Goal: Information Seeking & Learning: Learn about a topic

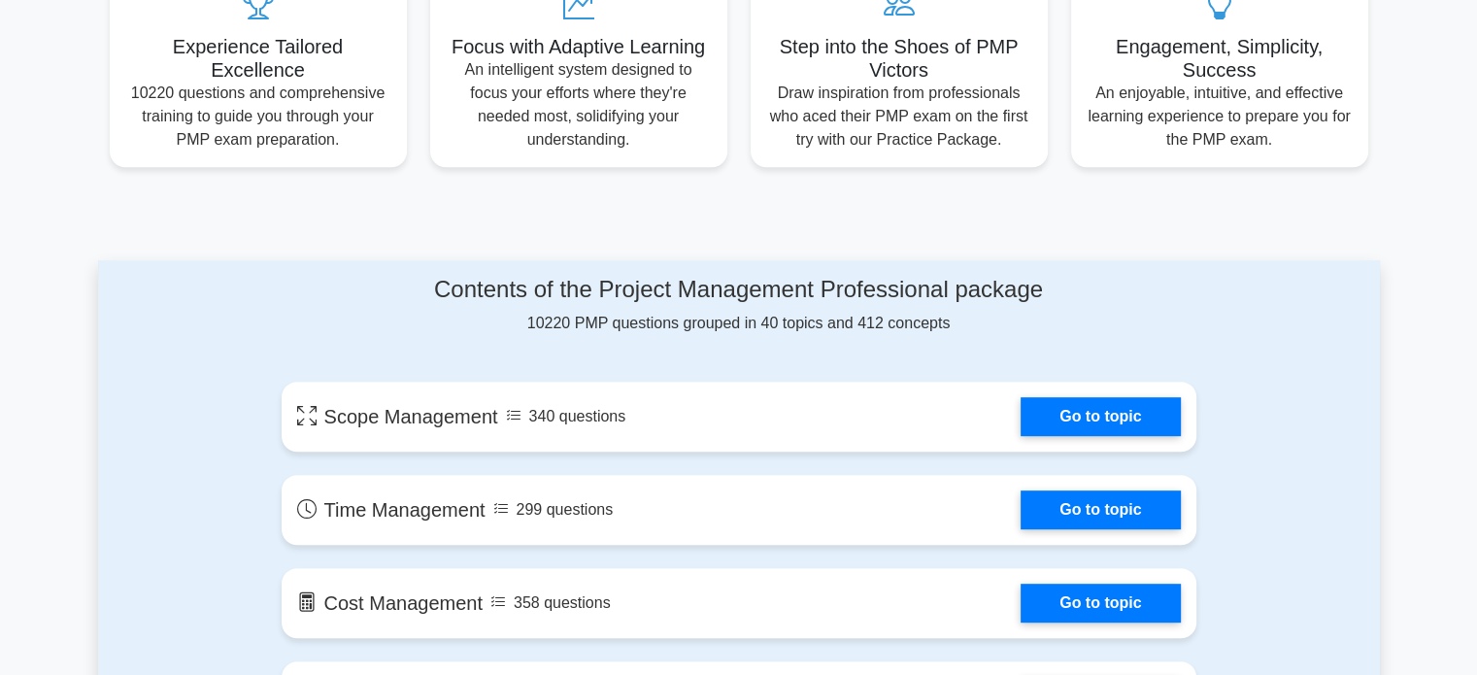
scroll to position [774, 0]
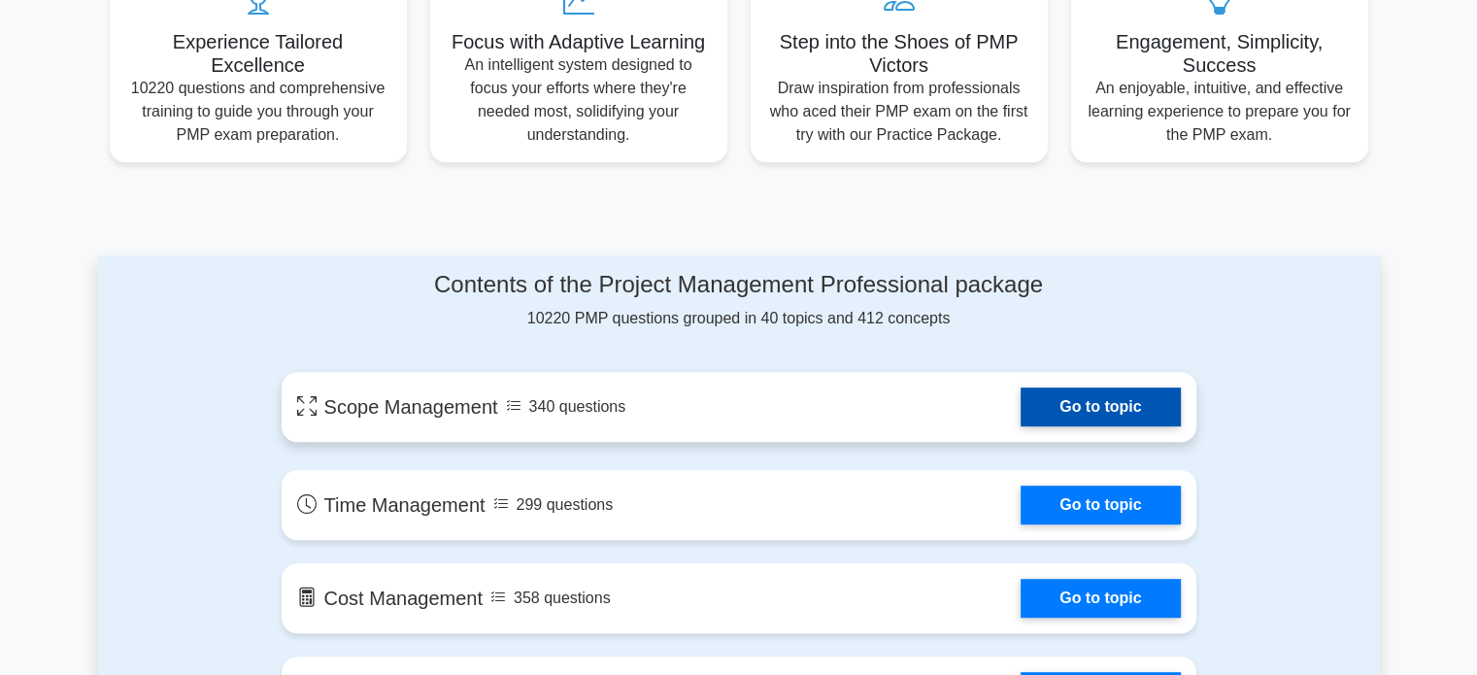
click at [1129, 416] on link "Go to topic" at bounding box center [1099, 406] width 159 height 39
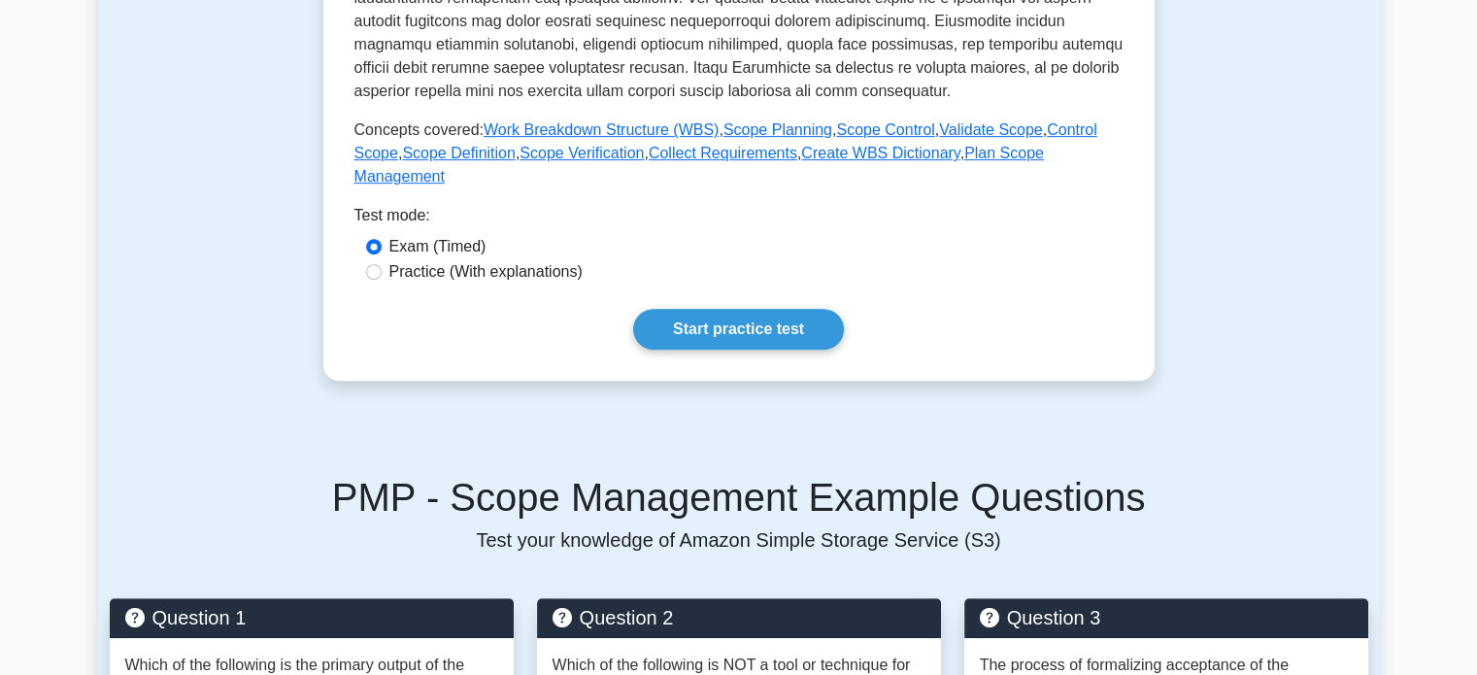
scroll to position [764, 0]
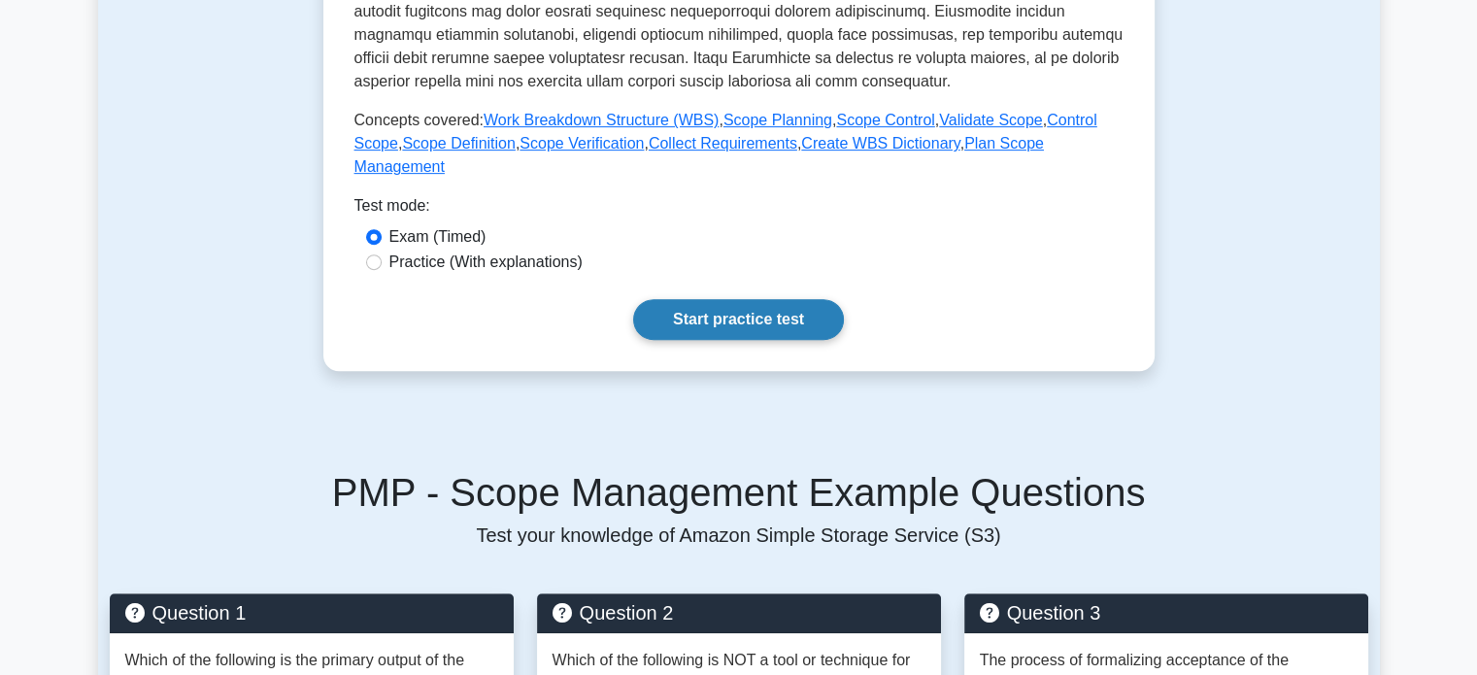
click at [686, 299] on link "Start practice test" at bounding box center [738, 319] width 211 height 41
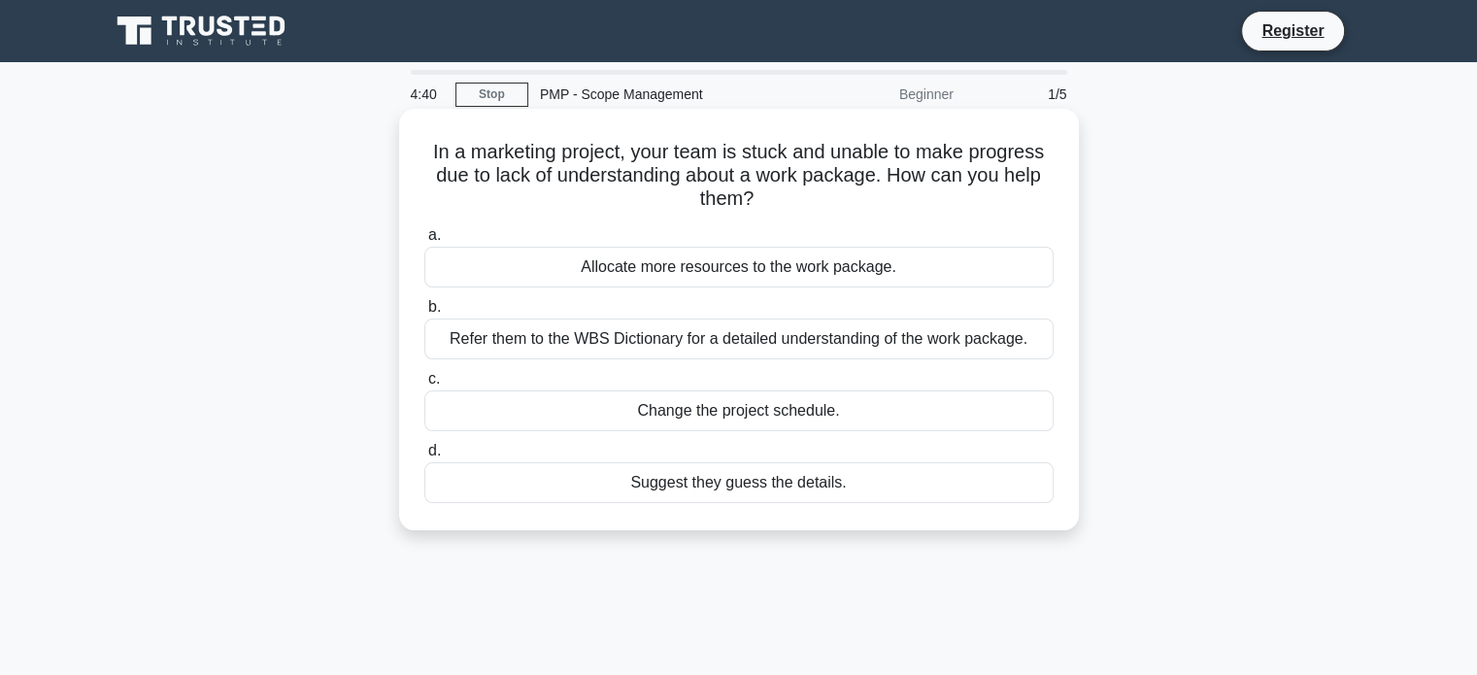
click at [482, 337] on div "Refer them to the WBS Dictionary for a detailed understanding of the work packa…" at bounding box center [738, 338] width 629 height 41
click at [424, 314] on input "b. Refer them to the WBS Dictionary for a detailed understanding of the work pa…" at bounding box center [424, 307] width 0 height 13
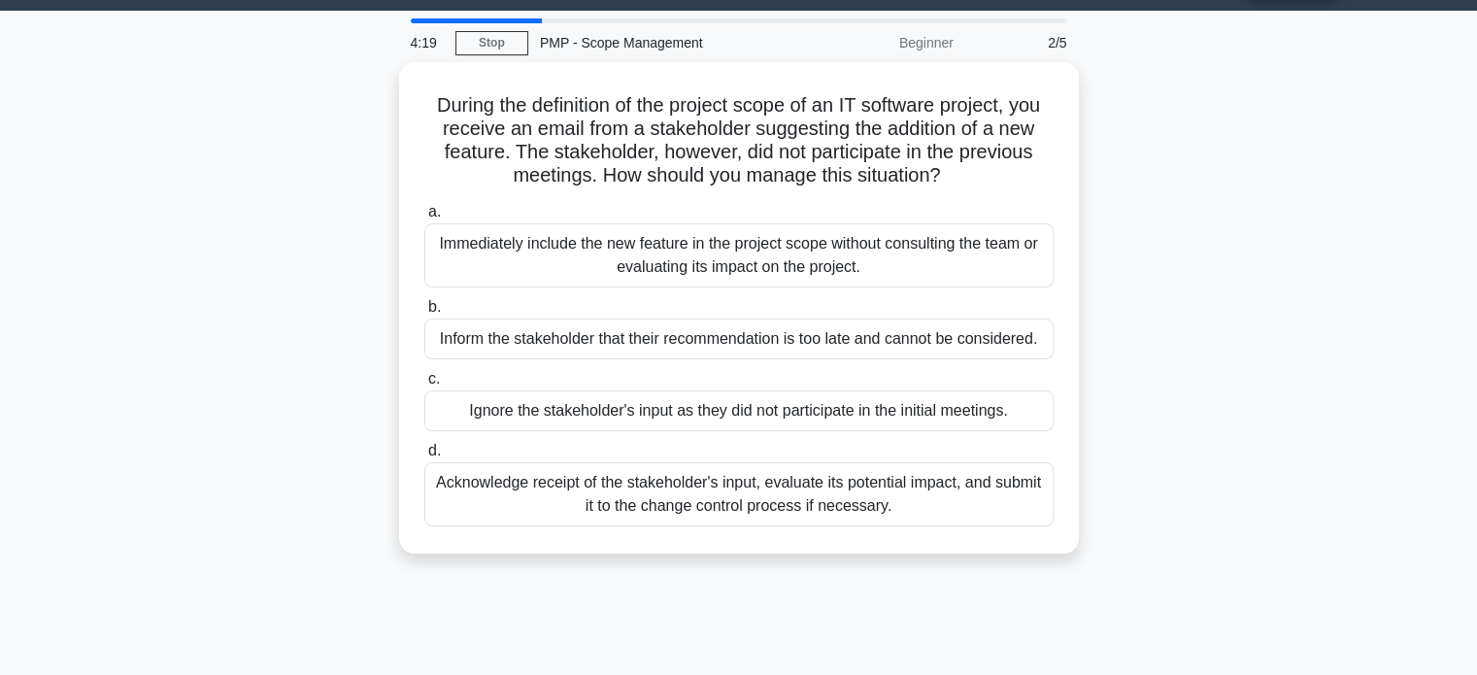
scroll to position [54, 0]
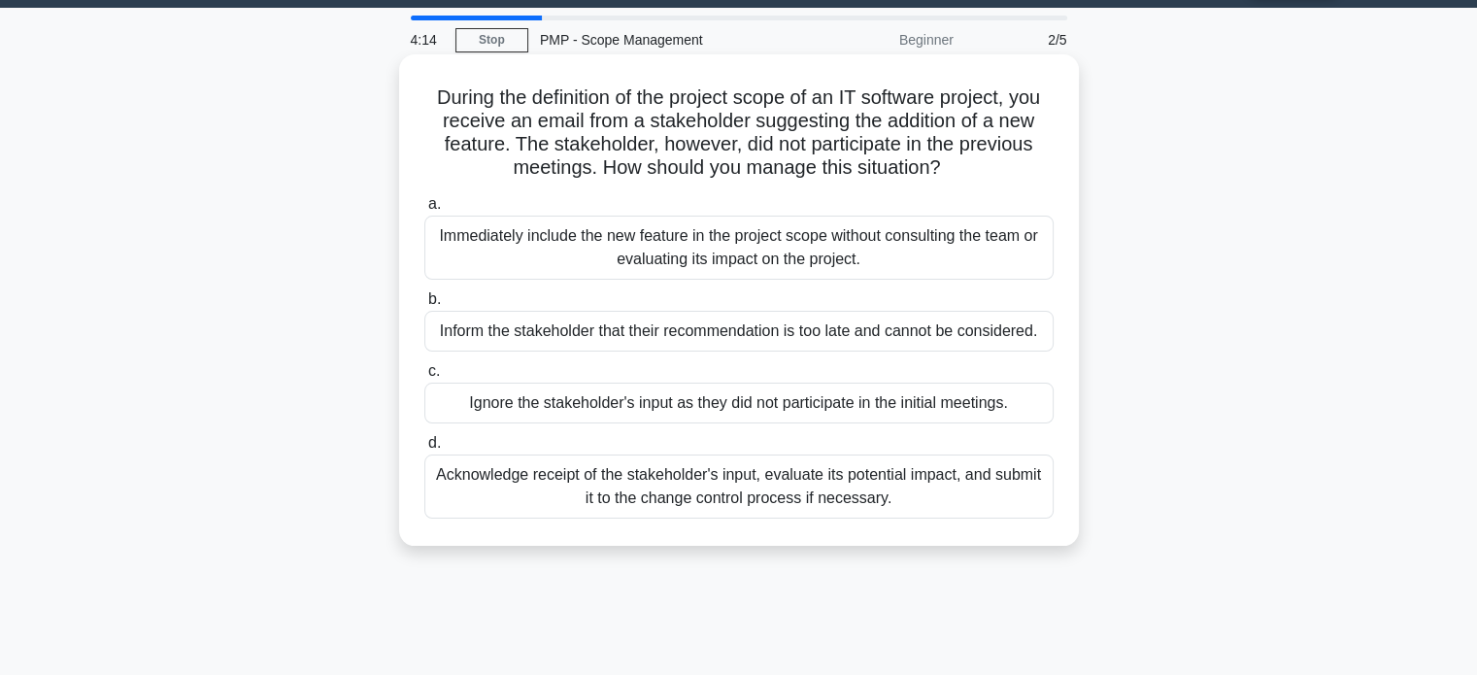
click at [469, 500] on div "Acknowledge receipt of the stakeholder's input, evaluate its potential impact, …" at bounding box center [738, 486] width 629 height 64
click at [424, 450] on input "d. Acknowledge receipt of the stakeholder's input, evaluate its potential impac…" at bounding box center [424, 443] width 0 height 13
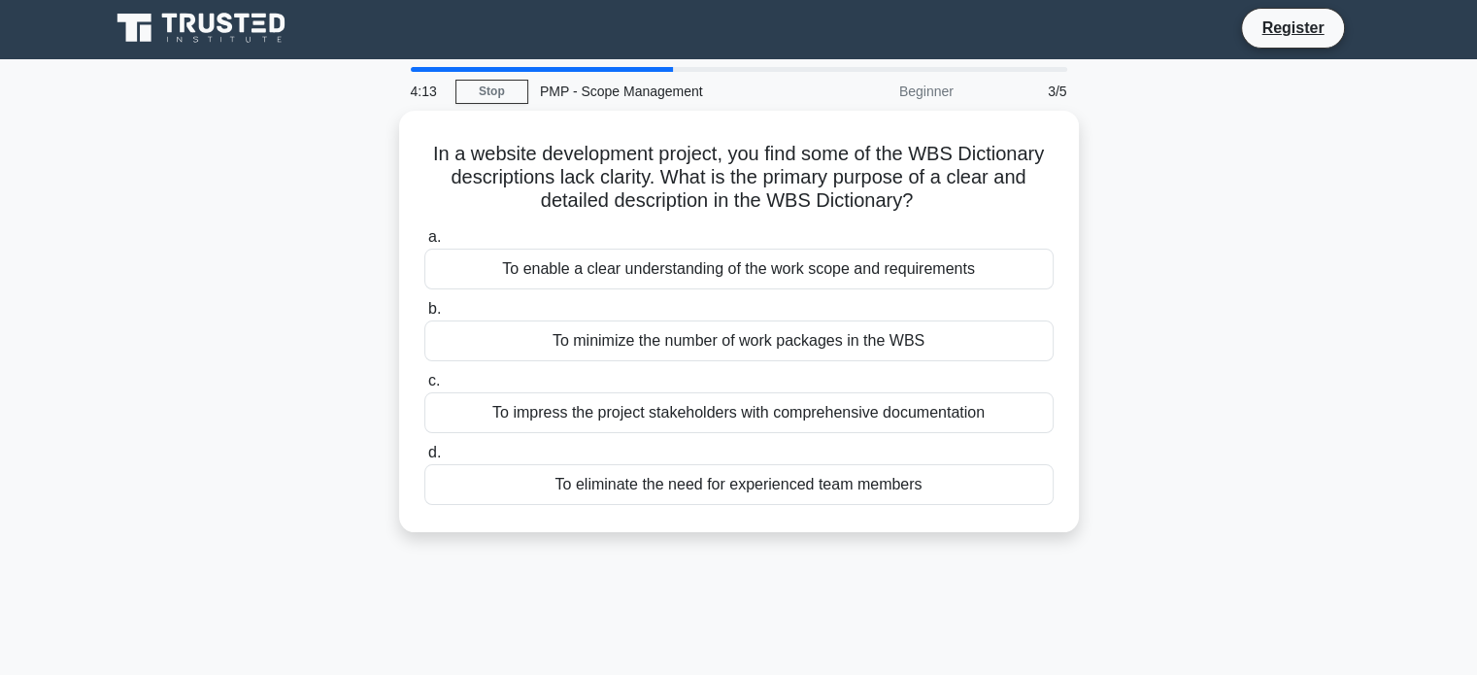
scroll to position [0, 0]
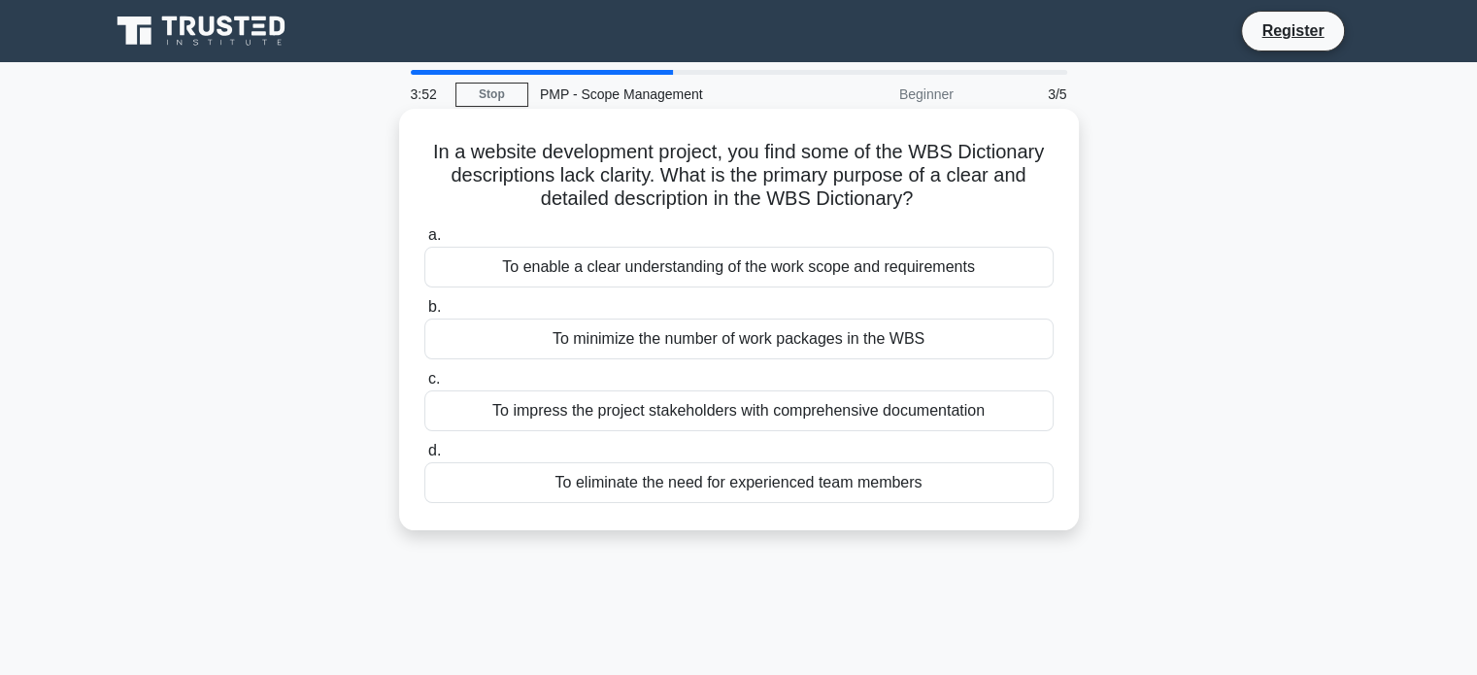
click at [461, 284] on div "To enable a clear understanding of the work scope and requirements" at bounding box center [738, 267] width 629 height 41
click at [424, 242] on input "a. To enable a clear understanding of the work scope and requirements" at bounding box center [424, 235] width 0 height 13
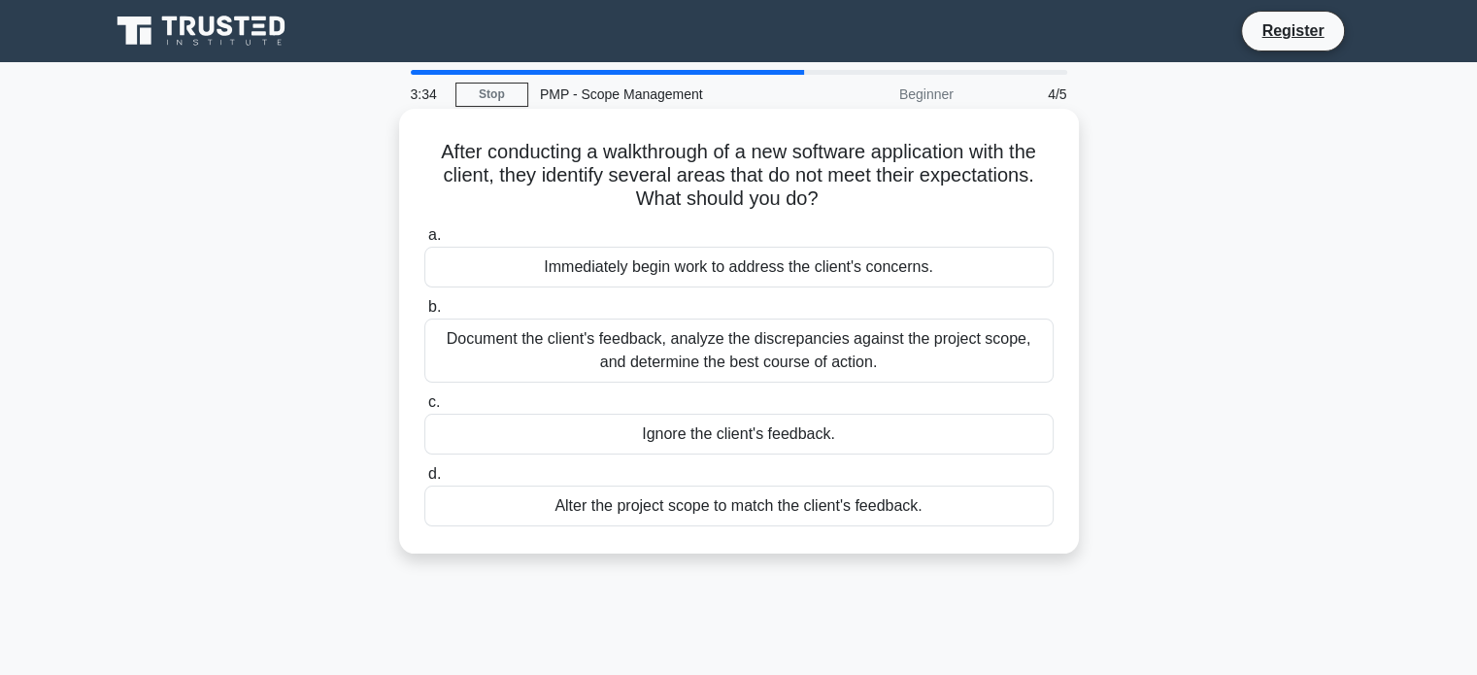
click at [473, 357] on div "Document the client's feedback, analyze the discrepancies against the project s…" at bounding box center [738, 350] width 629 height 64
click at [424, 314] on input "b. Document the client's feedback, analyze the discrepancies against the projec…" at bounding box center [424, 307] width 0 height 13
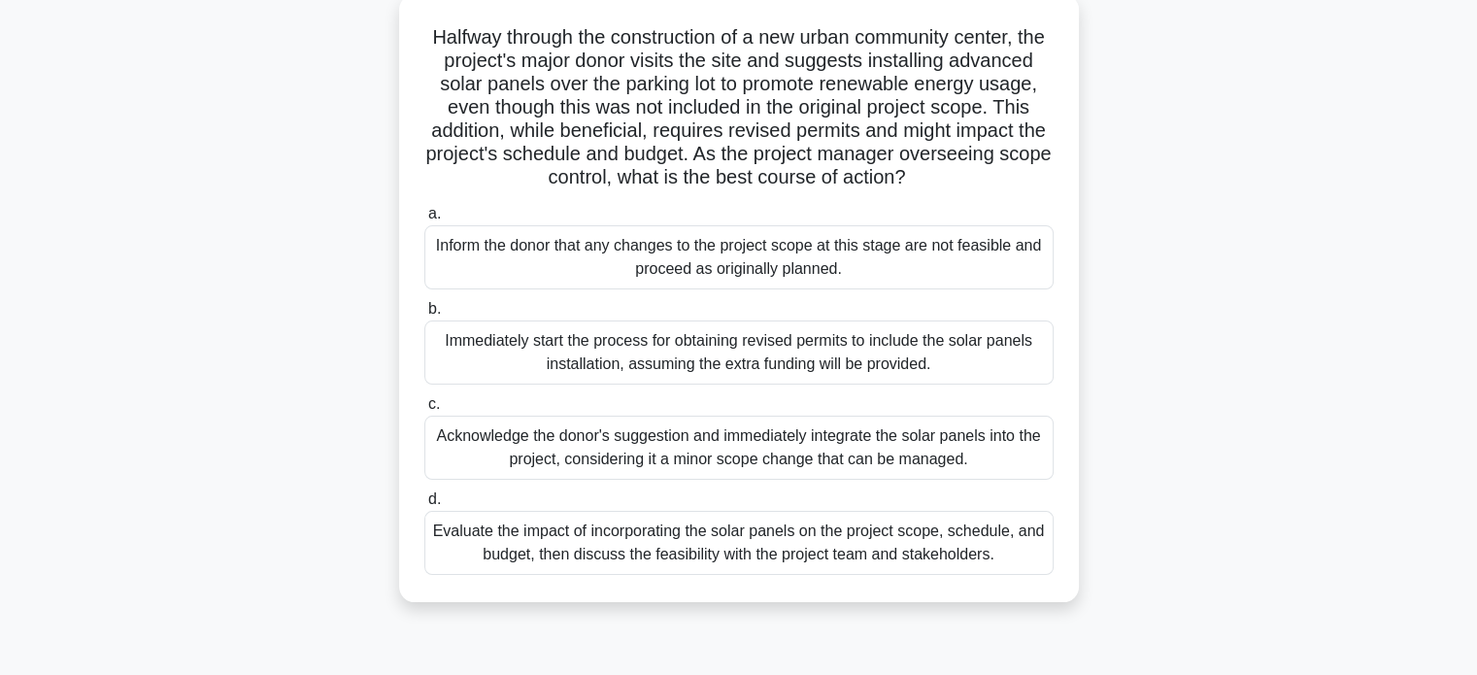
scroll to position [128, 0]
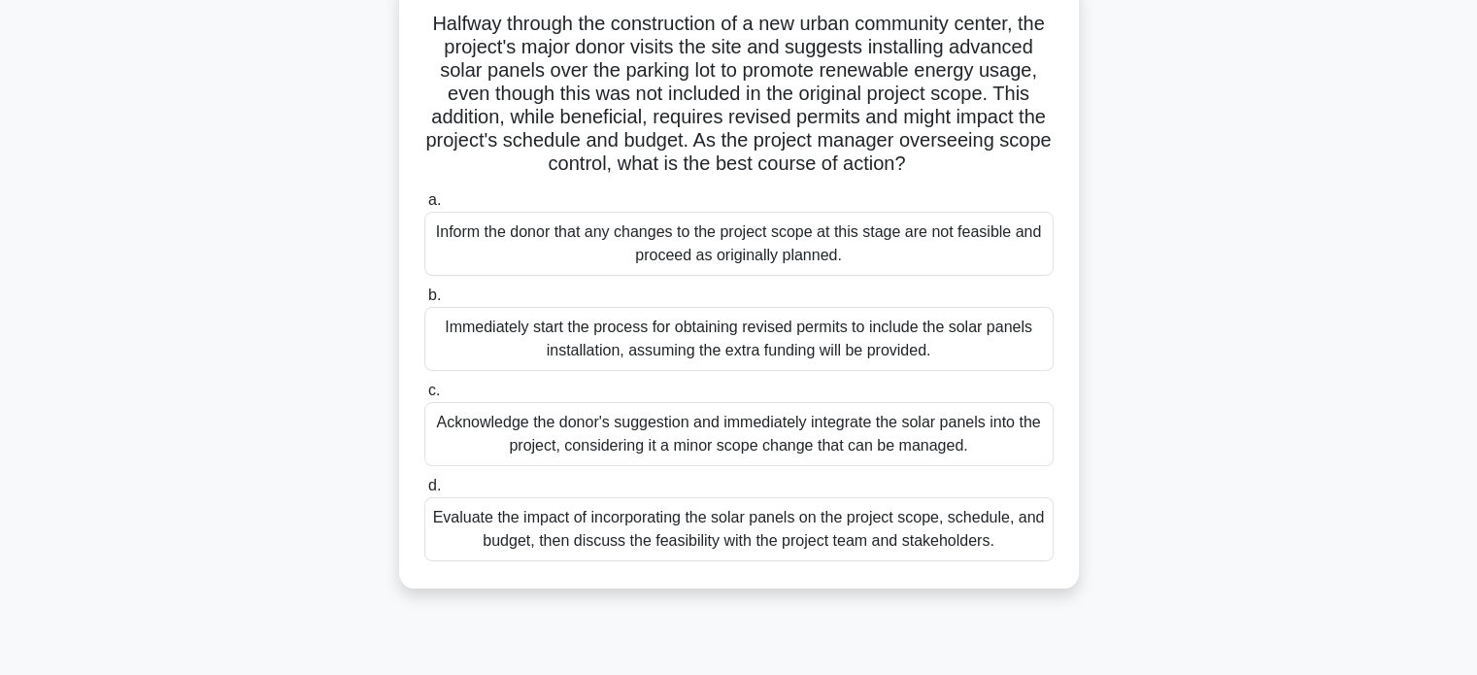
click at [486, 556] on div "Evaluate the impact of incorporating the solar panels on the project scope, sch…" at bounding box center [738, 529] width 629 height 64
click at [424, 492] on input "d. Evaluate the impact of incorporating the solar panels on the project scope, …" at bounding box center [424, 486] width 0 height 13
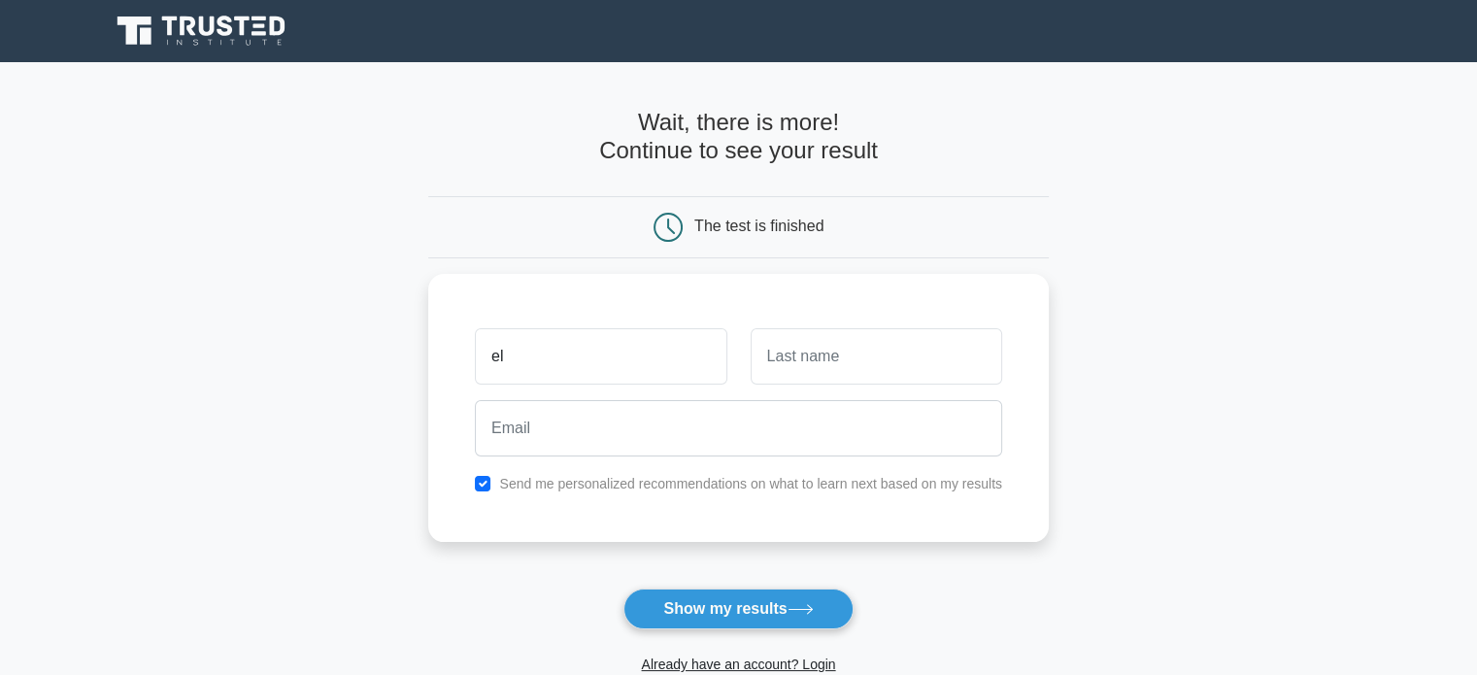
type input "el"
type input "mak"
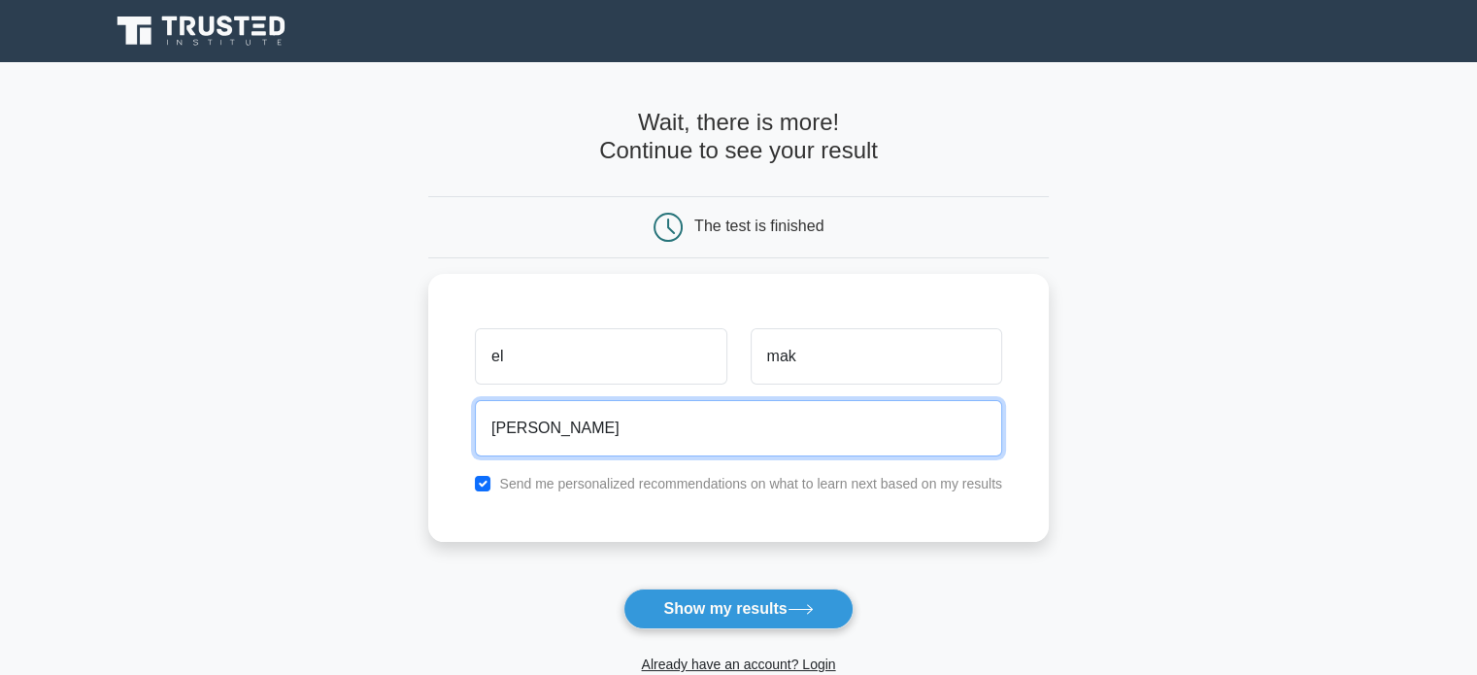
type input "[EMAIL_ADDRESS][DOMAIN_NAME]"
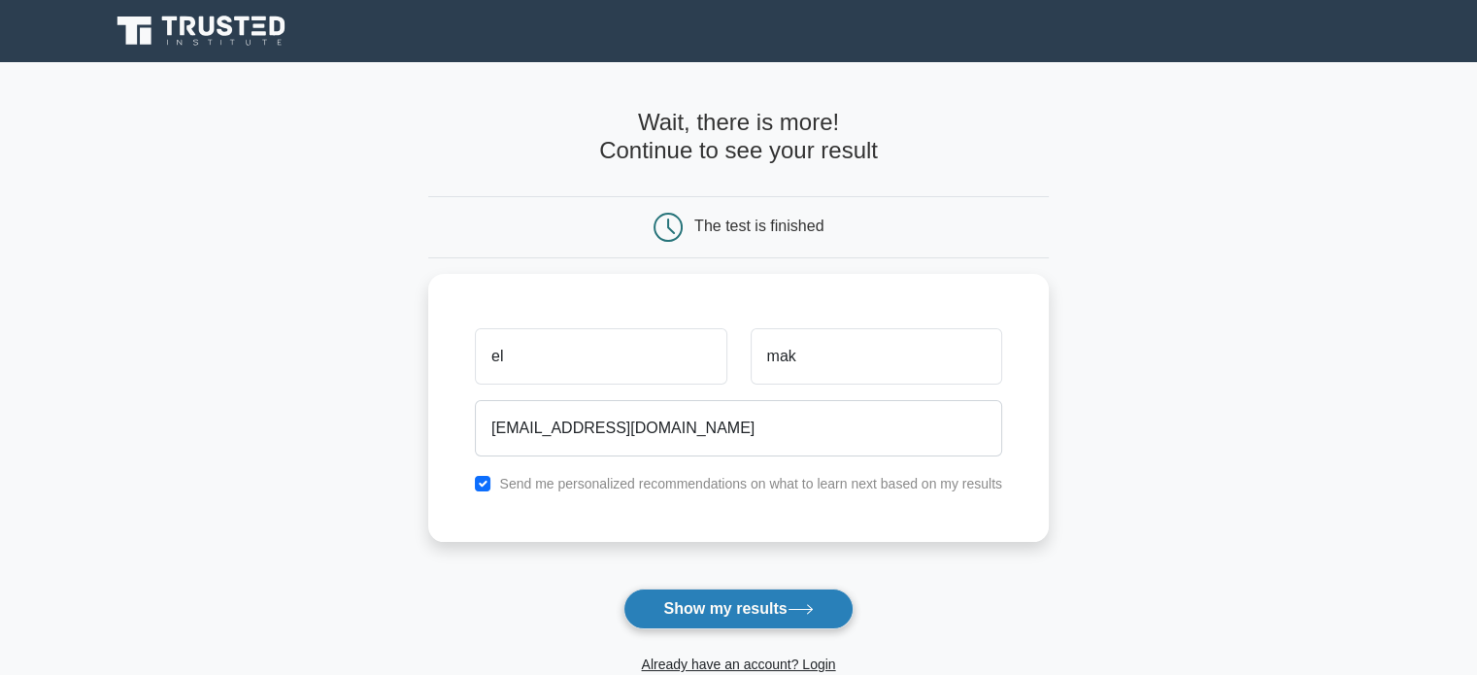
click at [794, 616] on button "Show my results" at bounding box center [737, 608] width 229 height 41
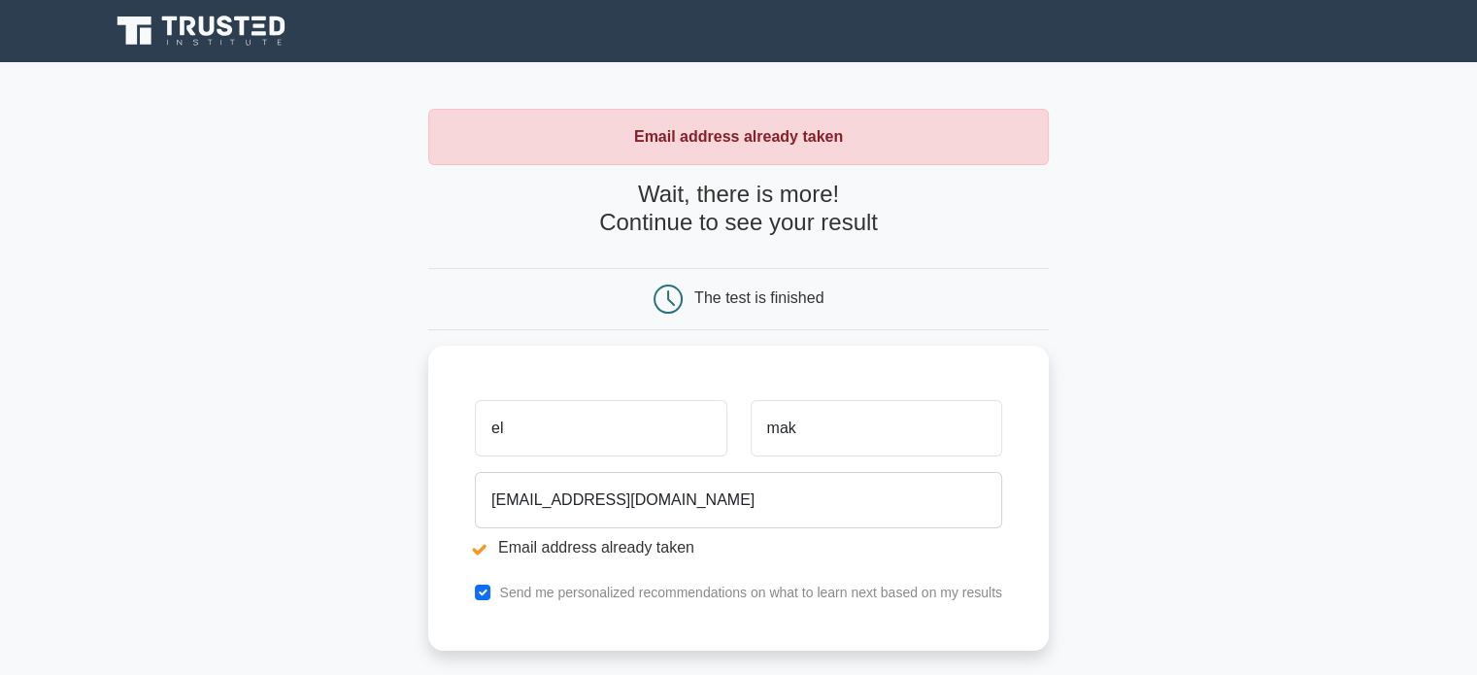
click at [179, 581] on main "Email address already taken Wait, there is more! Continue to see your result Th…" at bounding box center [738, 466] width 1477 height 808
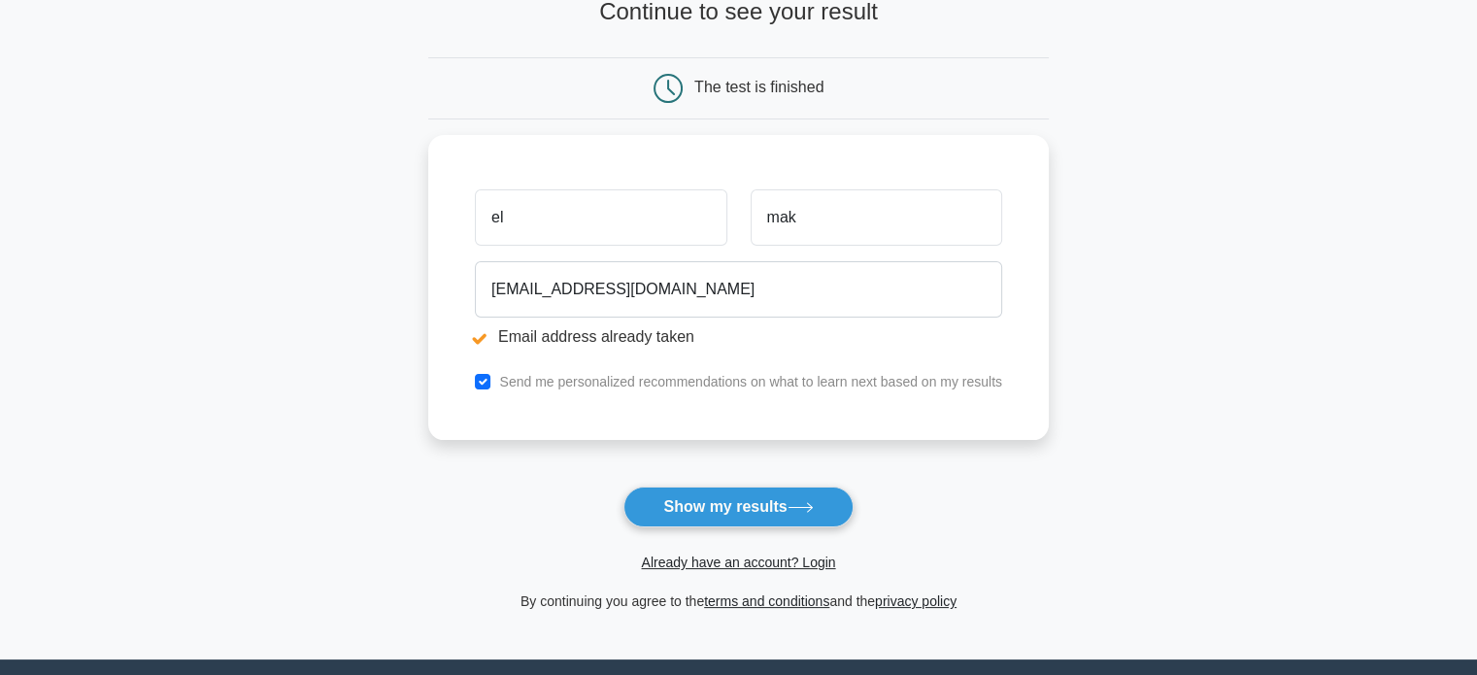
scroll to position [217, 0]
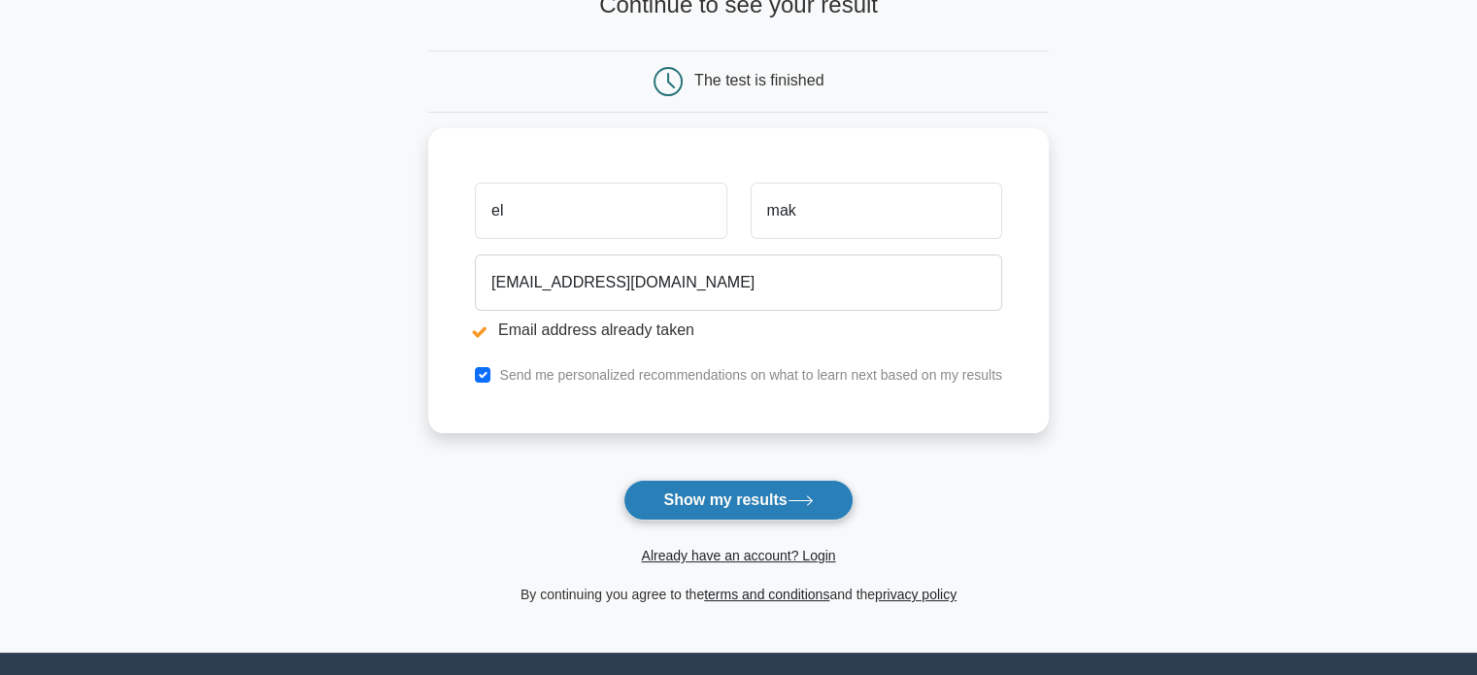
click at [693, 515] on button "Show my results" at bounding box center [737, 500] width 229 height 41
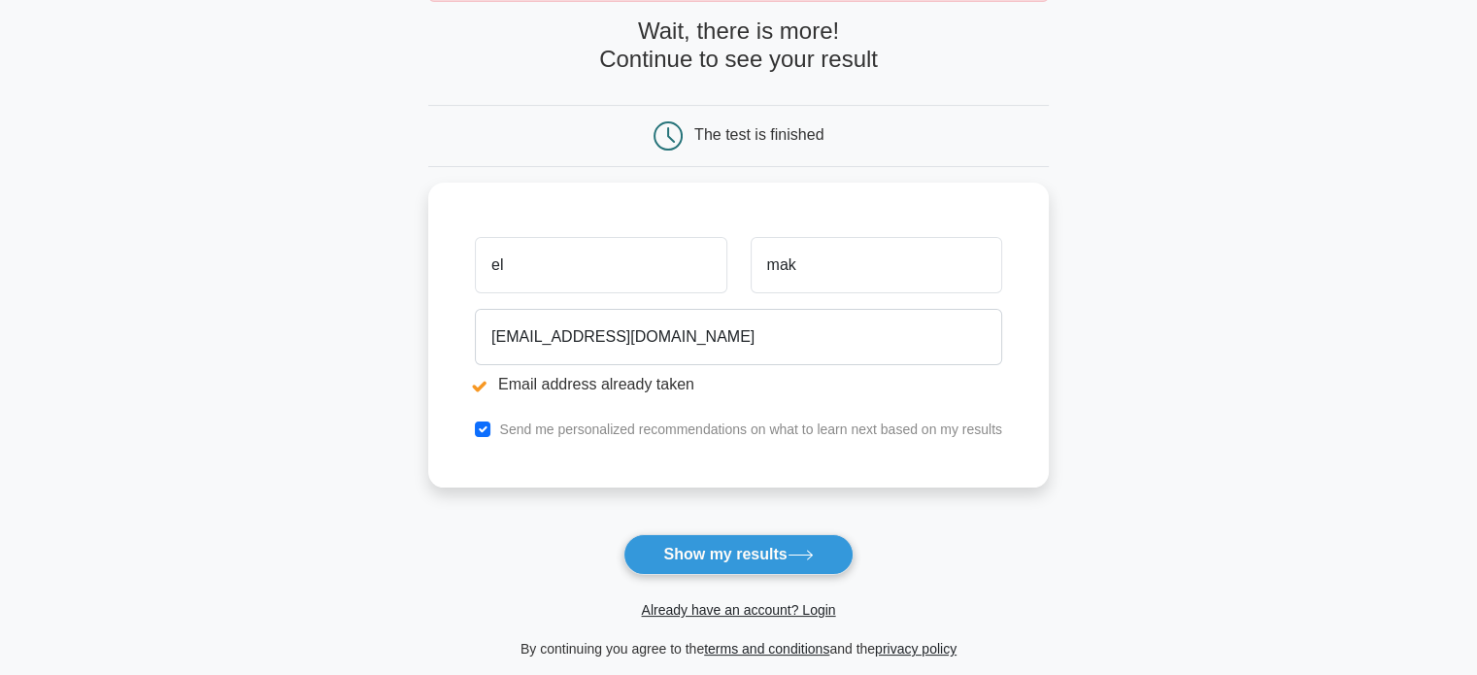
scroll to position [211, 0]
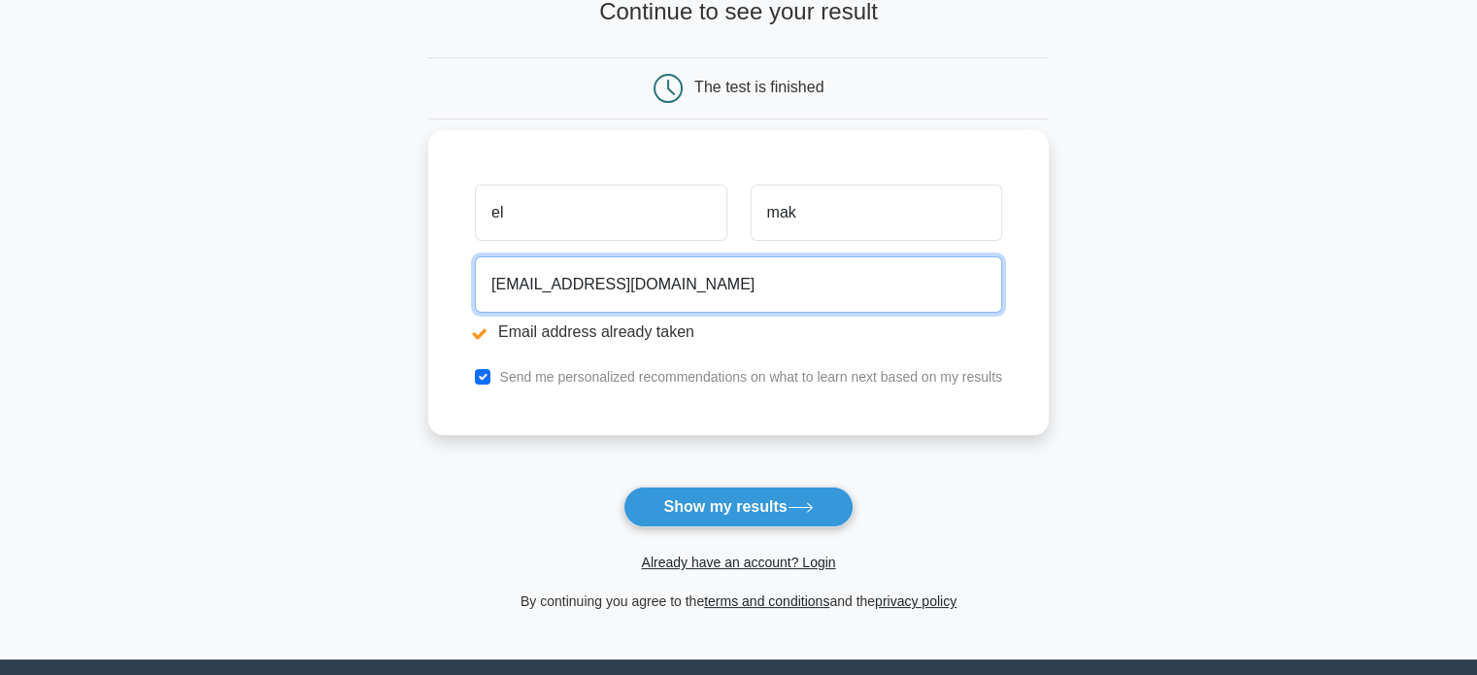
click at [734, 298] on input "[EMAIL_ADDRESS][DOMAIN_NAME]" at bounding box center [738, 284] width 527 height 56
type input "[EMAIL_ADDRESS][DOMAIN_NAME]"
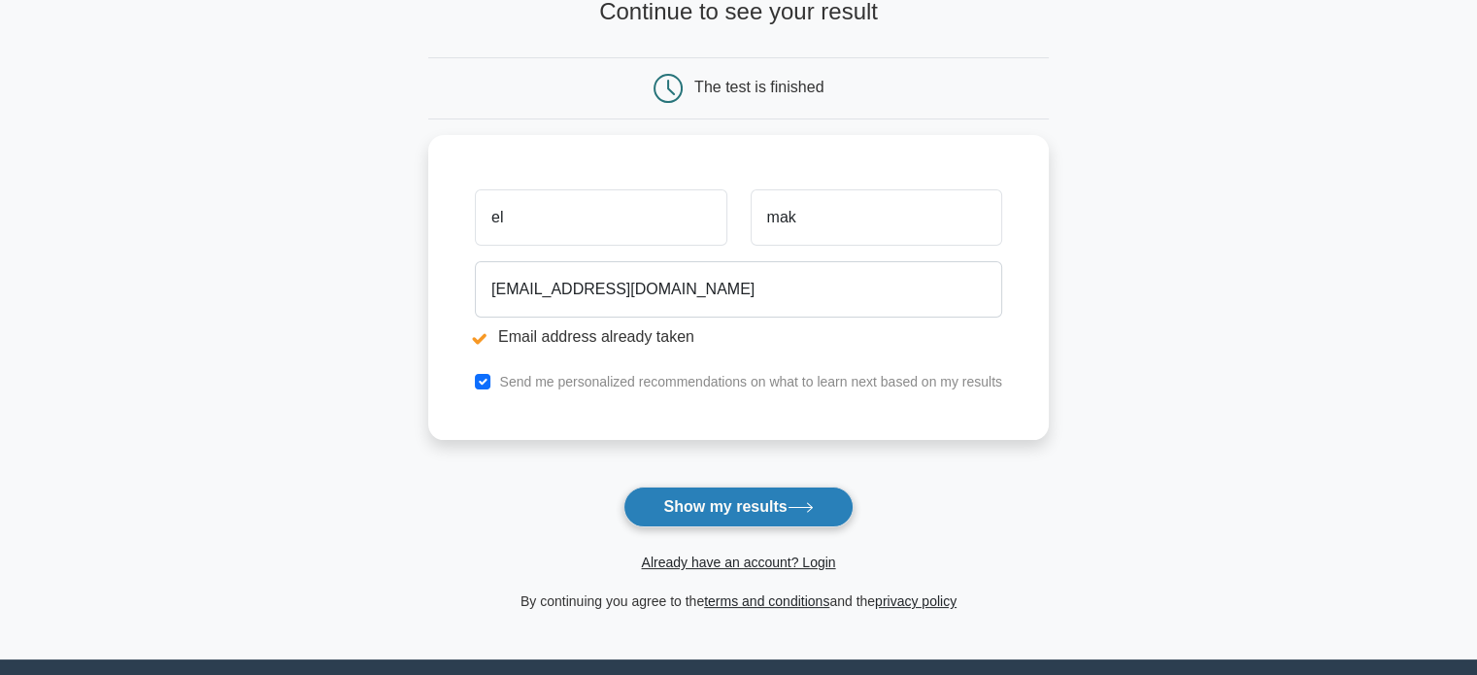
click at [760, 517] on button "Show my results" at bounding box center [737, 506] width 229 height 41
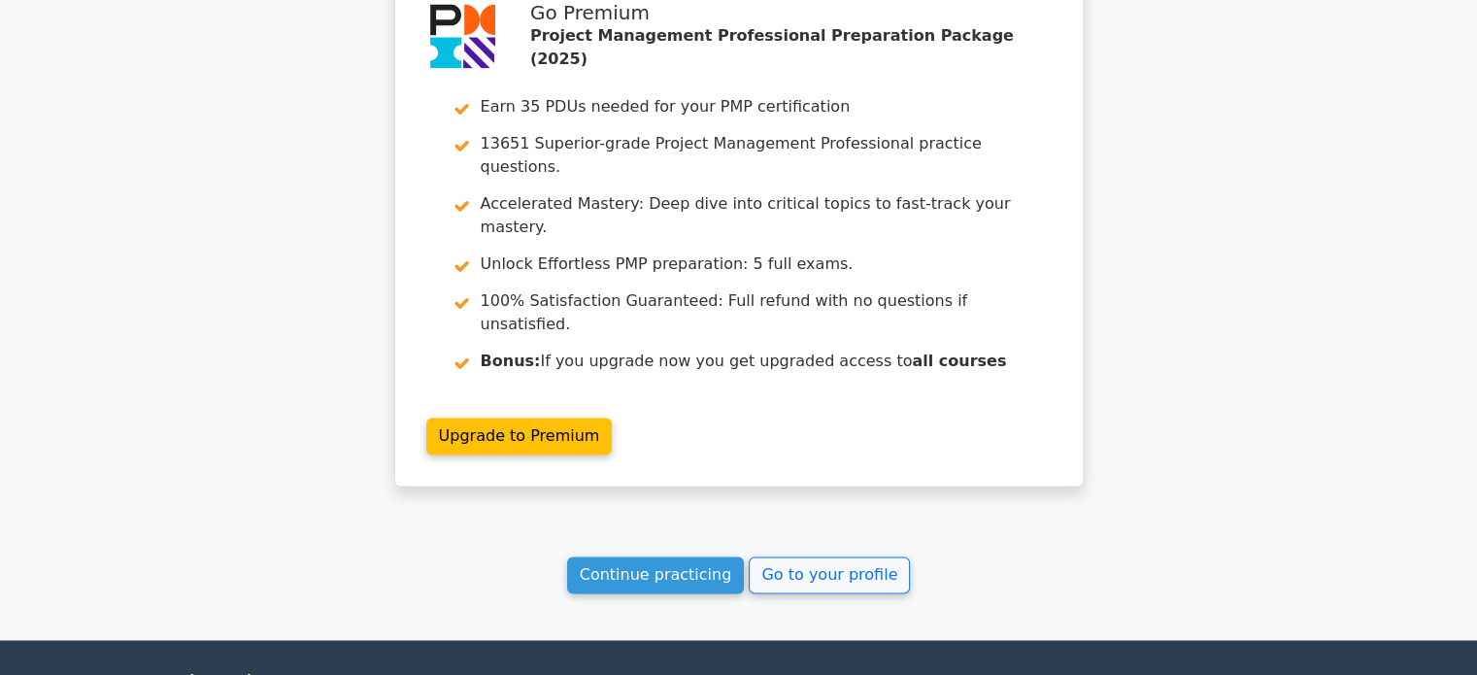
scroll to position [2913, 0]
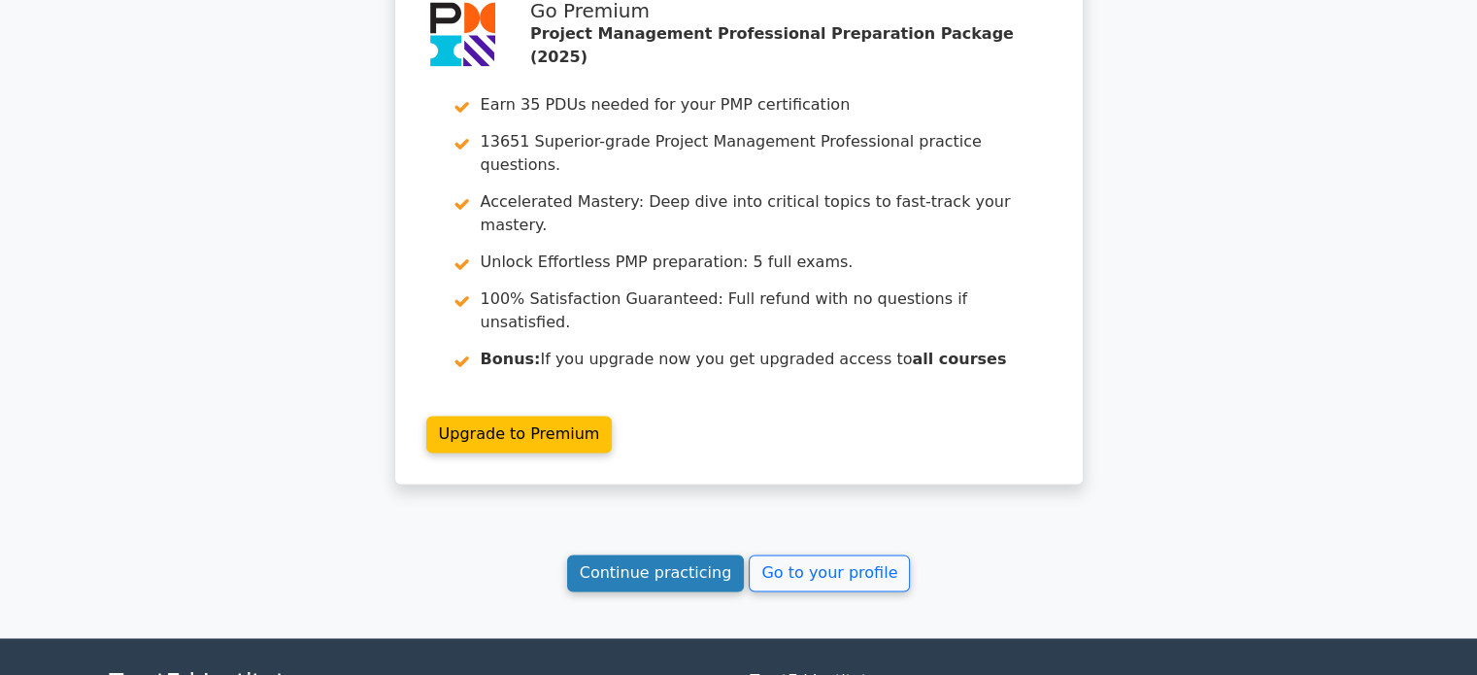
click at [636, 554] on link "Continue practicing" at bounding box center [656, 572] width 178 height 37
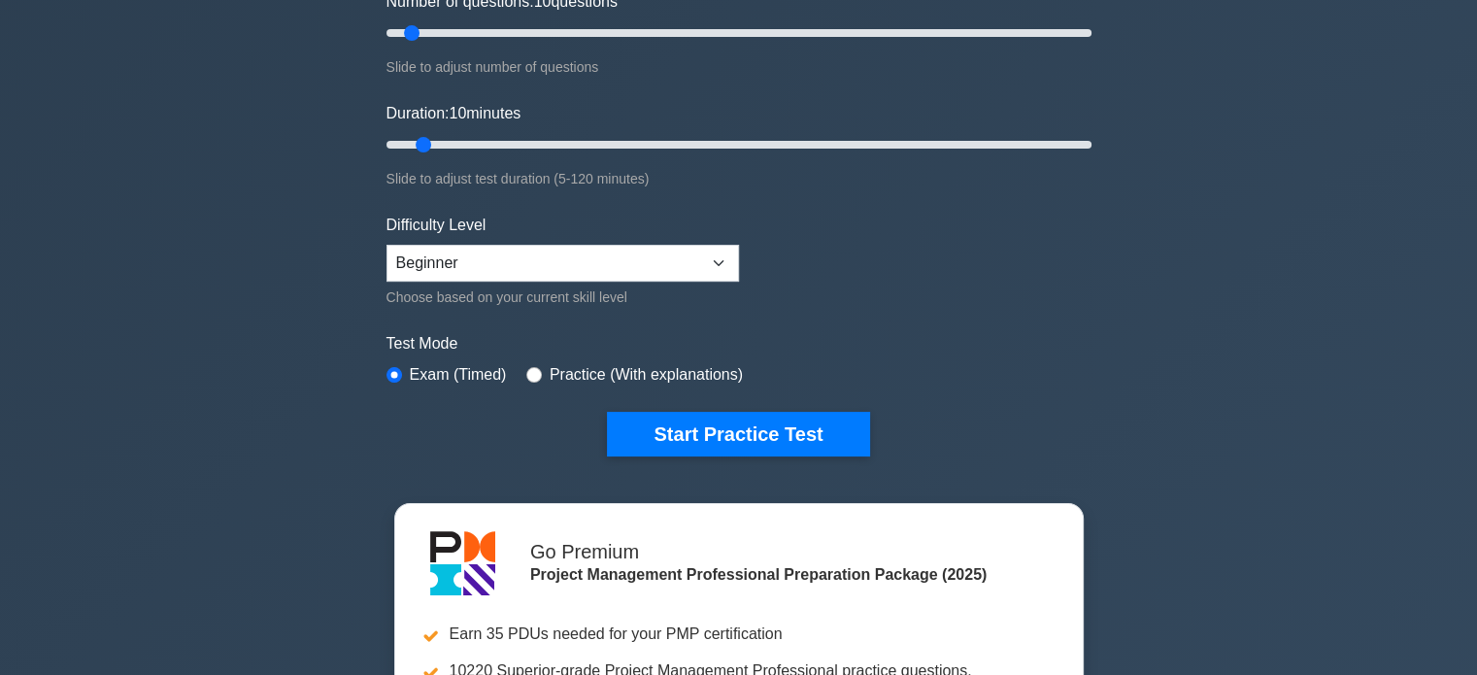
scroll to position [268, 0]
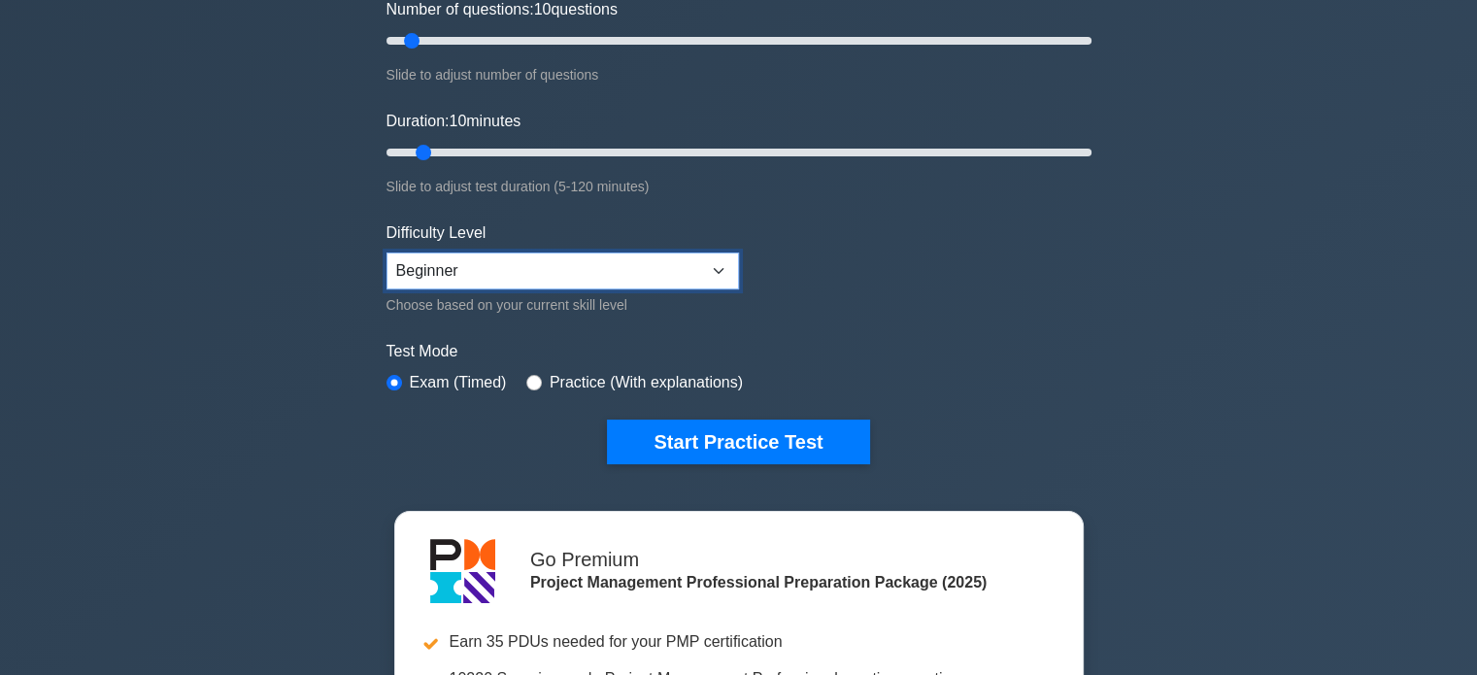
click at [708, 267] on select "Beginner Intermediate Expert" at bounding box center [562, 270] width 352 height 37
select select "expert"
click at [386, 252] on select "Beginner Intermediate Expert" at bounding box center [562, 270] width 352 height 37
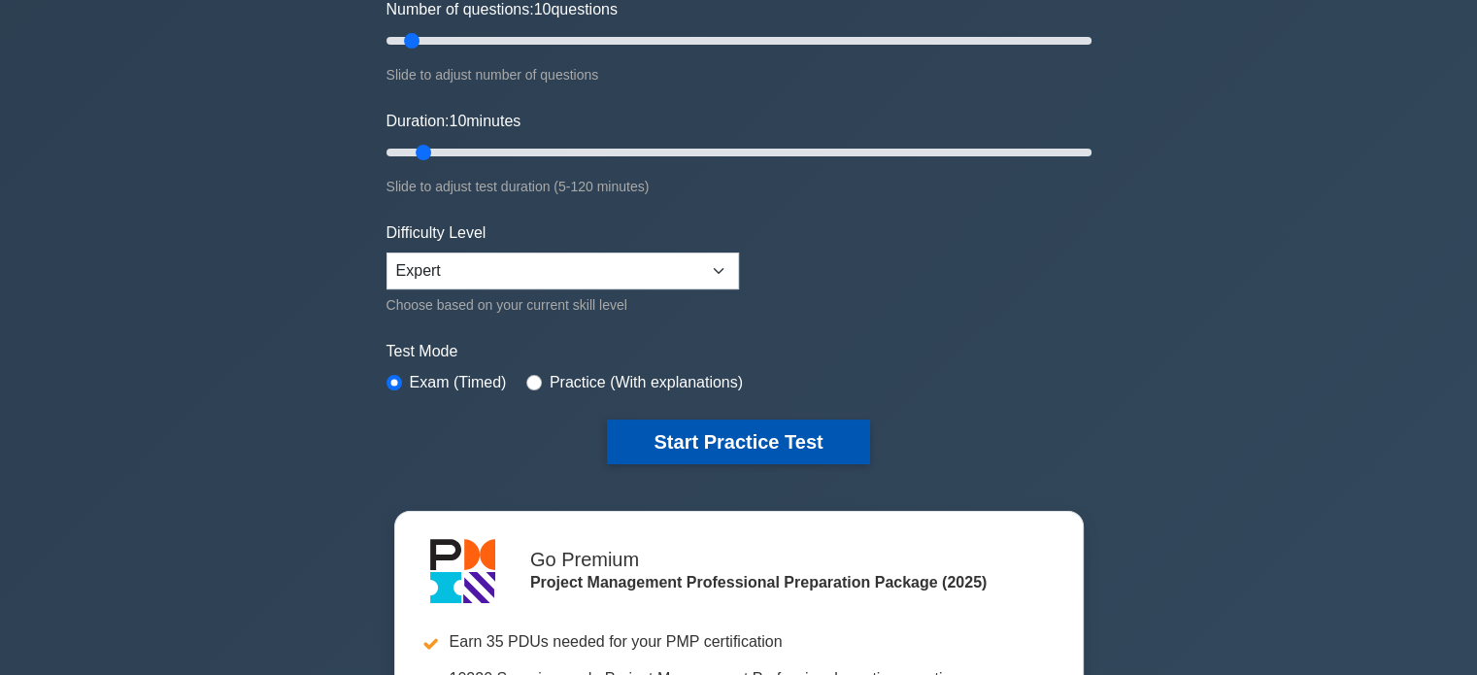
click at [814, 444] on button "Start Practice Test" at bounding box center [738, 441] width 262 height 45
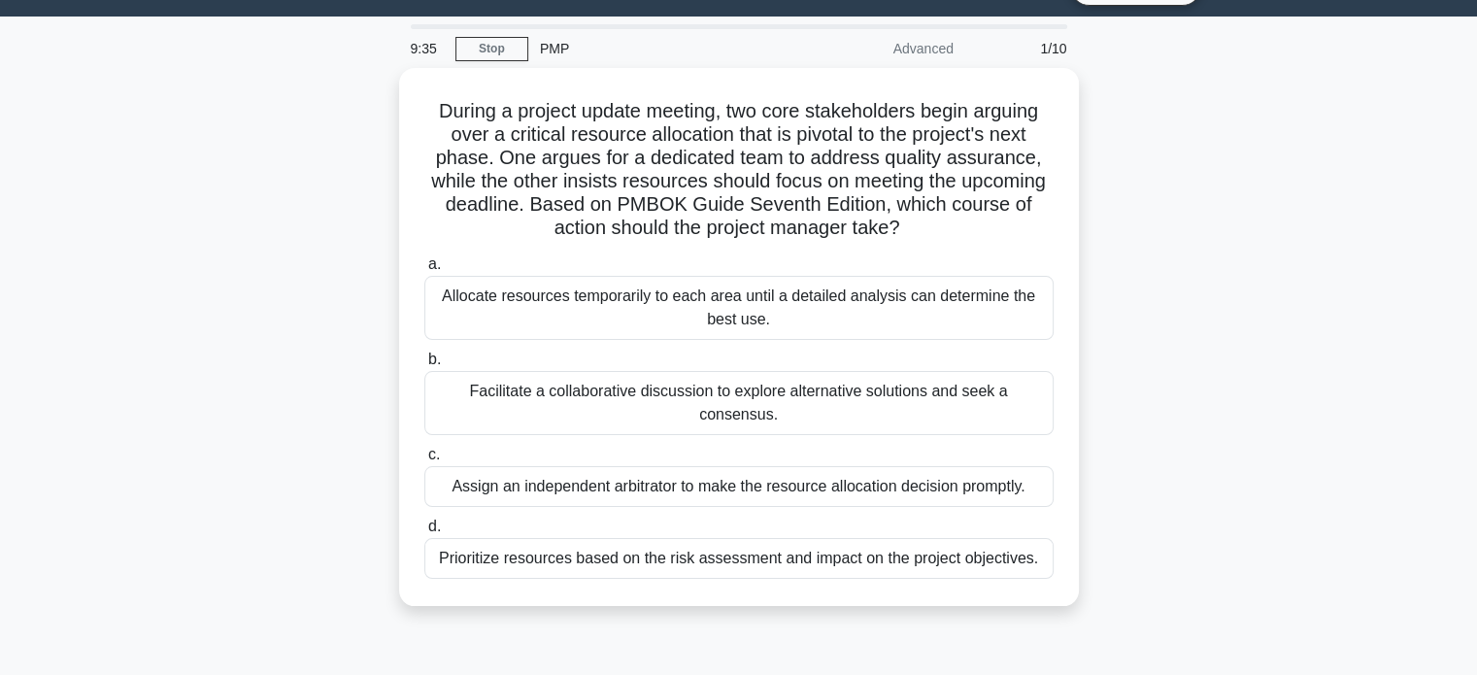
scroll to position [47, 0]
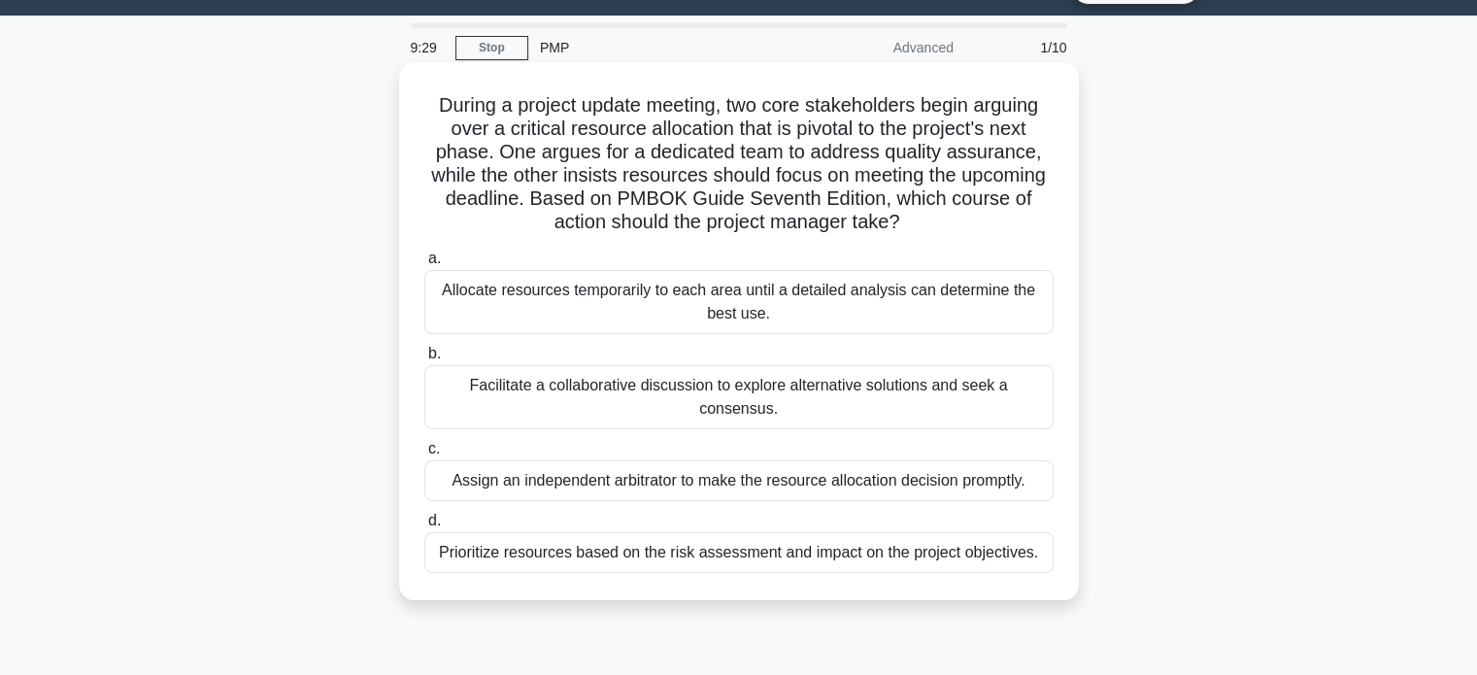
click at [457, 388] on div "Facilitate a collaborative discussion to explore alternative solutions and seek…" at bounding box center [738, 397] width 629 height 64
click at [424, 360] on input "b. Facilitate a collaborative discussion to explore alternative solutions and s…" at bounding box center [424, 354] width 0 height 13
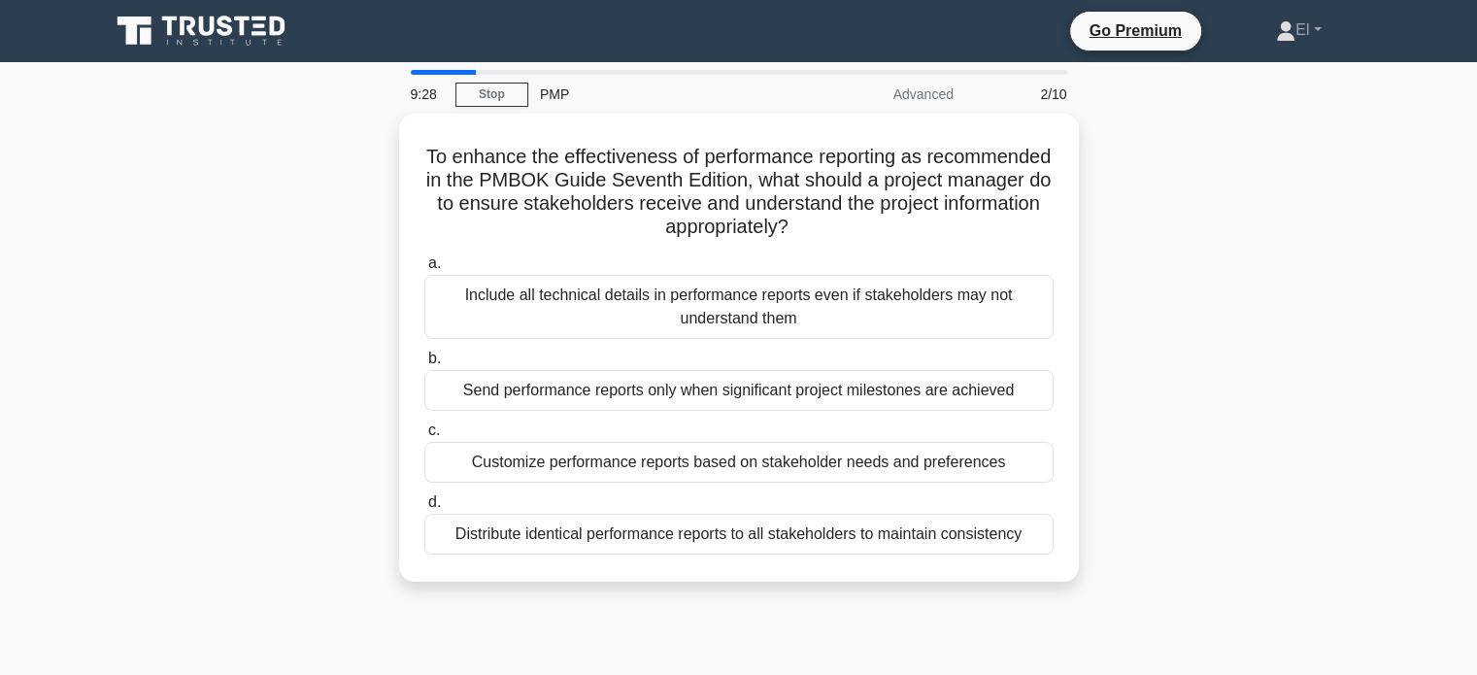
scroll to position [0, 0]
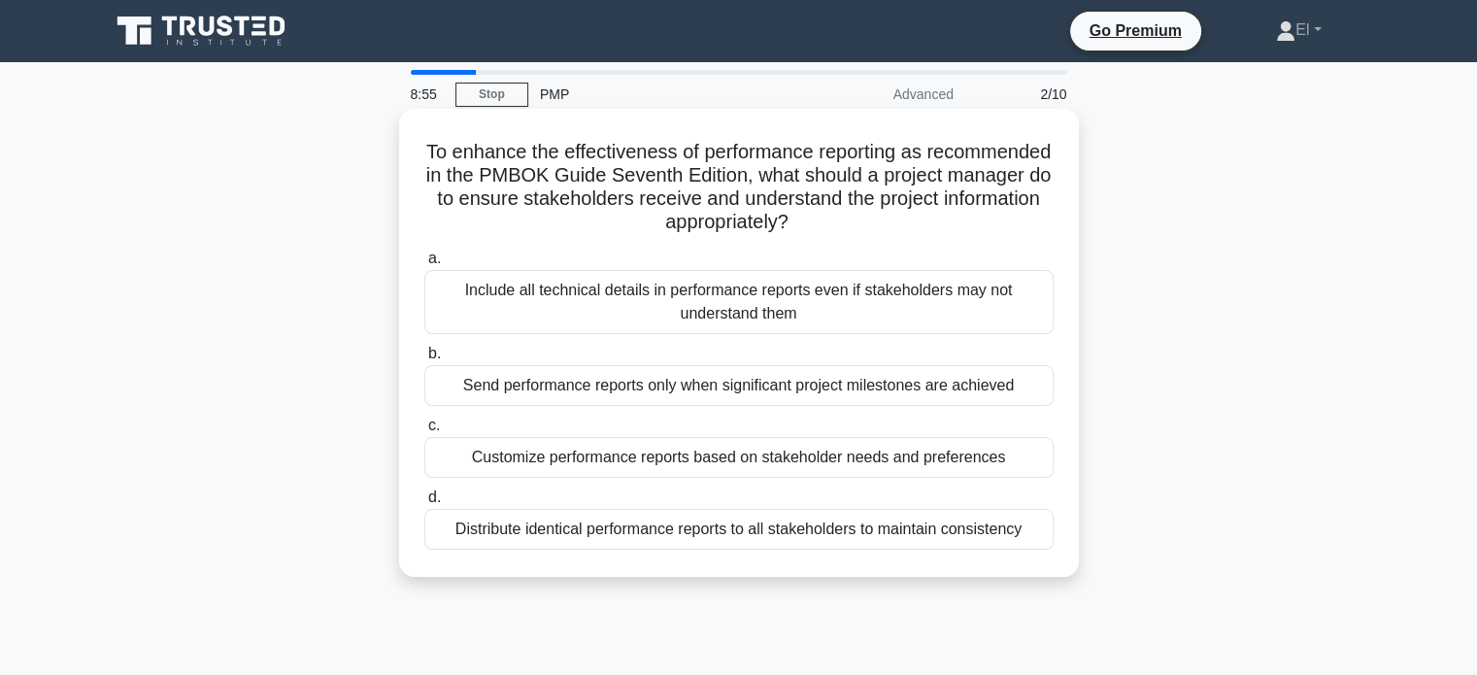
click at [522, 474] on div "Customize performance reports based on stakeholder needs and preferences" at bounding box center [738, 457] width 629 height 41
click at [424, 432] on input "c. Customize performance reports based on stakeholder needs and preferences" at bounding box center [424, 425] width 0 height 13
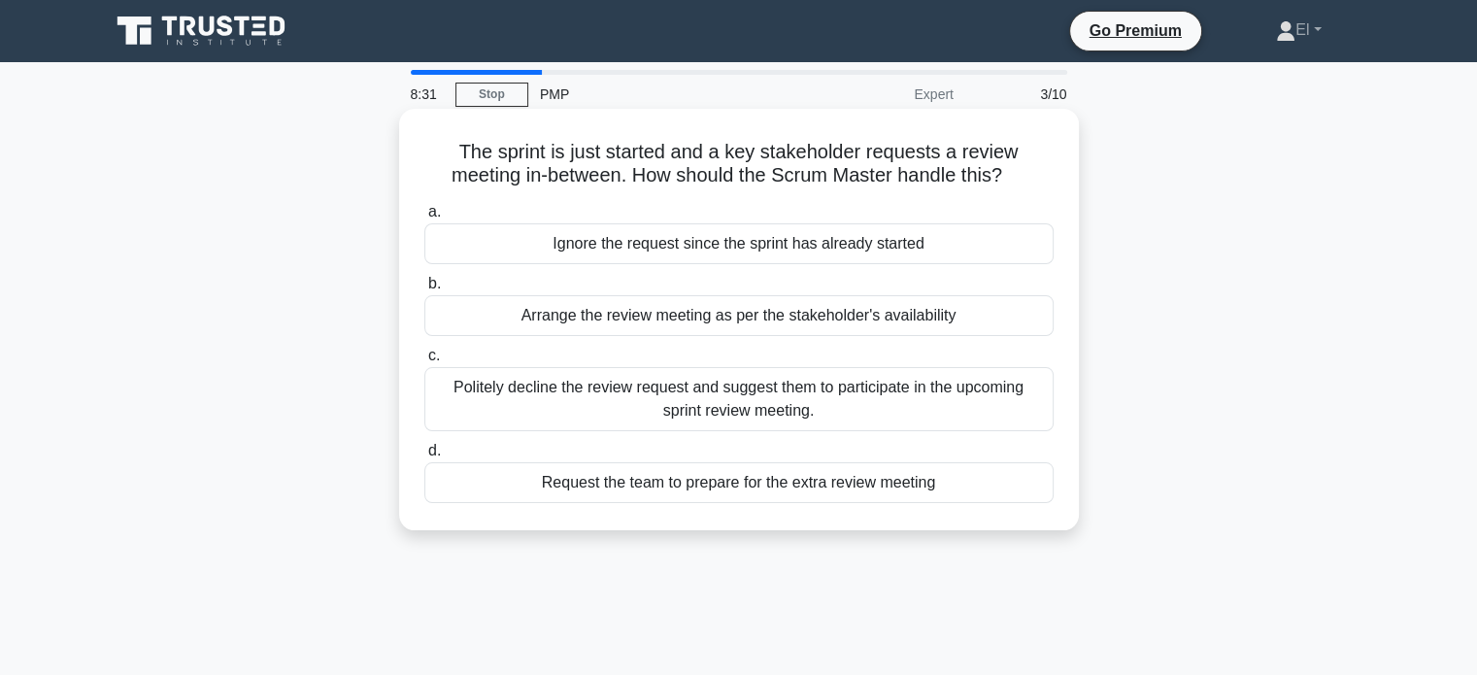
click at [476, 405] on div "Politely decline the review request and suggest them to participate in the upco…" at bounding box center [738, 399] width 629 height 64
click at [424, 362] on input "c. Politely decline the review request and suggest them to participate in the u…" at bounding box center [424, 356] width 0 height 13
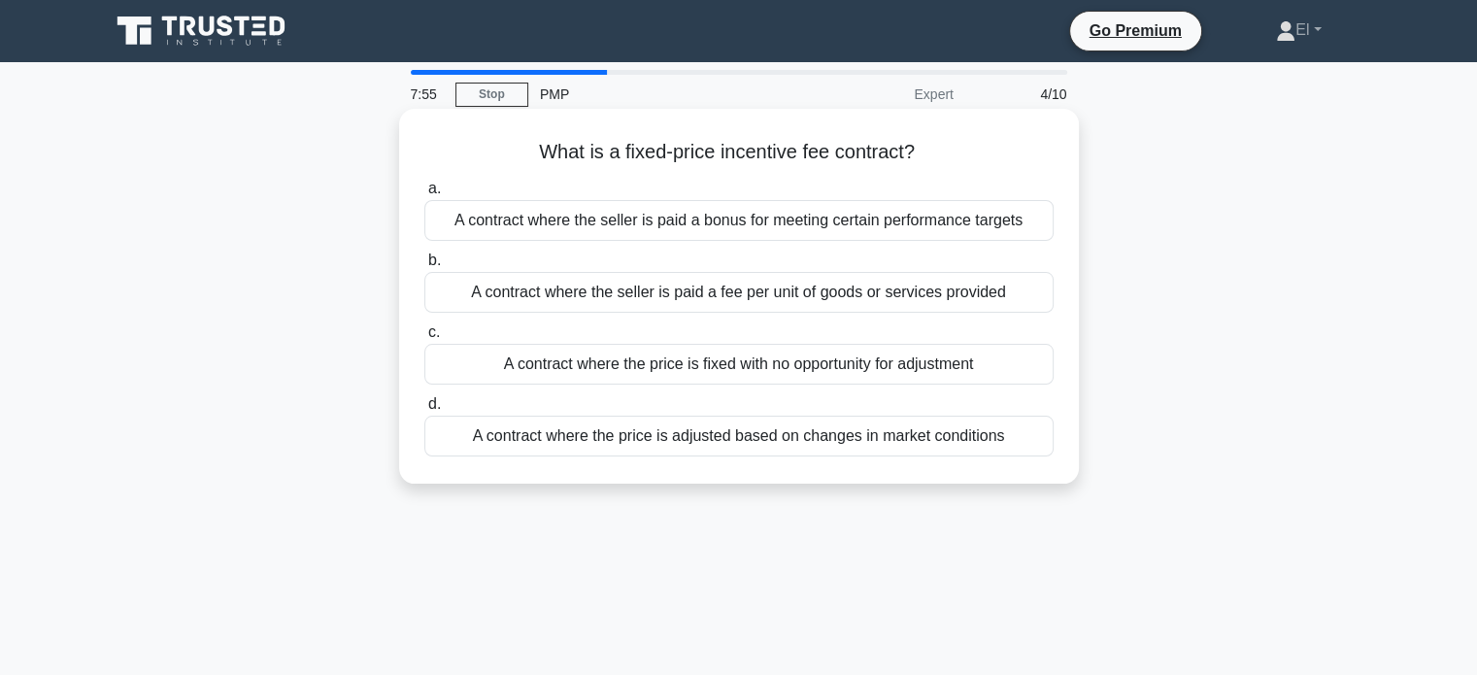
click at [485, 233] on div "A contract where the seller is paid a bonus for meeting certain performance tar…" at bounding box center [738, 220] width 629 height 41
click at [424, 195] on input "a. A contract where the seller is paid a bonus for meeting certain performance …" at bounding box center [424, 189] width 0 height 13
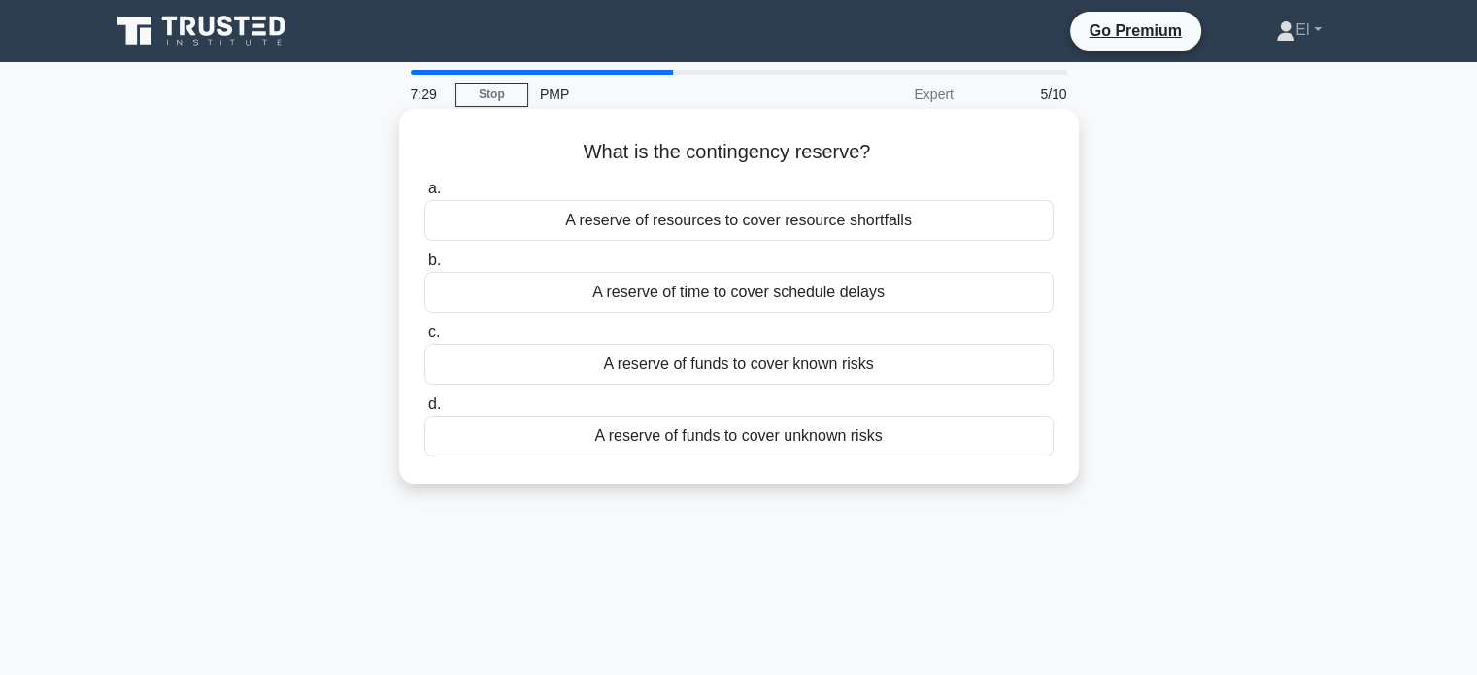
click at [507, 361] on div "A reserve of funds to cover known risks" at bounding box center [738, 364] width 629 height 41
click at [424, 339] on input "c. A reserve of funds to cover known risks" at bounding box center [424, 332] width 0 height 13
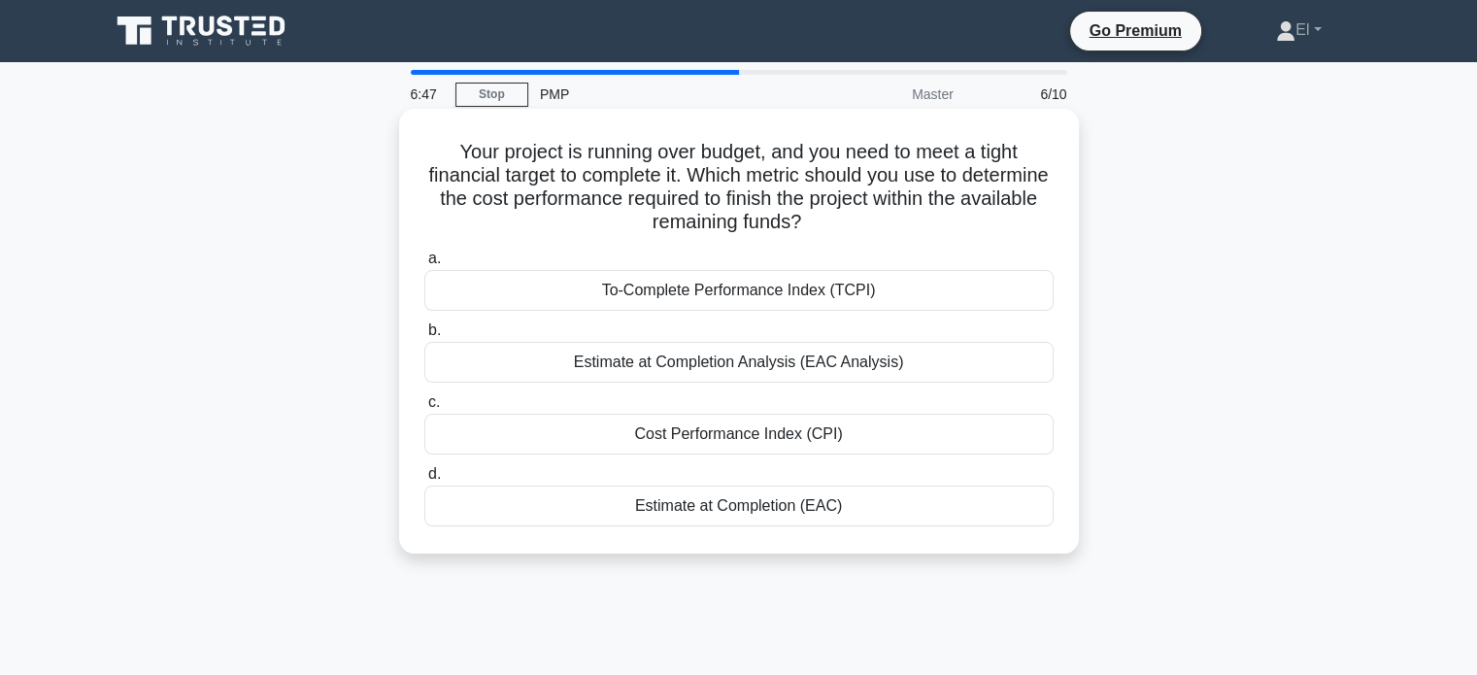
click at [482, 295] on div "To-Complete Performance Index (TCPI)" at bounding box center [738, 290] width 629 height 41
click at [424, 265] on input "a. To-Complete Performance Index (TCPI)" at bounding box center [424, 258] width 0 height 13
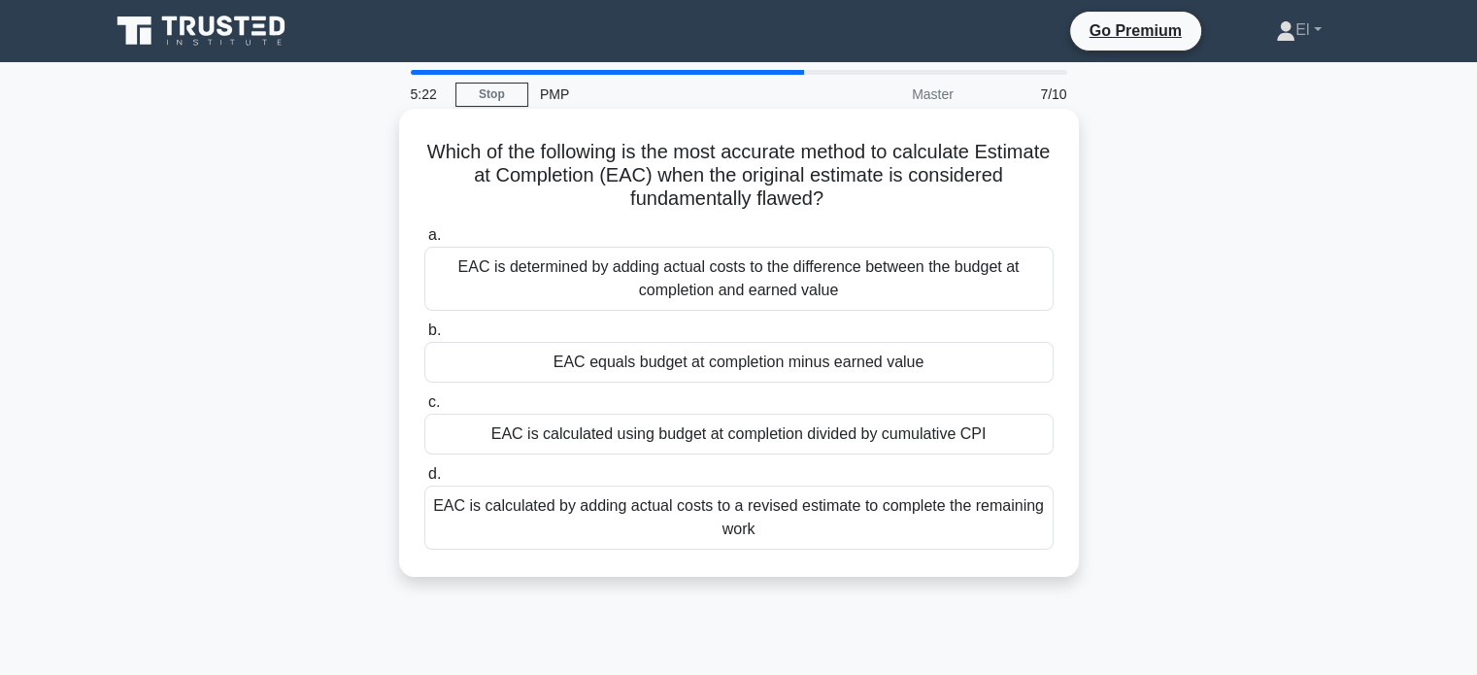
click at [583, 383] on div "EAC equals budget at completion minus earned value" at bounding box center [738, 362] width 629 height 41
click at [424, 337] on input "b. EAC equals budget at completion minus earned value" at bounding box center [424, 330] width 0 height 13
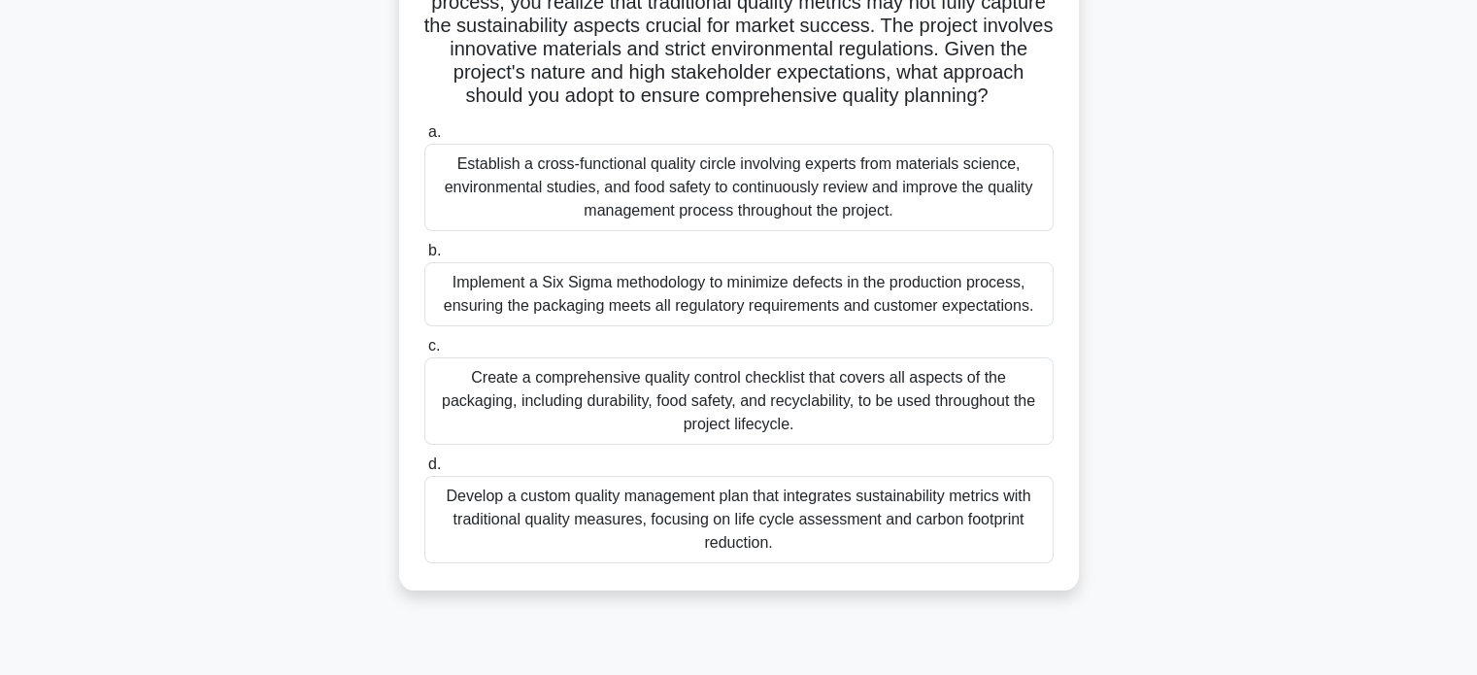
scroll to position [202, 0]
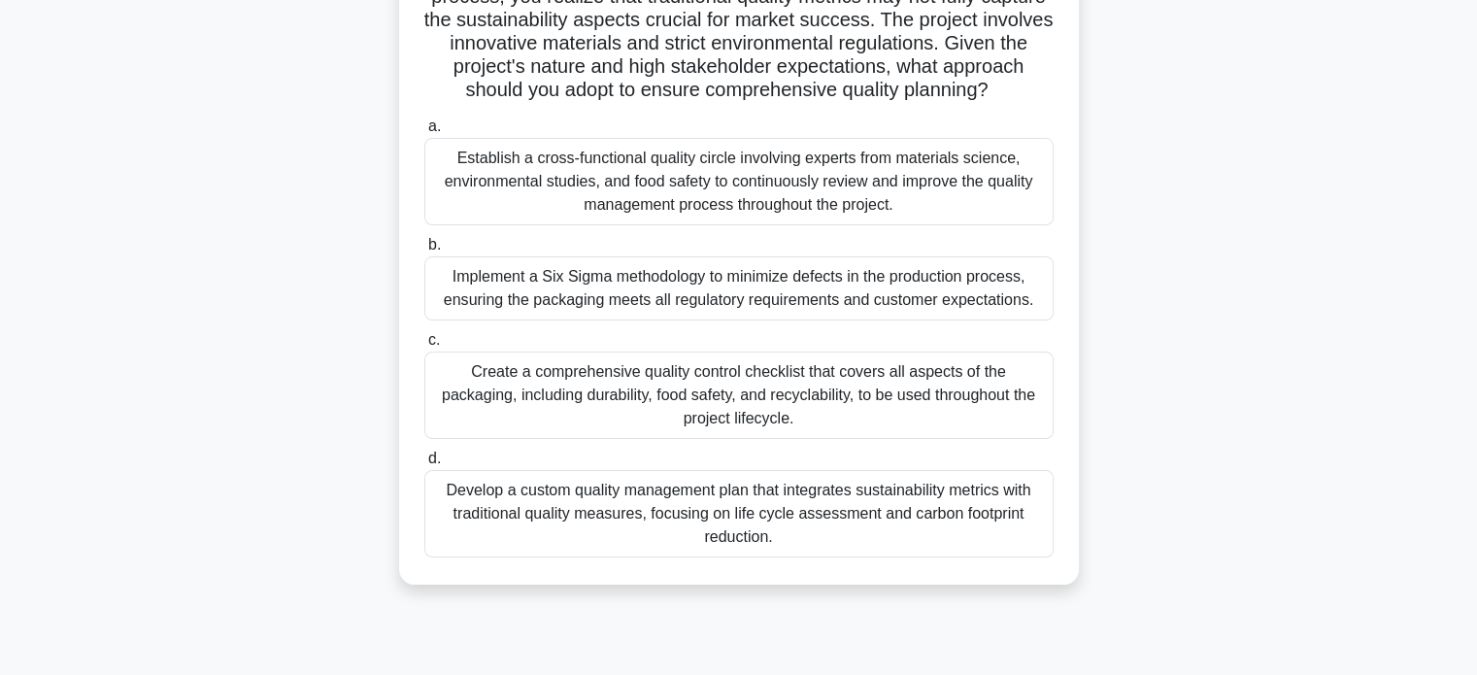
click at [452, 544] on div "Develop a custom quality management plan that integrates sustainability metrics…" at bounding box center [738, 513] width 629 height 87
click at [424, 465] on input "d. Develop a custom quality management plan that integrates sustainability metr…" at bounding box center [424, 458] width 0 height 13
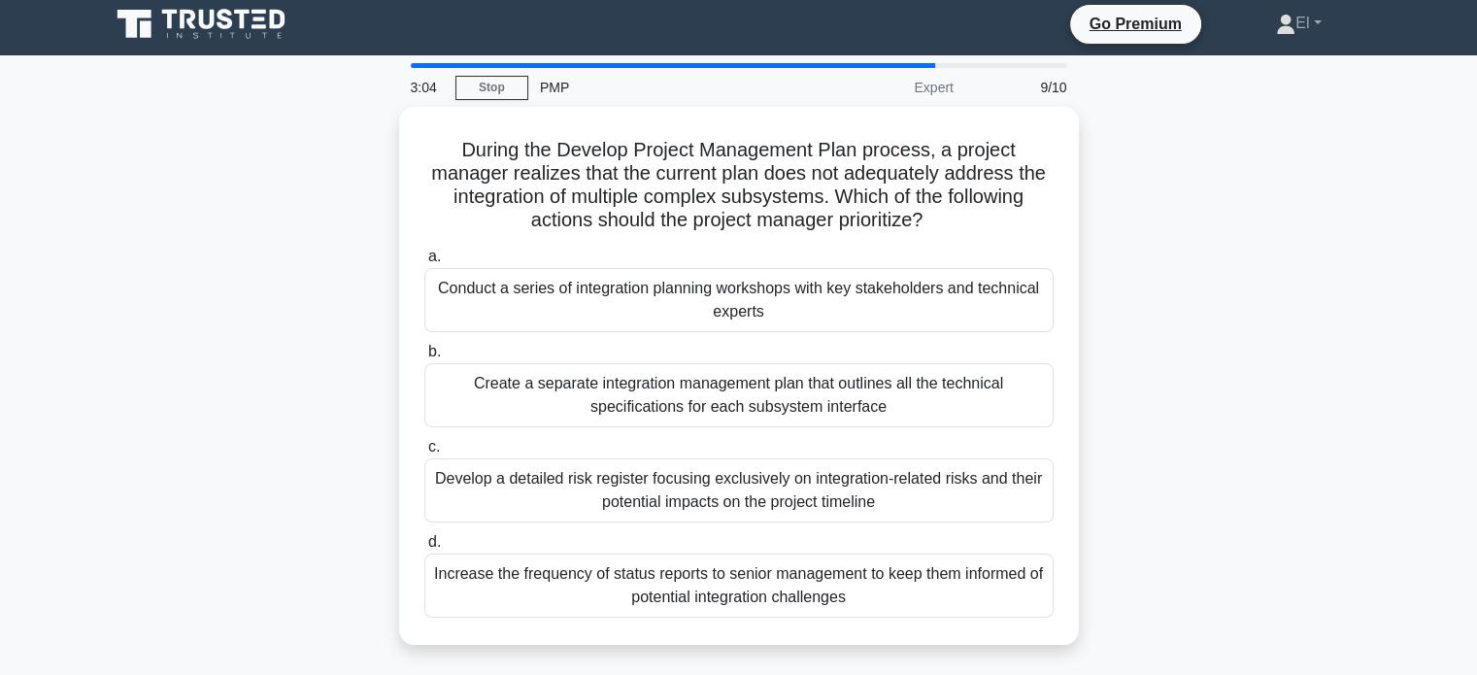
scroll to position [11, 0]
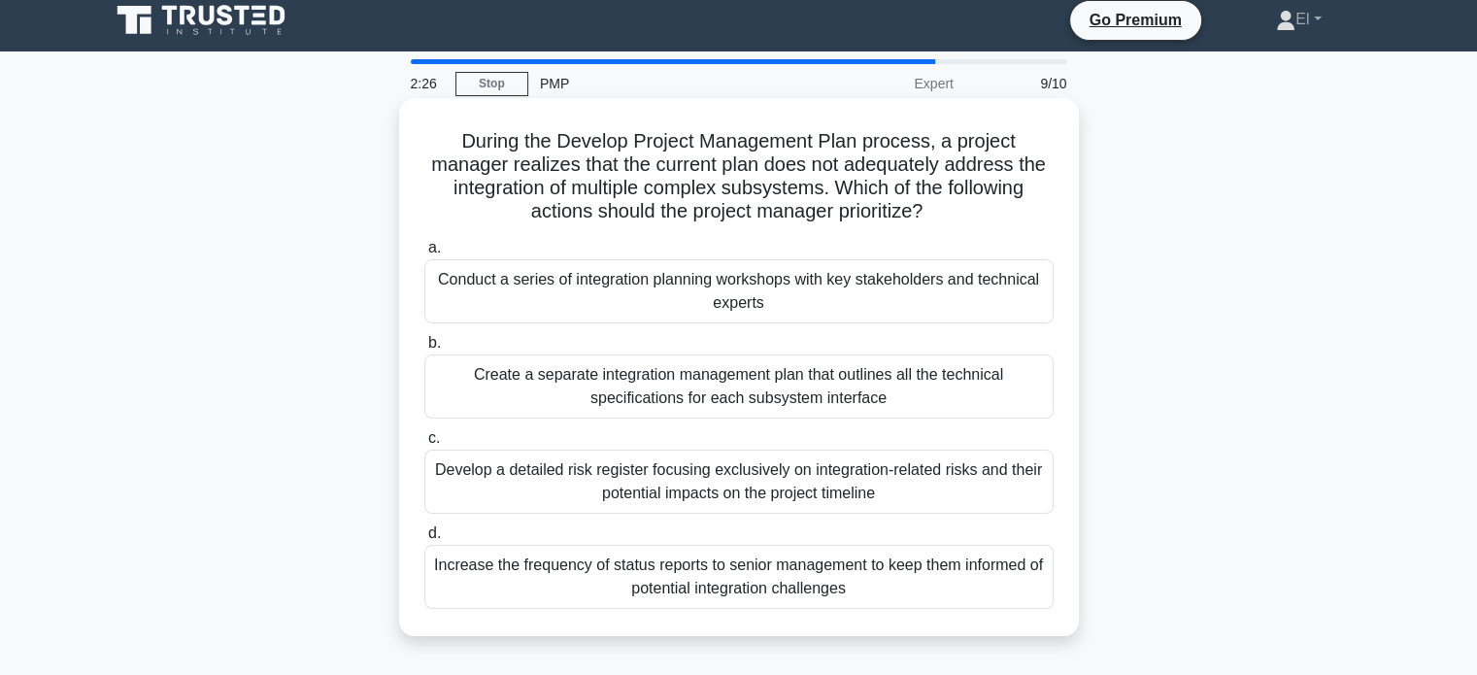
click at [485, 311] on div "Conduct a series of integration planning workshops with key stakeholders and te…" at bounding box center [738, 291] width 629 height 64
click at [424, 254] on input "a. Conduct a series of integration planning workshops with key stakeholders and…" at bounding box center [424, 248] width 0 height 13
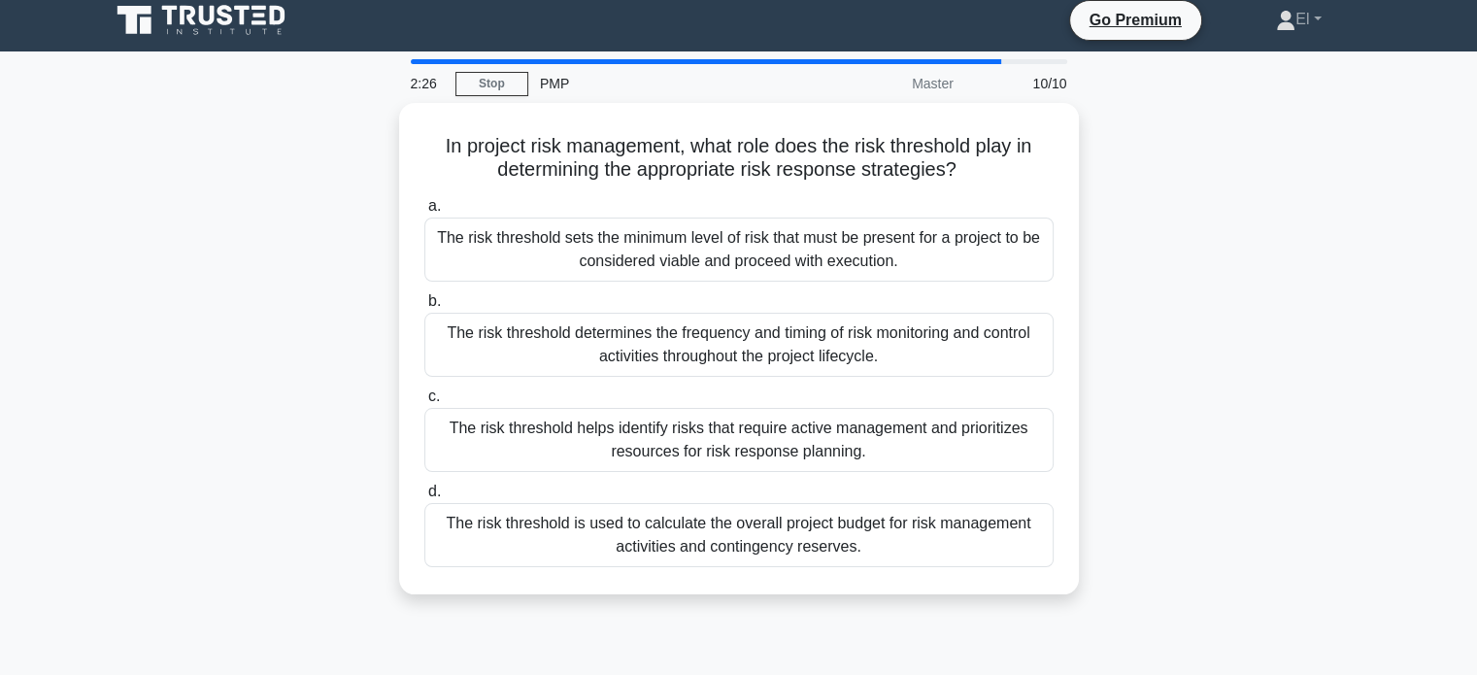
scroll to position [0, 0]
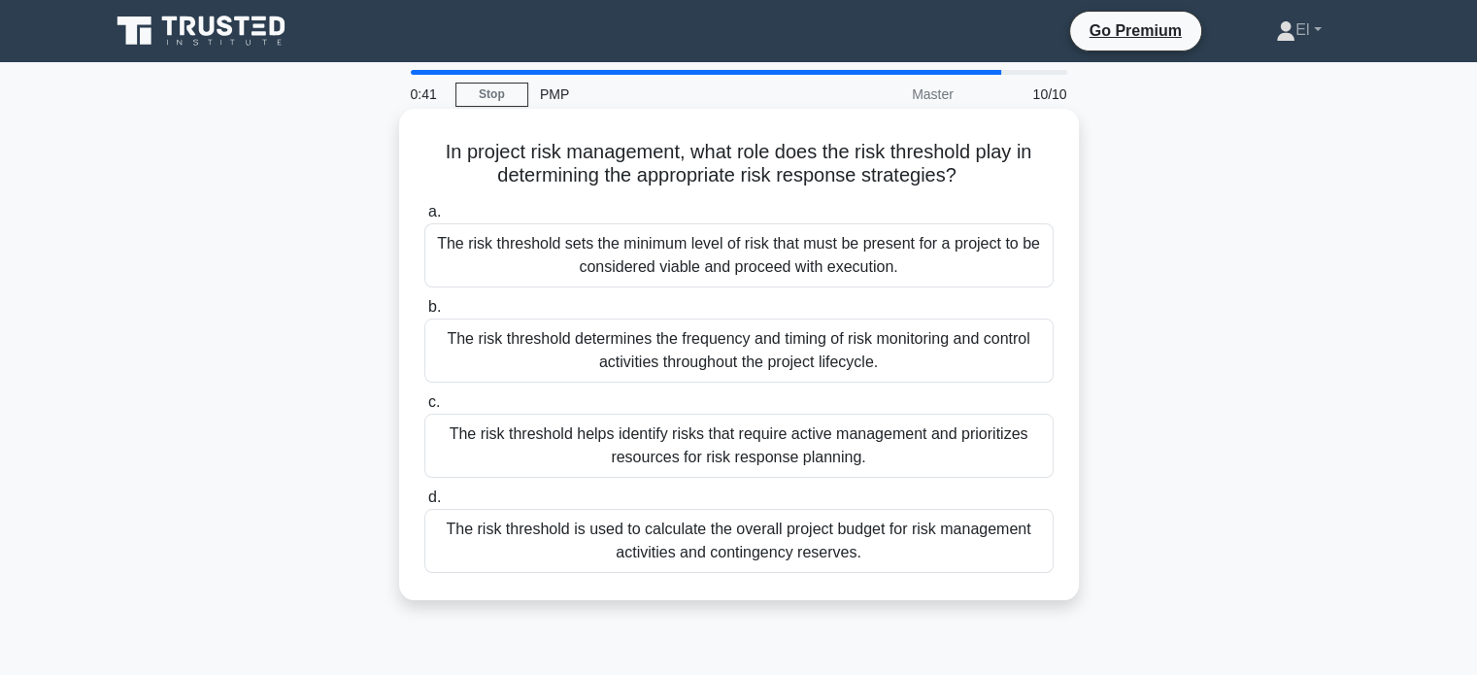
click at [874, 263] on div "The risk threshold sets the minimum level of risk that must be present for a pr…" at bounding box center [738, 255] width 629 height 64
click at [424, 218] on input "a. The risk threshold sets the minimum level of risk that must be present for a…" at bounding box center [424, 212] width 0 height 13
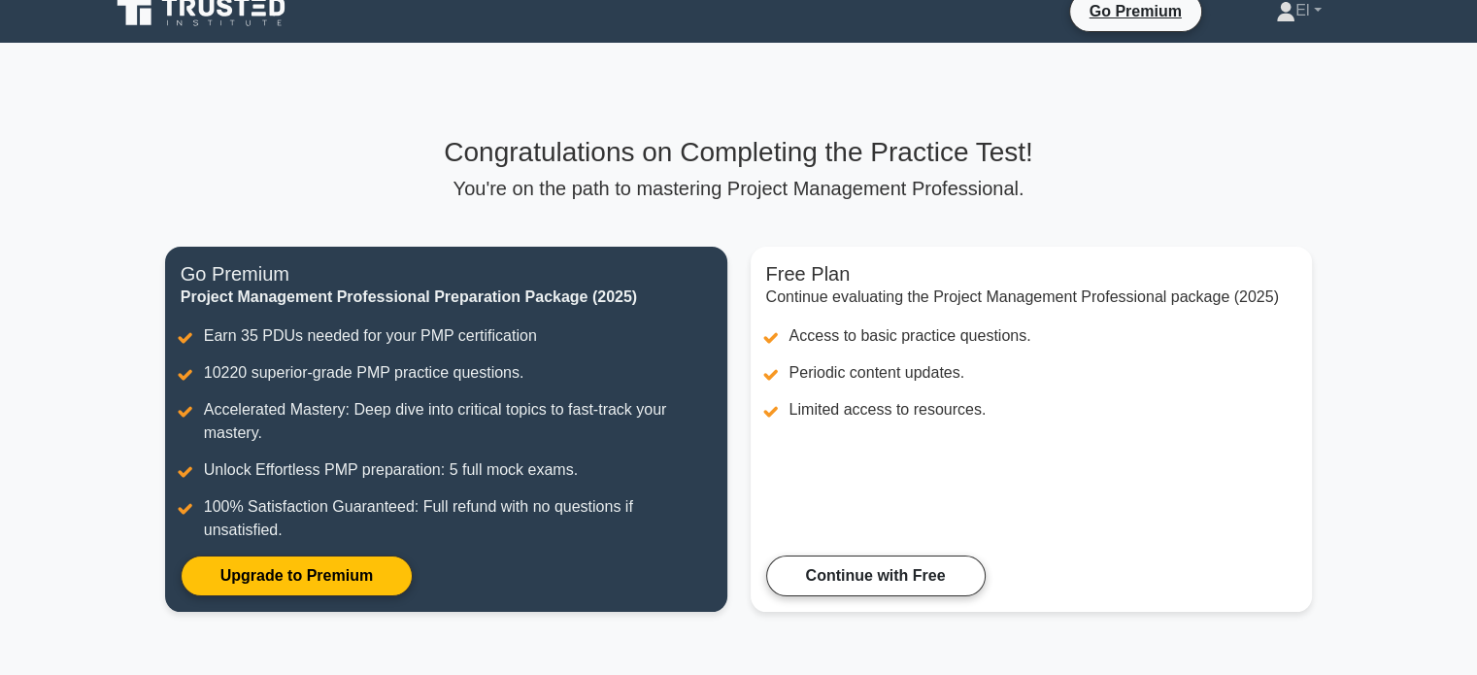
scroll to position [19, 0]
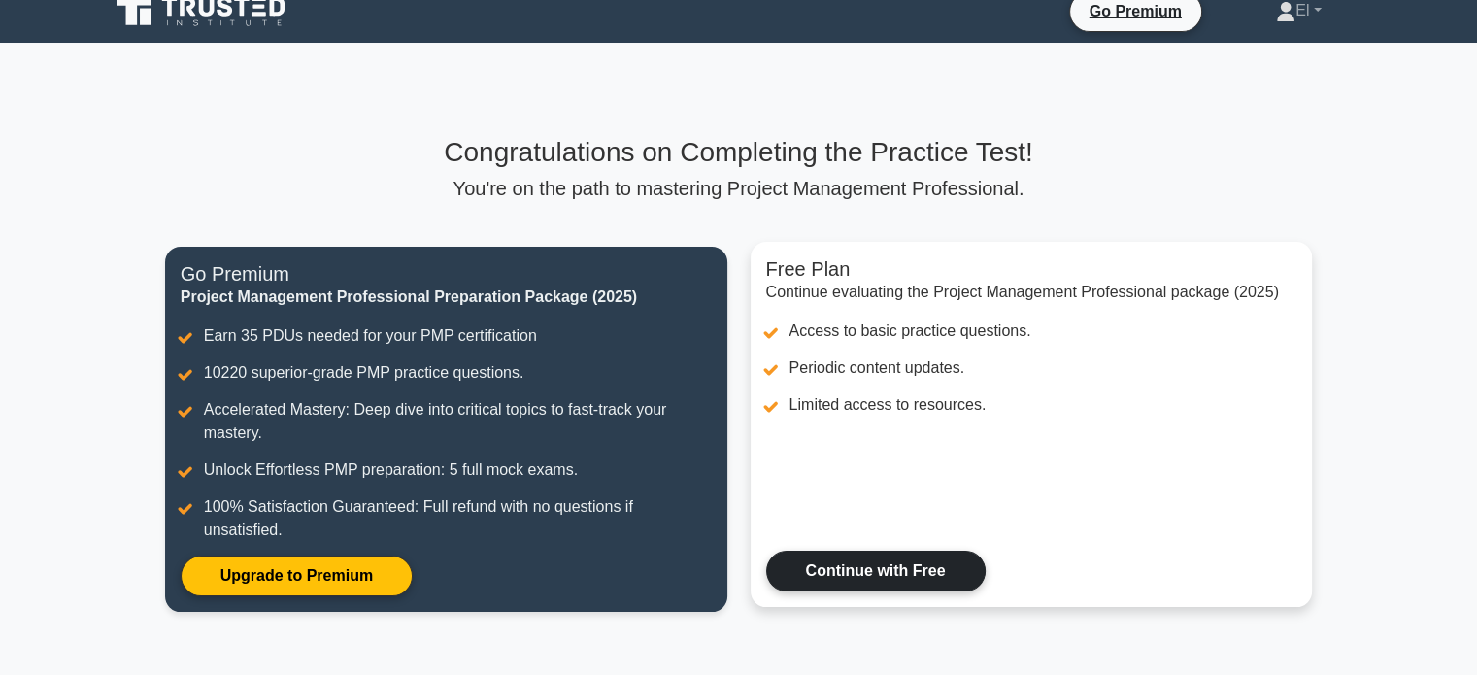
click at [835, 583] on link "Continue with Free" at bounding box center [875, 571] width 219 height 41
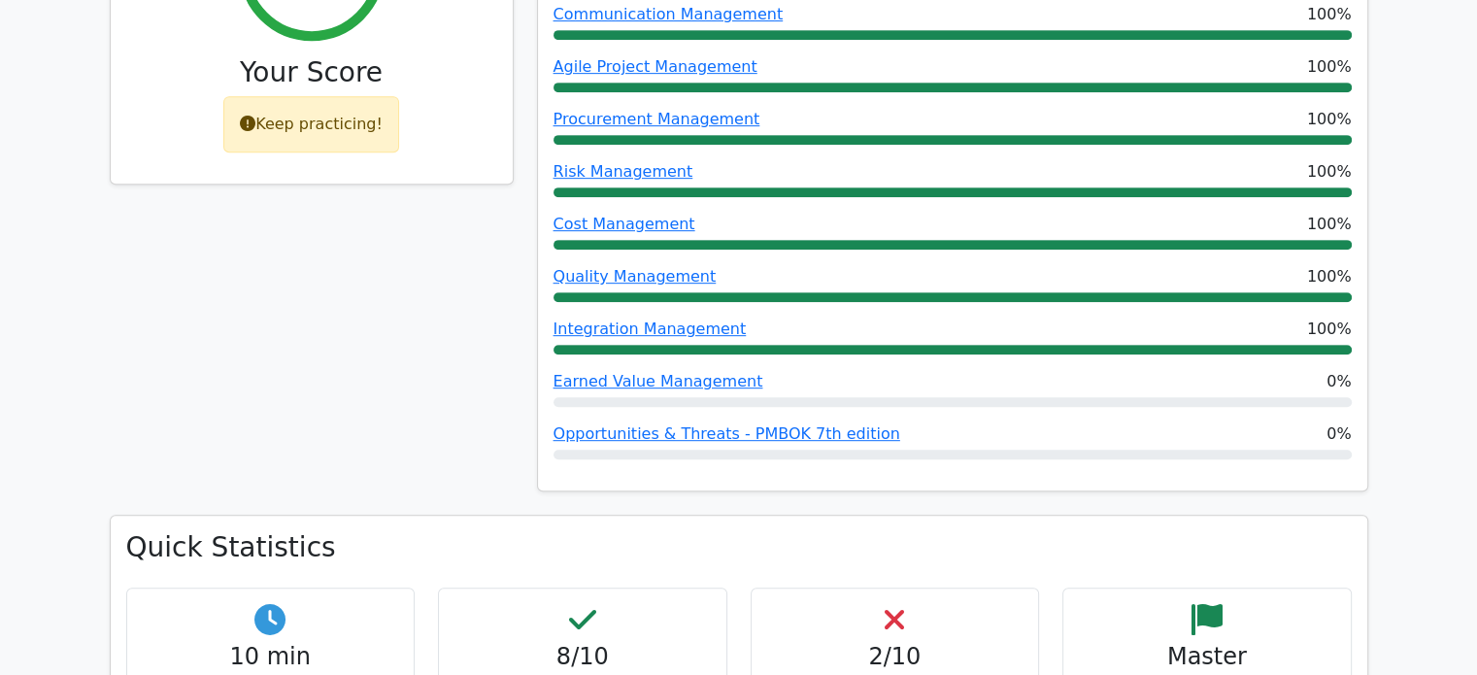
scroll to position [926, 0]
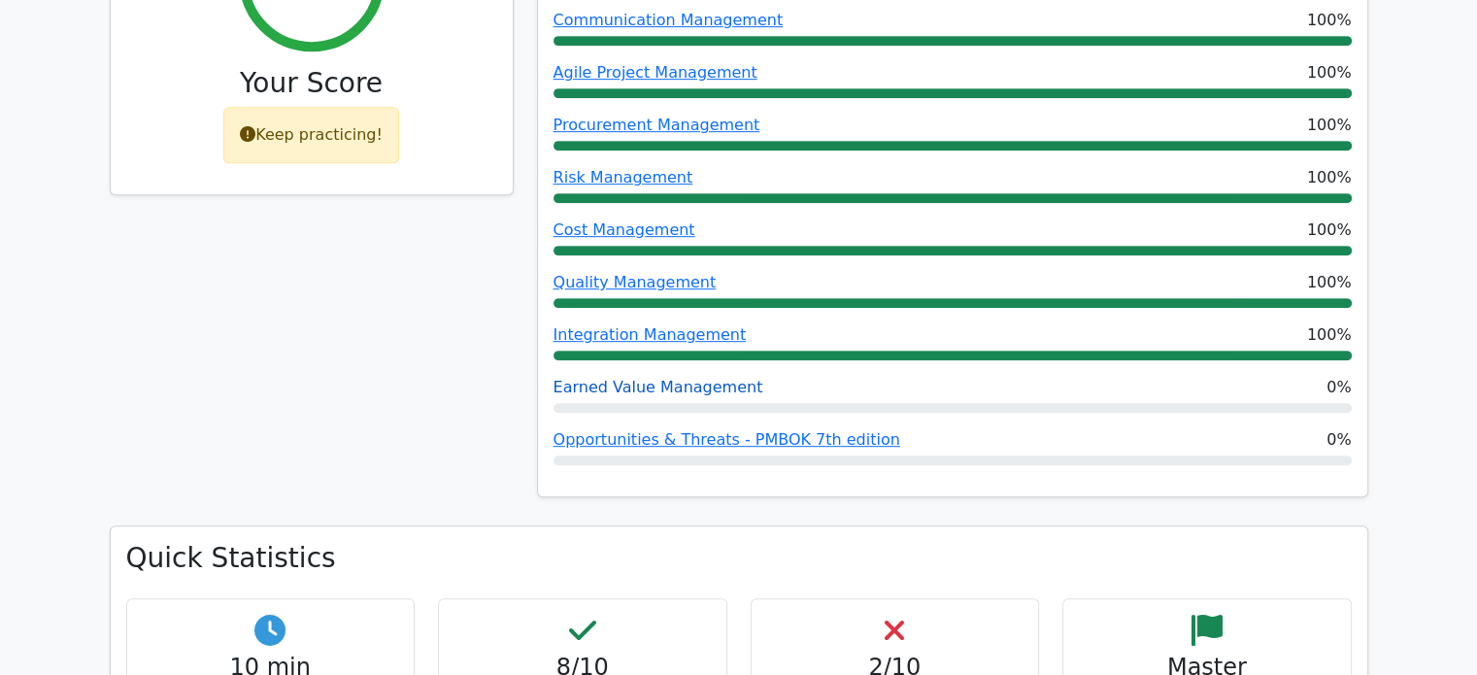
click at [593, 378] on link "Earned Value Management" at bounding box center [658, 387] width 210 height 18
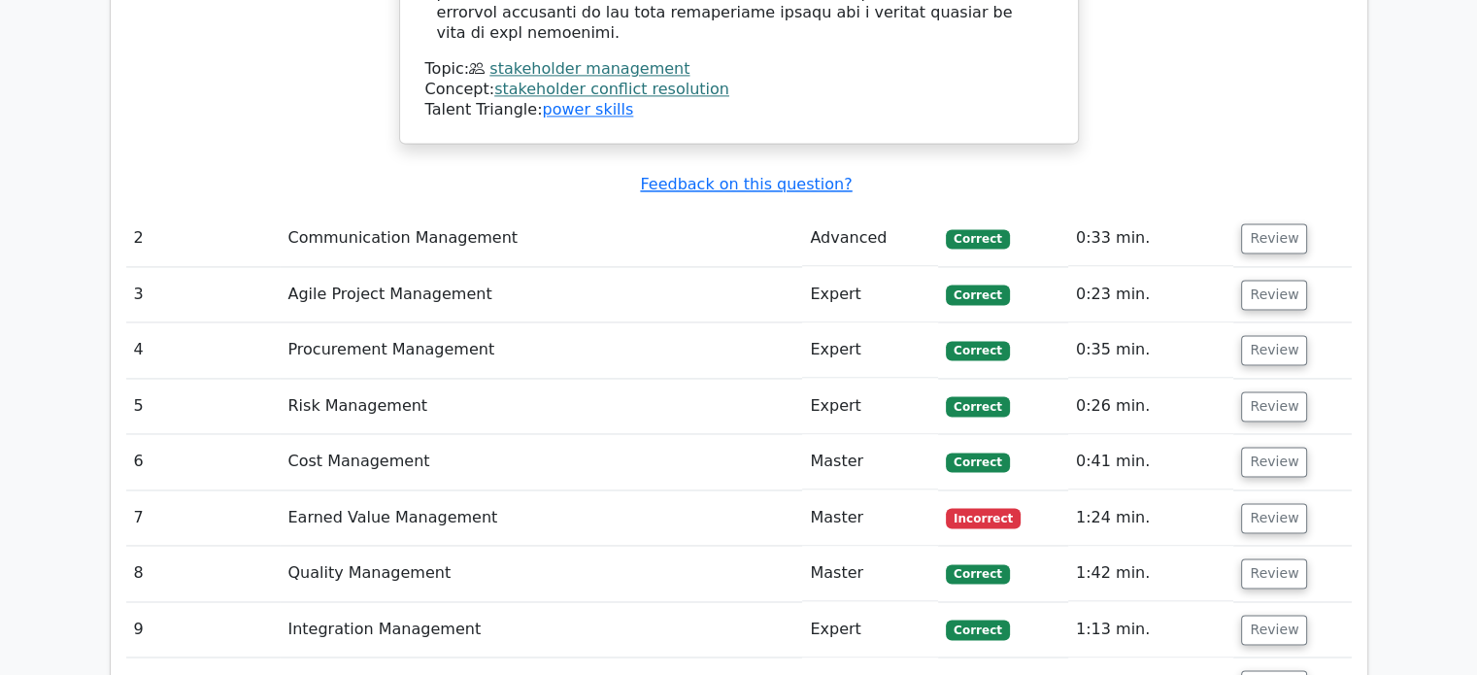
scroll to position [2855, 0]
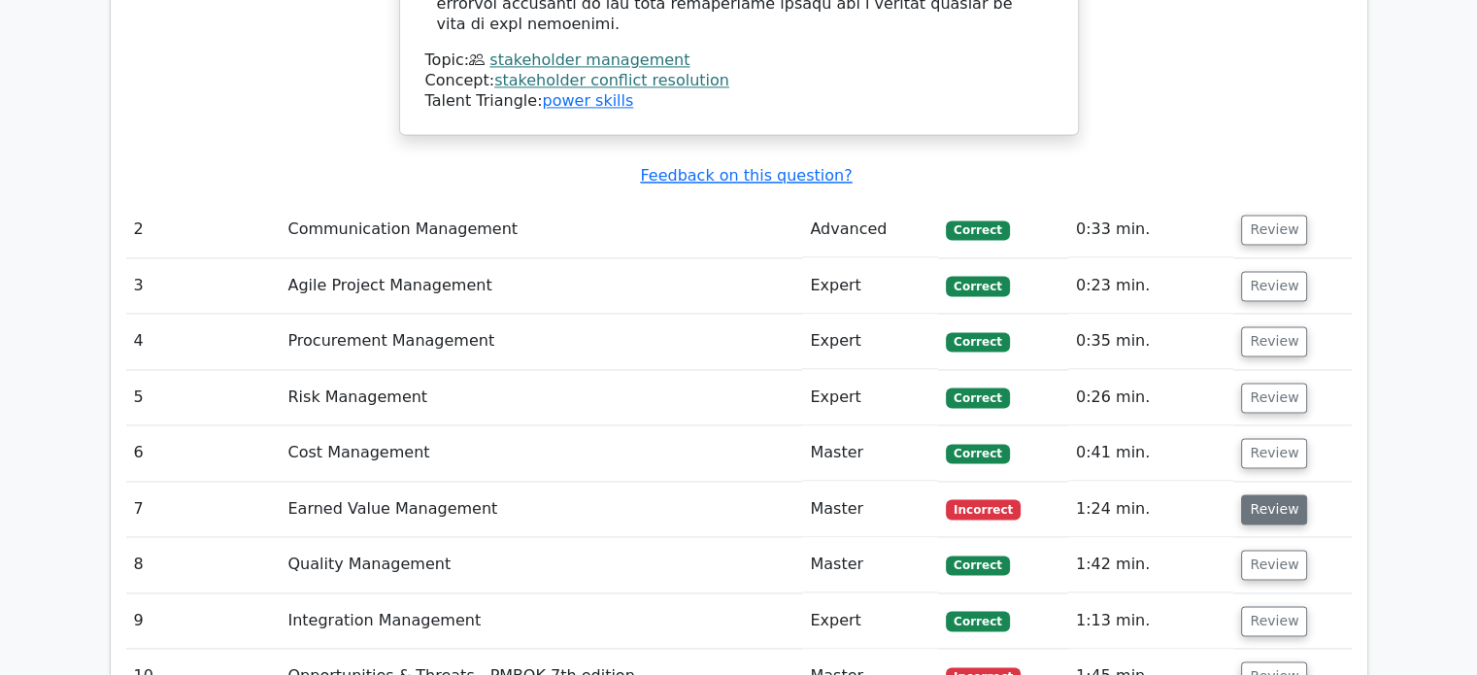
click at [1276, 494] on button "Review" at bounding box center [1274, 509] width 66 height 30
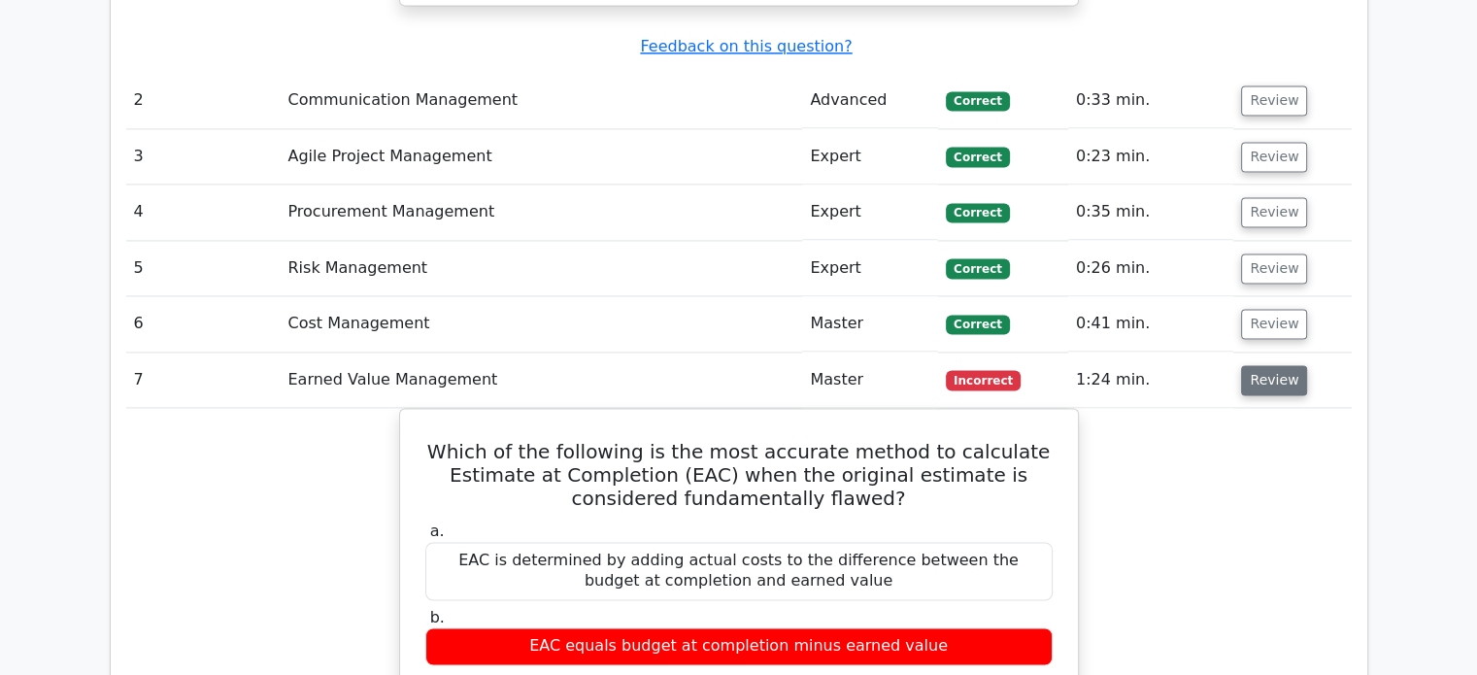
scroll to position [2981, 0]
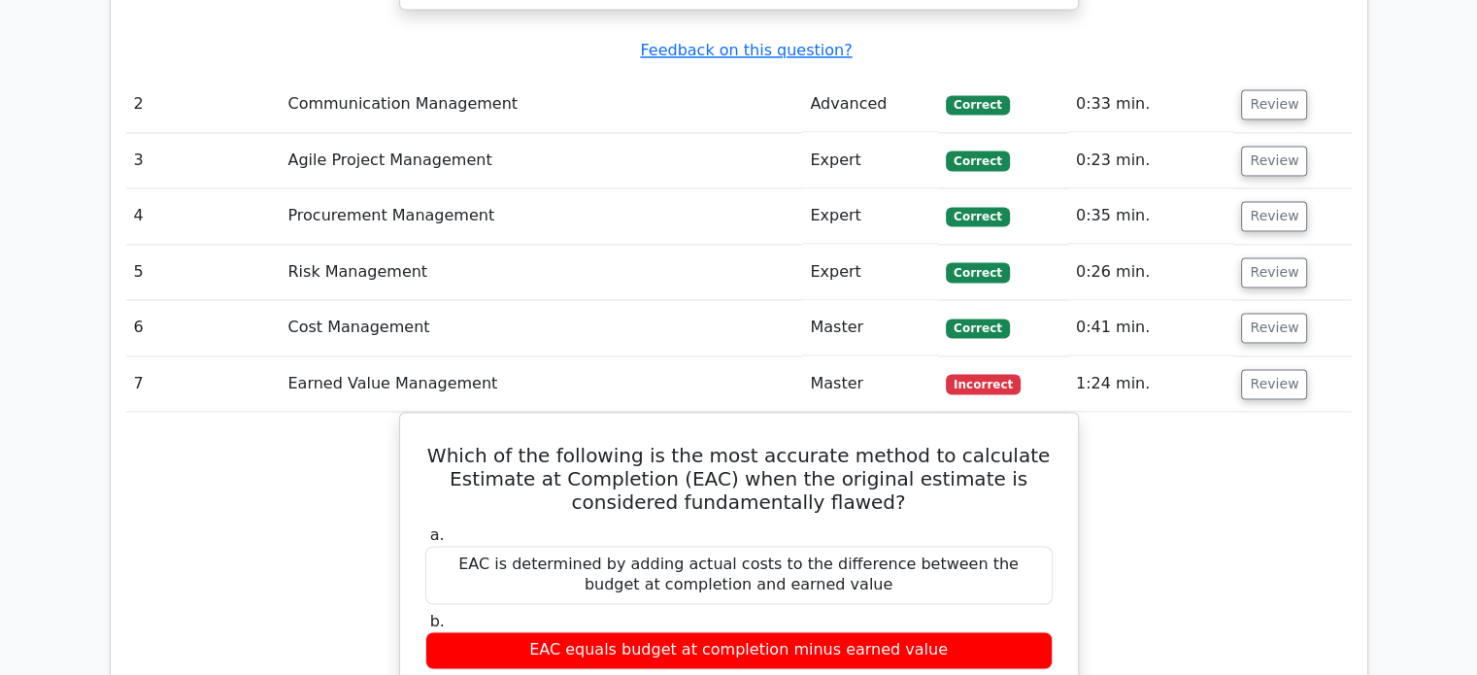
click at [133, 356] on td "7" at bounding box center [203, 383] width 154 height 55
click at [132, 356] on td "7" at bounding box center [203, 383] width 154 height 55
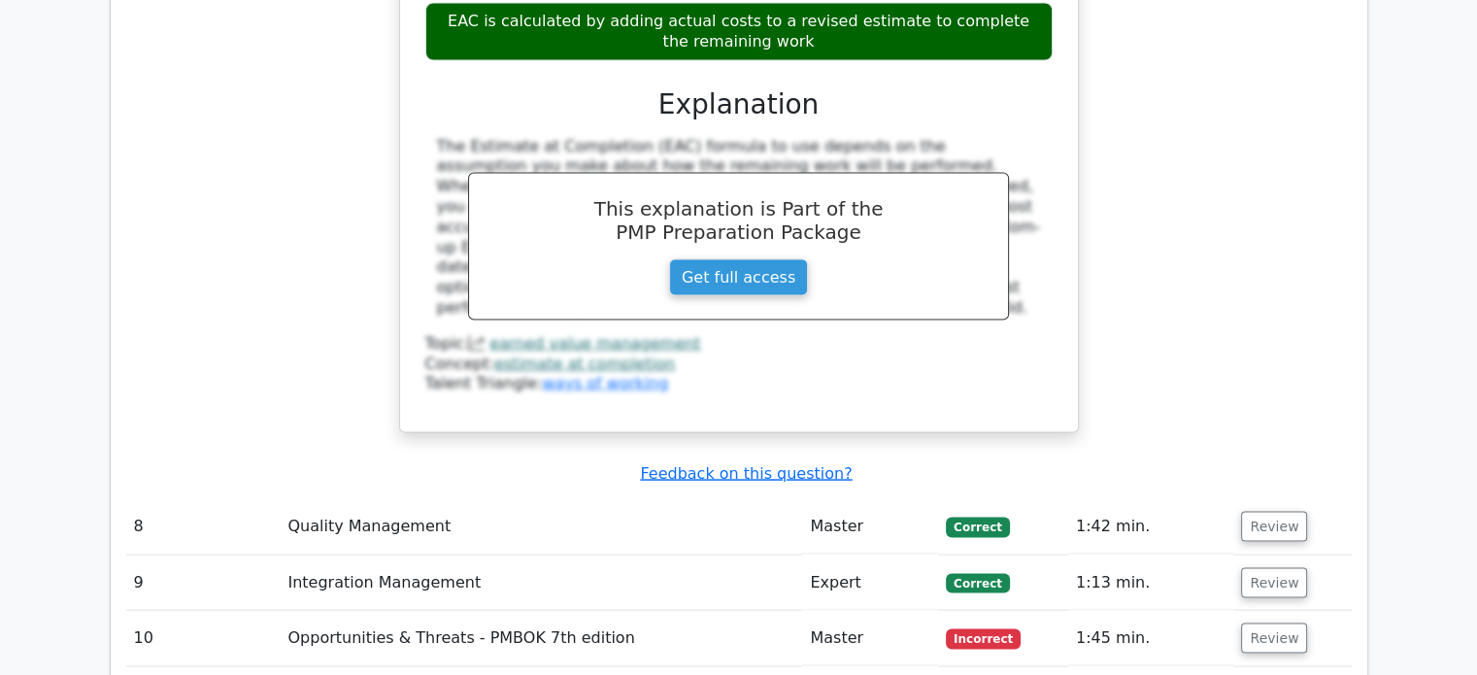
scroll to position [3744, 0]
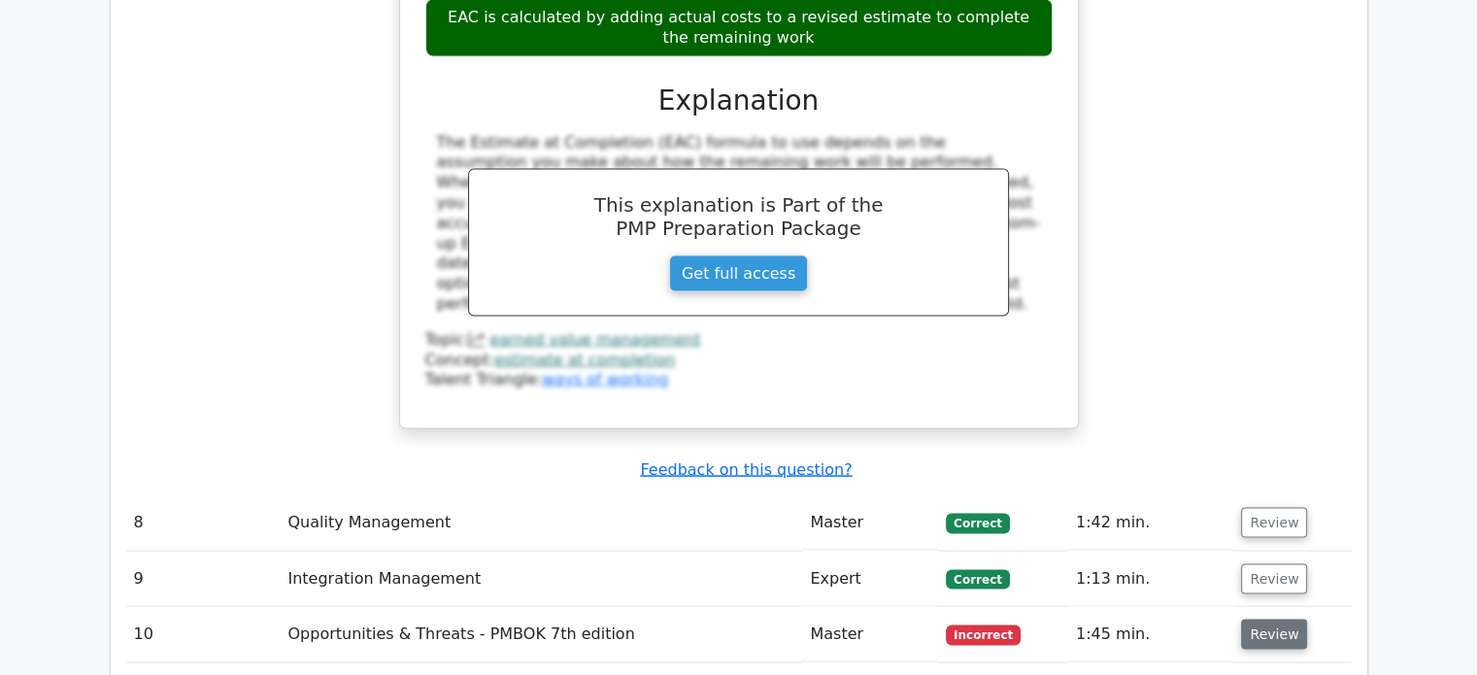
click at [1272, 619] on button "Review" at bounding box center [1274, 634] width 66 height 30
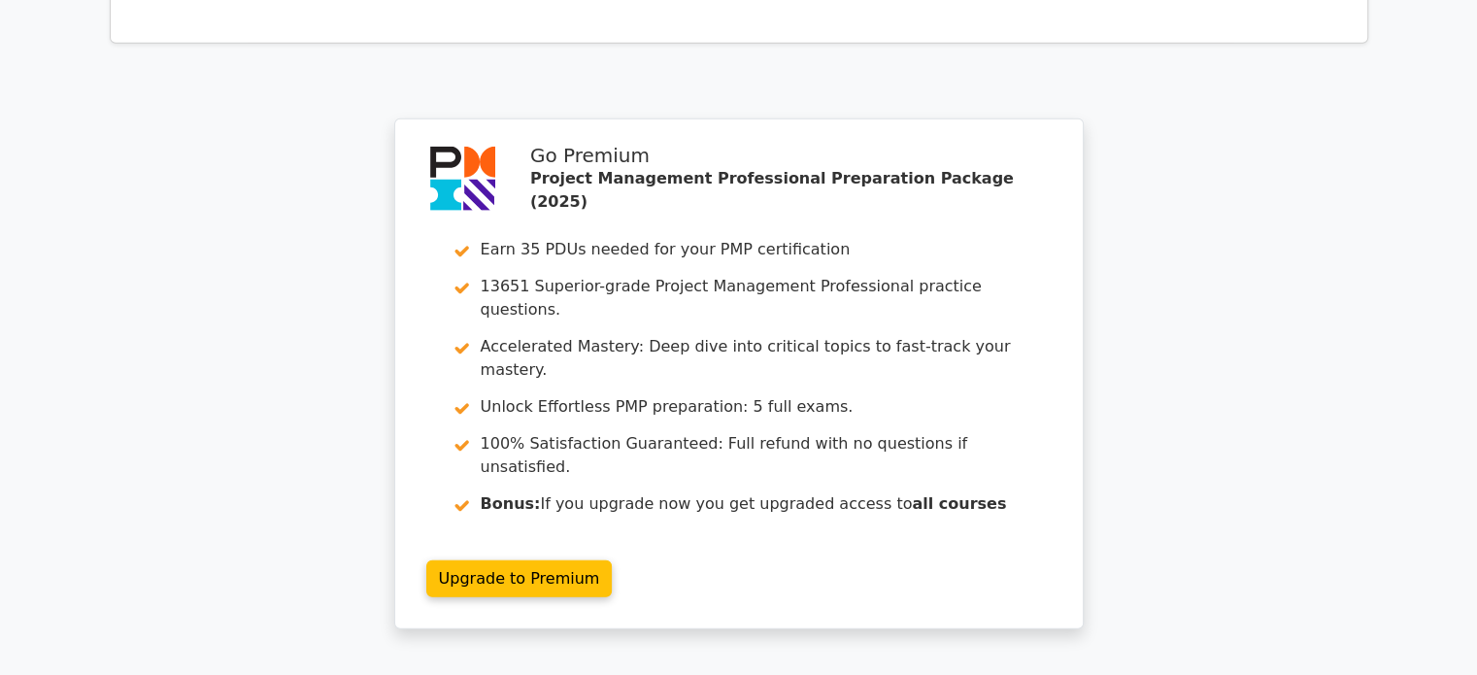
scroll to position [5472, 0]
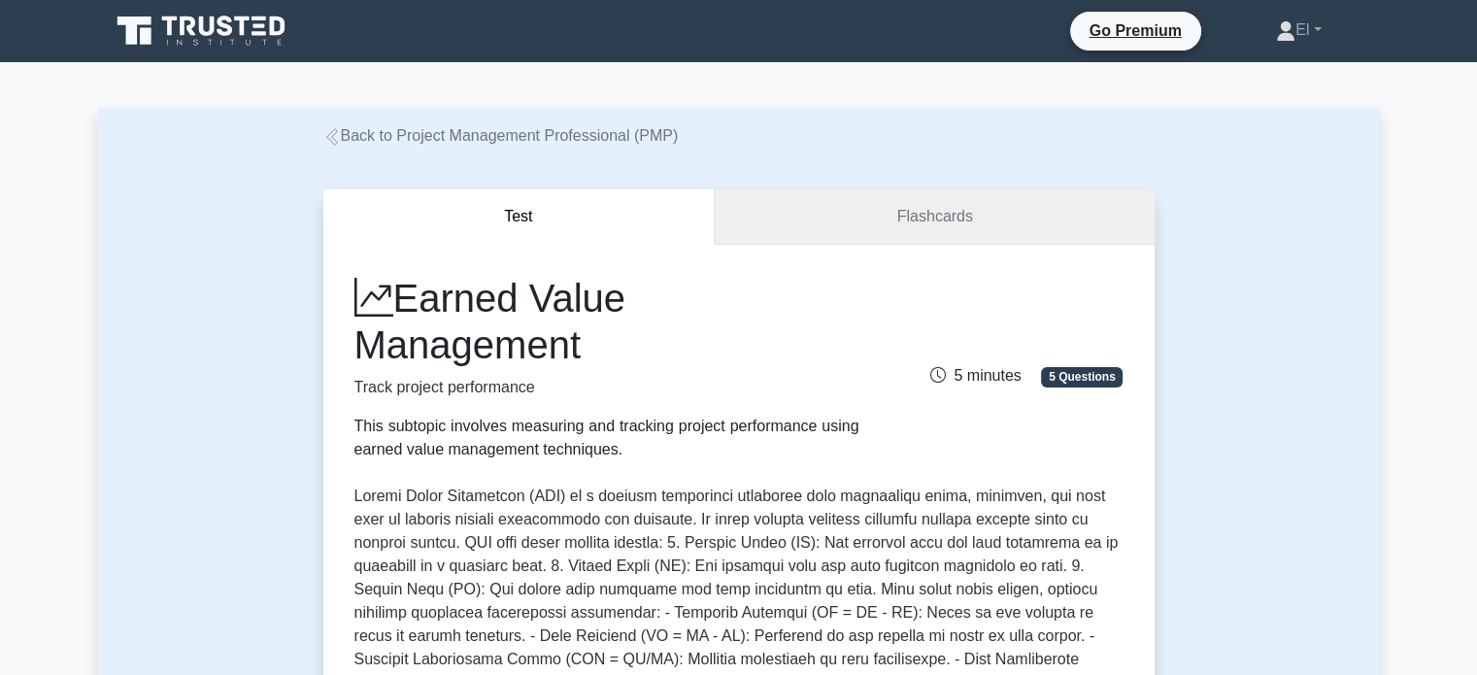
click at [818, 212] on link "Flashcards" at bounding box center [934, 216] width 439 height 55
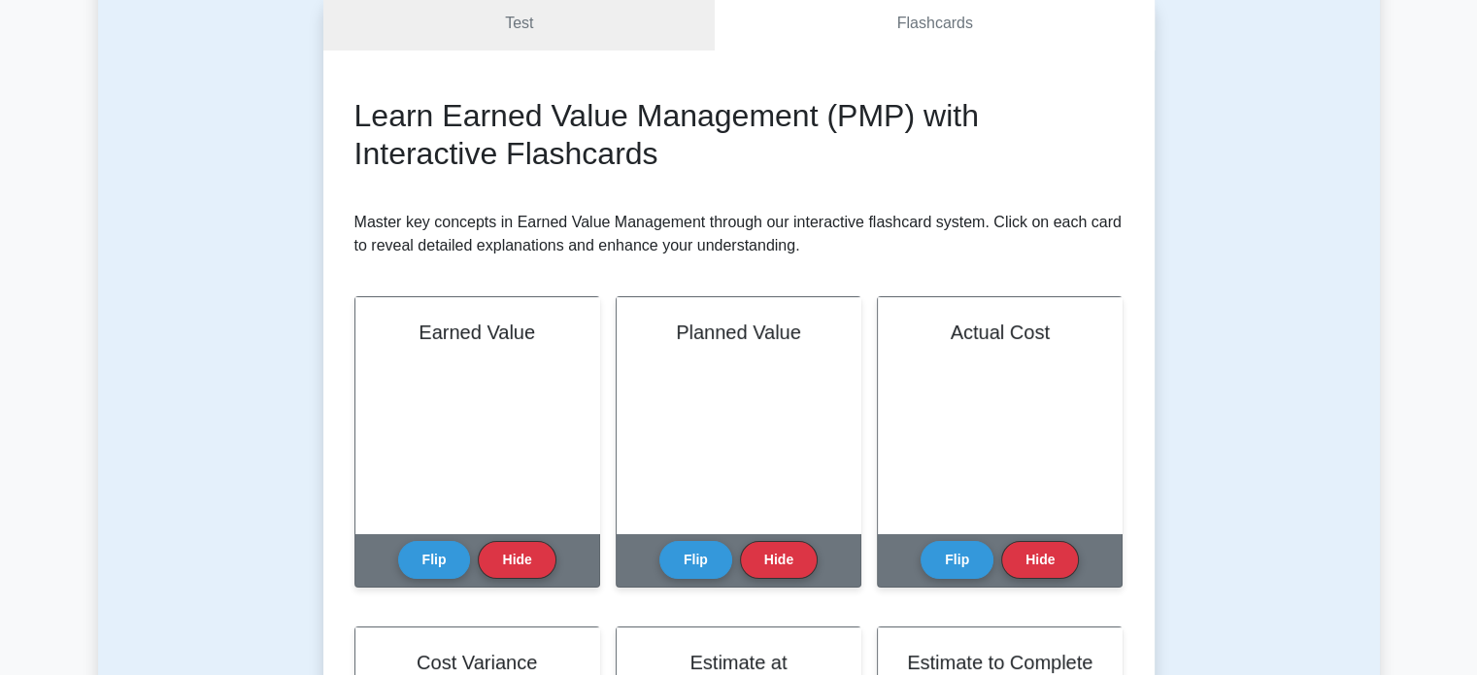
scroll to position [202, 0]
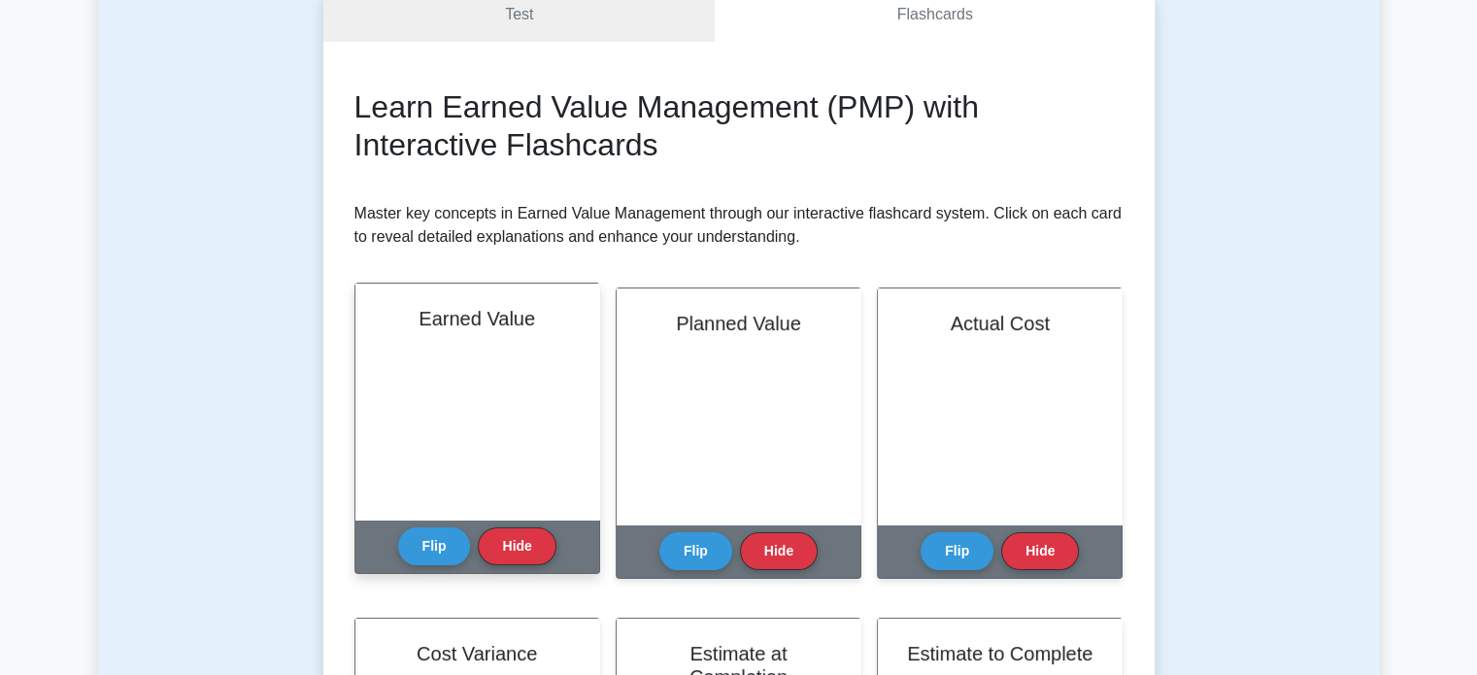
click at [419, 416] on div "Earned Value" at bounding box center [477, 402] width 244 height 236
click at [423, 549] on button "Flip" at bounding box center [434, 545] width 73 height 38
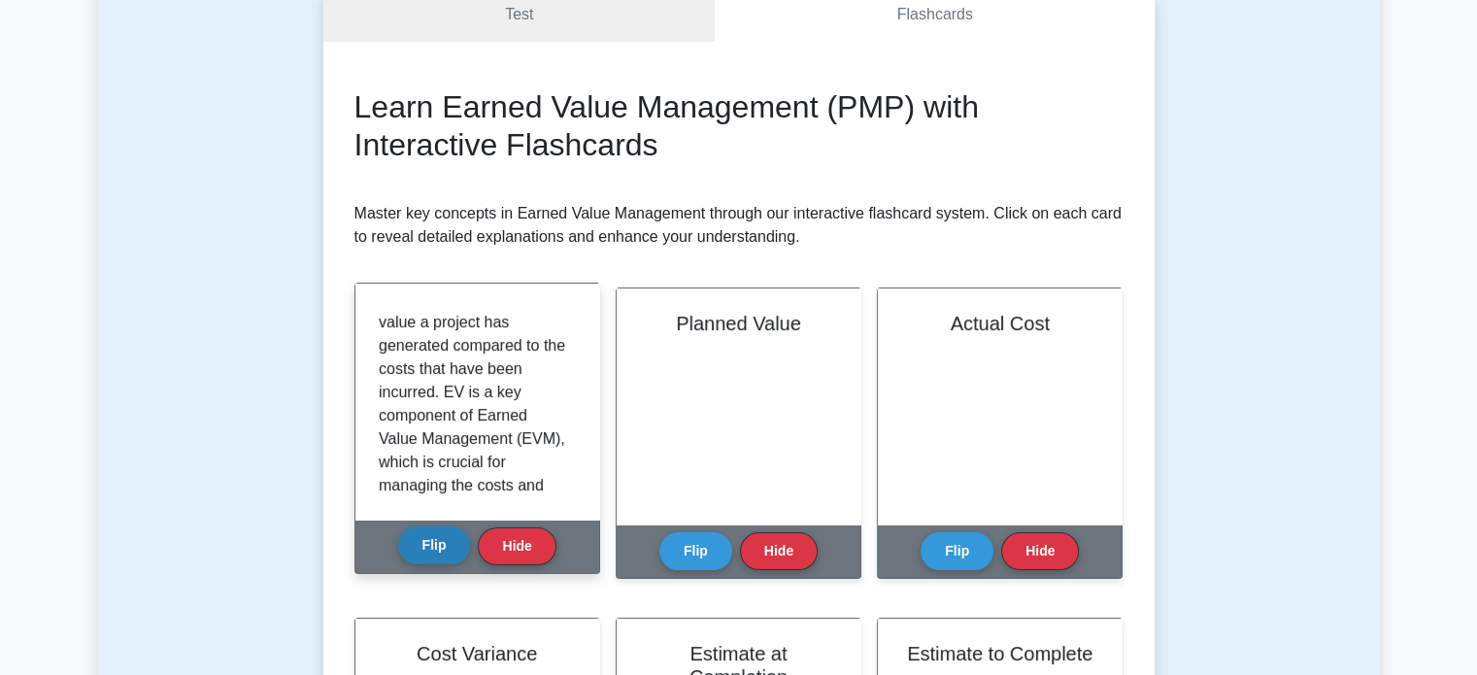
scroll to position [262, 0]
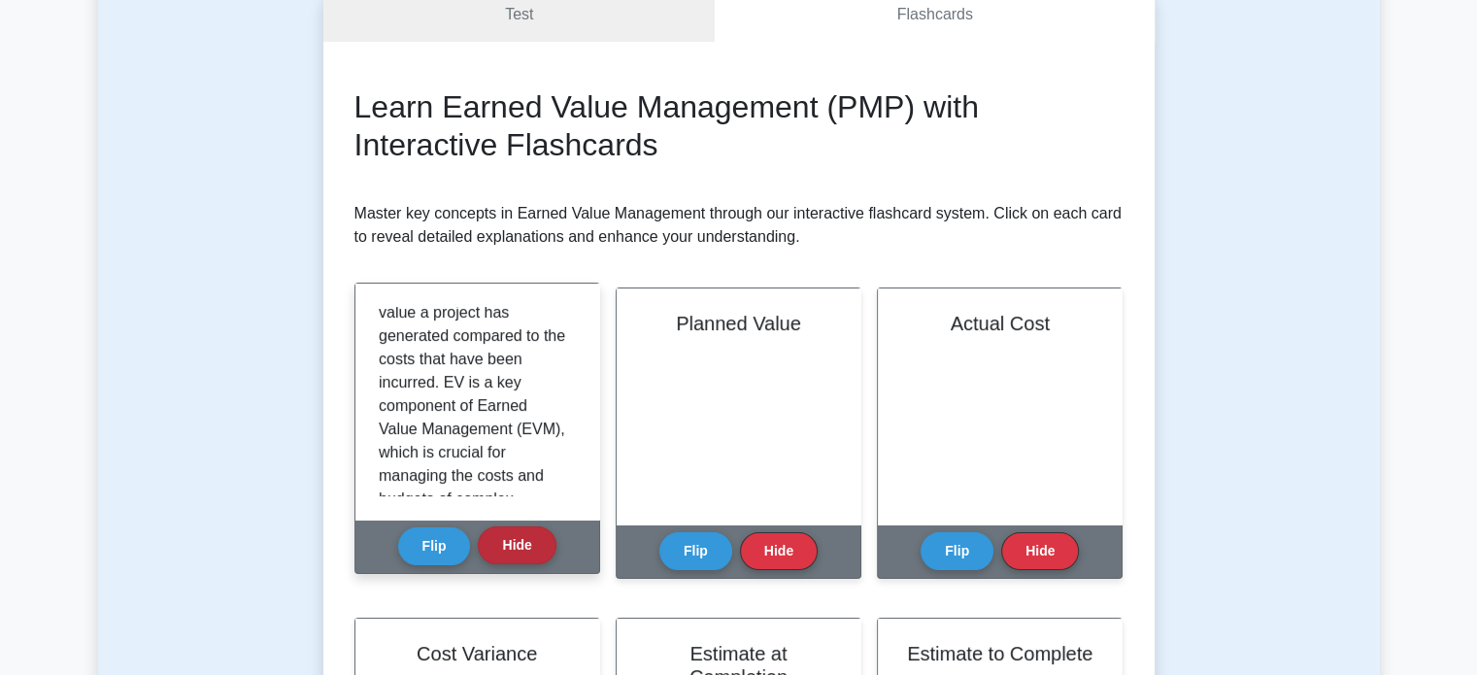
click at [509, 546] on button "Hide" at bounding box center [517, 545] width 78 height 38
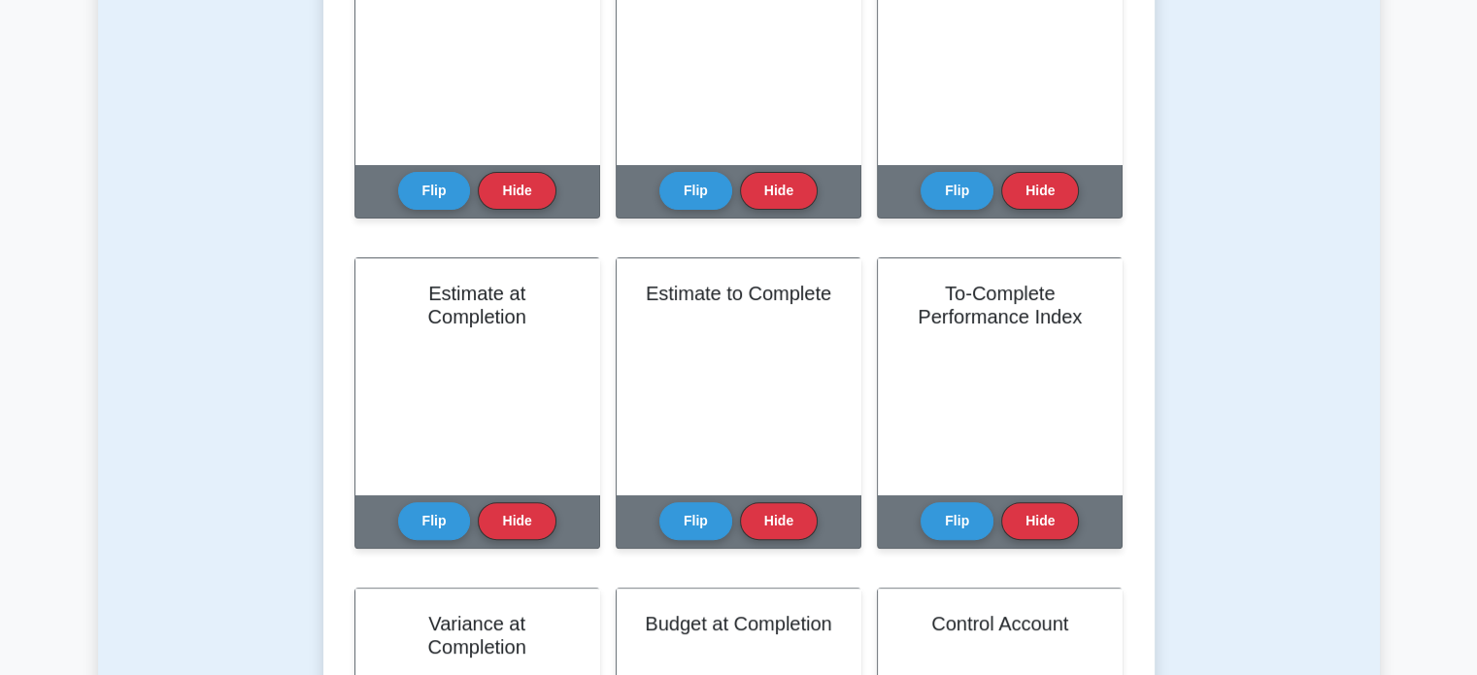
scroll to position [564, 0]
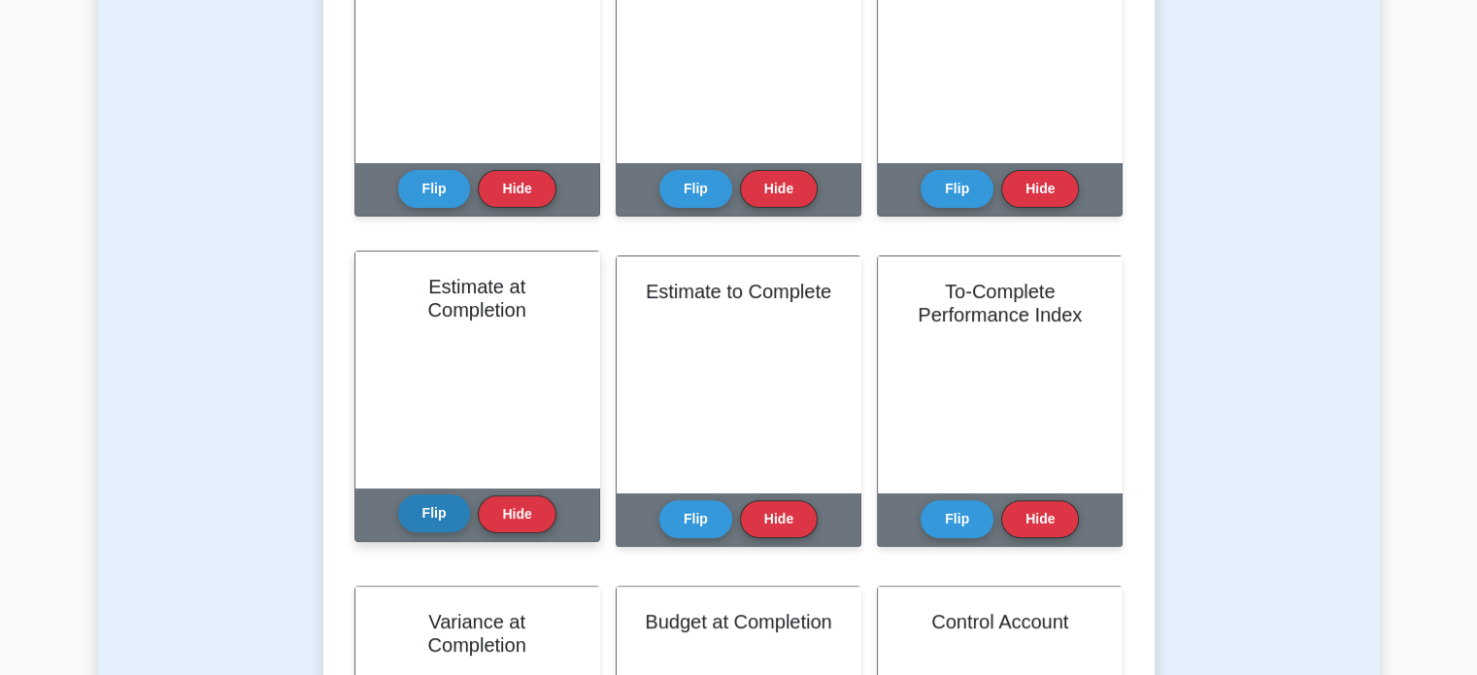
click at [418, 522] on button "Flip" at bounding box center [434, 513] width 73 height 38
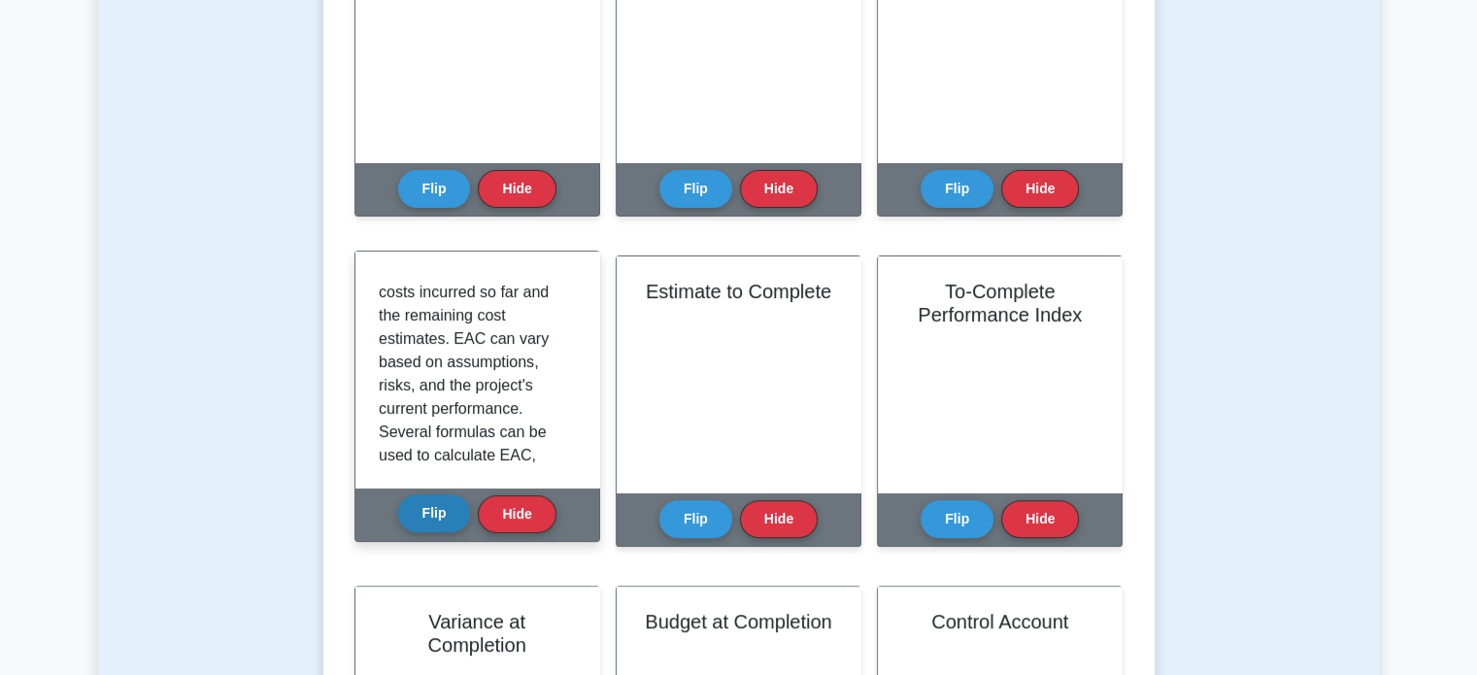
scroll to position [117, 0]
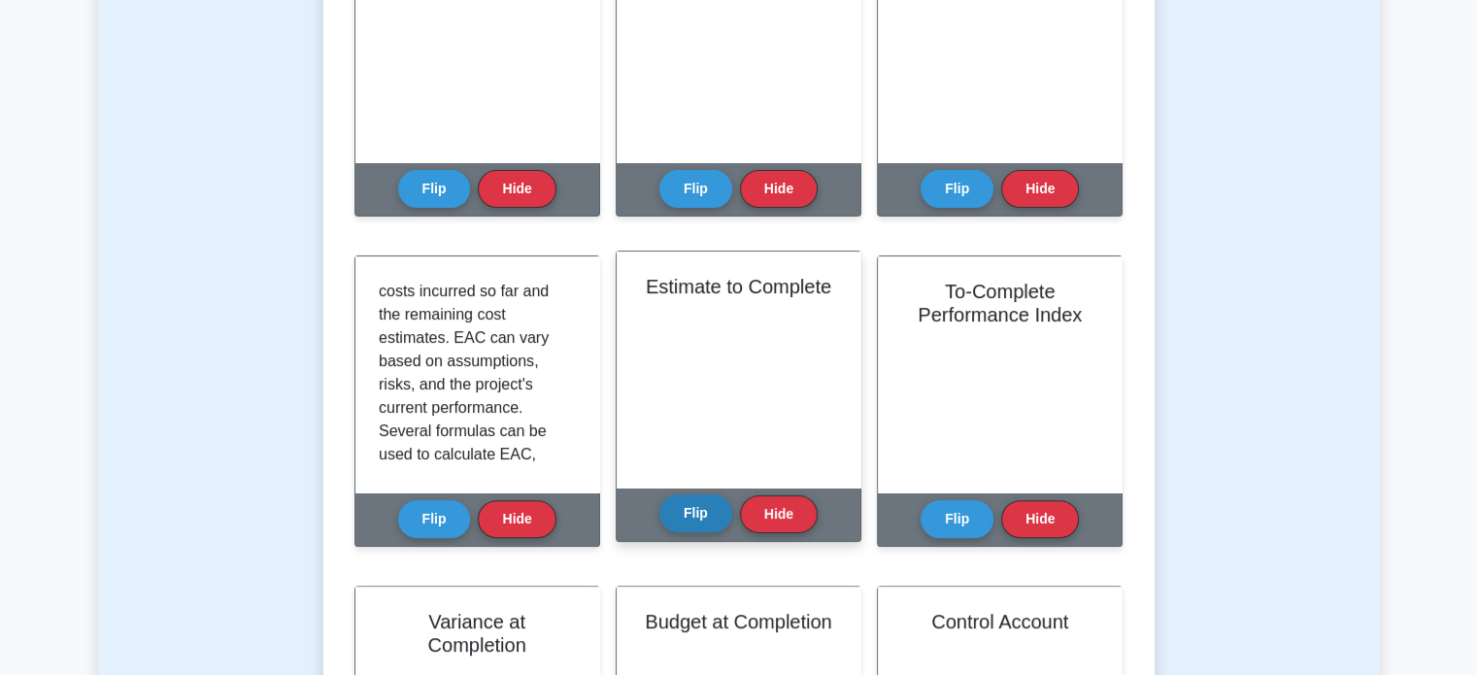
click at [696, 527] on button "Flip" at bounding box center [695, 513] width 73 height 38
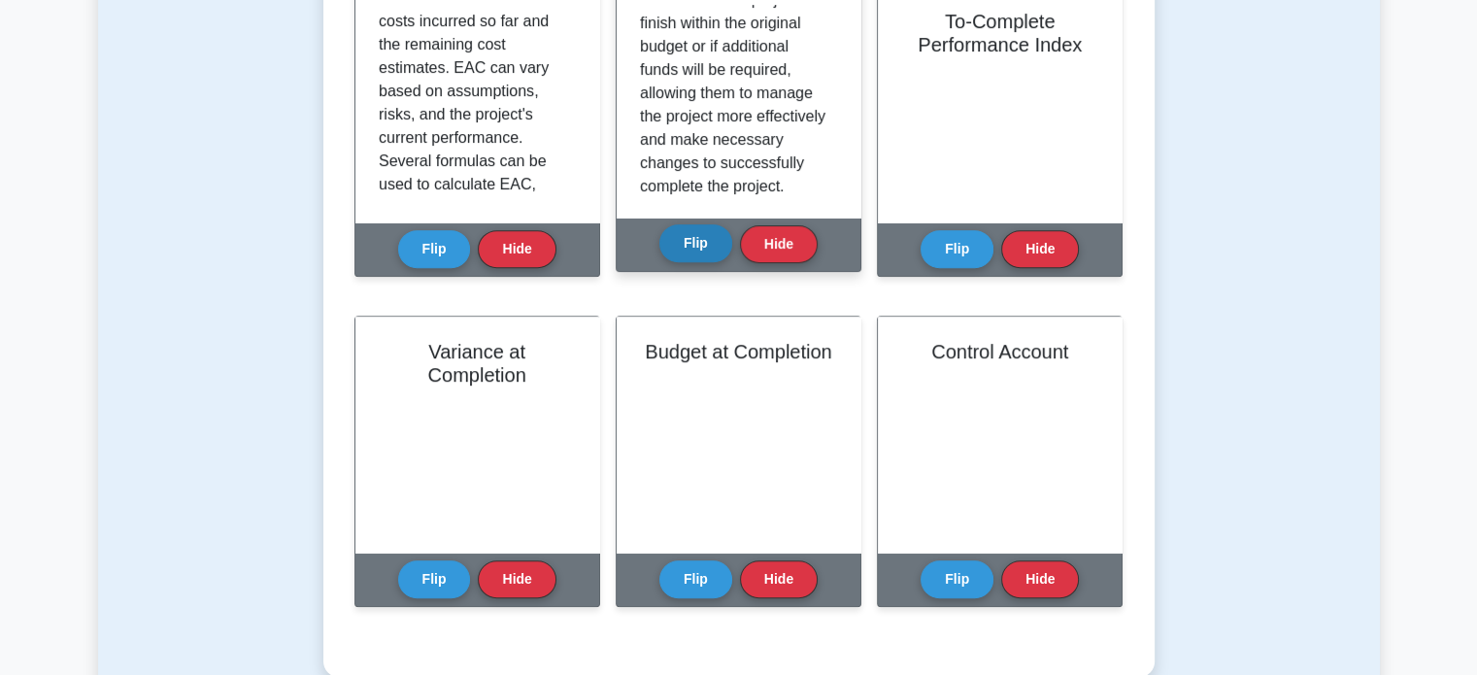
scroll to position [837, 0]
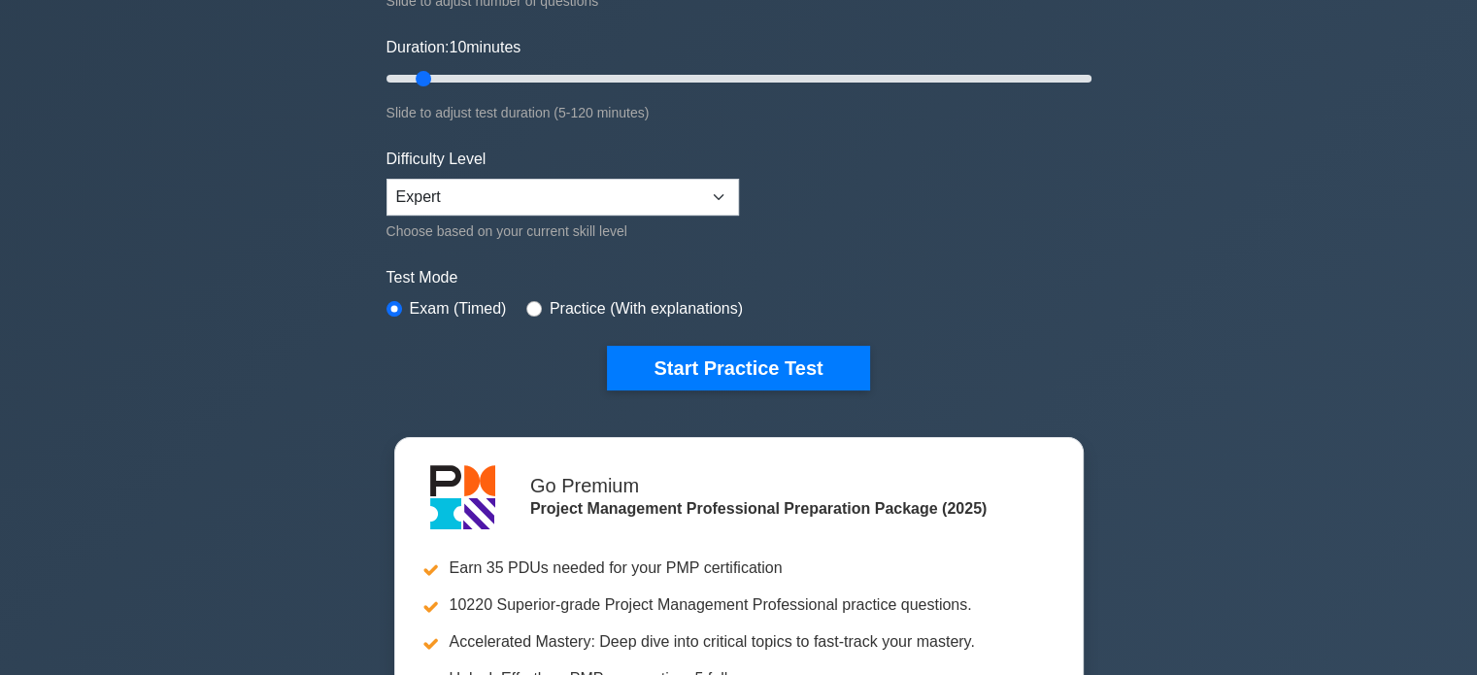
scroll to position [357, 0]
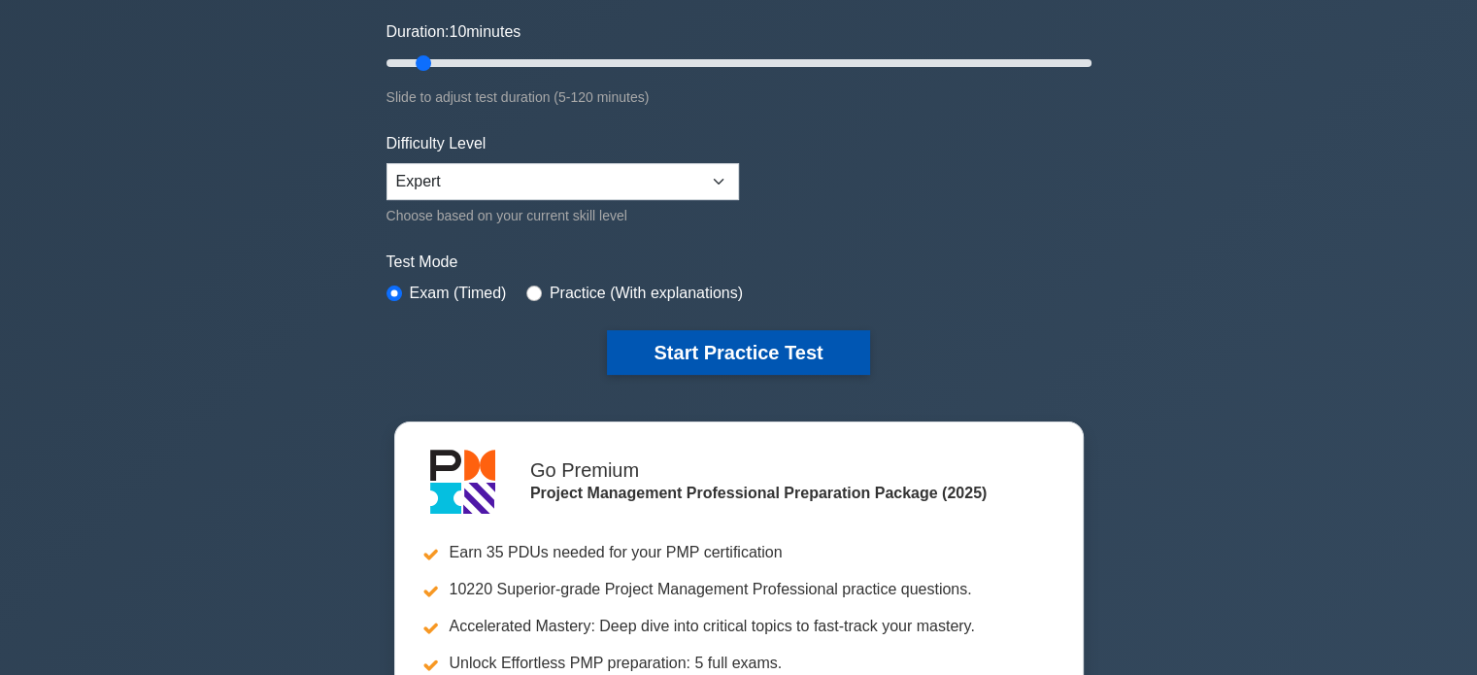
click at [678, 334] on button "Start Practice Test" at bounding box center [738, 352] width 262 height 45
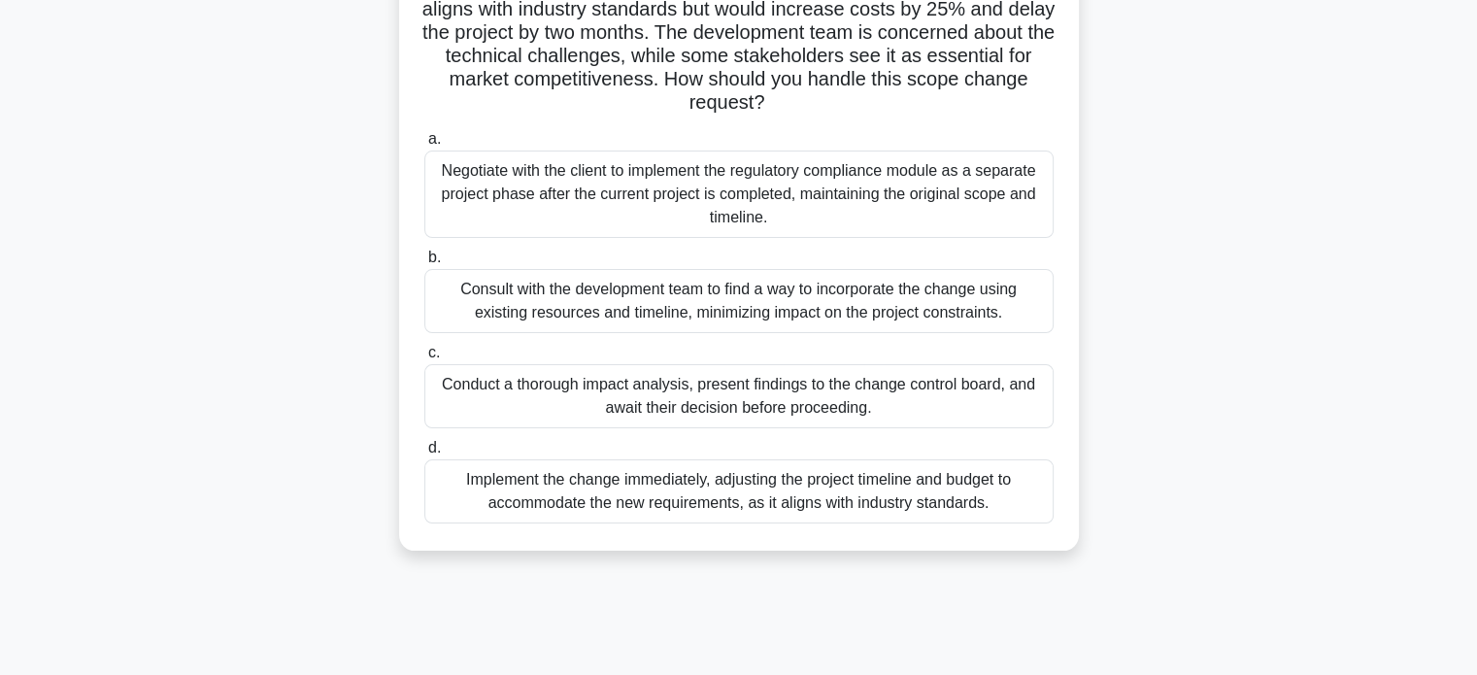
scroll to position [217, 0]
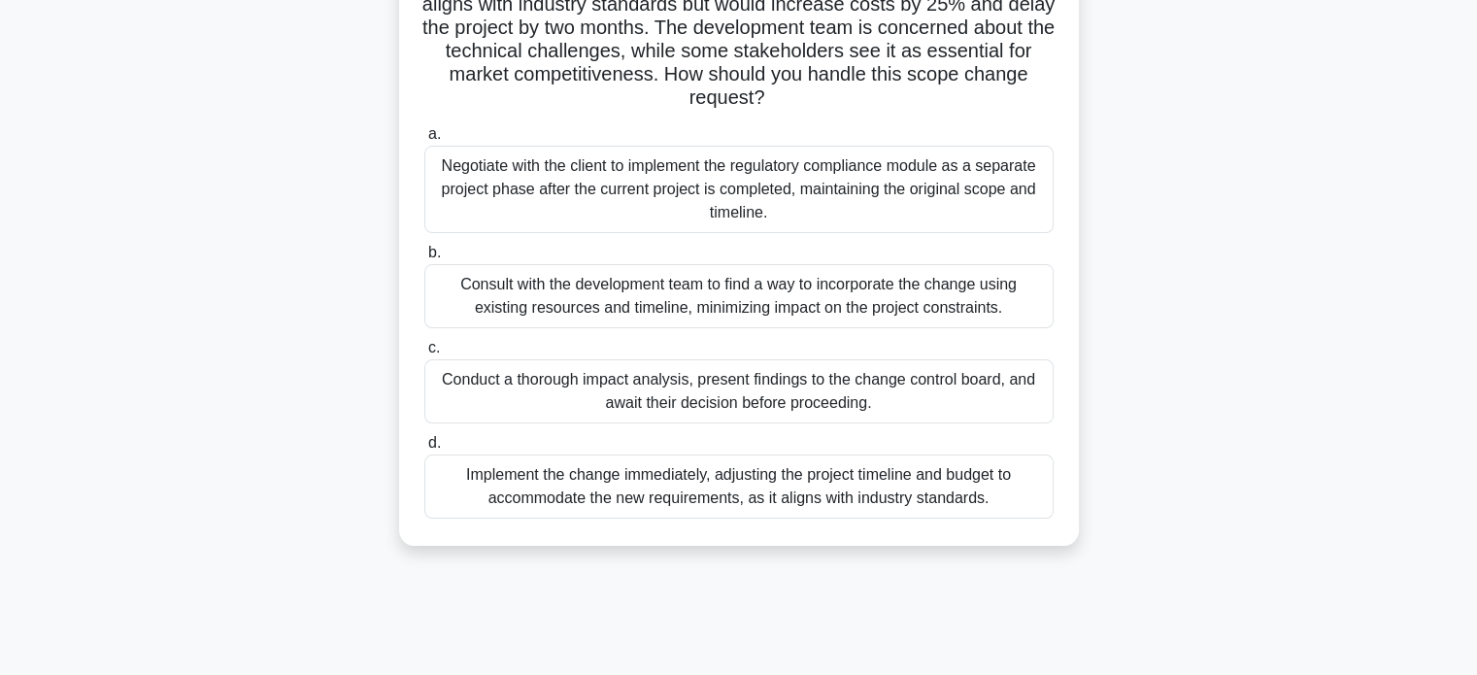
click at [484, 299] on div "Consult with the development team to find a way to incorporate the change using…" at bounding box center [738, 296] width 629 height 64
click at [424, 259] on input "b. Consult with the development team to find a way to incorporate the change us…" at bounding box center [424, 253] width 0 height 13
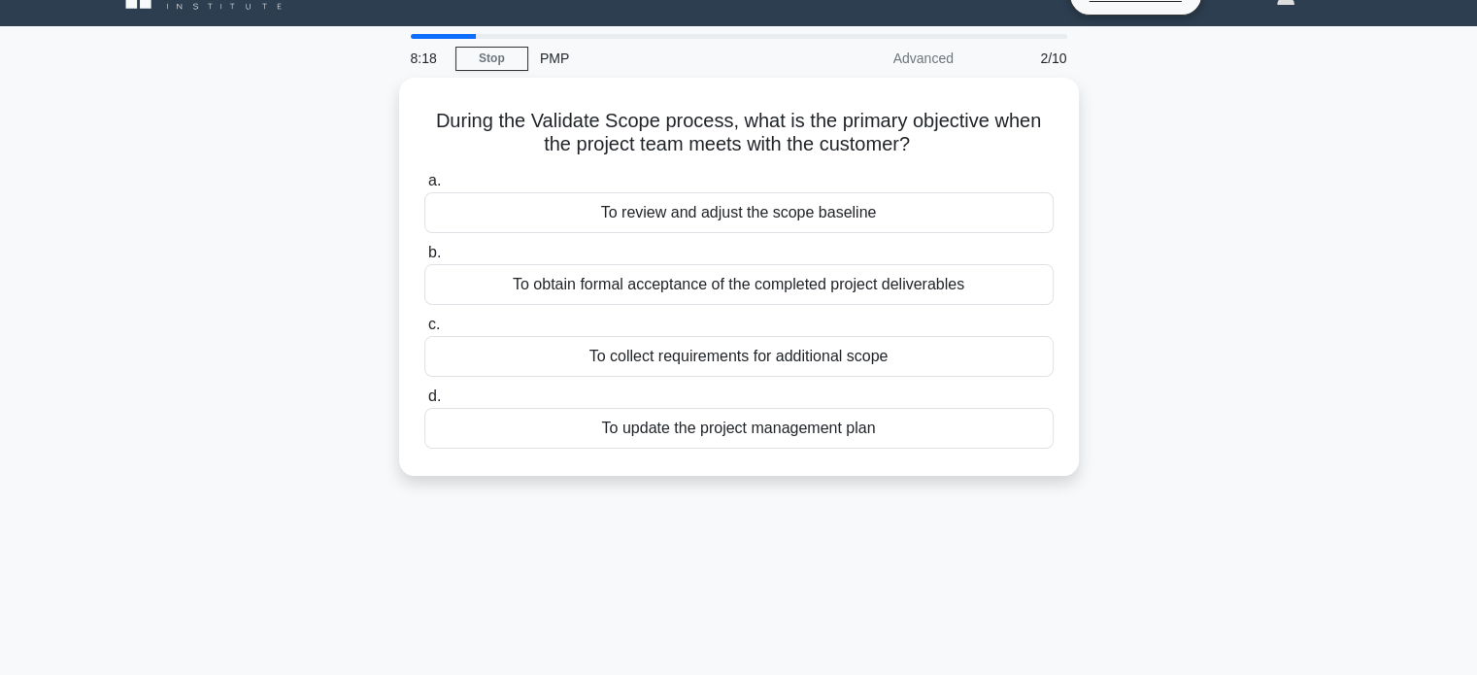
scroll to position [0, 0]
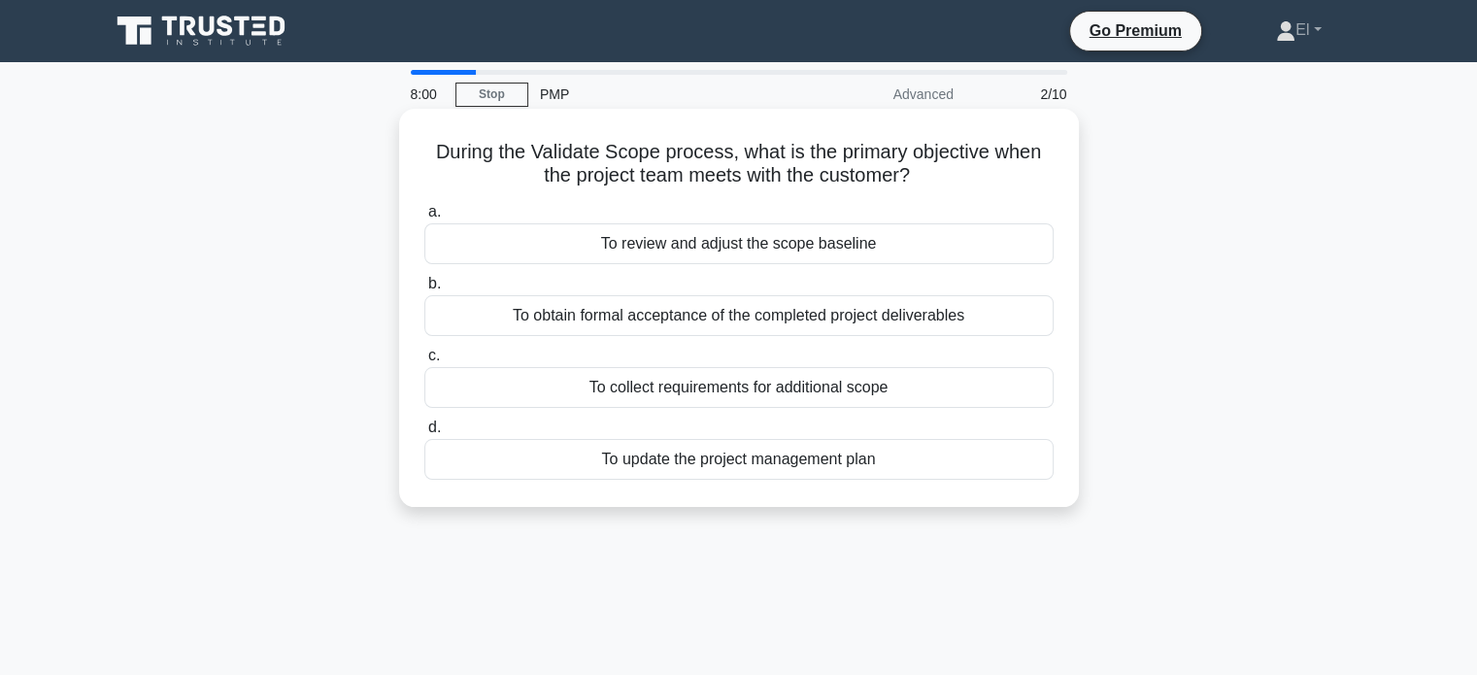
click at [472, 326] on div "To obtain formal acceptance of the completed project deliverables" at bounding box center [738, 315] width 629 height 41
click at [424, 290] on input "b. To obtain formal acceptance of the completed project deliverables" at bounding box center [424, 284] width 0 height 13
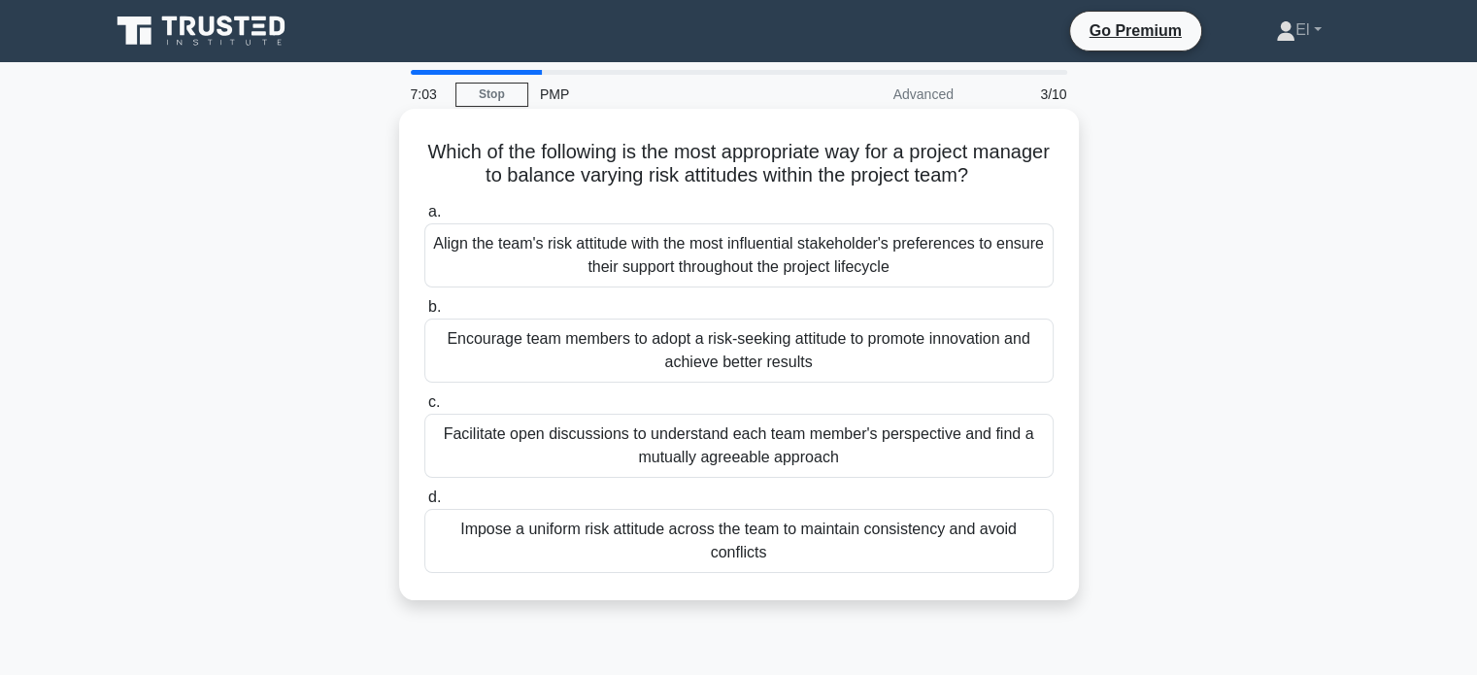
click at [720, 474] on div "Facilitate open discussions to understand each team member's perspective and fi…" at bounding box center [738, 446] width 629 height 64
click at [424, 409] on input "c. Facilitate open discussions to understand each team member's perspective and…" at bounding box center [424, 402] width 0 height 13
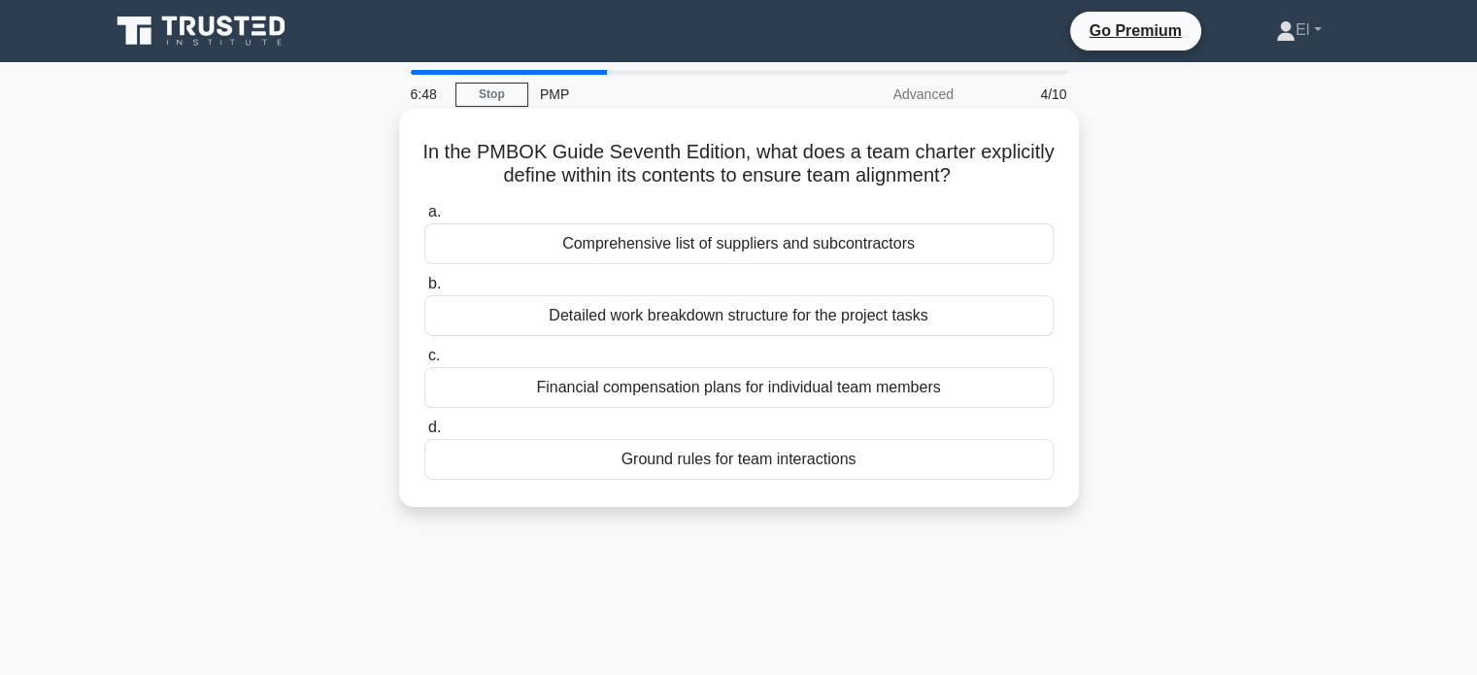
click at [457, 469] on div "Ground rules for team interactions" at bounding box center [738, 459] width 629 height 41
click at [424, 434] on input "d. Ground rules for team interactions" at bounding box center [424, 427] width 0 height 13
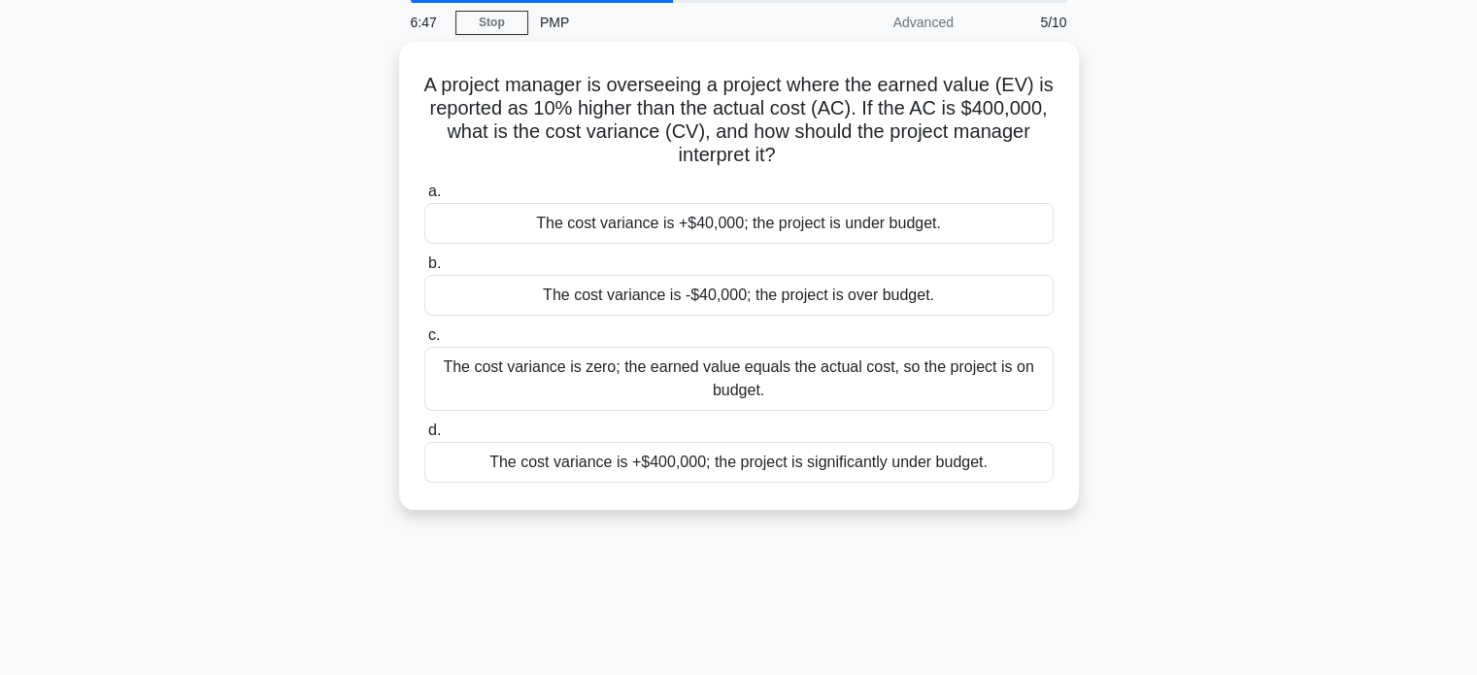
scroll to position [73, 0]
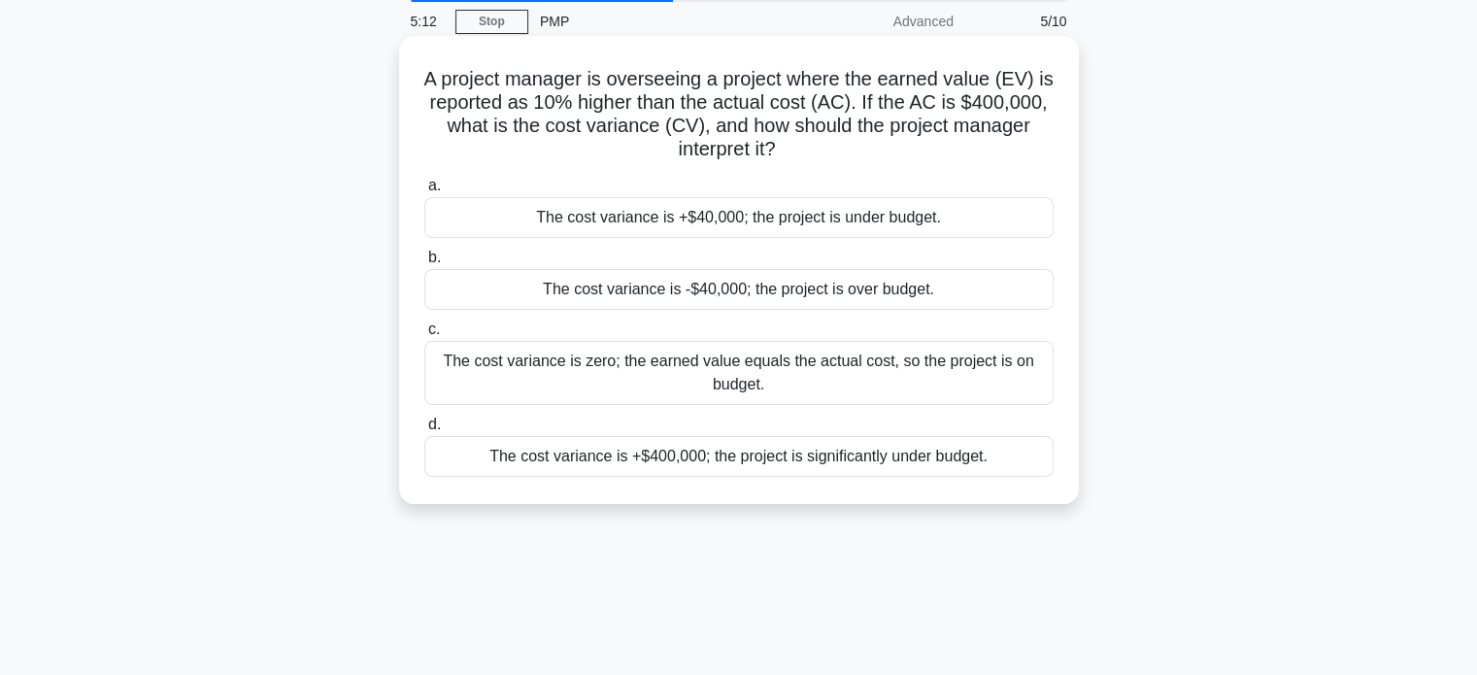
click at [546, 229] on div "The cost variance is +$40,000; the project is under budget." at bounding box center [738, 217] width 629 height 41
click at [424, 192] on input "a. The cost variance is +$40,000; the project is under budget." at bounding box center [424, 186] width 0 height 13
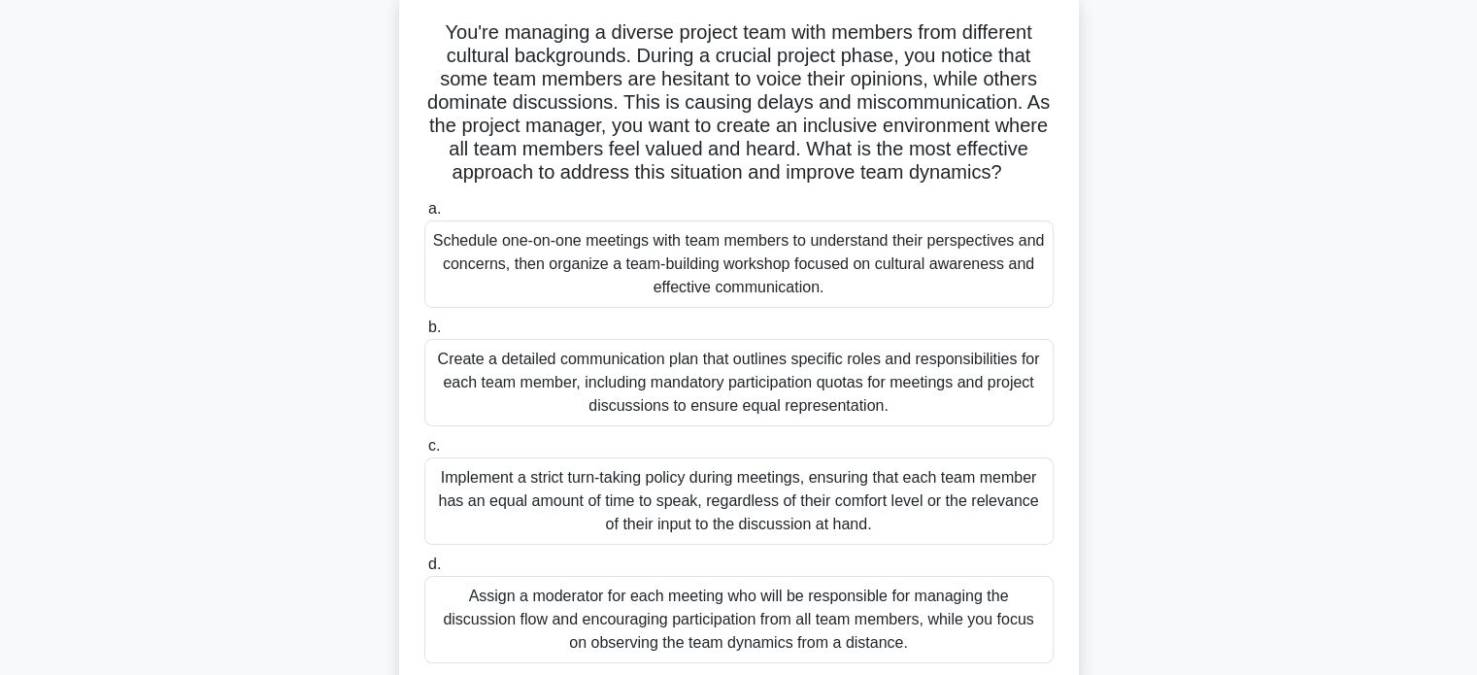
scroll to position [119, 0]
click at [485, 308] on div "Schedule one-on-one meetings with team members to understand their perspectives…" at bounding box center [738, 263] width 629 height 87
click at [424, 216] on input "a. Schedule one-on-one meetings with team members to understand their perspecti…" at bounding box center [424, 209] width 0 height 13
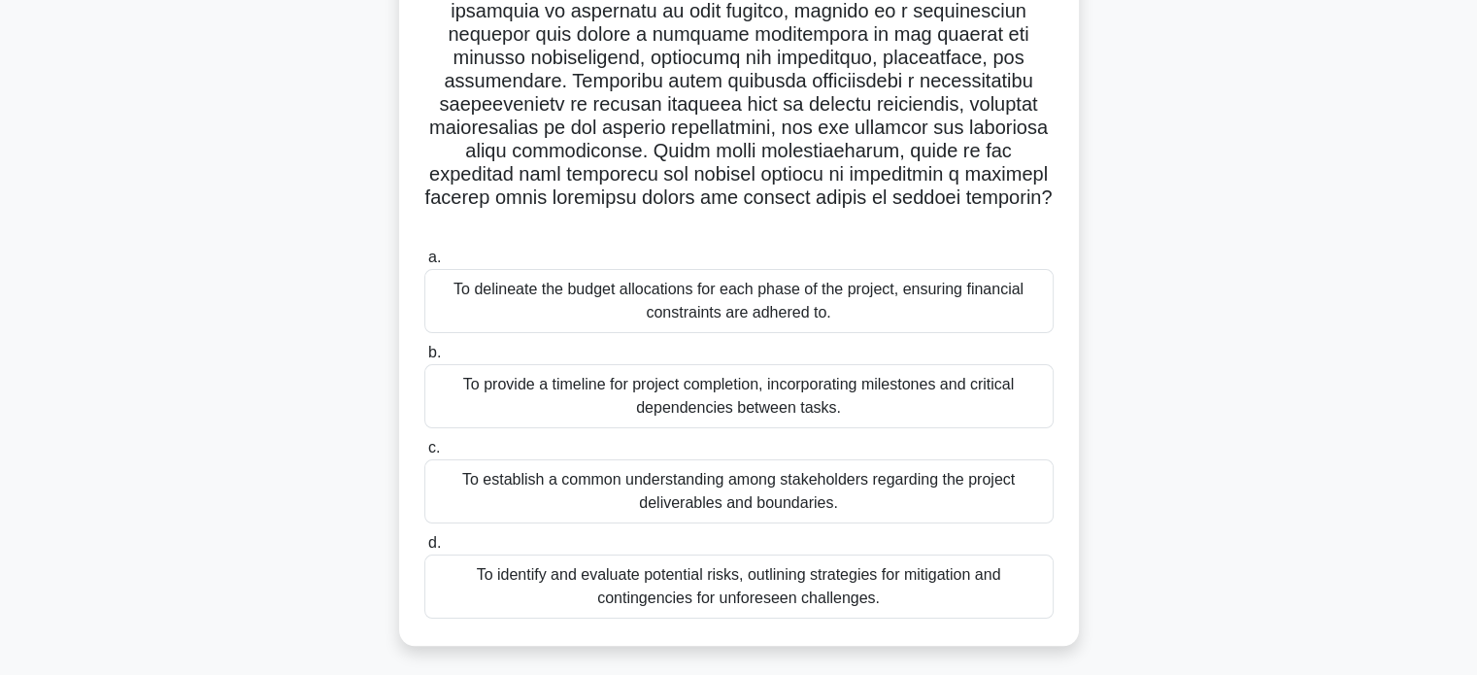
scroll to position [296, 0]
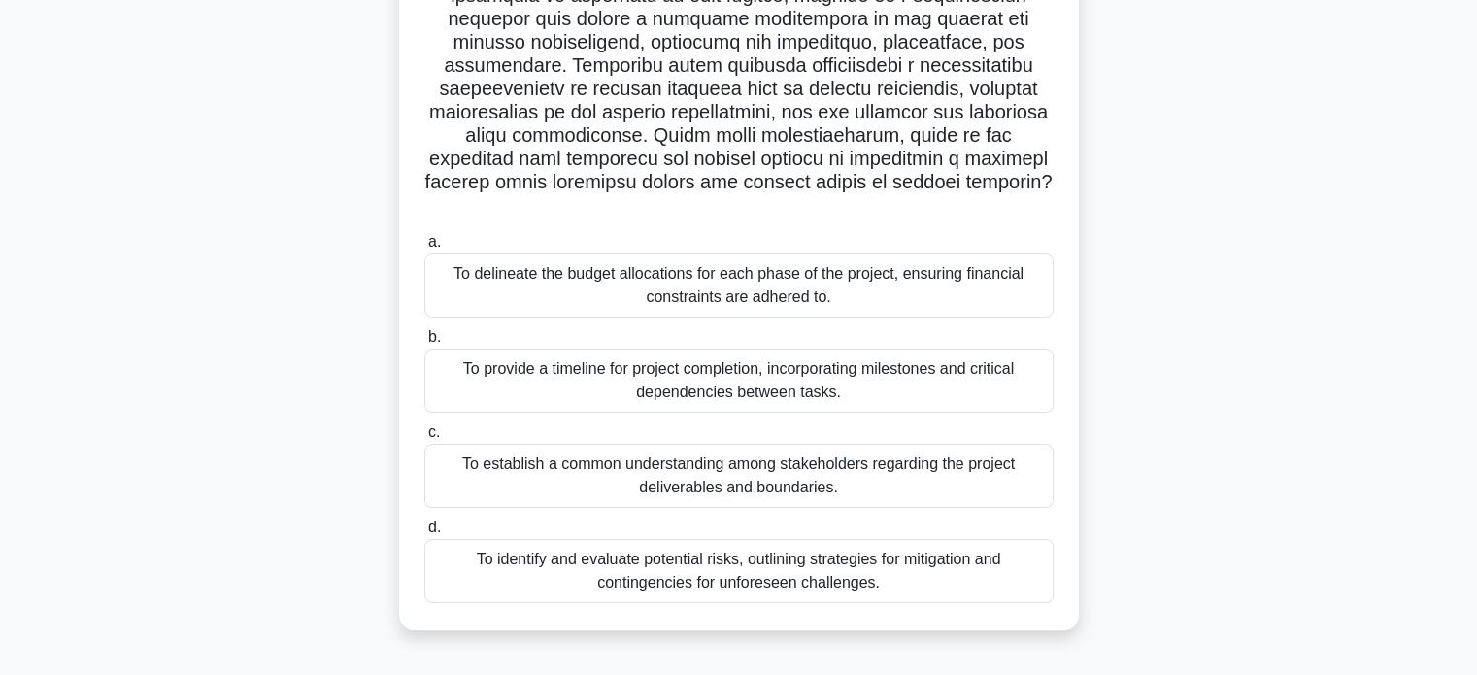
click at [474, 446] on div "To establish a common understanding among stakeholders regarding the project de…" at bounding box center [738, 476] width 629 height 64
click at [424, 439] on input "c. To establish a common understanding among stakeholders regarding the project…" at bounding box center [424, 432] width 0 height 13
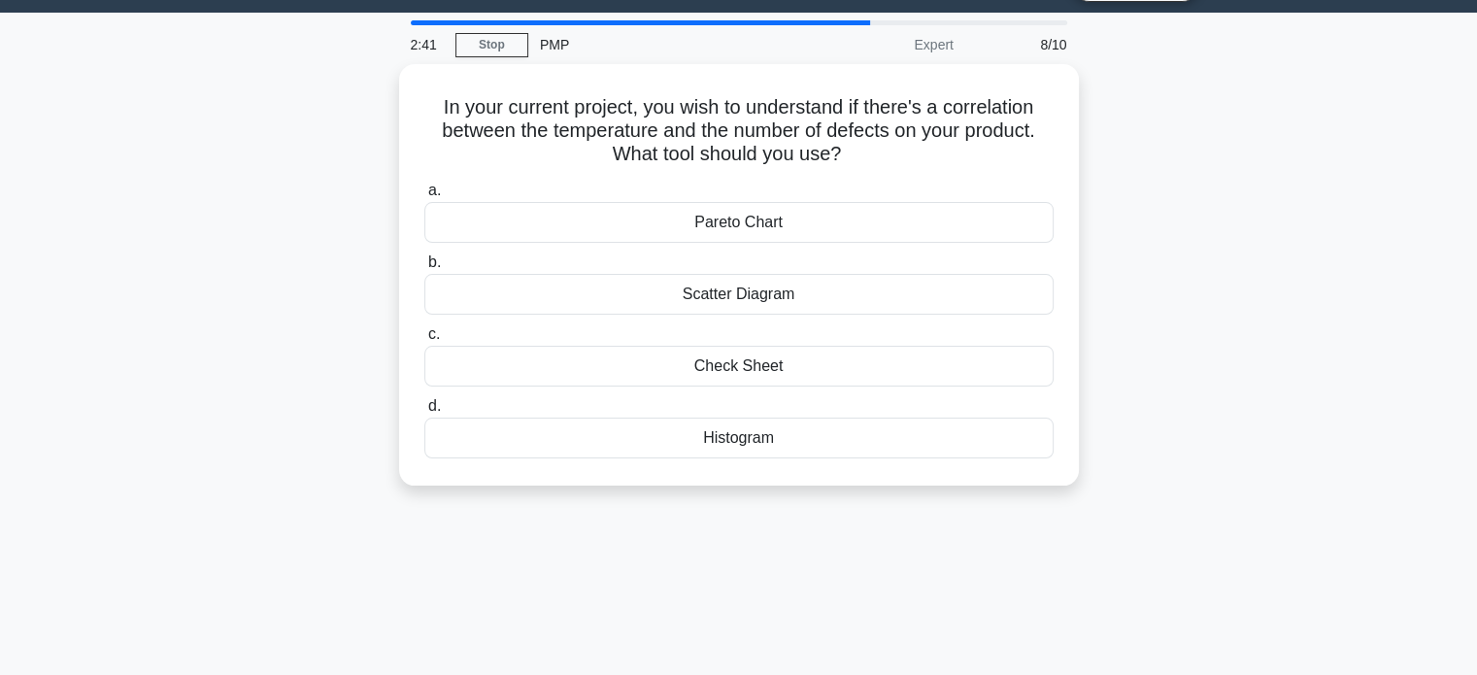
scroll to position [0, 0]
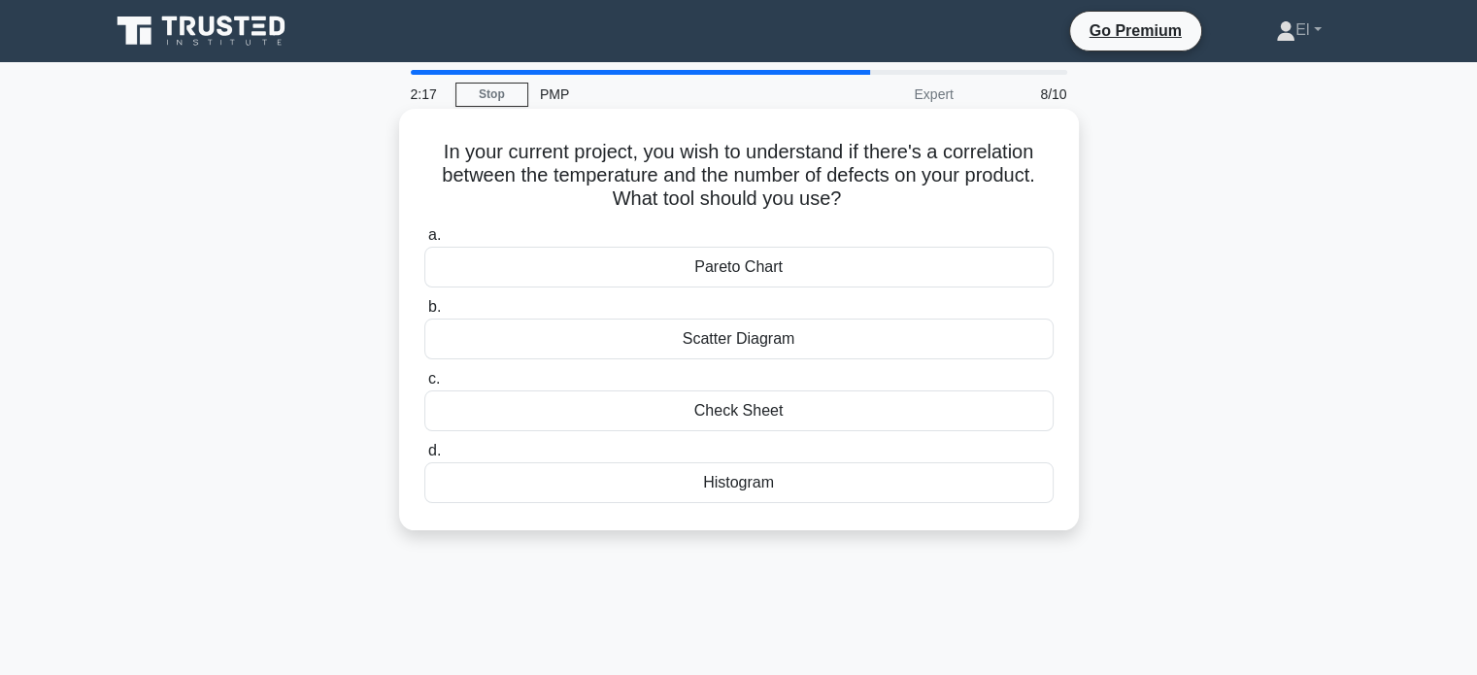
click at [453, 274] on div "Pareto Chart" at bounding box center [738, 267] width 629 height 41
click at [424, 242] on input "a. Pareto Chart" at bounding box center [424, 235] width 0 height 13
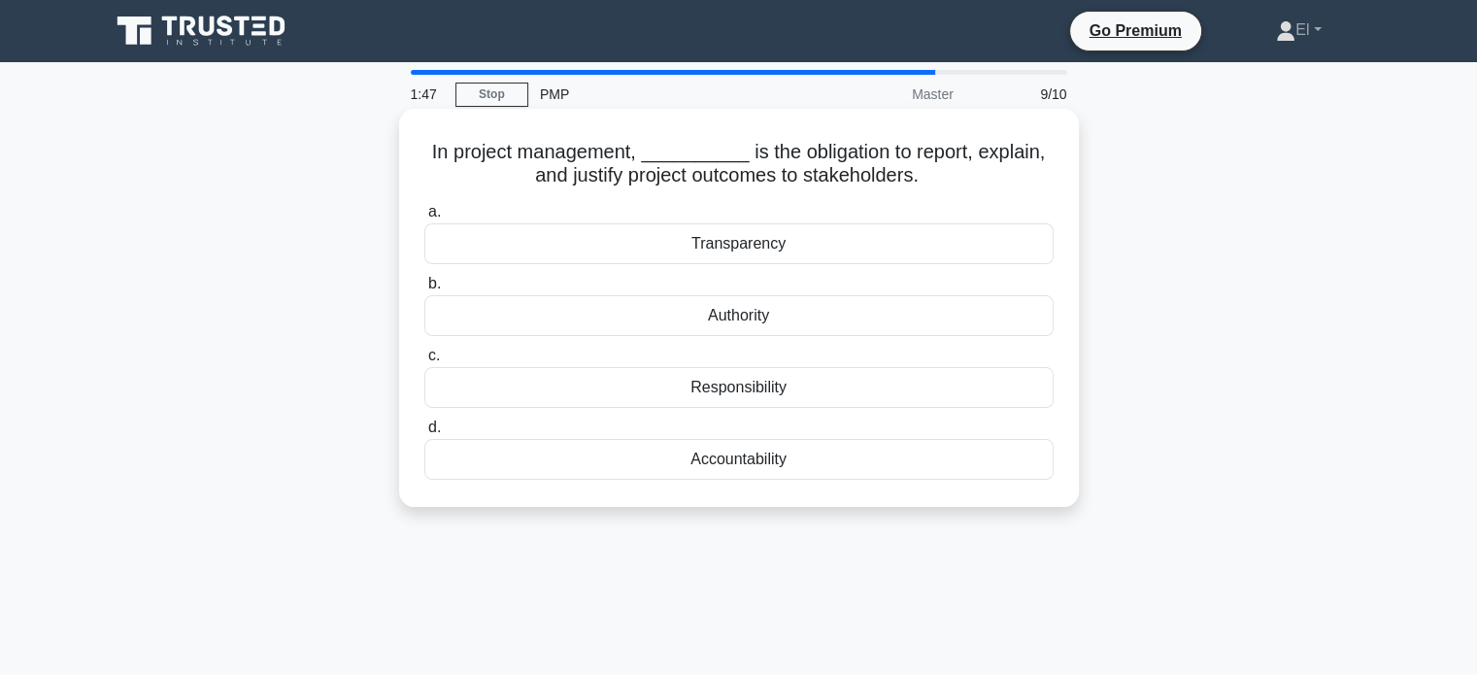
click at [468, 480] on div "Accountability" at bounding box center [738, 459] width 629 height 41
click at [424, 434] on input "d. Accountability" at bounding box center [424, 427] width 0 height 13
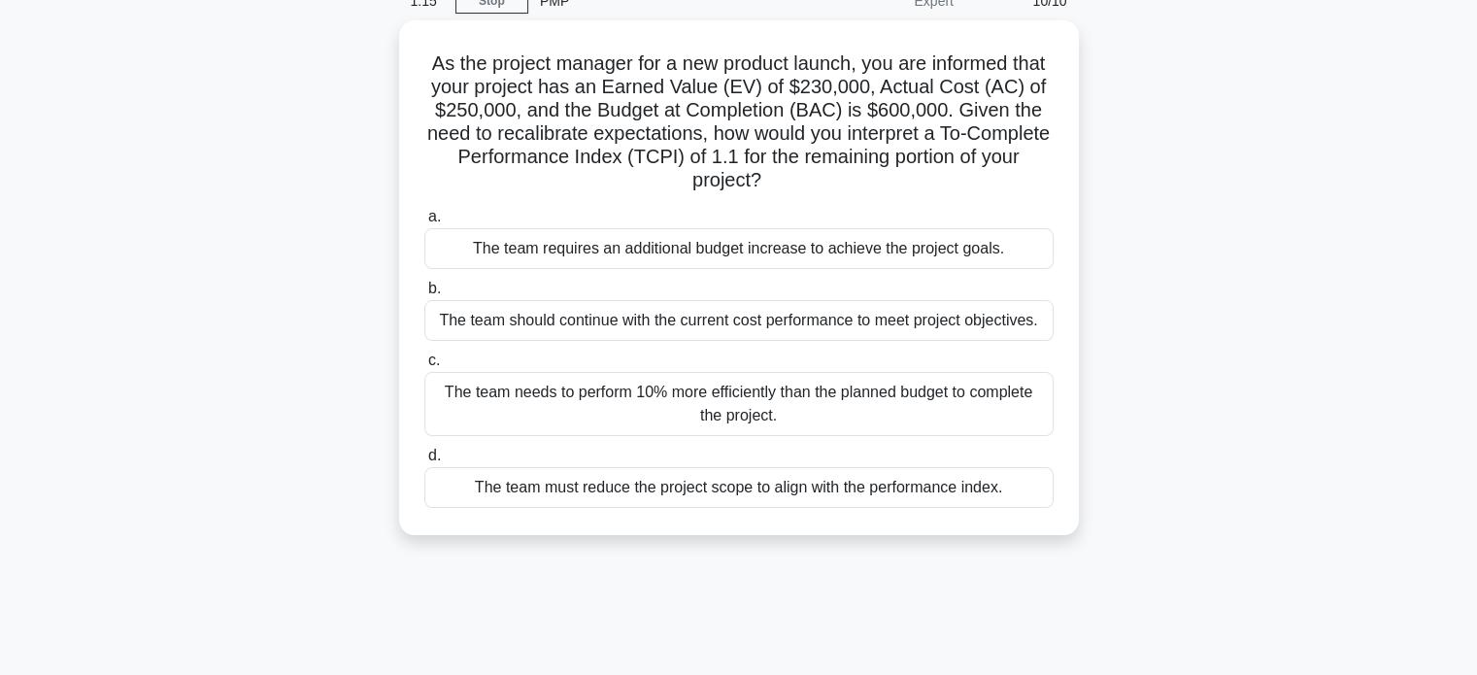
scroll to position [107, 0]
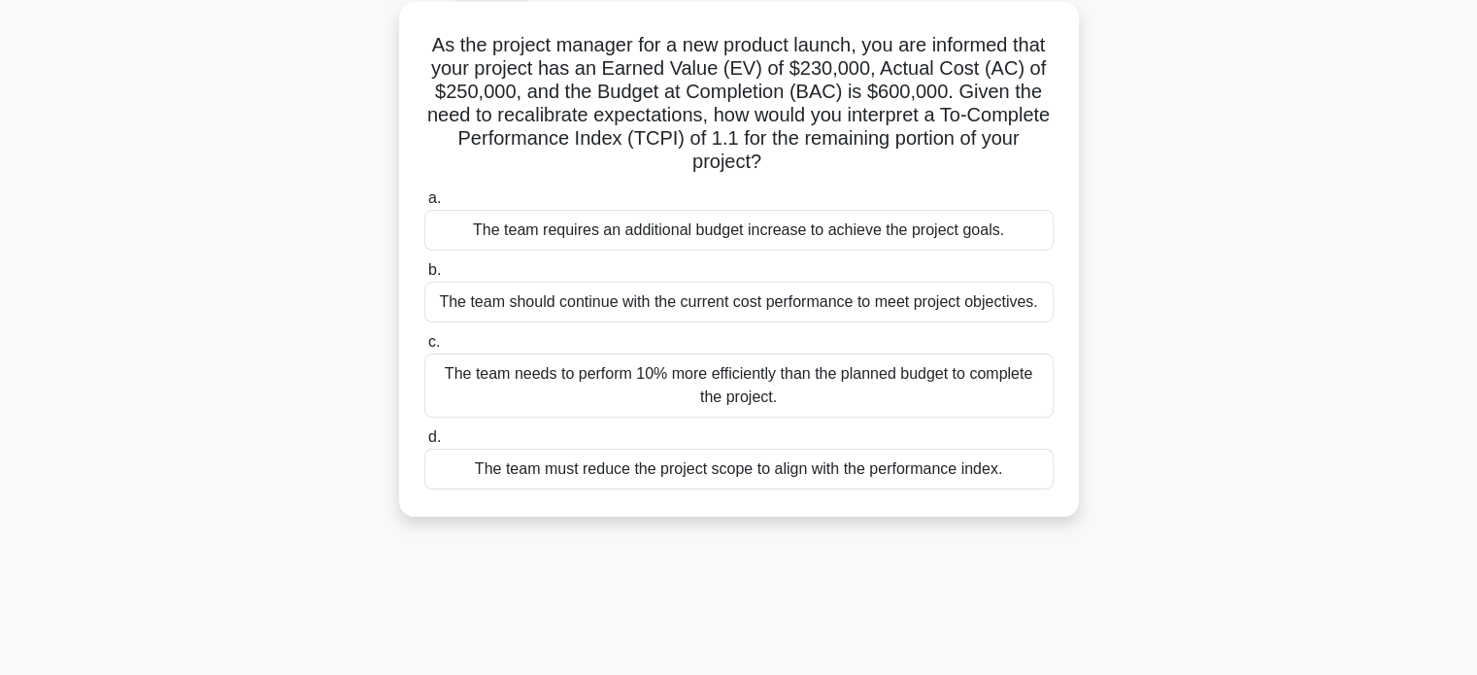
click at [447, 381] on div "The team needs to perform 10% more efficiently than the planned budget to compl…" at bounding box center [738, 385] width 629 height 64
click at [424, 349] on input "c. The team needs to perform 10% more efficiently than the planned budget to co…" at bounding box center [424, 342] width 0 height 13
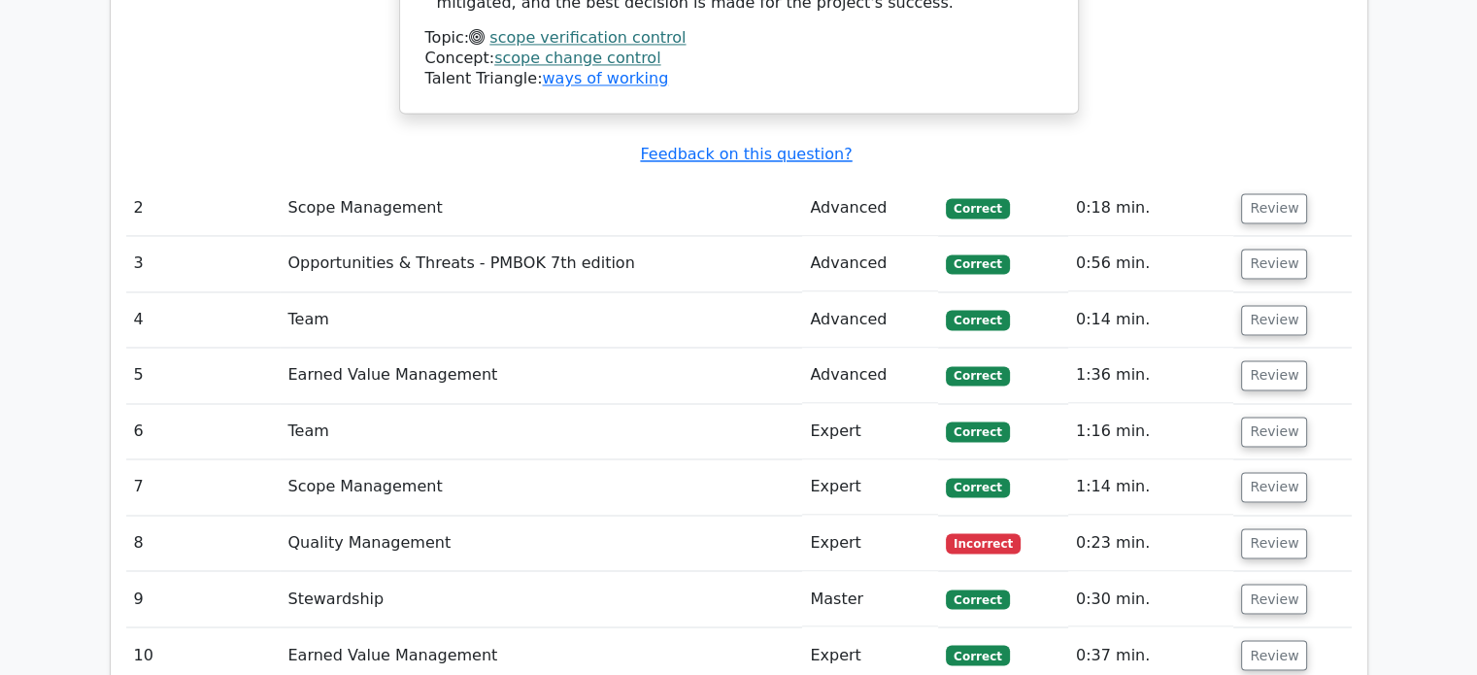
scroll to position [3121, 0]
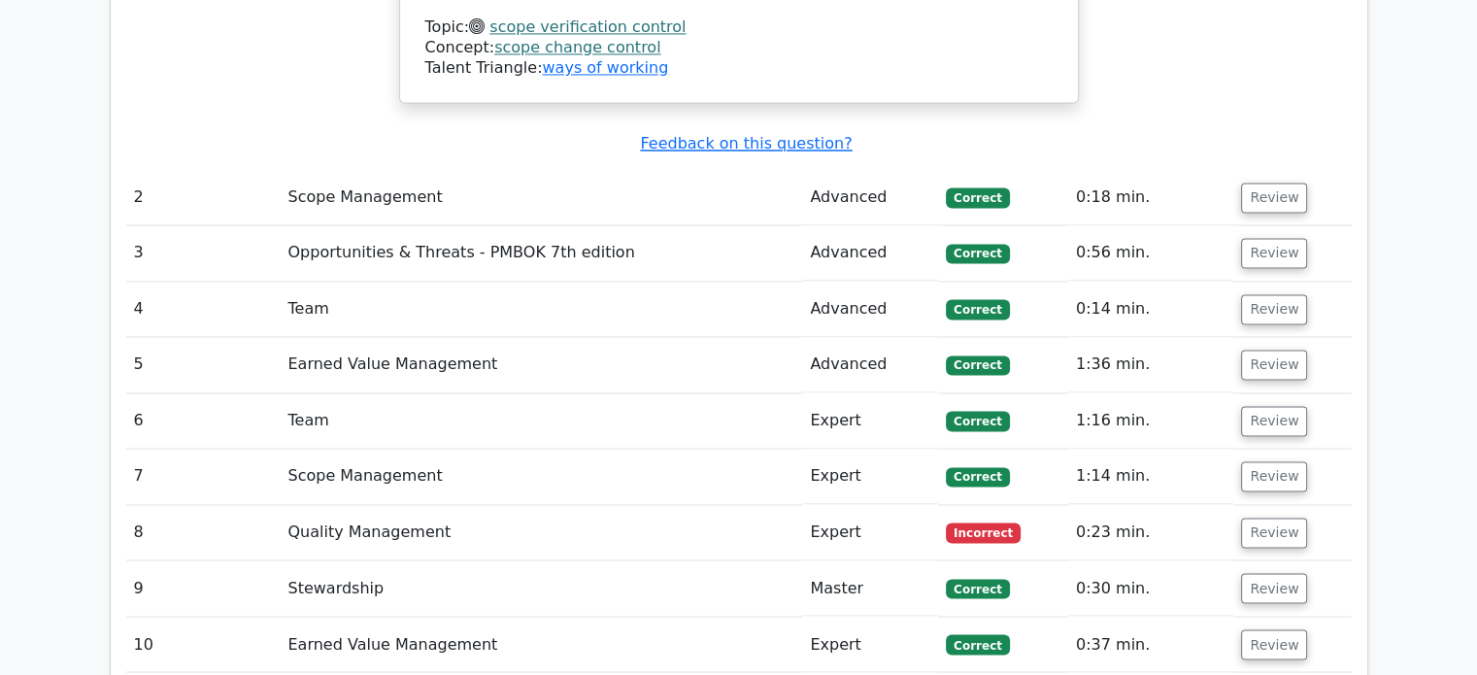
click at [192, 505] on td "8" at bounding box center [203, 532] width 154 height 55
click at [299, 505] on td "Quality Management" at bounding box center [541, 532] width 522 height 55
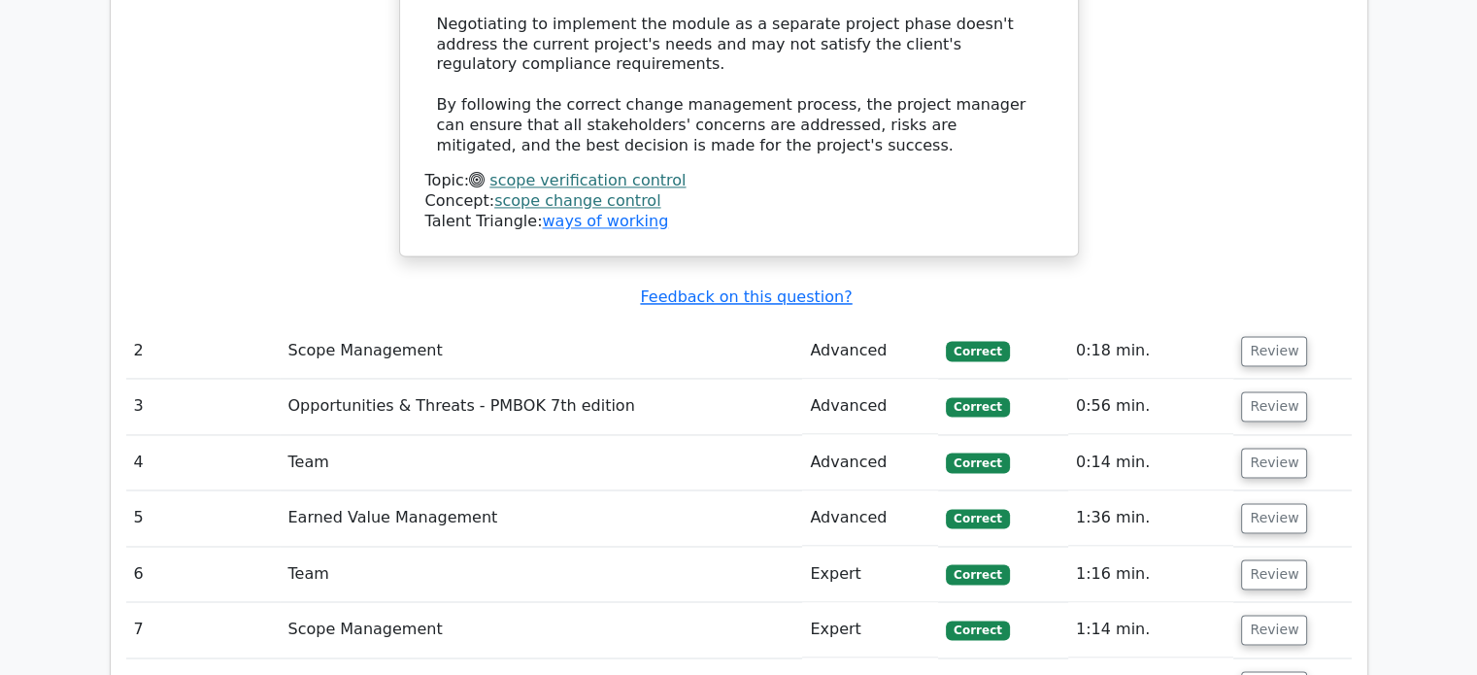
scroll to position [2984, 0]
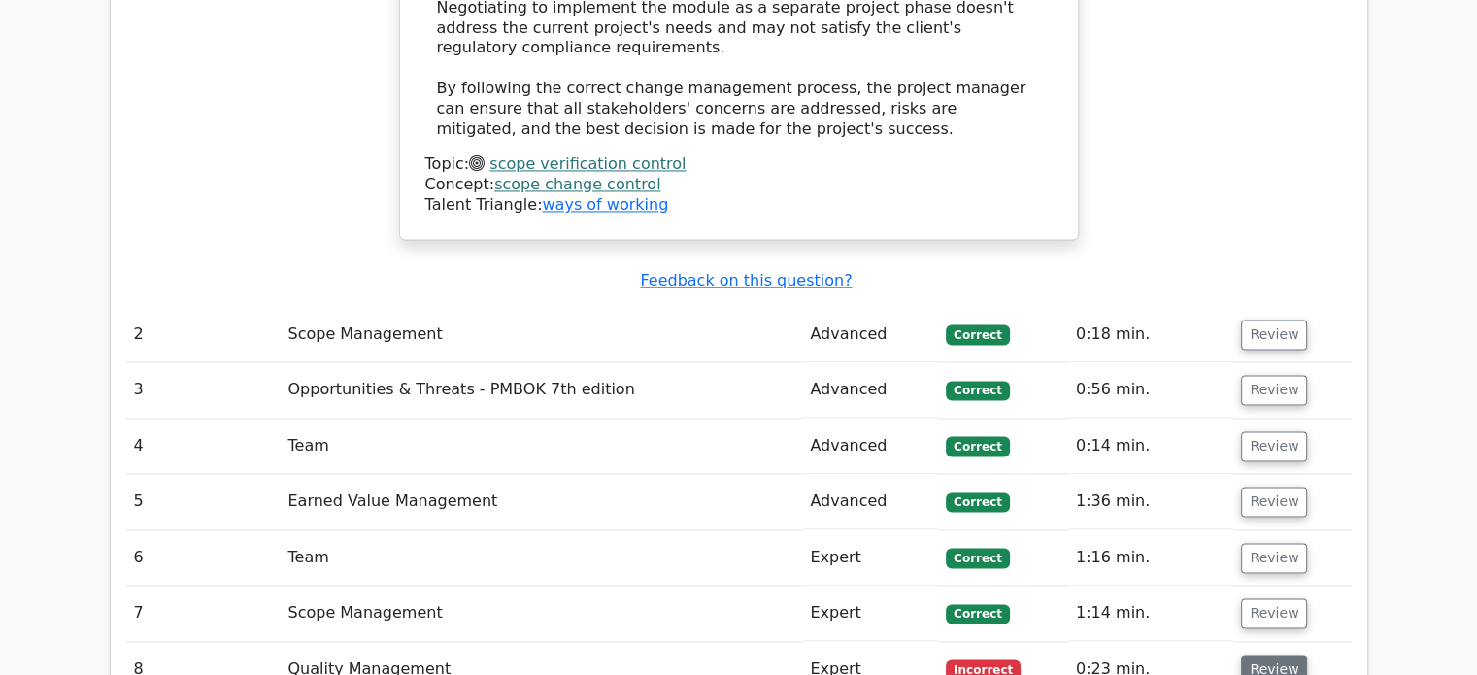
click at [1270, 654] on button "Review" at bounding box center [1274, 669] width 66 height 30
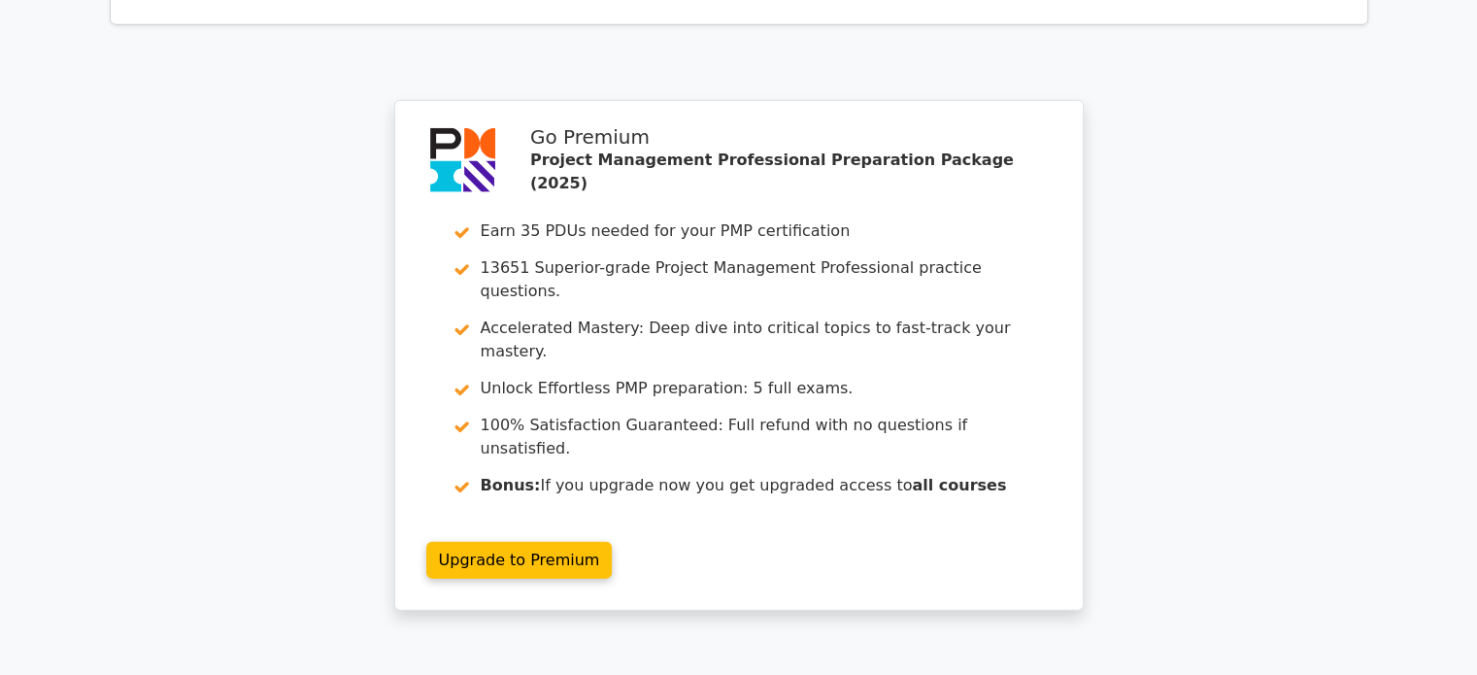
scroll to position [4651, 0]
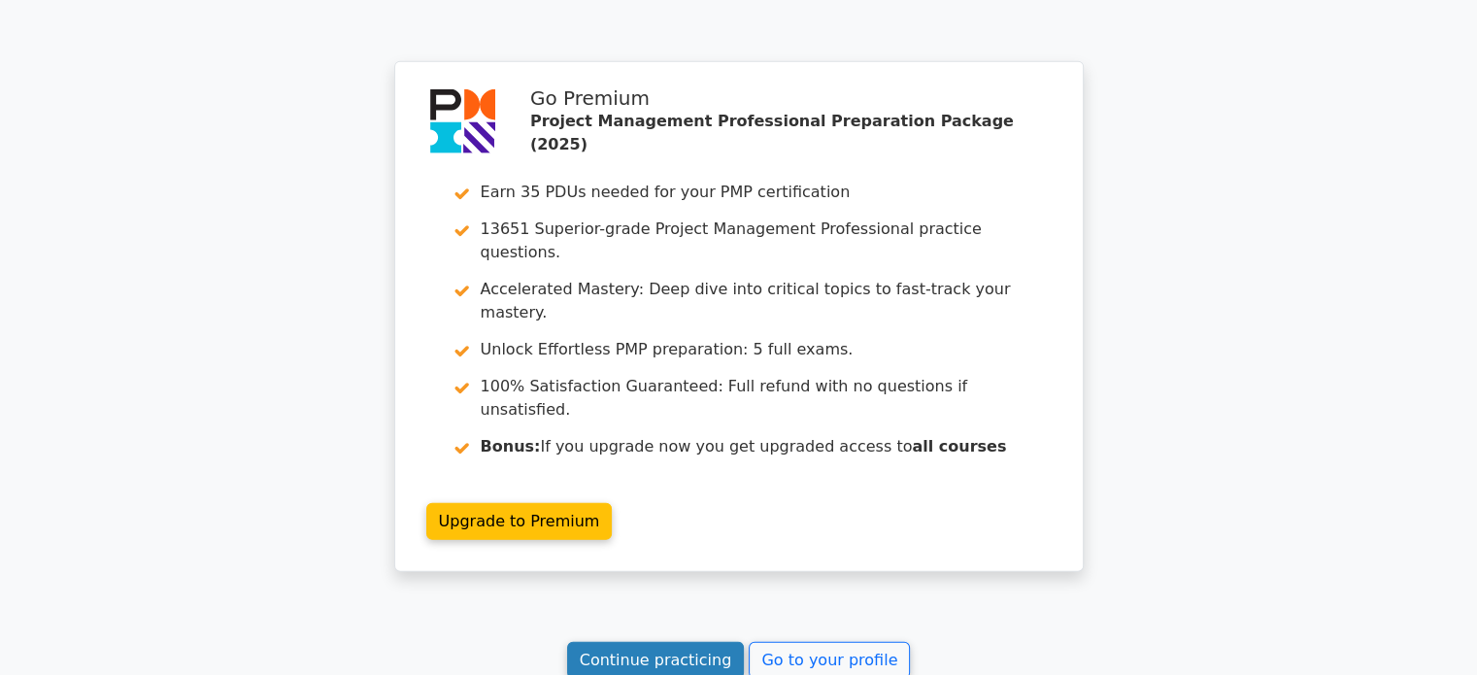
click at [643, 642] on link "Continue practicing" at bounding box center [656, 660] width 178 height 37
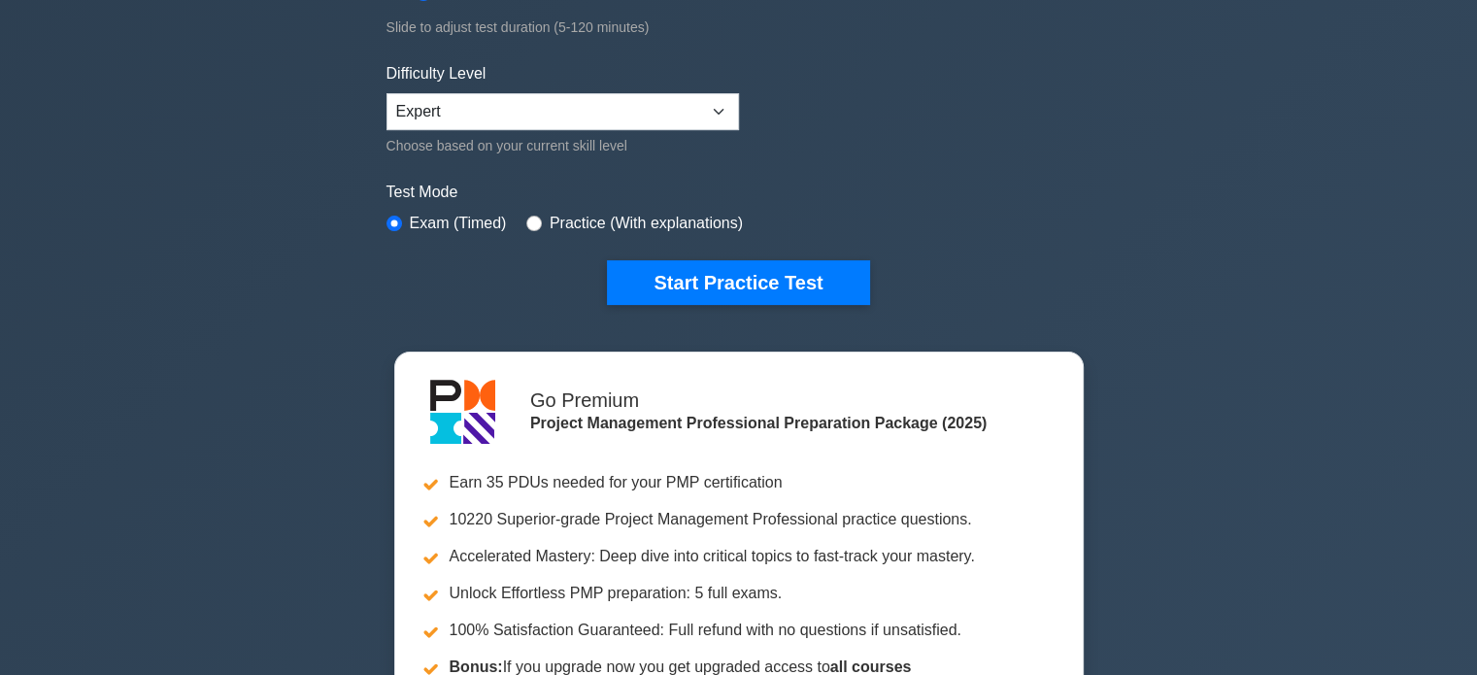
scroll to position [454, 0]
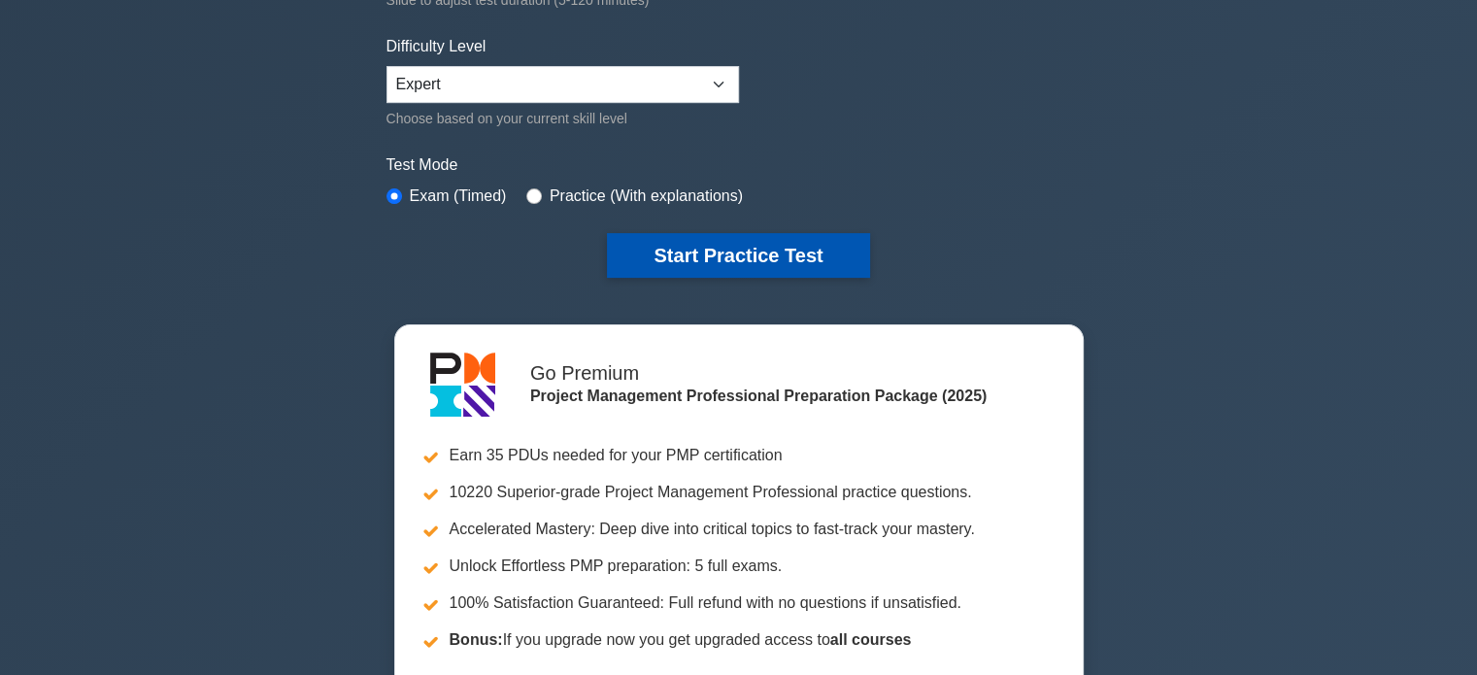
click at [777, 263] on button "Start Practice Test" at bounding box center [738, 255] width 262 height 45
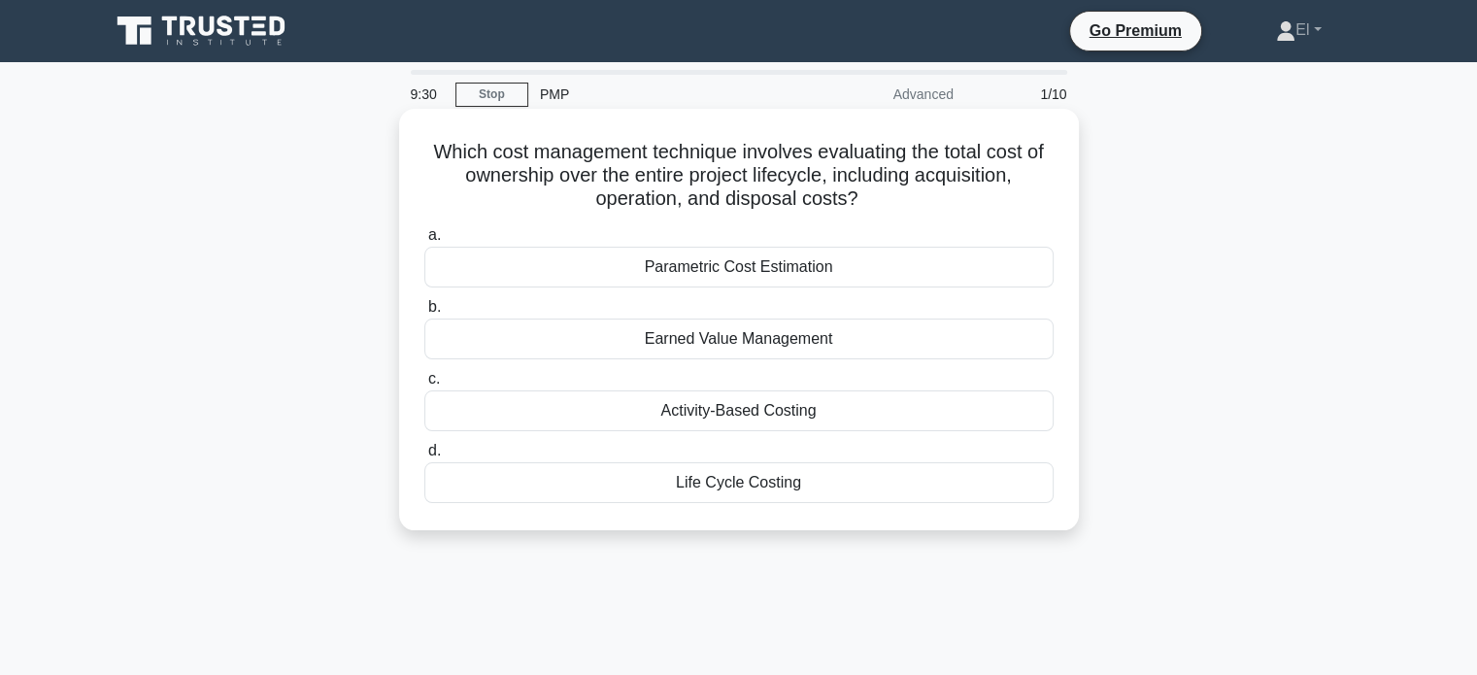
click at [687, 490] on div "Life Cycle Costing" at bounding box center [738, 482] width 629 height 41
click at [424, 457] on input "d. Life Cycle Costing" at bounding box center [424, 451] width 0 height 13
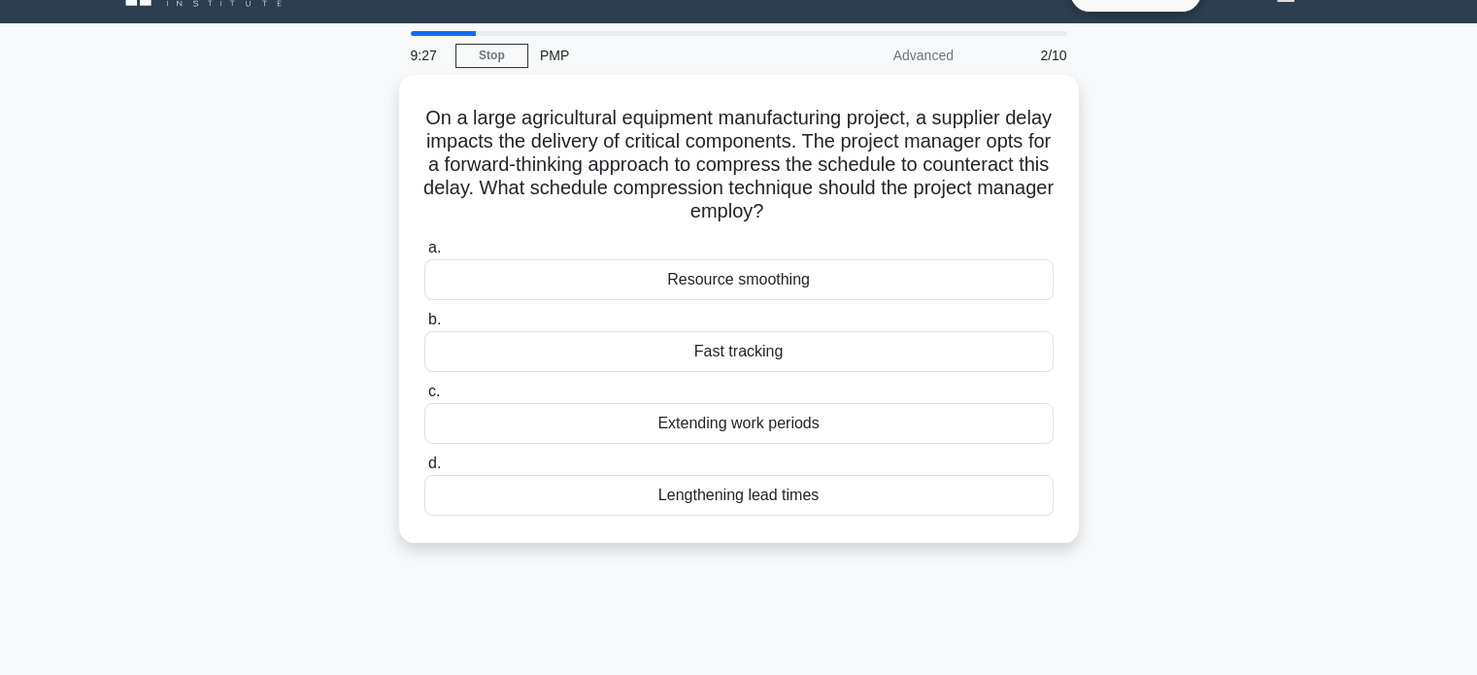
scroll to position [41, 0]
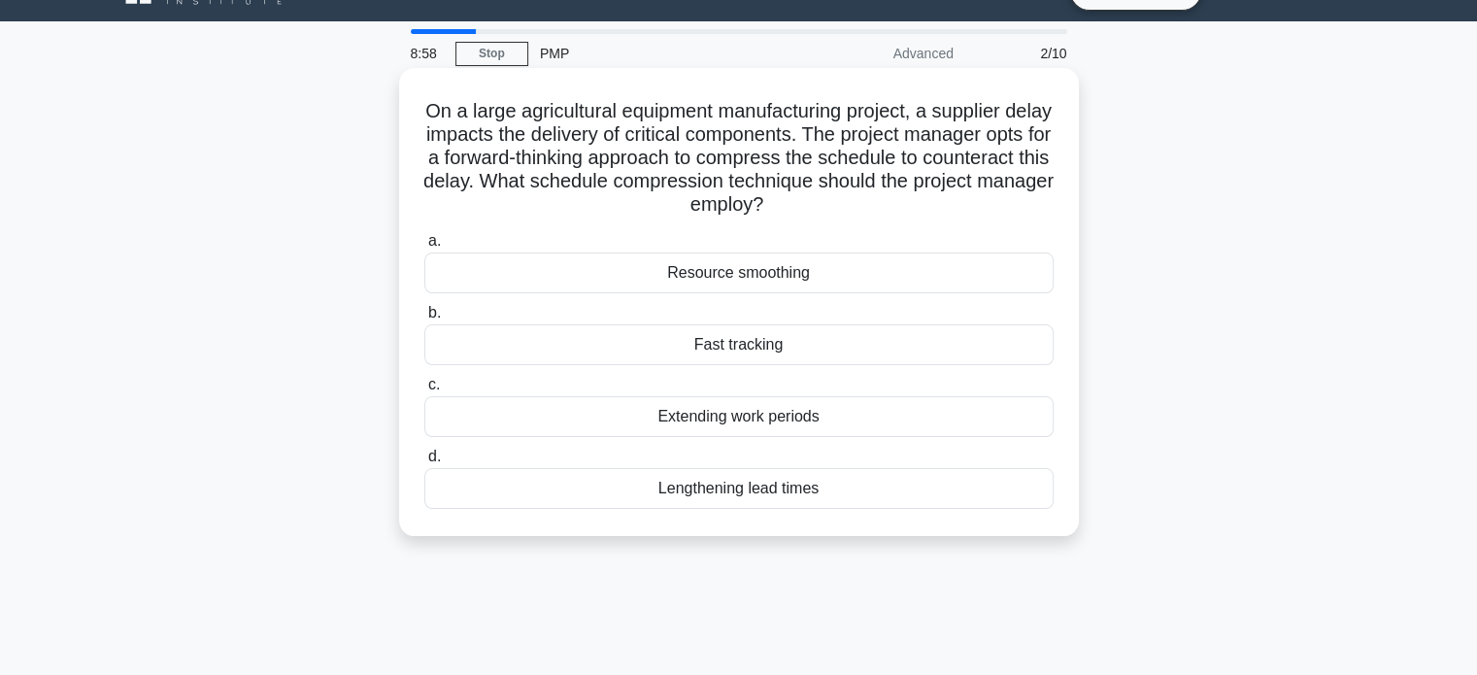
click at [470, 361] on div "Fast tracking" at bounding box center [738, 344] width 629 height 41
click at [424, 319] on input "b. Fast tracking" at bounding box center [424, 313] width 0 height 13
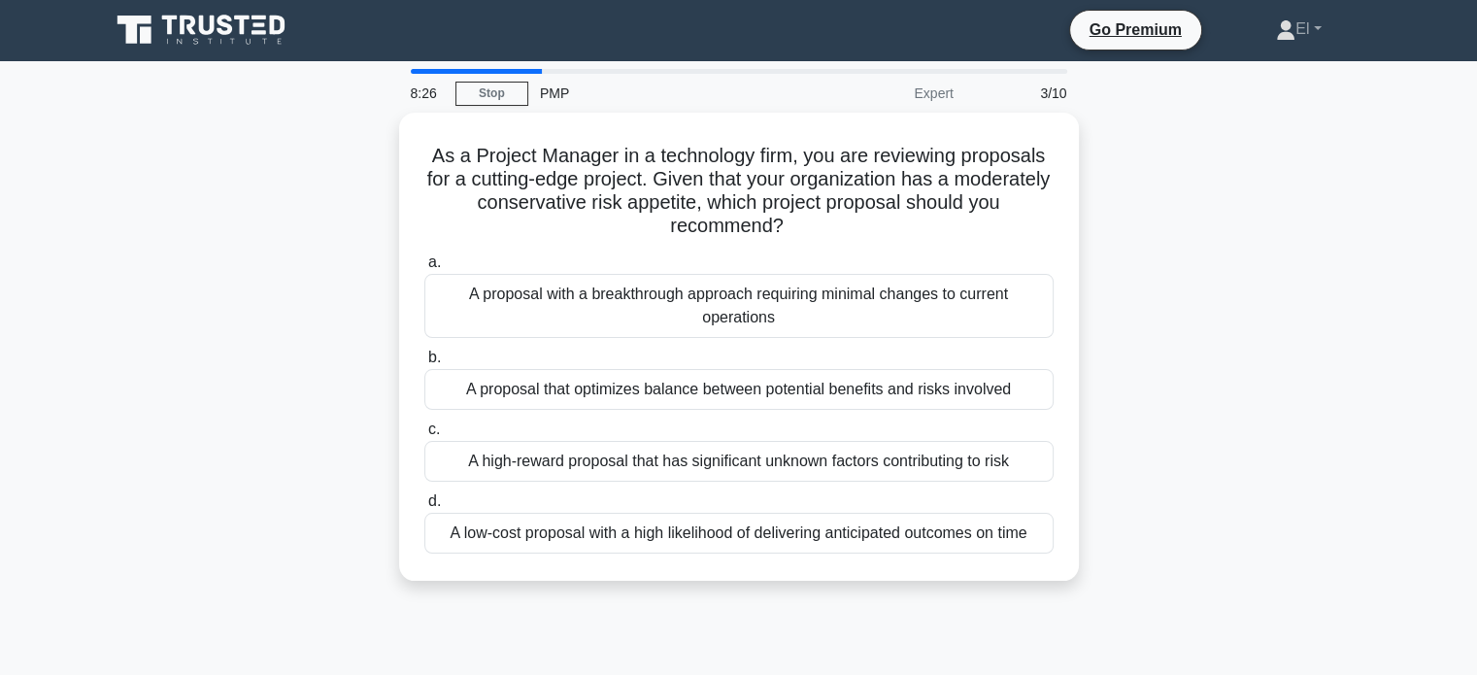
scroll to position [0, 0]
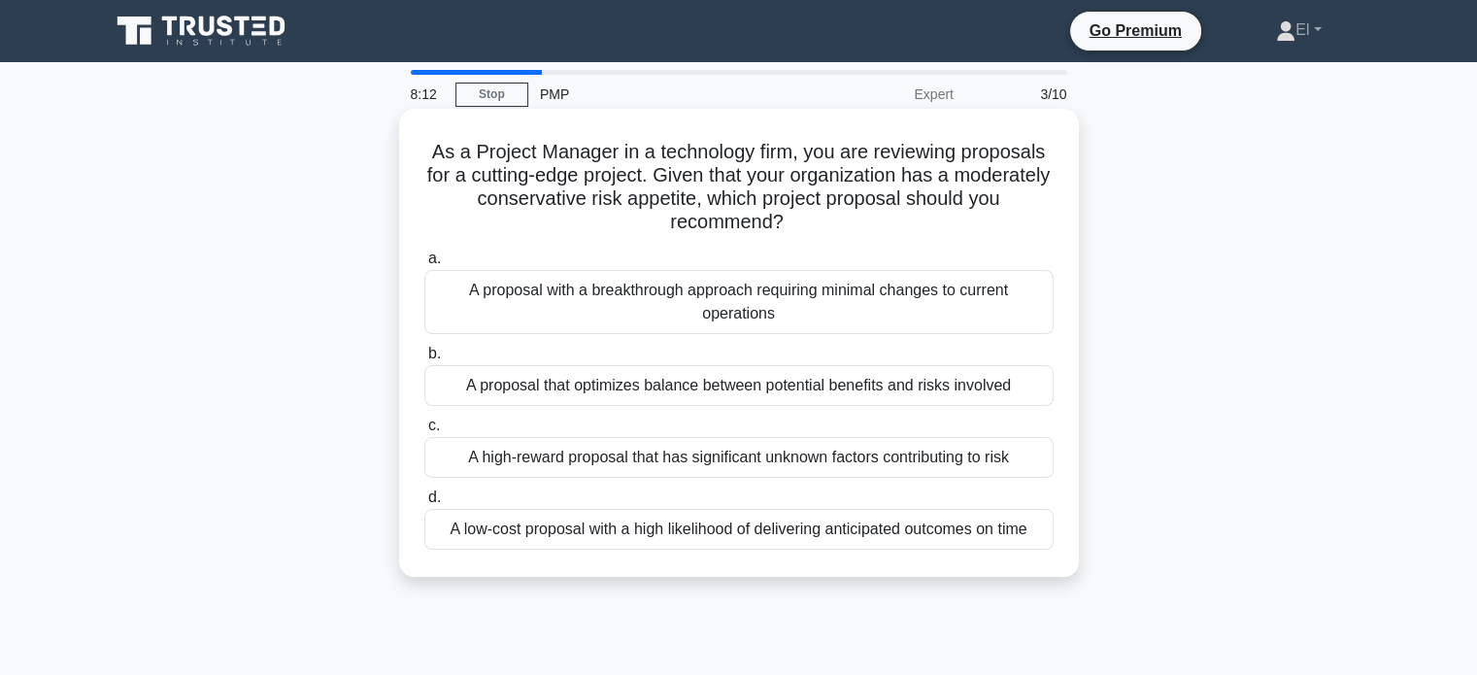
click at [470, 398] on div "A proposal that optimizes balance between potential benefits and risks involved" at bounding box center [738, 385] width 629 height 41
click at [424, 360] on input "b. A proposal that optimizes balance between potential benefits and risks invol…" at bounding box center [424, 354] width 0 height 13
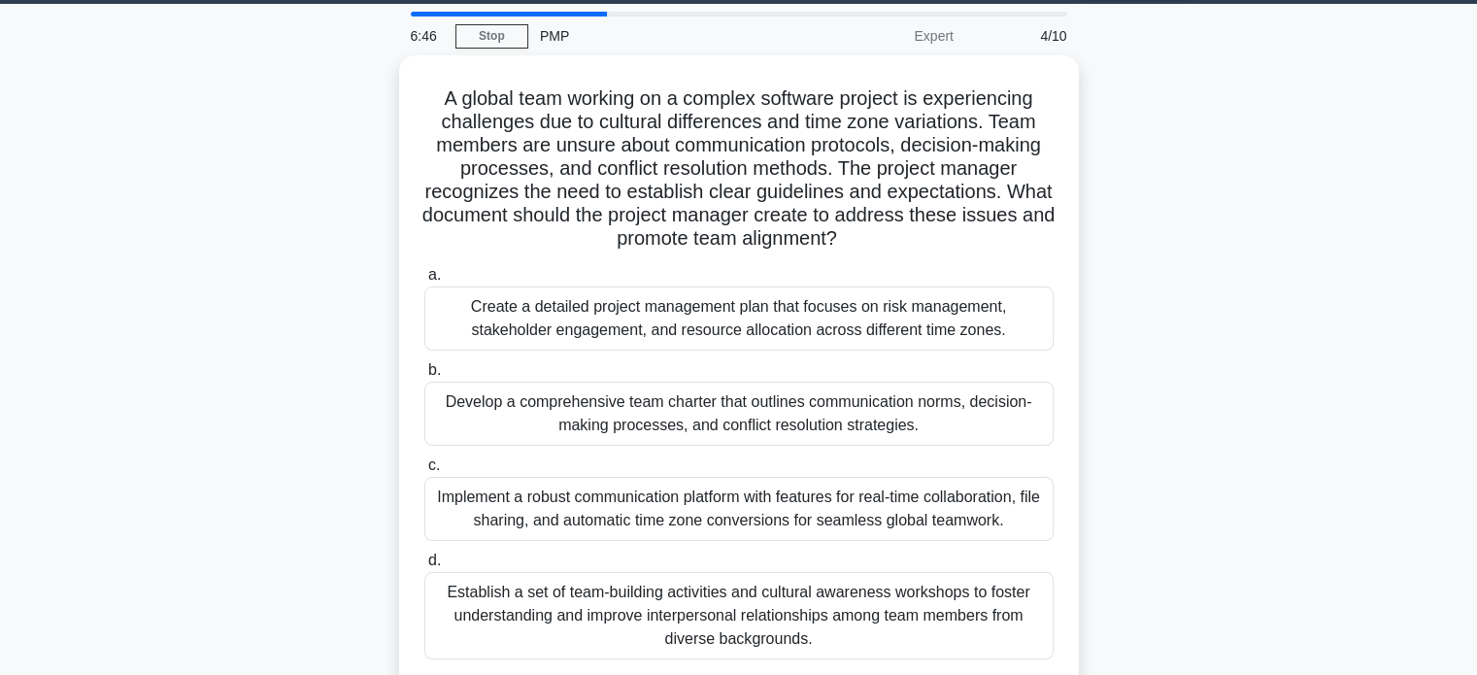
scroll to position [59, 0]
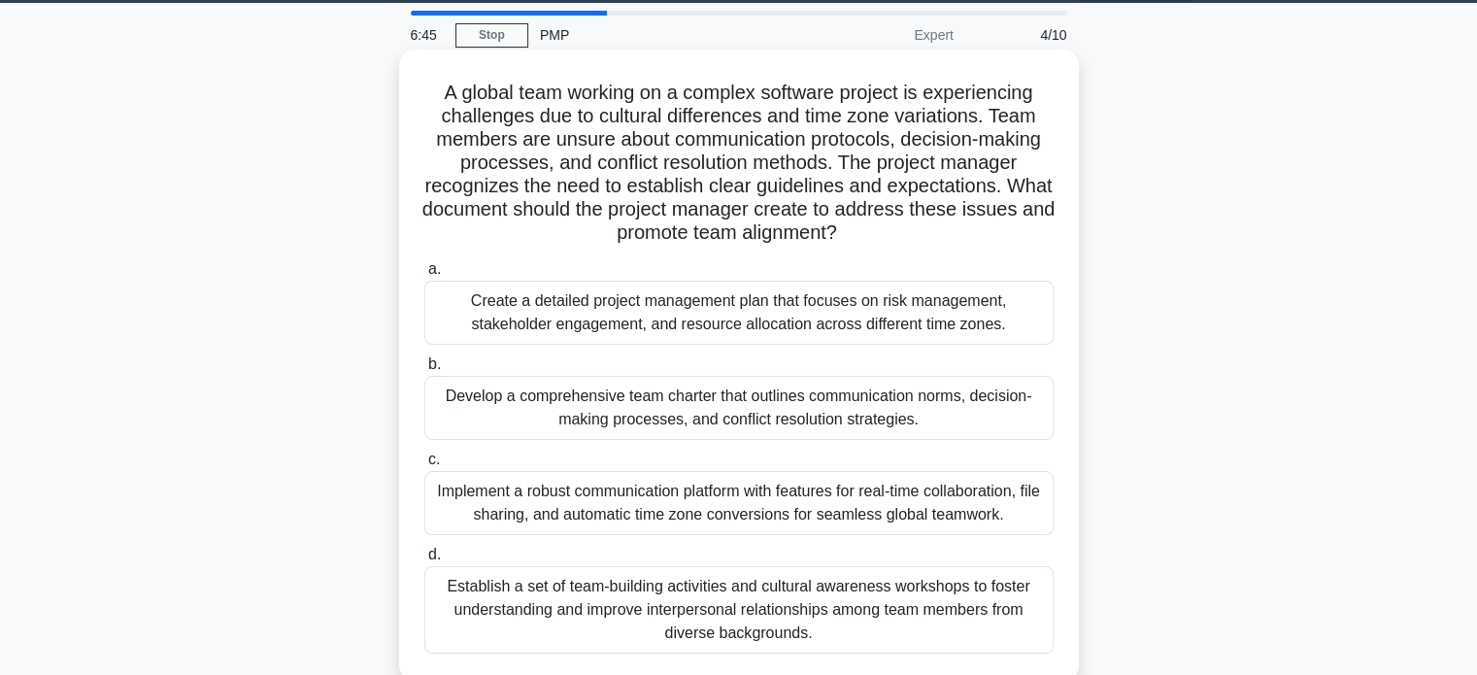
click at [506, 419] on div "Develop a comprehensive team charter that outlines communication norms, decisio…" at bounding box center [738, 408] width 629 height 64
click at [424, 371] on input "b. Develop a comprehensive team charter that outlines communication norms, deci…" at bounding box center [424, 364] width 0 height 13
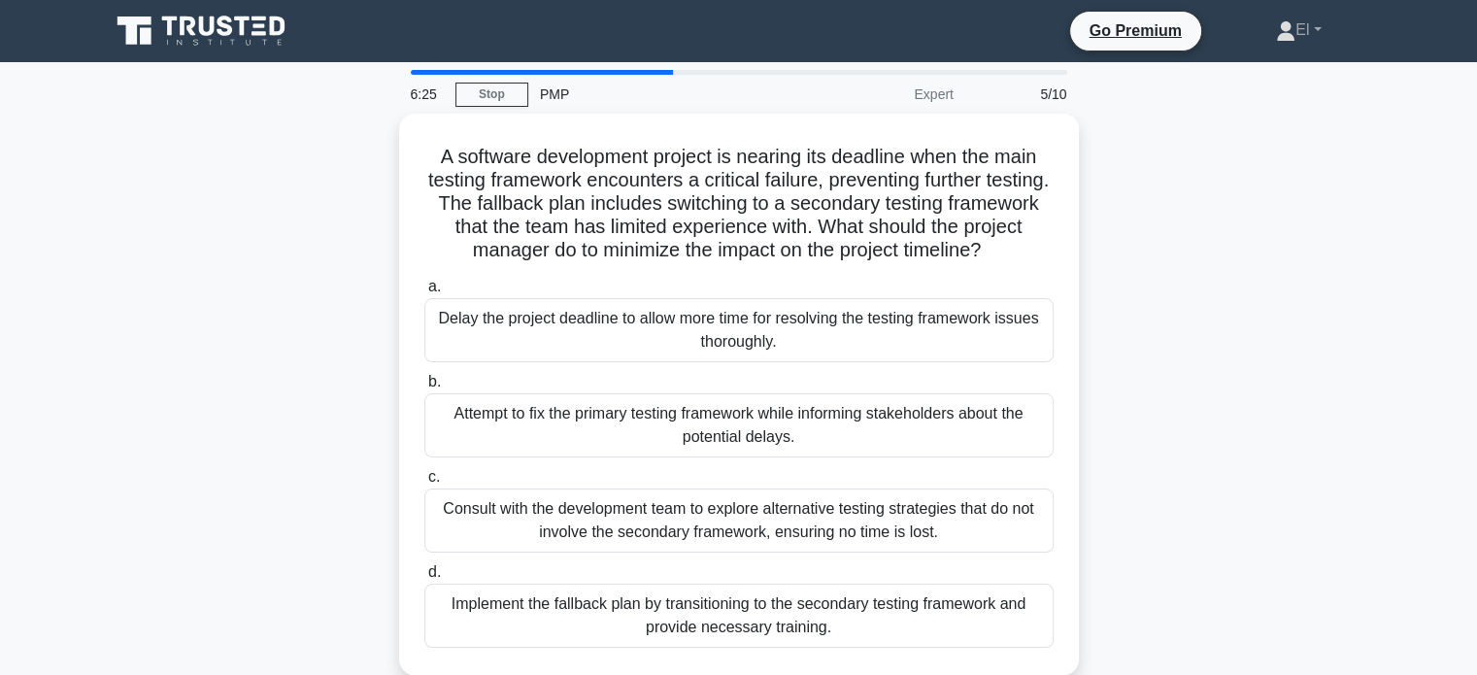
scroll to position [12, 0]
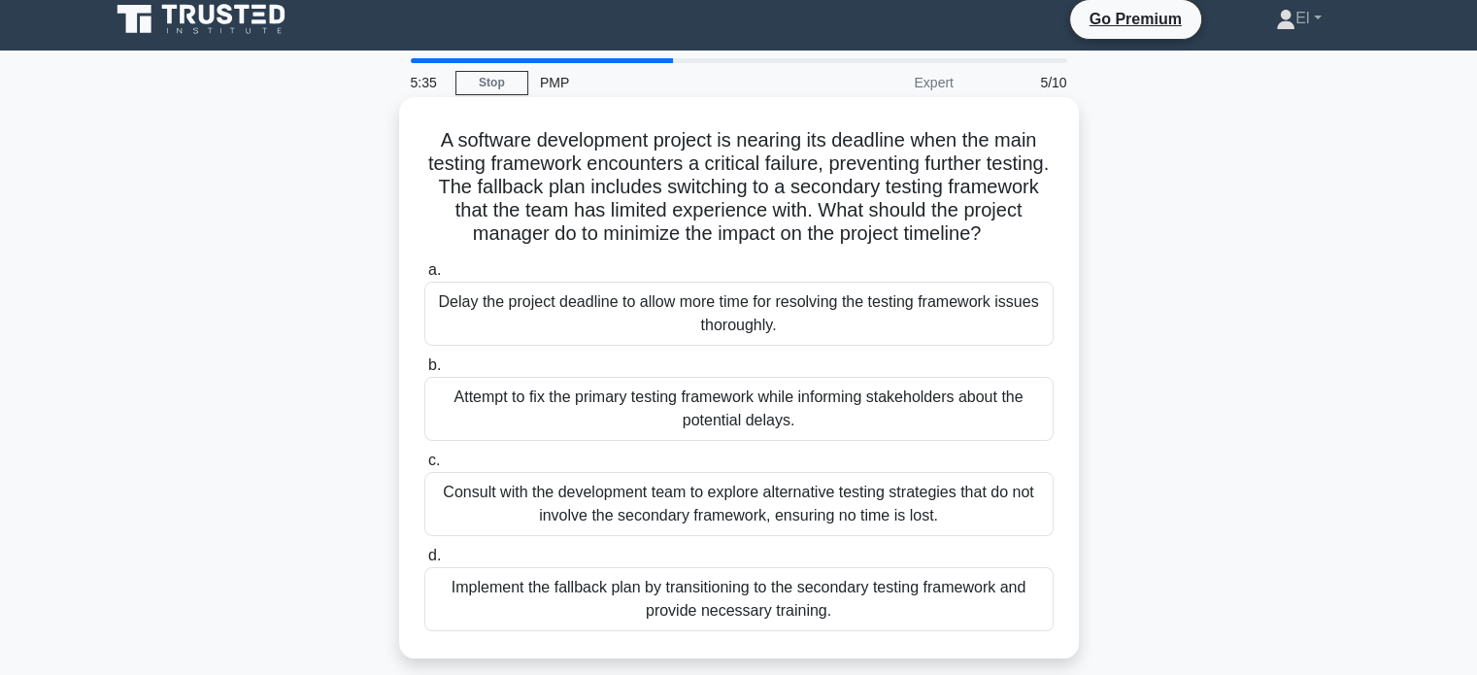
click at [462, 592] on div "Implement the fallback plan by transitioning to the secondary testing framework…" at bounding box center [738, 599] width 629 height 64
click at [424, 562] on input "d. Implement the fallback plan by transitioning to the secondary testing framew…" at bounding box center [424, 556] width 0 height 13
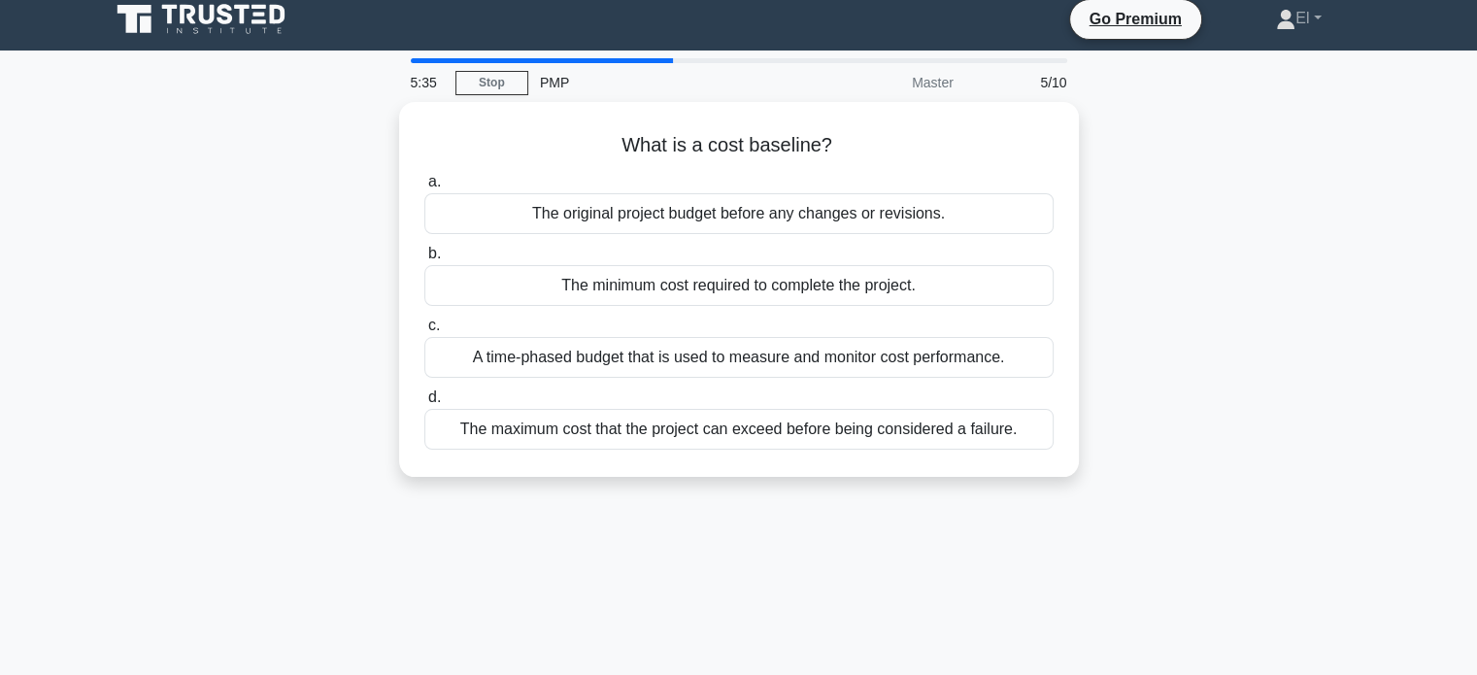
scroll to position [0, 0]
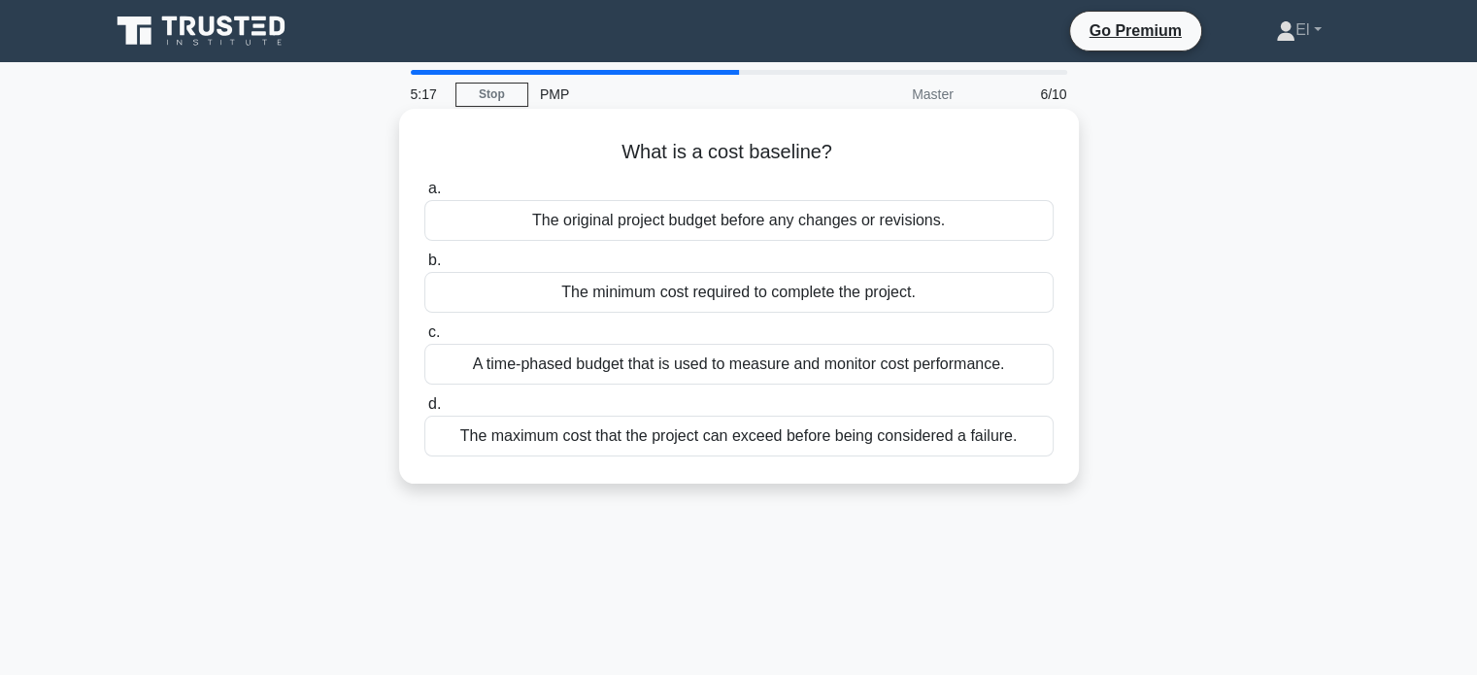
click at [452, 372] on div "A time-phased budget that is used to measure and monitor cost performance." at bounding box center [738, 364] width 629 height 41
click at [424, 339] on input "c. A time-phased budget that is used to measure and monitor cost performance." at bounding box center [424, 332] width 0 height 13
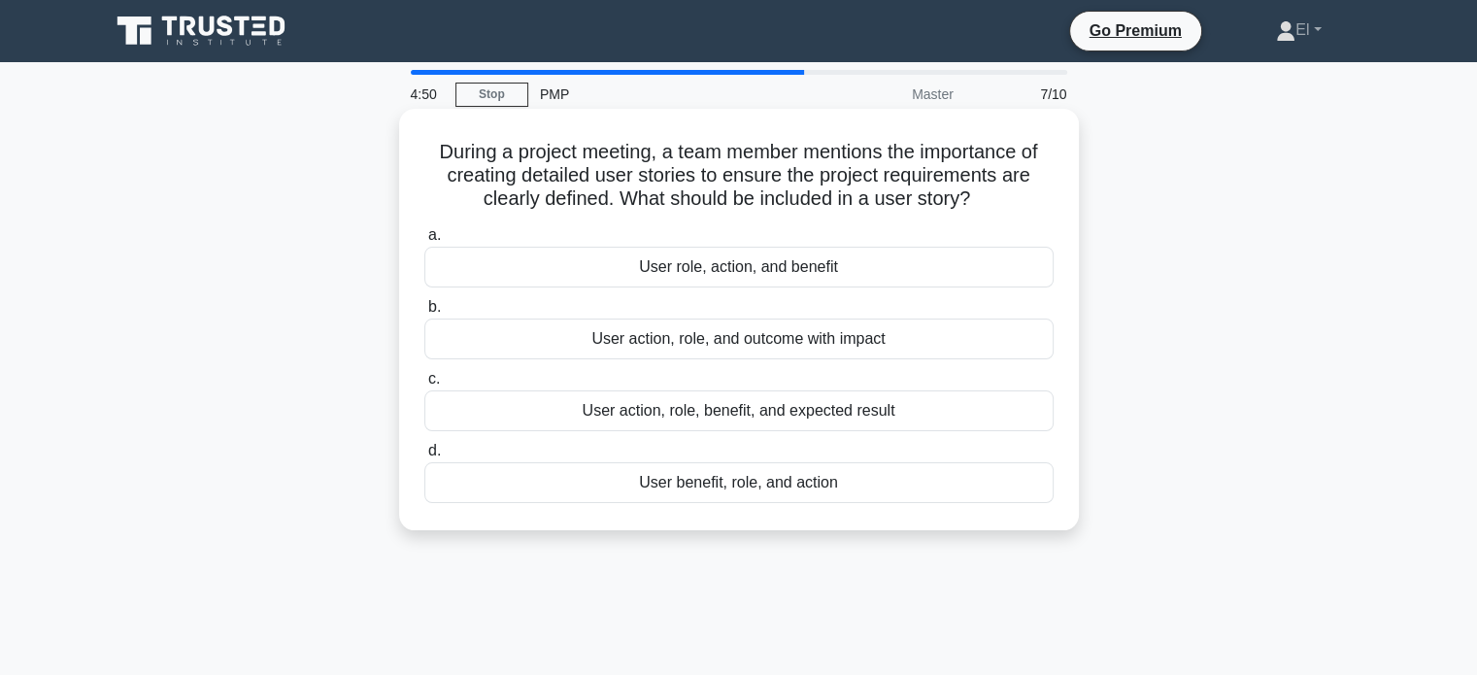
click at [441, 419] on div "User action, role, benefit, and expected result" at bounding box center [738, 410] width 629 height 41
click at [424, 385] on input "c. User action, role, benefit, and expected result" at bounding box center [424, 379] width 0 height 13
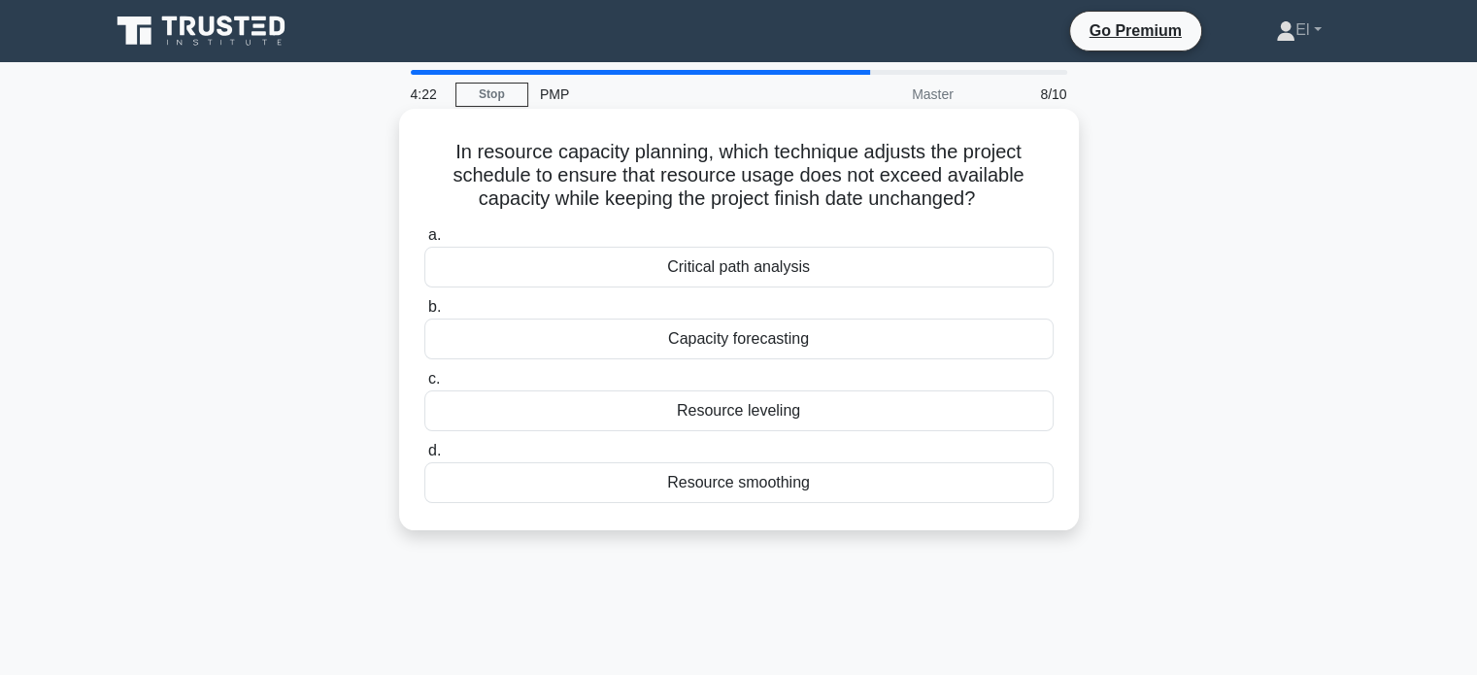
click at [689, 419] on div "Resource leveling" at bounding box center [738, 410] width 629 height 41
click at [424, 385] on input "c. Resource leveling" at bounding box center [424, 379] width 0 height 13
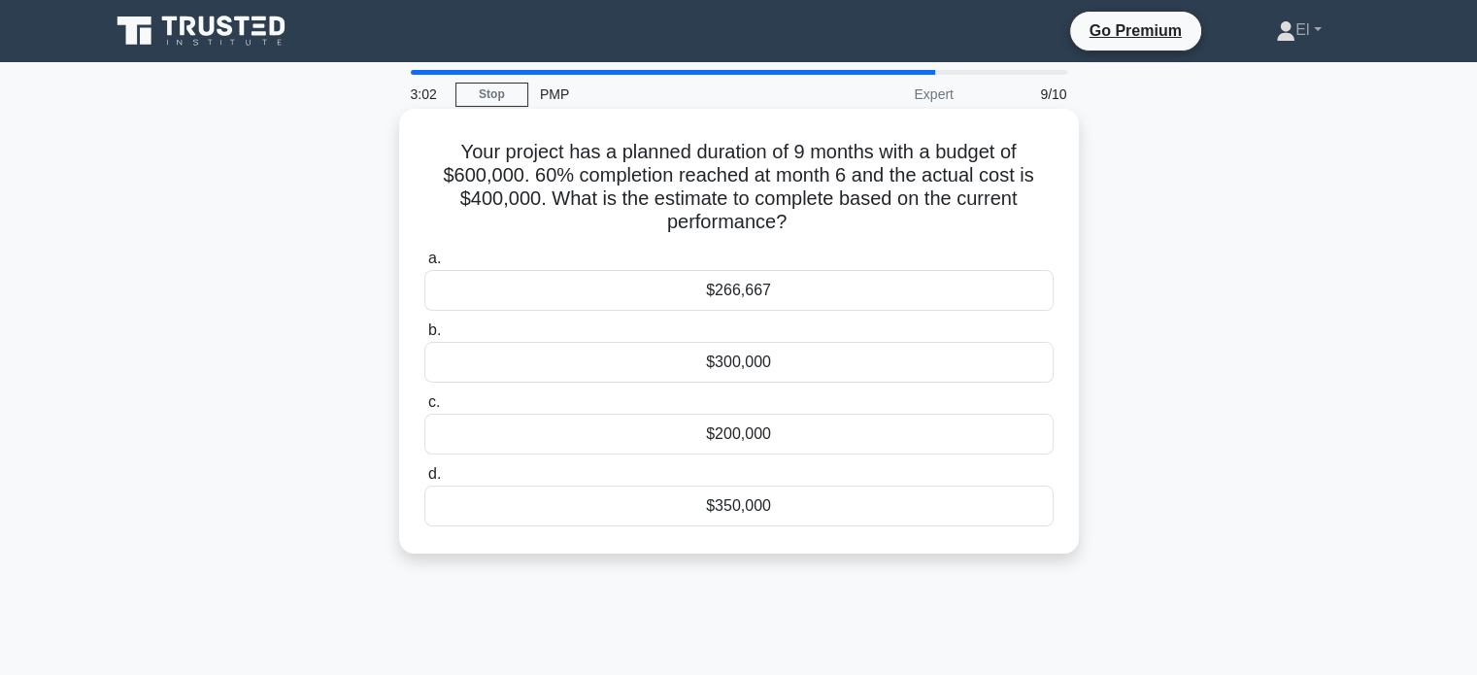
click at [833, 295] on div "$266,667" at bounding box center [738, 290] width 629 height 41
click at [424, 265] on input "a. $266,667" at bounding box center [424, 258] width 0 height 13
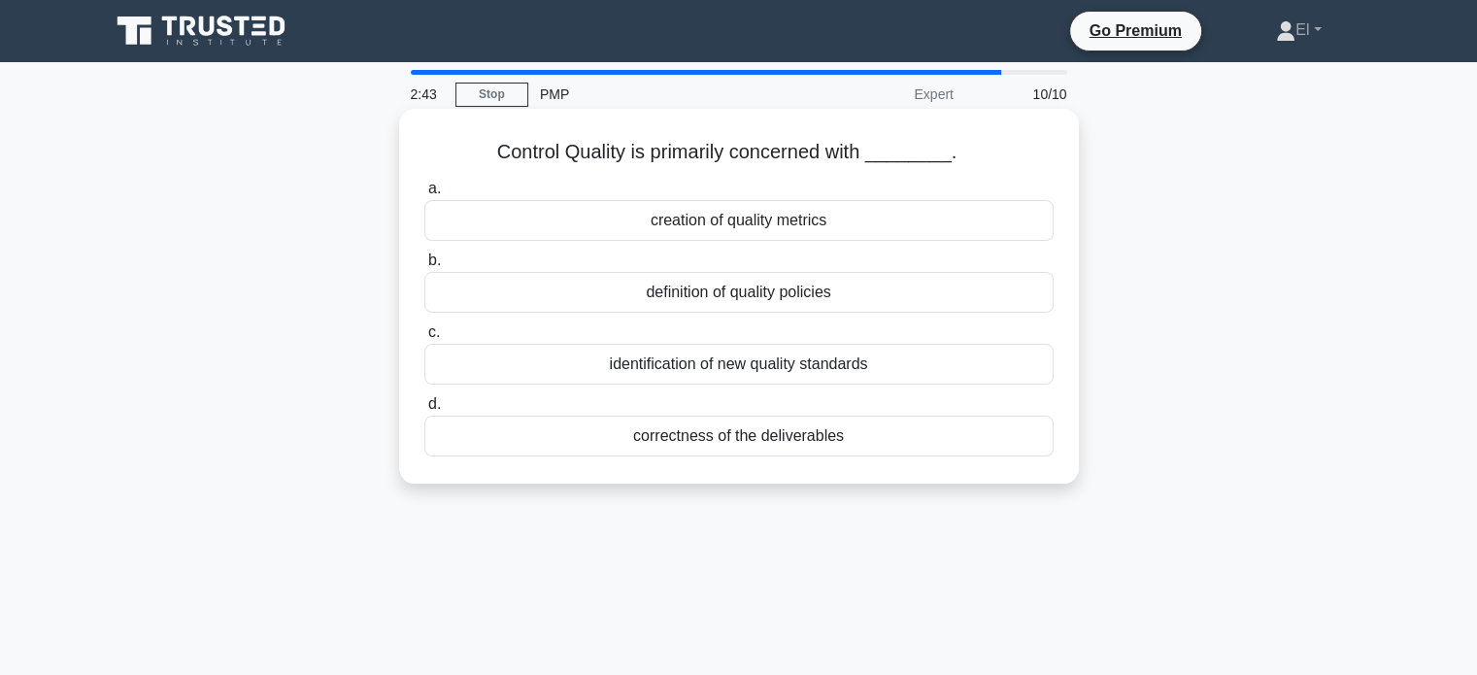
click at [712, 443] on div "correctness of the deliverables" at bounding box center [738, 436] width 629 height 41
click at [424, 411] on input "d. correctness of the deliverables" at bounding box center [424, 404] width 0 height 13
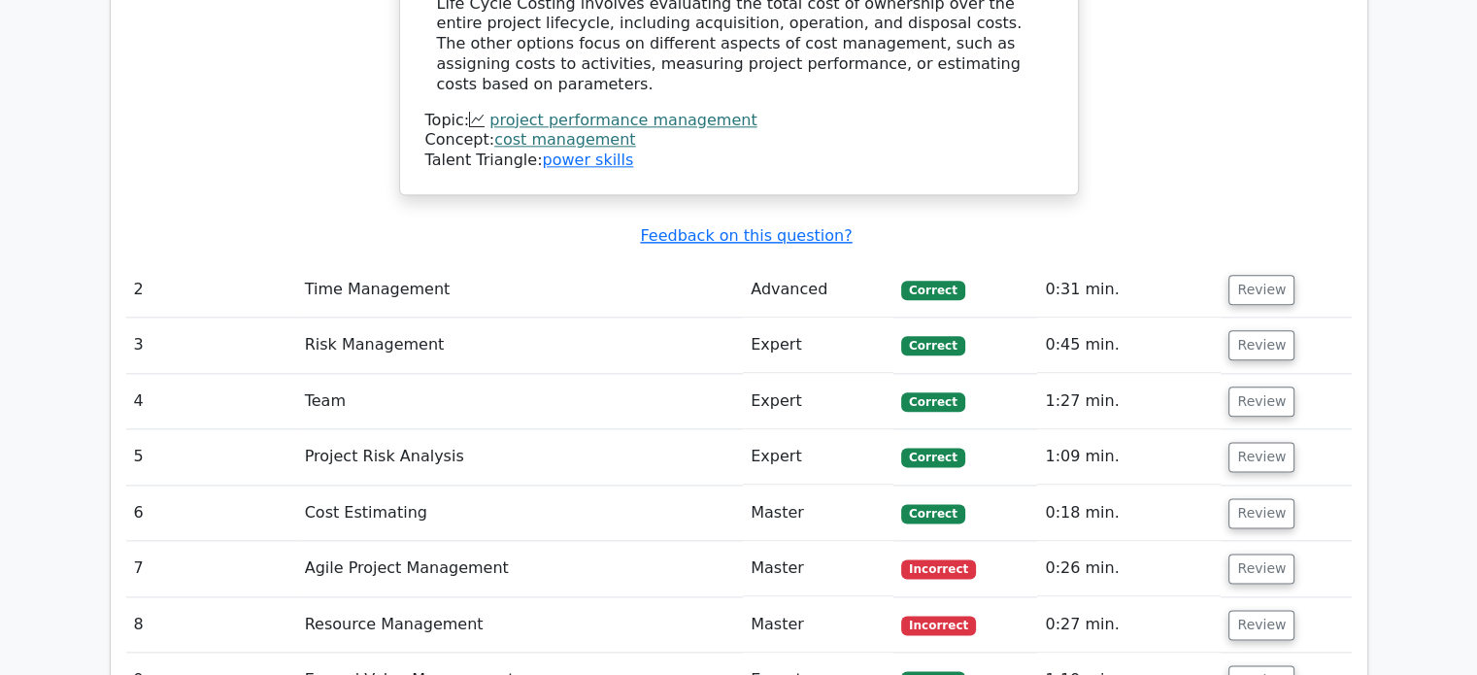
scroll to position [2388, 0]
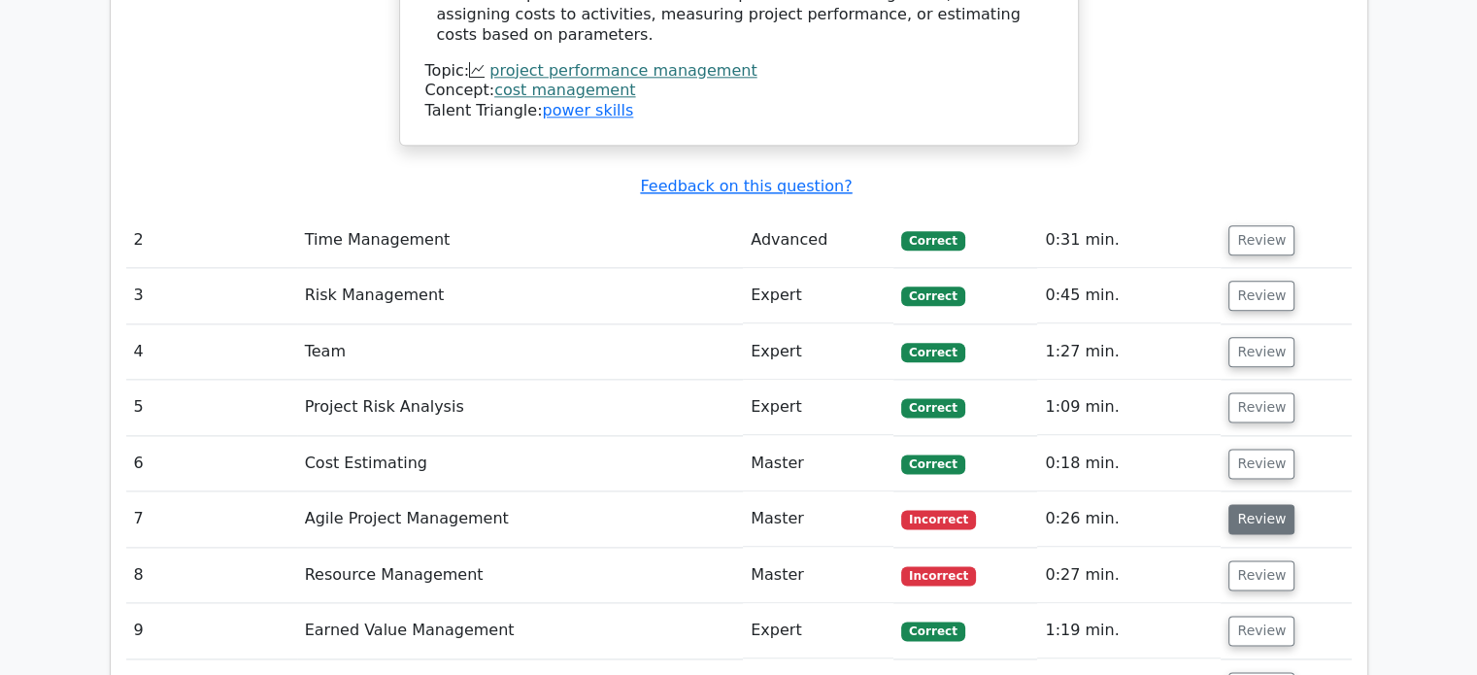
click at [1270, 504] on button "Review" at bounding box center [1261, 519] width 66 height 30
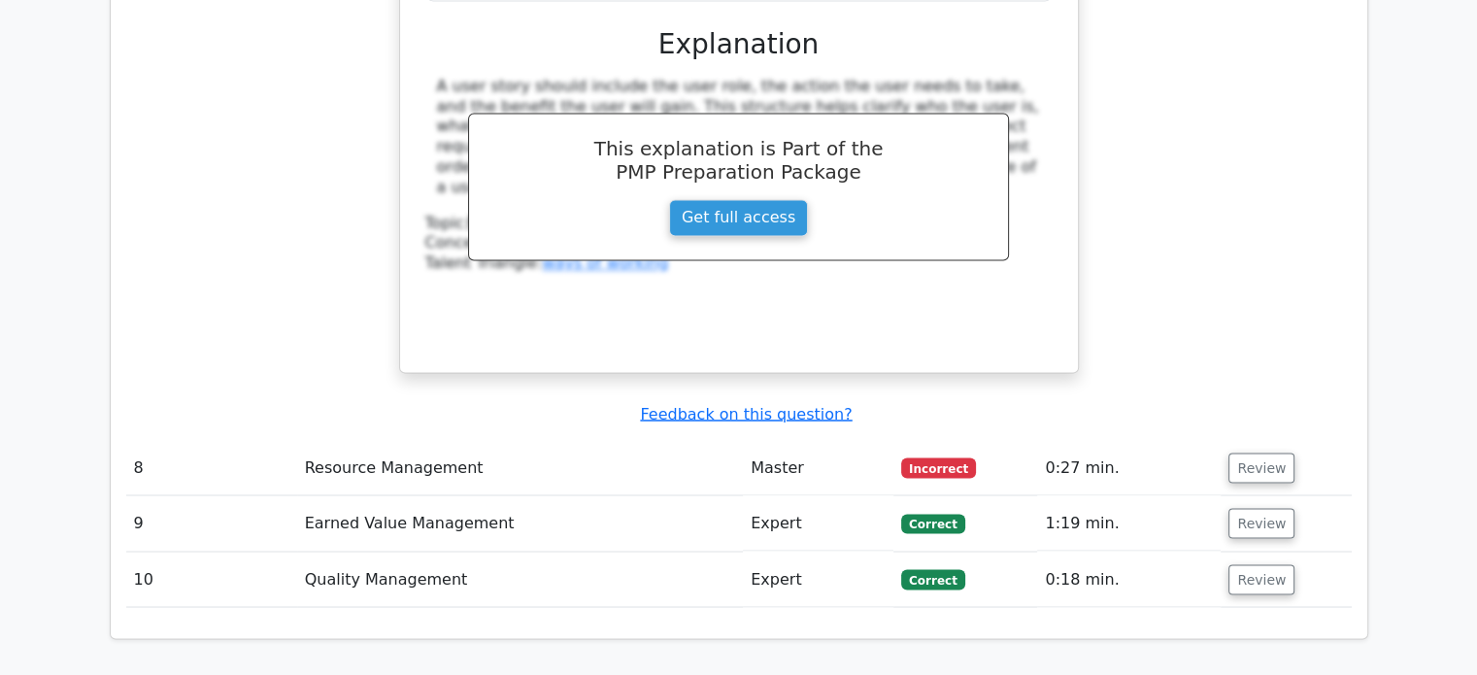
scroll to position [3331, 0]
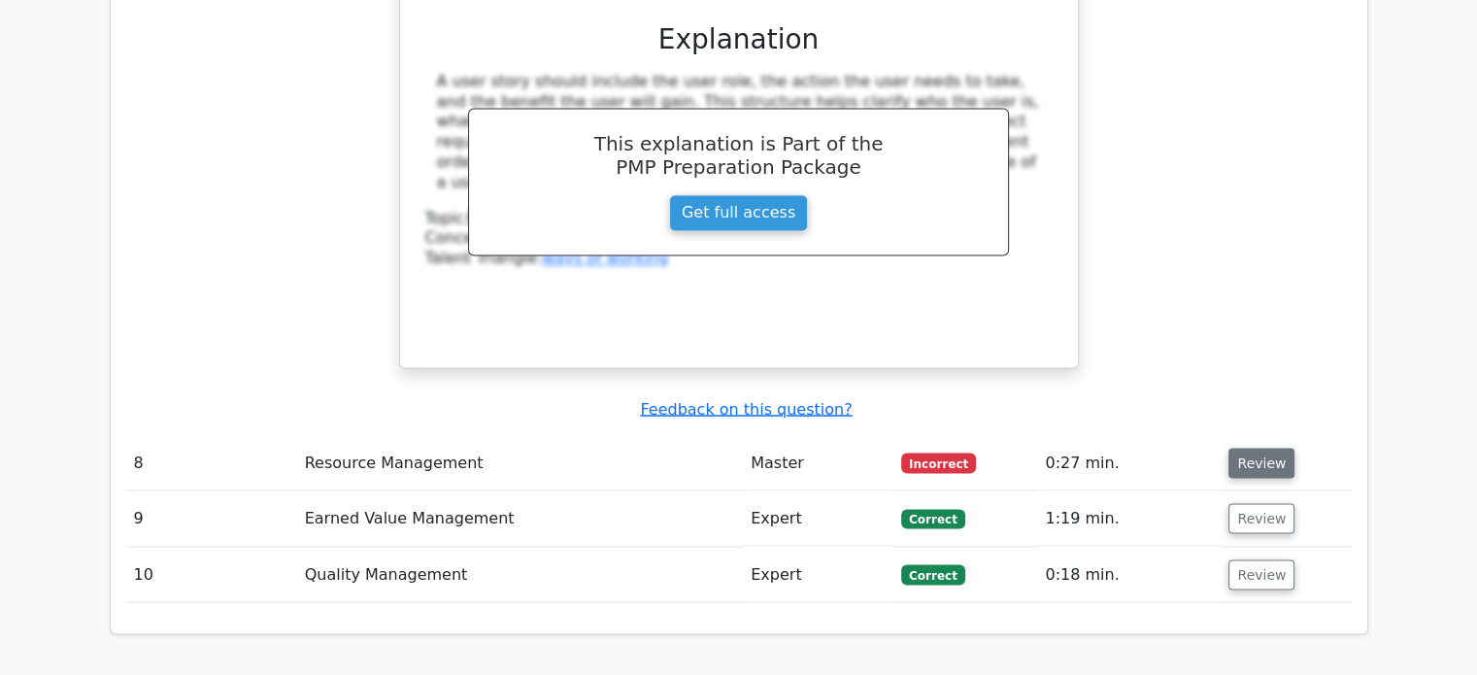
click at [1254, 448] on button "Review" at bounding box center [1261, 463] width 66 height 30
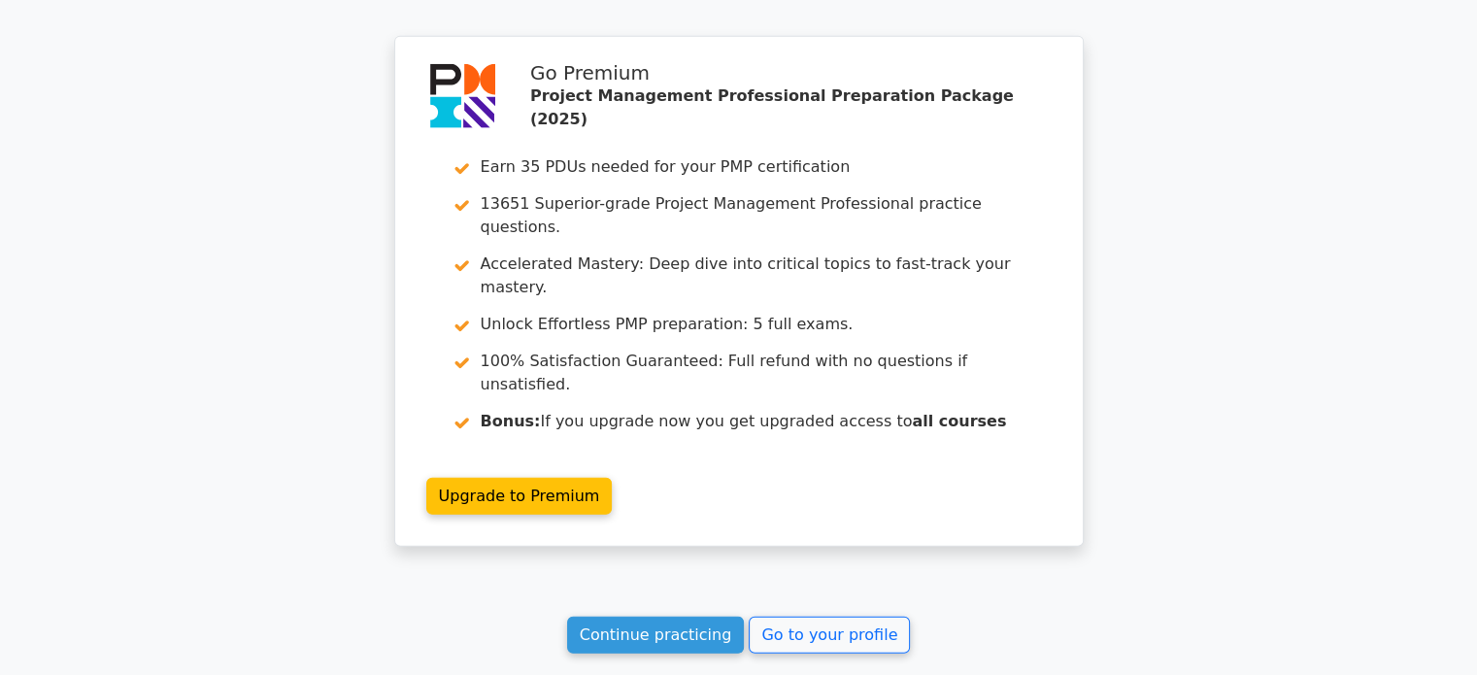
scroll to position [4851, 0]
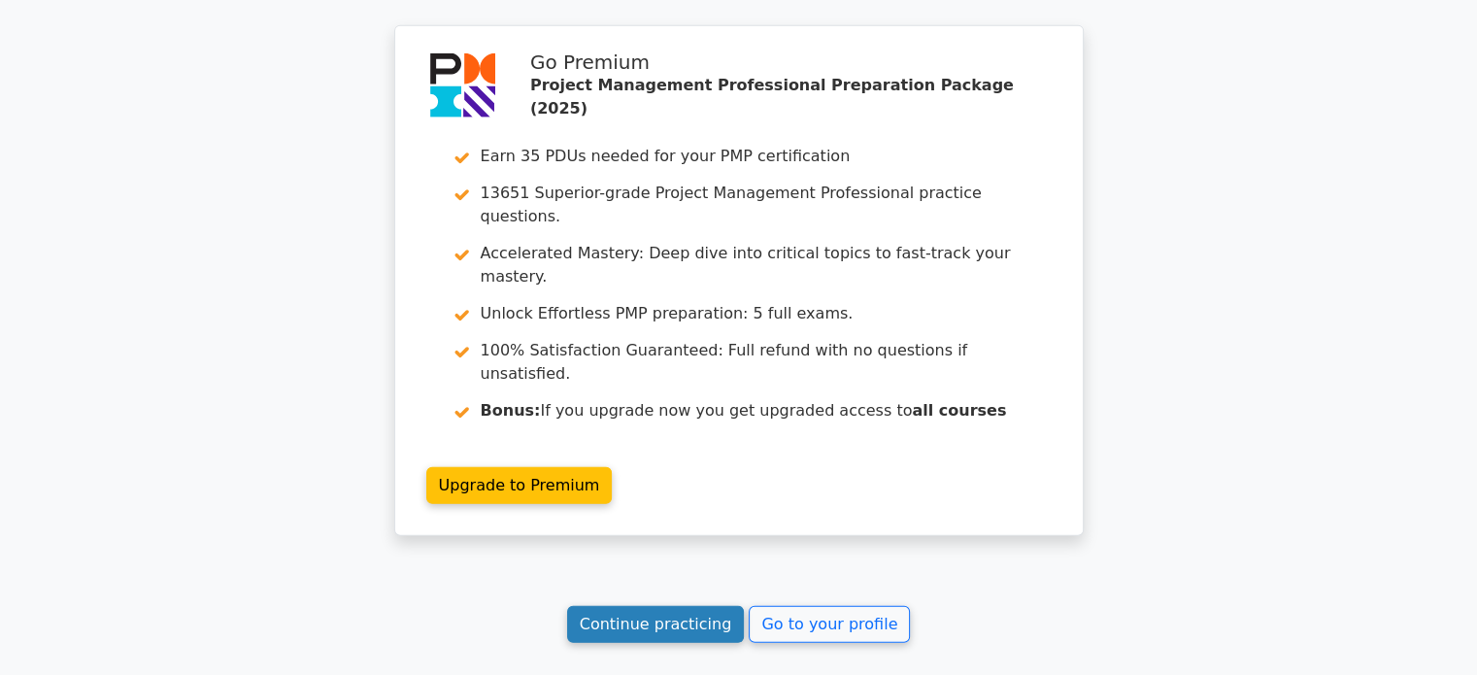
click at [661, 606] on link "Continue practicing" at bounding box center [656, 624] width 178 height 37
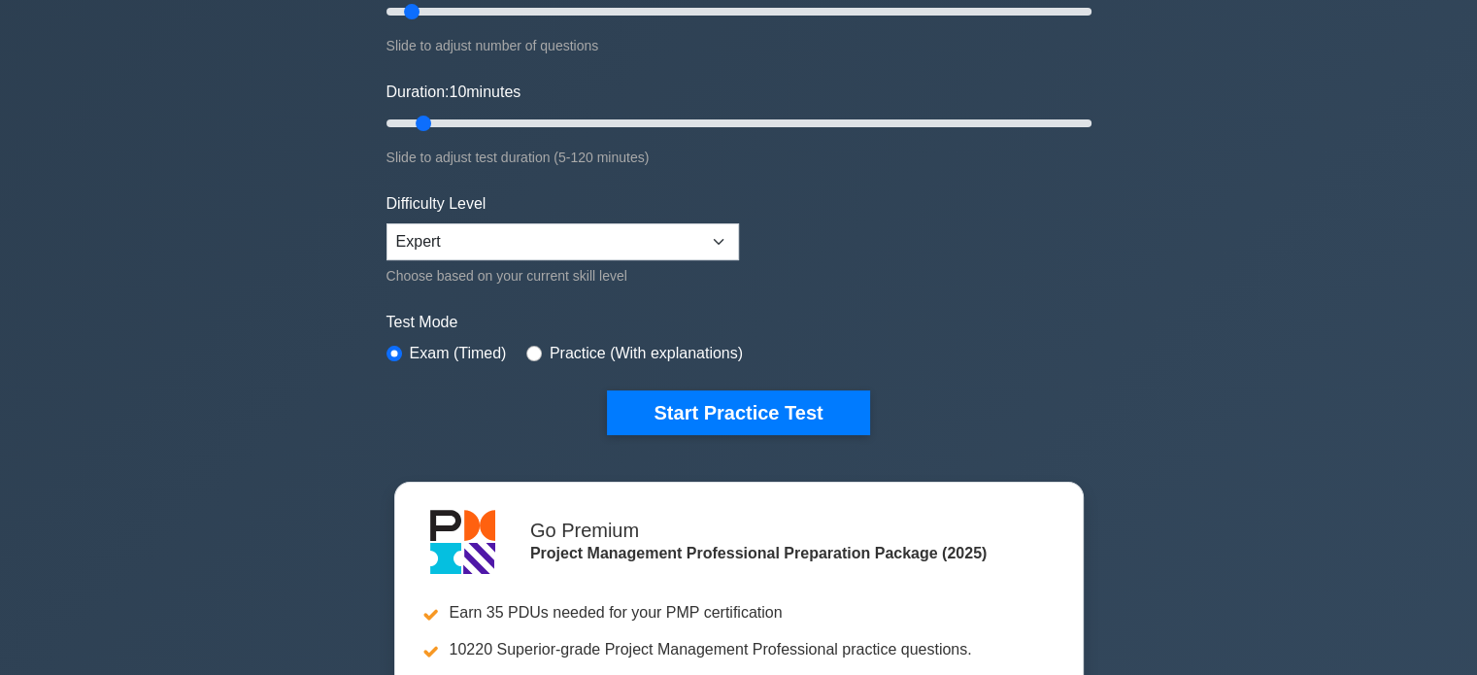
scroll to position [299, 0]
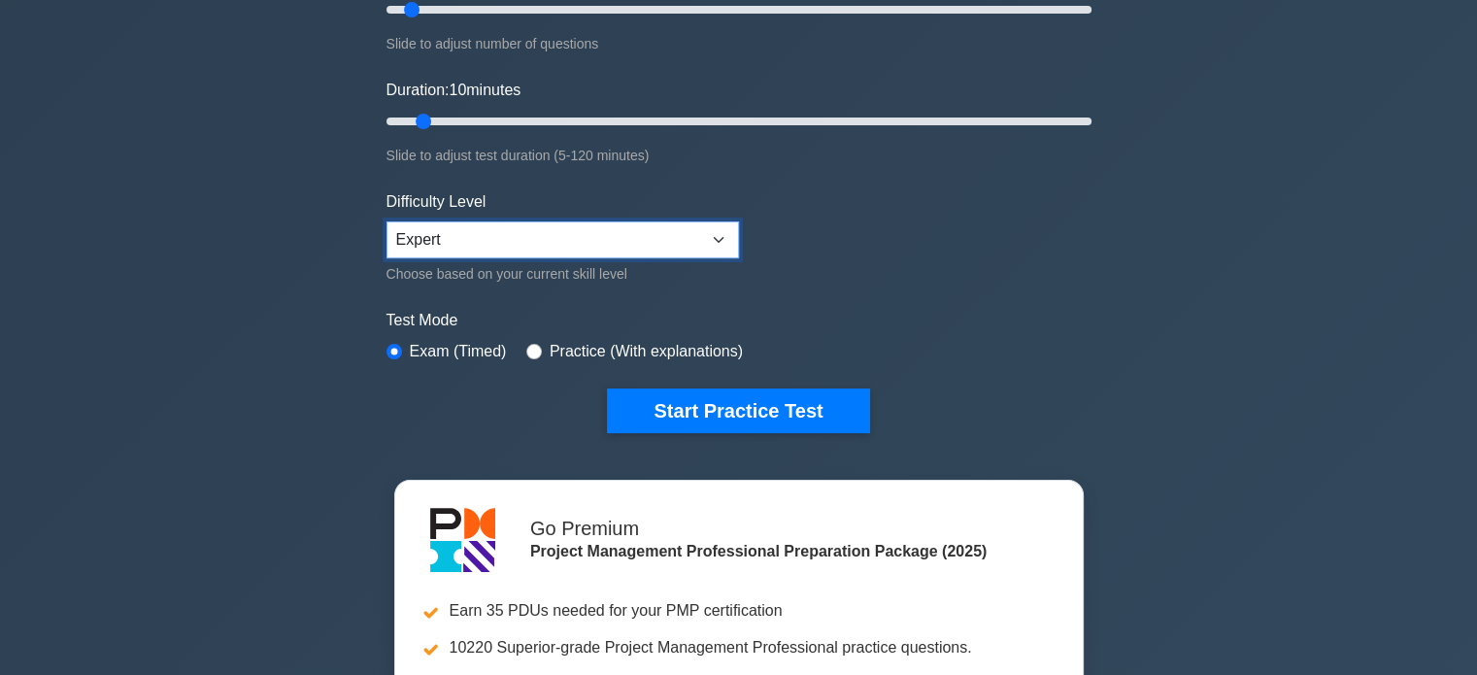
click at [703, 241] on select "Beginner Intermediate Expert" at bounding box center [562, 239] width 352 height 37
click at [223, 315] on div "Project Management Professional Customize Your Next Practice Test Topics Scope …" at bounding box center [738, 355] width 1477 height 1185
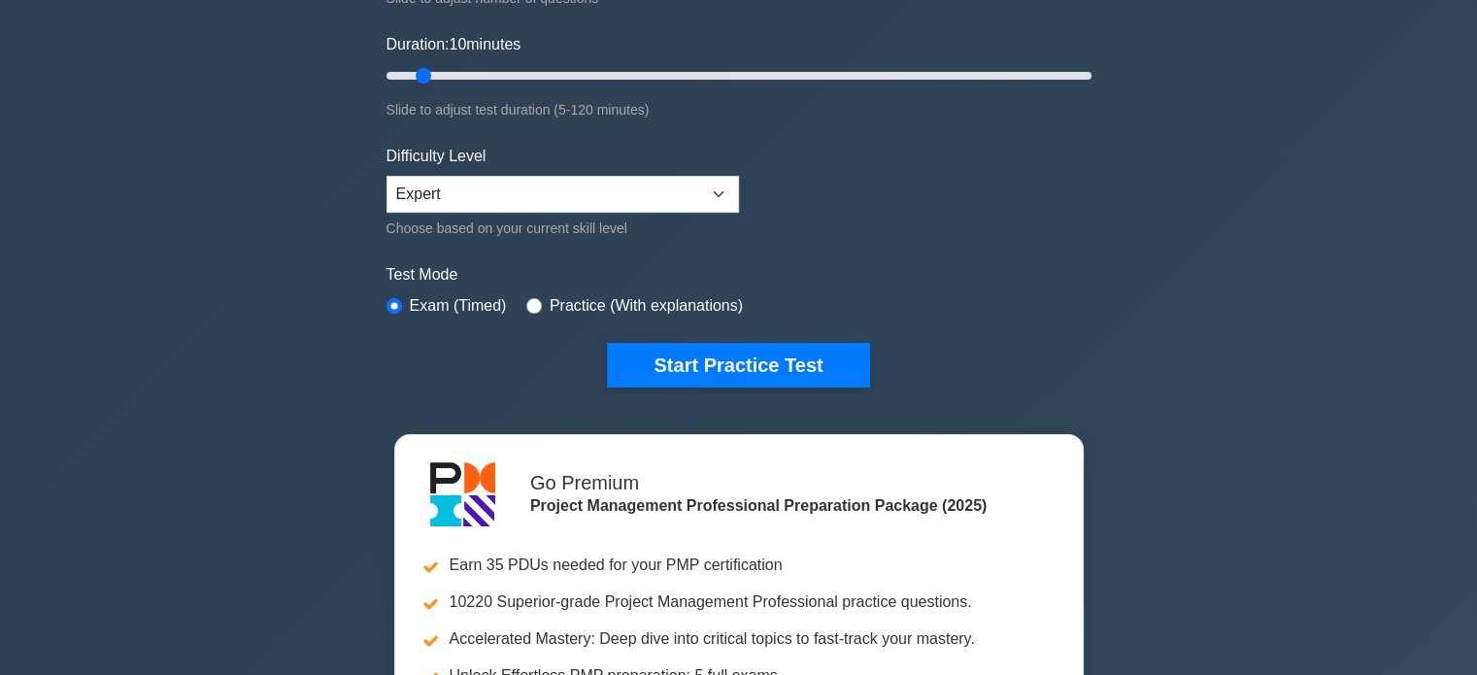
scroll to position [357, 0]
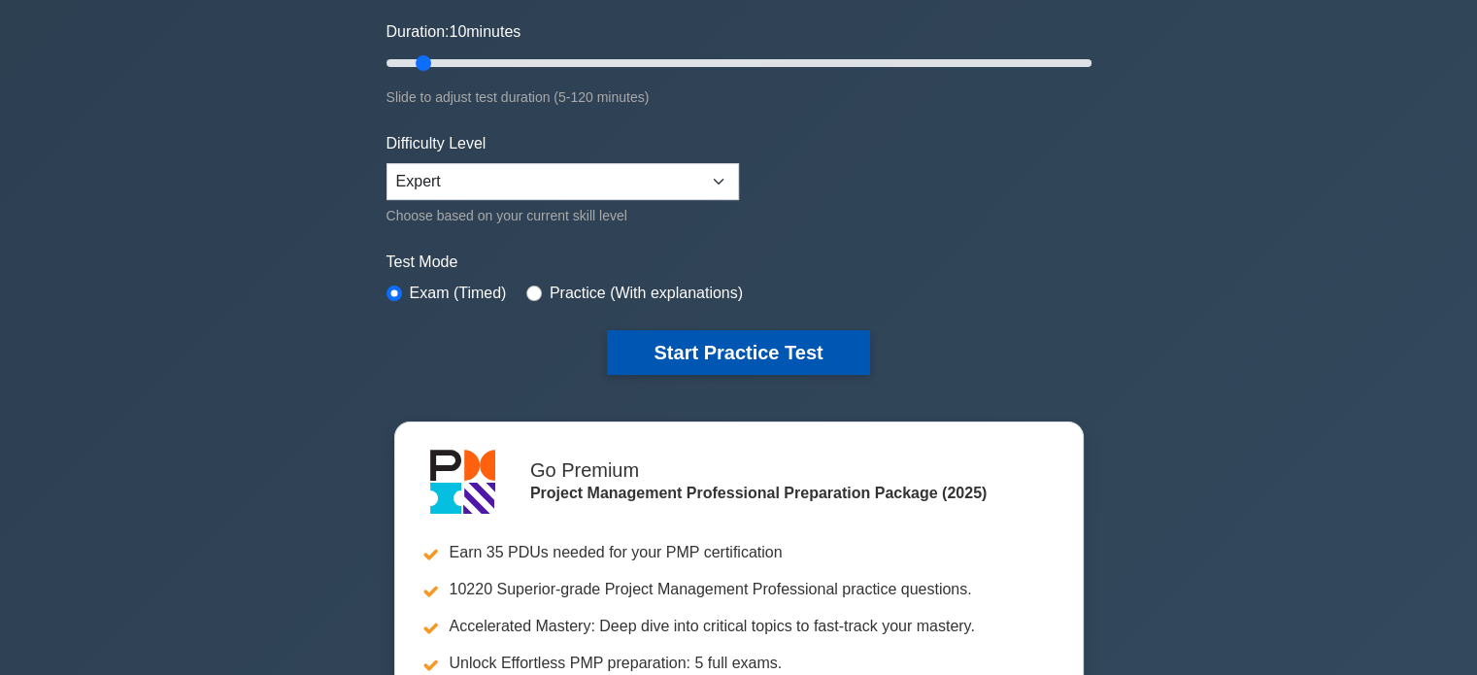
click at [665, 350] on button "Start Practice Test" at bounding box center [738, 352] width 262 height 45
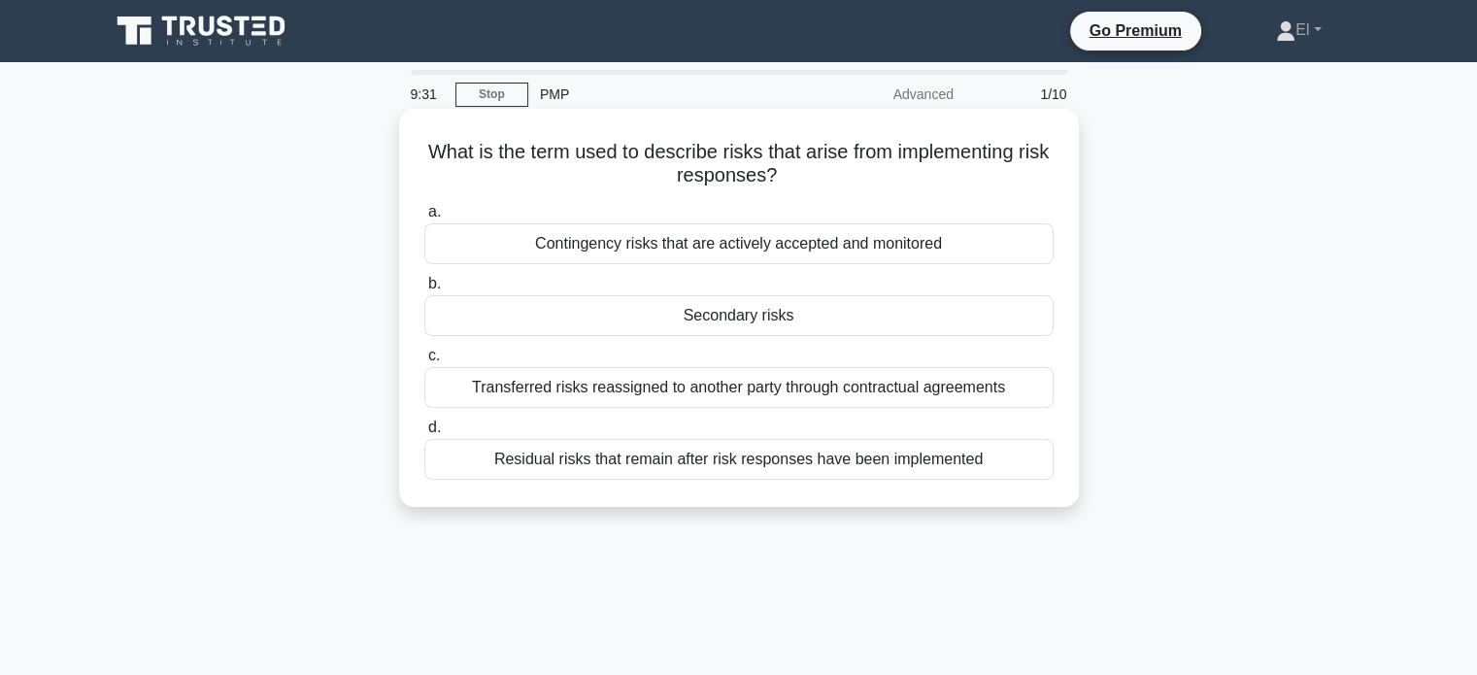
click at [444, 474] on div "Residual risks that remain after risk responses have been implemented" at bounding box center [738, 459] width 629 height 41
click at [424, 434] on input "d. Residual risks that remain after risk responses have been implemented" at bounding box center [424, 427] width 0 height 13
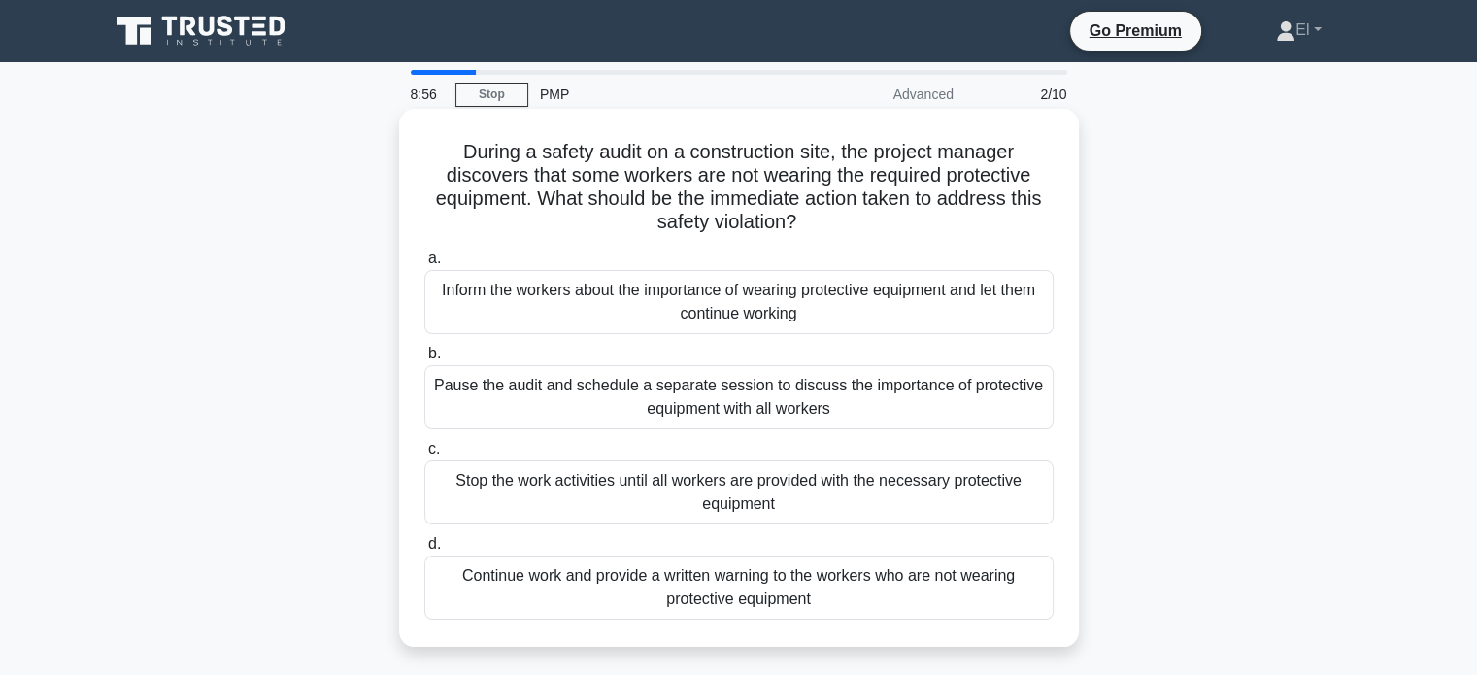
click at [599, 517] on div "Stop the work activities until all workers are provided with the necessary prot…" at bounding box center [738, 492] width 629 height 64
click at [424, 455] on input "c. Stop the work activities until all workers are provided with the necessary p…" at bounding box center [424, 449] width 0 height 13
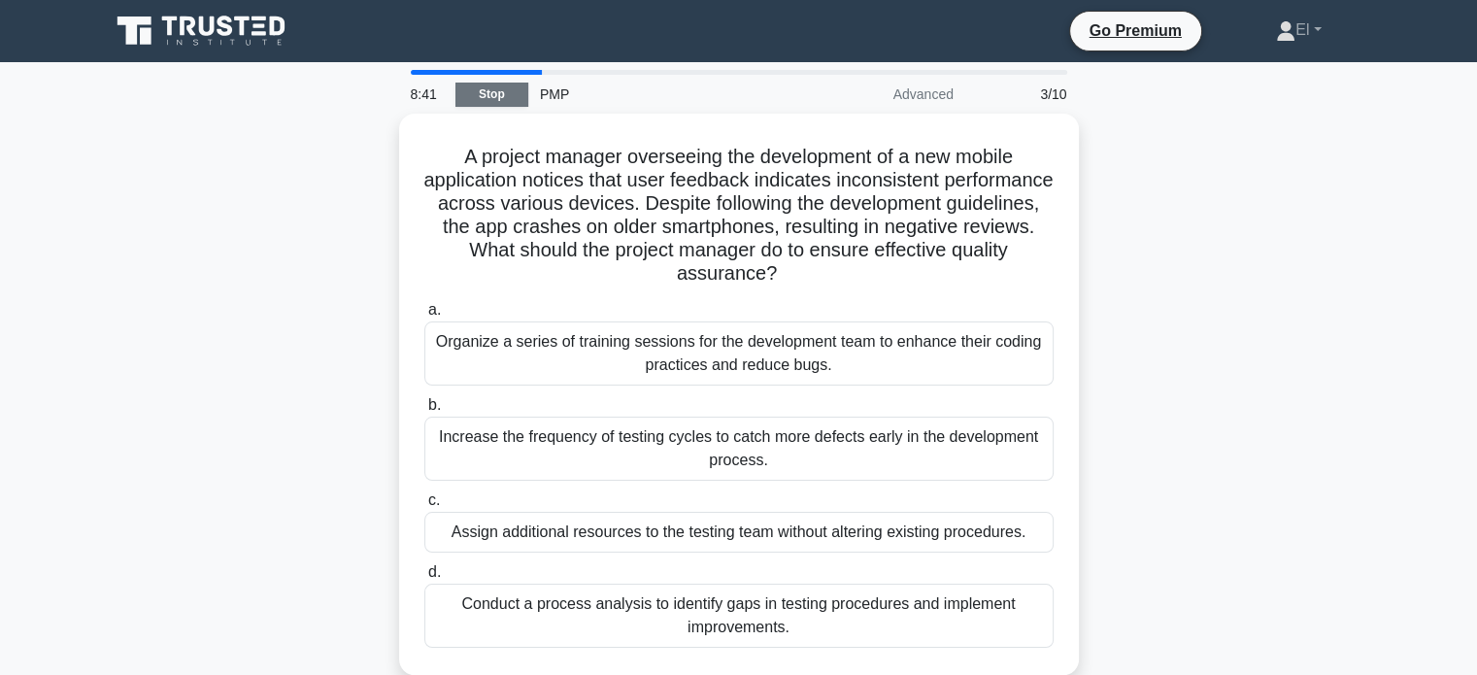
click at [489, 83] on link "Stop" at bounding box center [491, 95] width 73 height 24
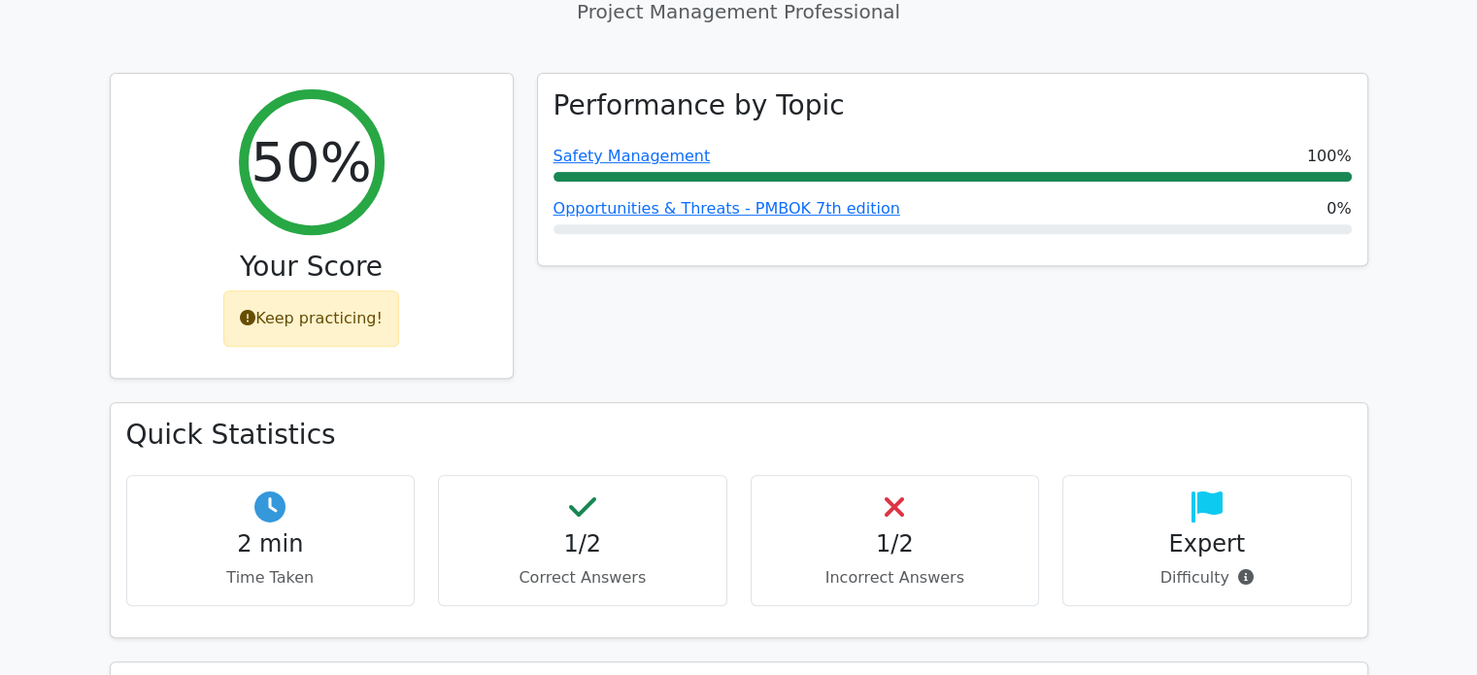
scroll to position [811, 0]
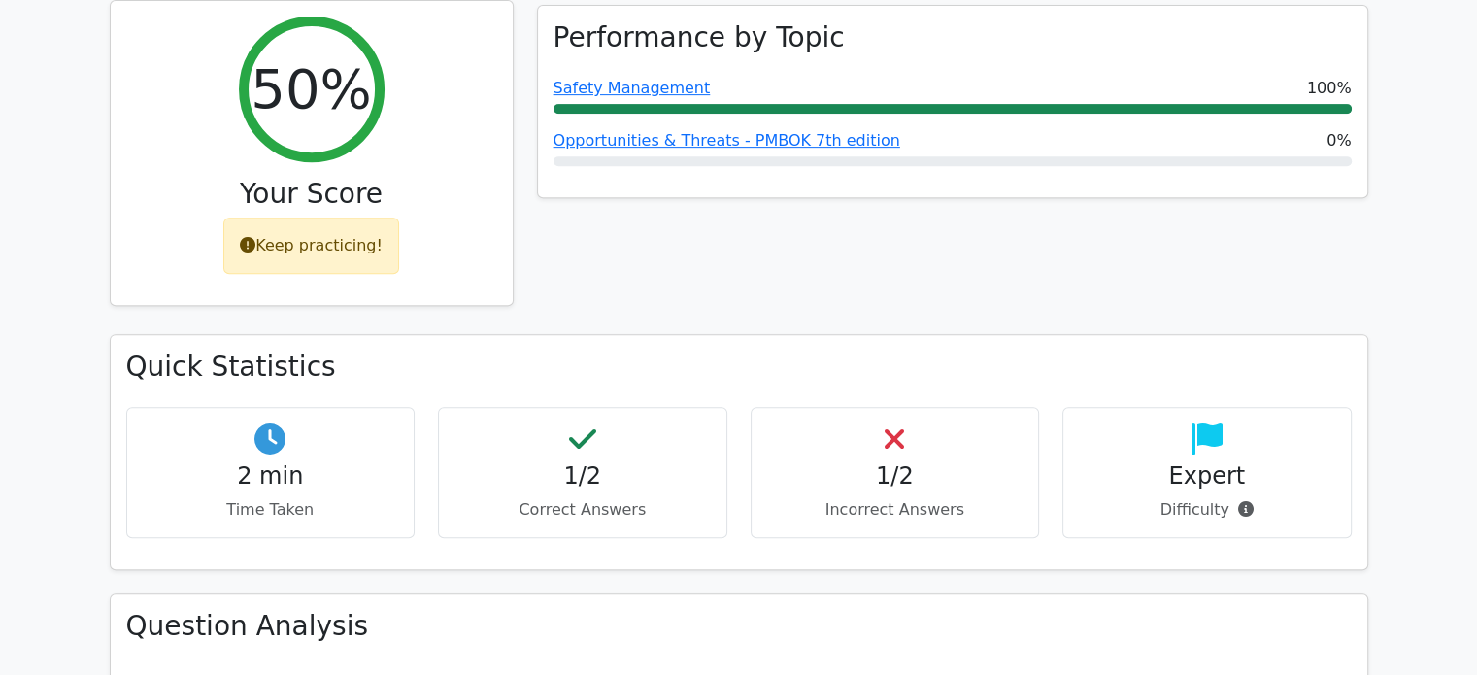
click at [277, 217] on div "Keep practicing!" at bounding box center [311, 245] width 176 height 56
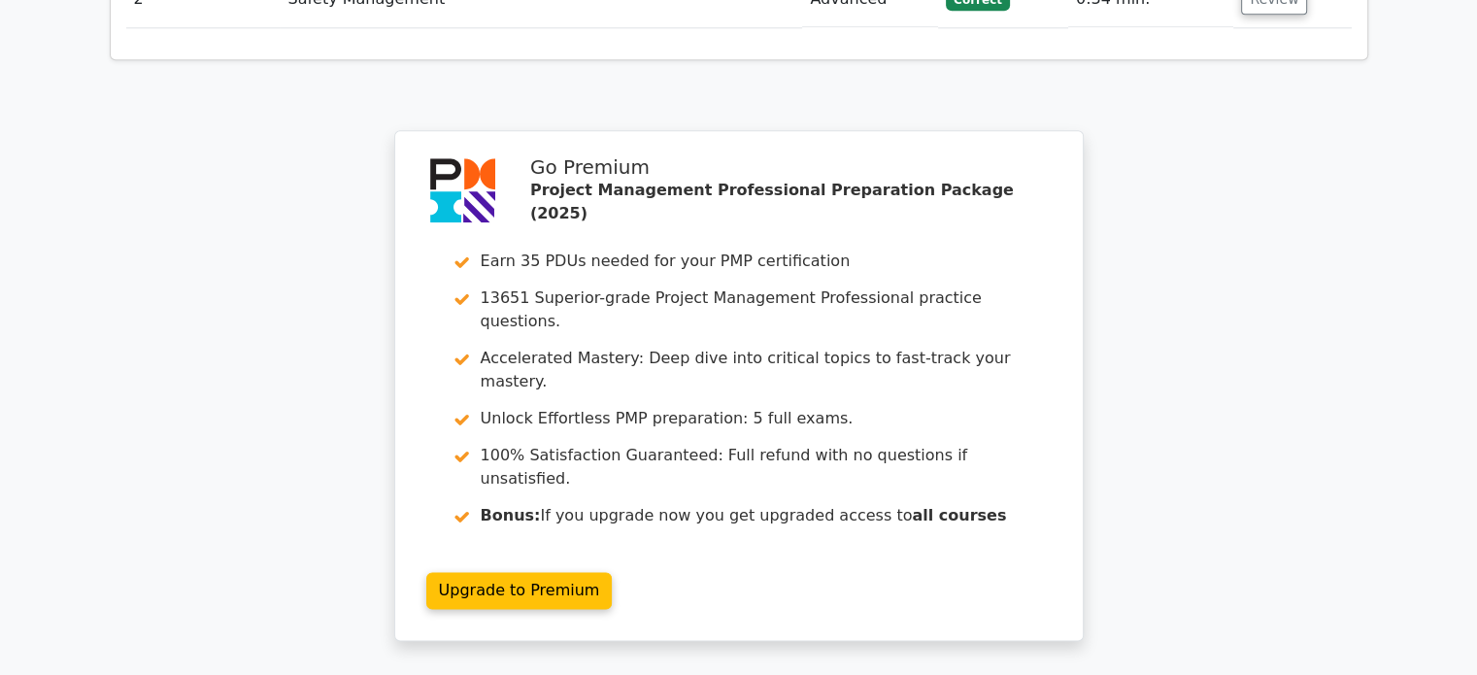
scroll to position [2661, 0]
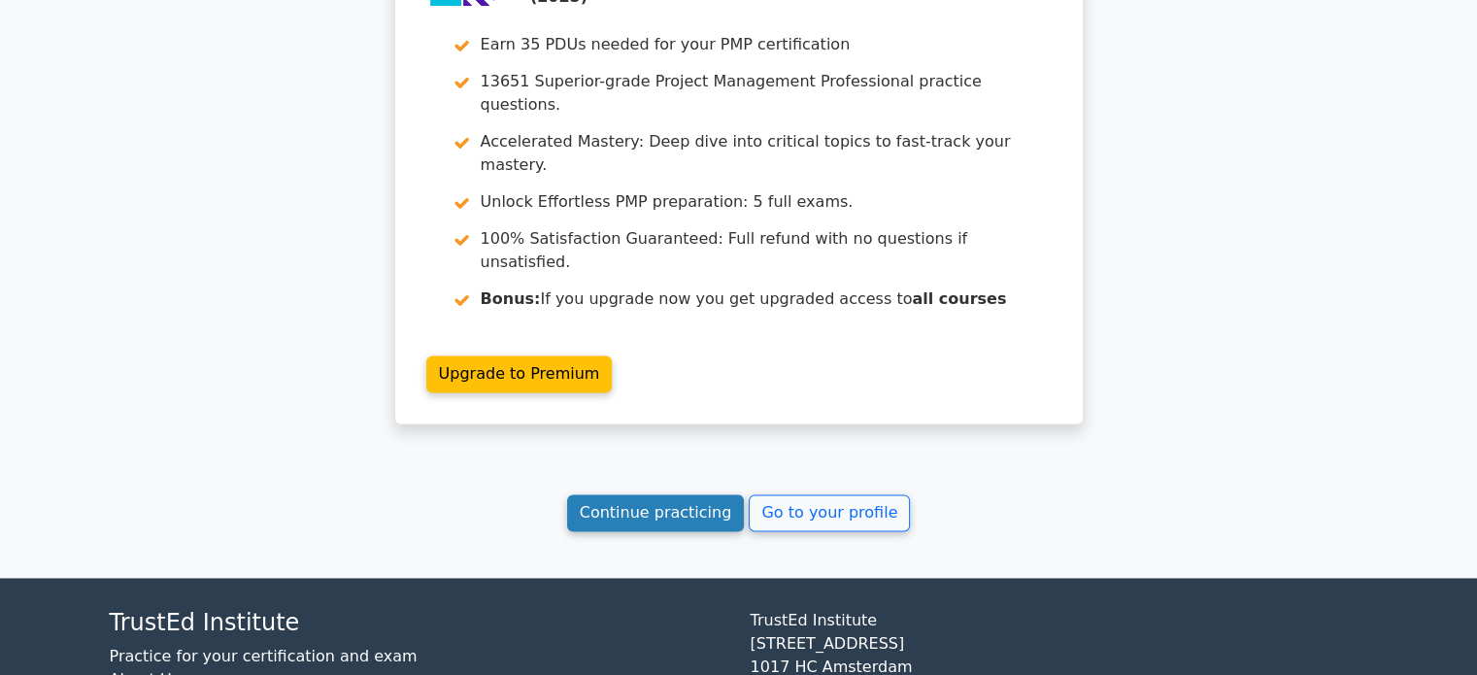
click at [621, 494] on link "Continue practicing" at bounding box center [656, 512] width 178 height 37
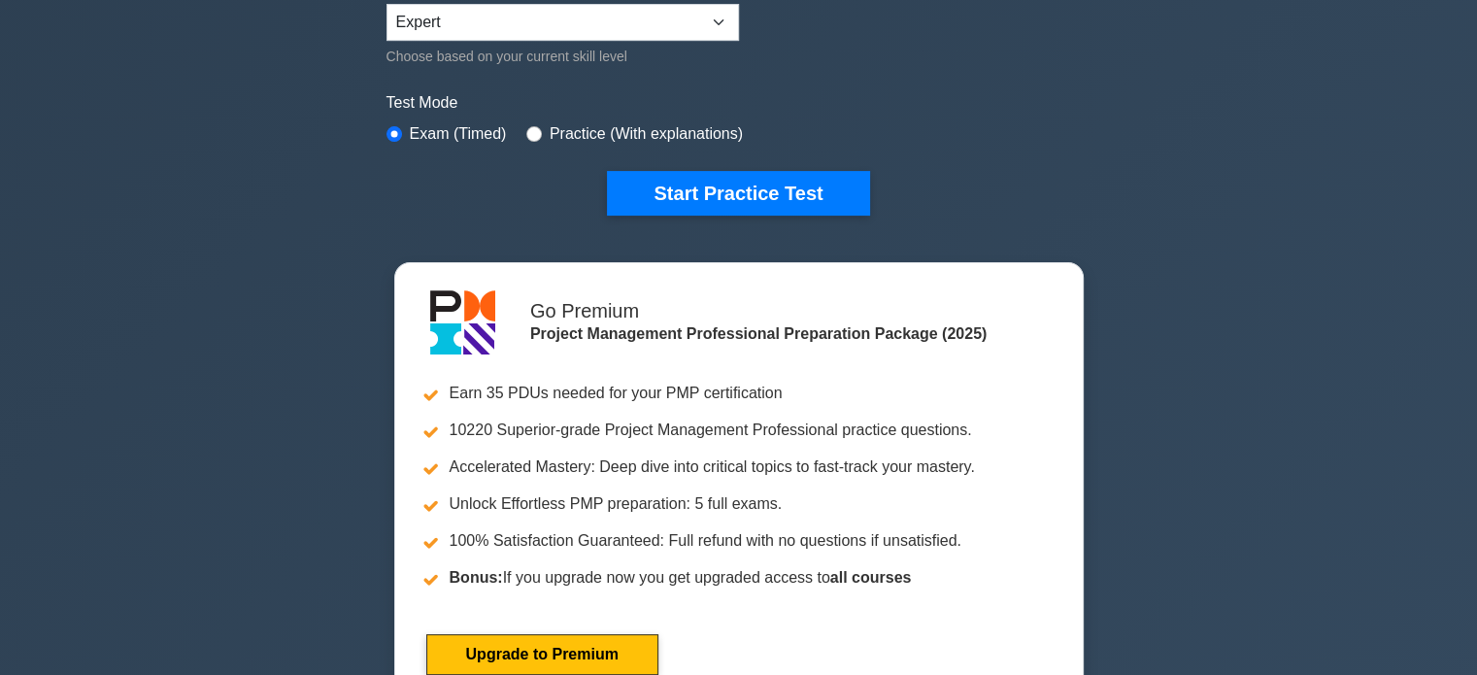
scroll to position [513, 0]
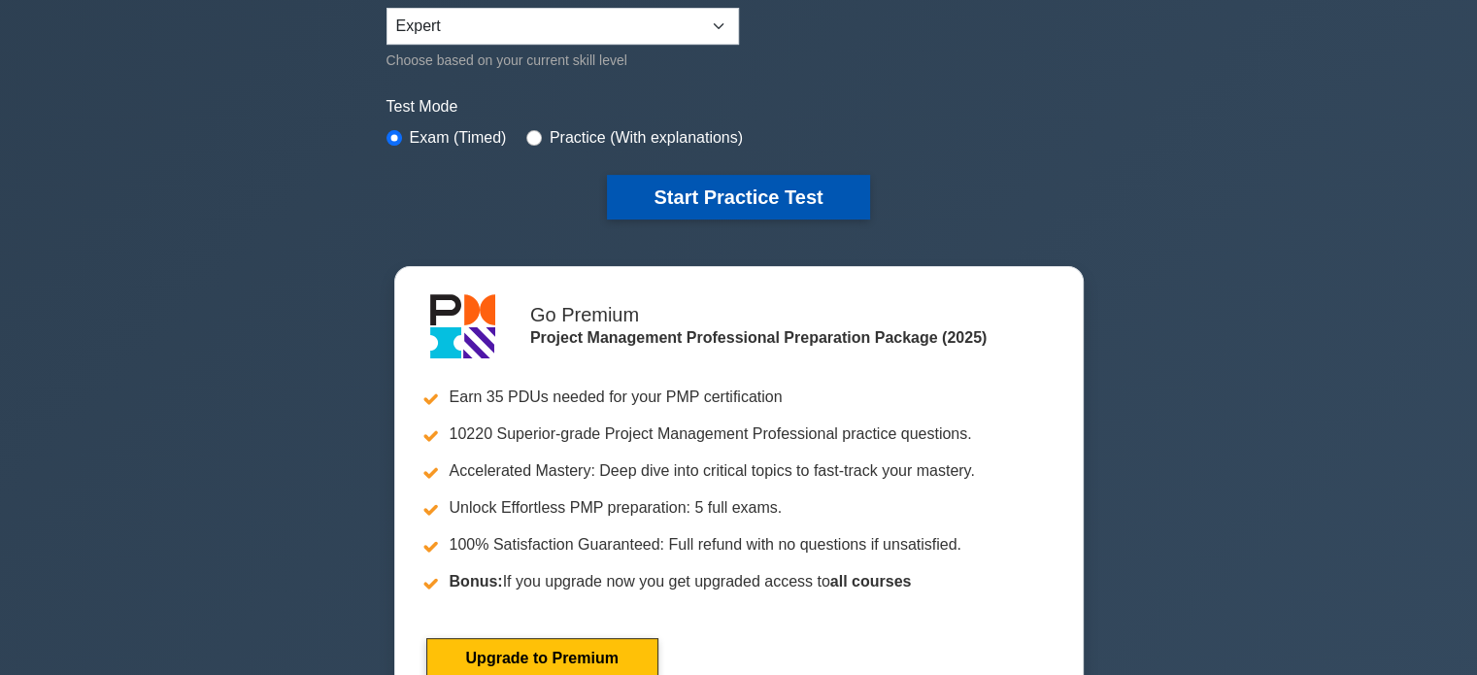
click at [662, 191] on button "Start Practice Test" at bounding box center [738, 197] width 262 height 45
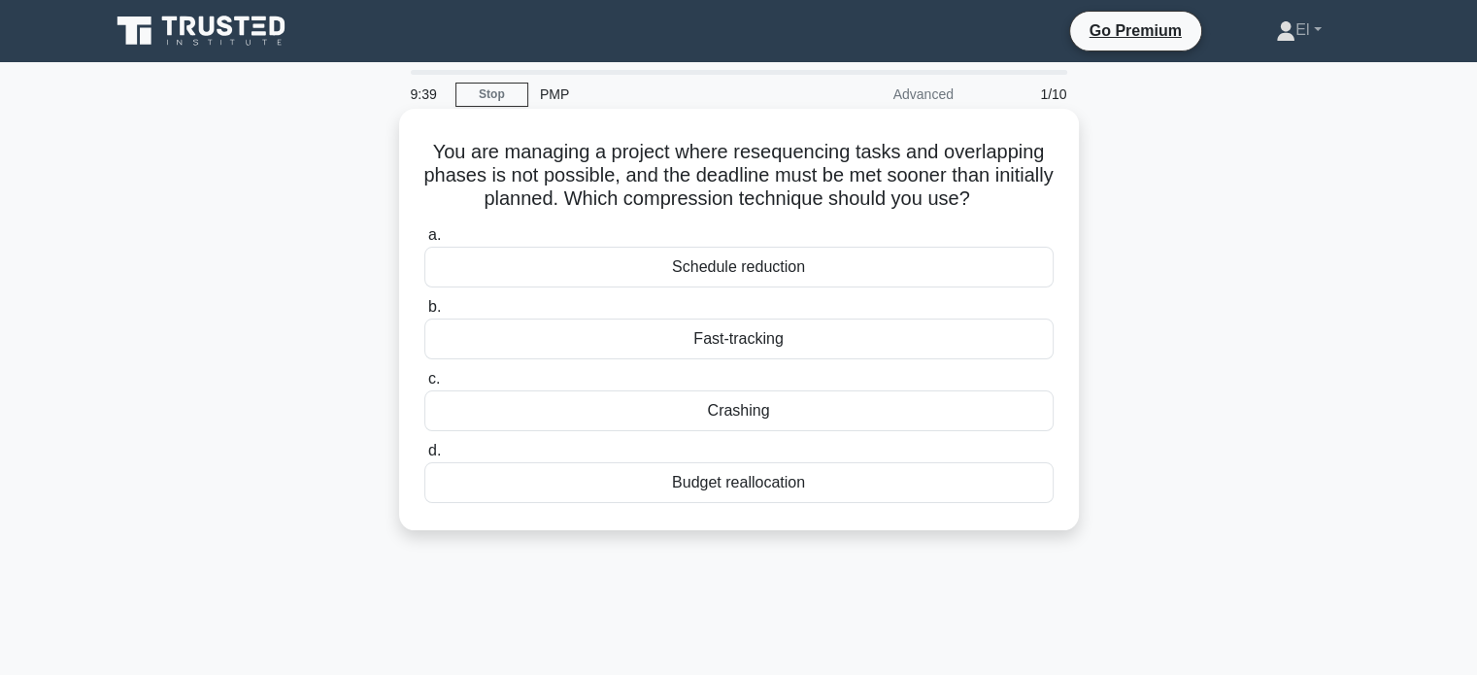
click at [441, 417] on div "Crashing" at bounding box center [738, 410] width 629 height 41
click at [424, 385] on input "c. Crashing" at bounding box center [424, 379] width 0 height 13
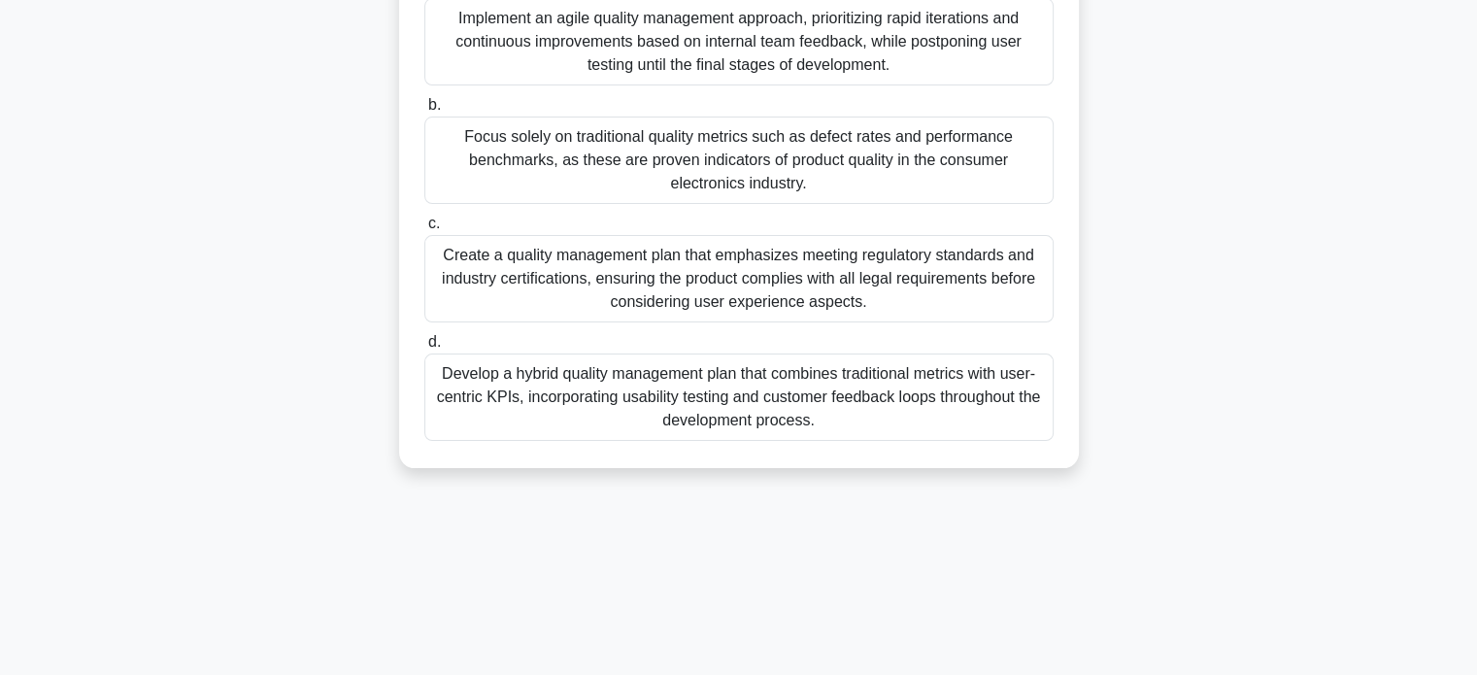
scroll to position [372, 0]
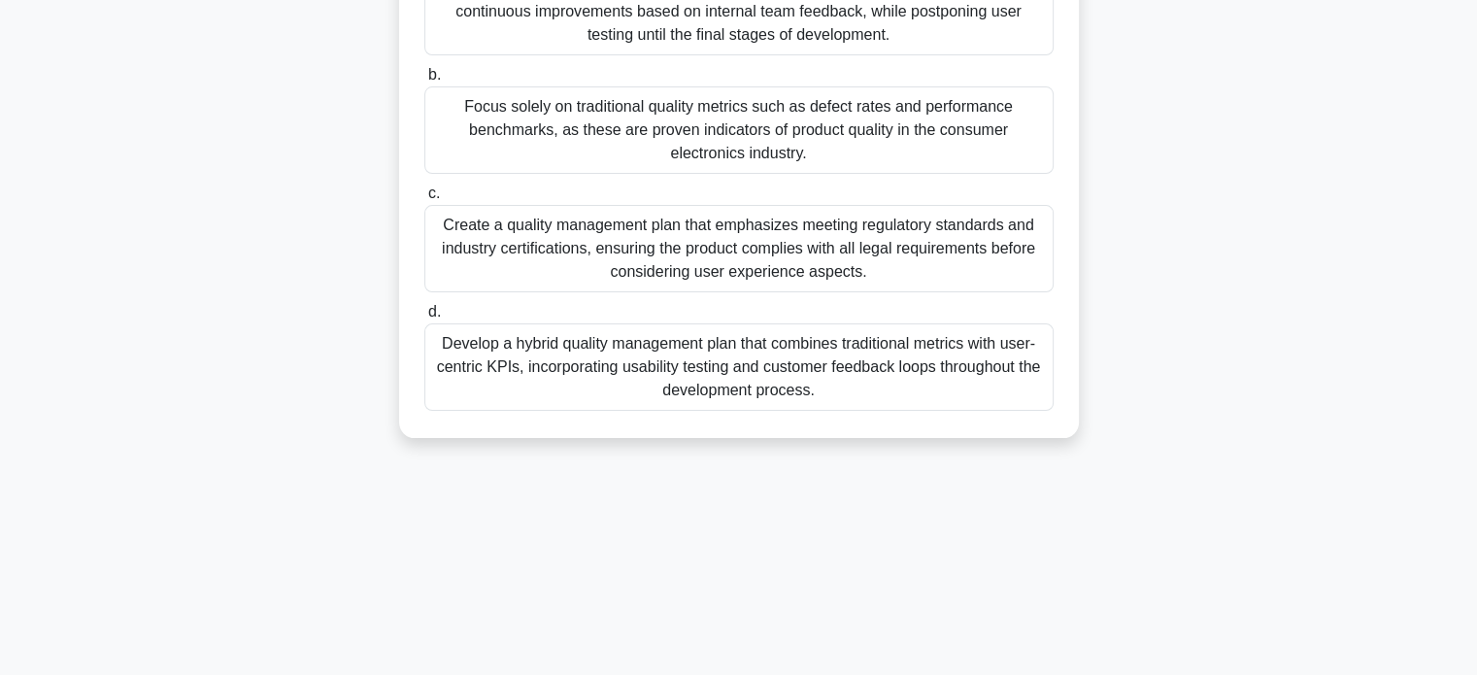
click at [501, 380] on div "Develop a hybrid quality management plan that combines traditional metrics with…" at bounding box center [738, 366] width 629 height 87
click at [424, 318] on input "d. Develop a hybrid quality management plan that combines traditional metrics w…" at bounding box center [424, 312] width 0 height 13
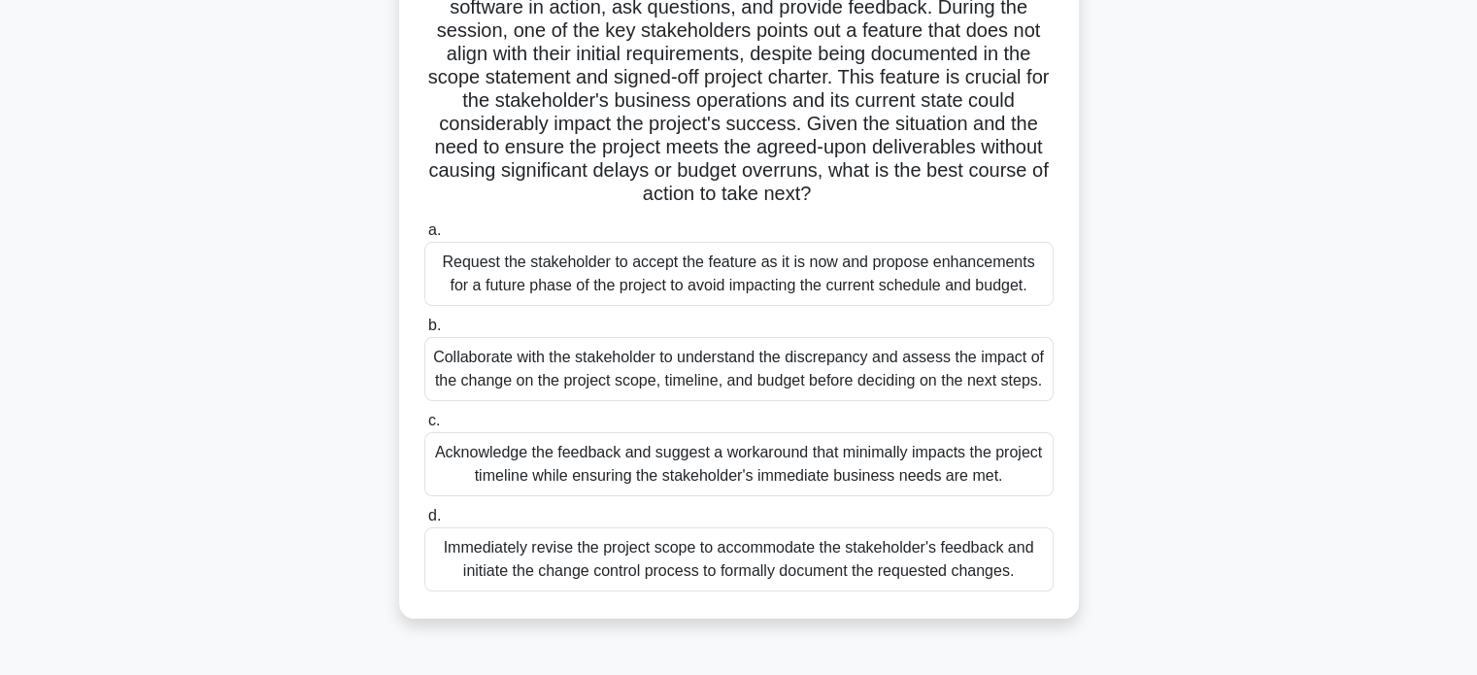
scroll to position [242, 0]
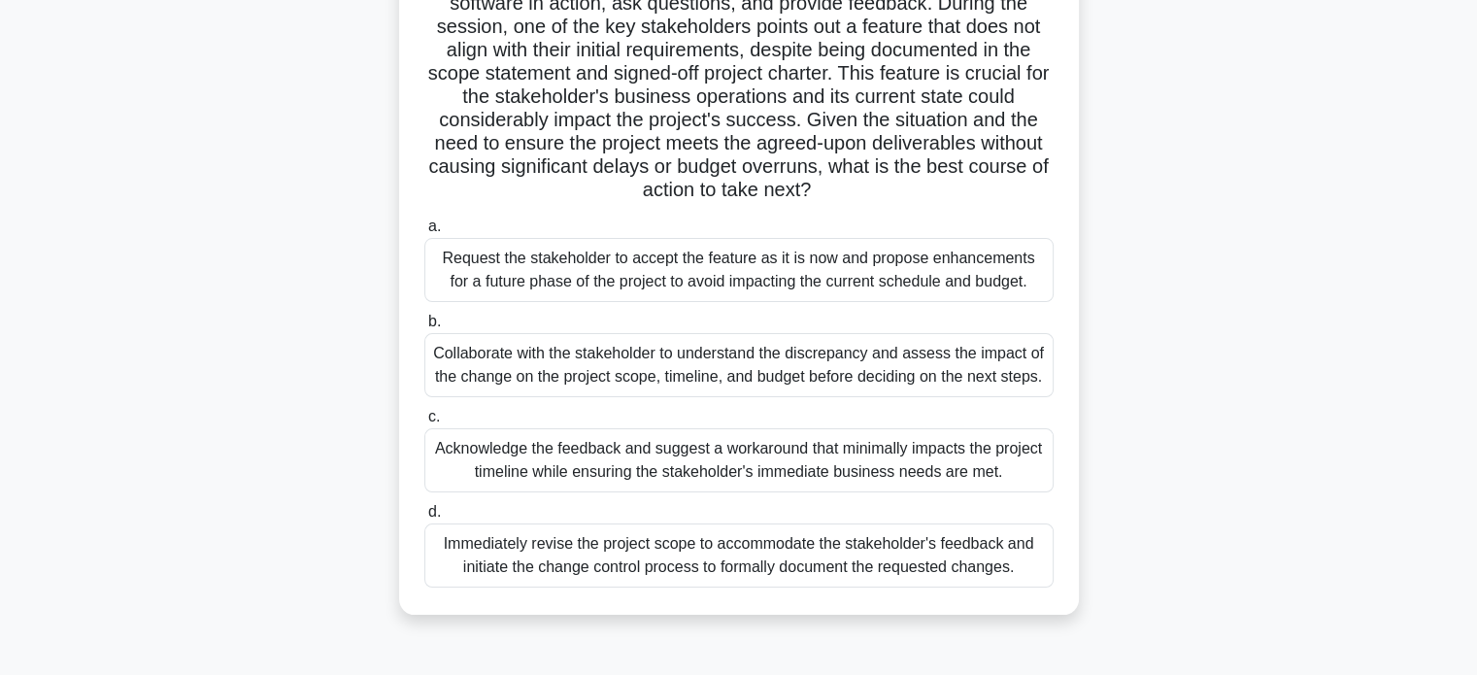
click at [470, 368] on div "Collaborate with the stakeholder to understand the discrepancy and assess the i…" at bounding box center [738, 365] width 629 height 64
click at [424, 328] on input "b. Collaborate with the stakeholder to understand the discrepancy and assess th…" at bounding box center [424, 322] width 0 height 13
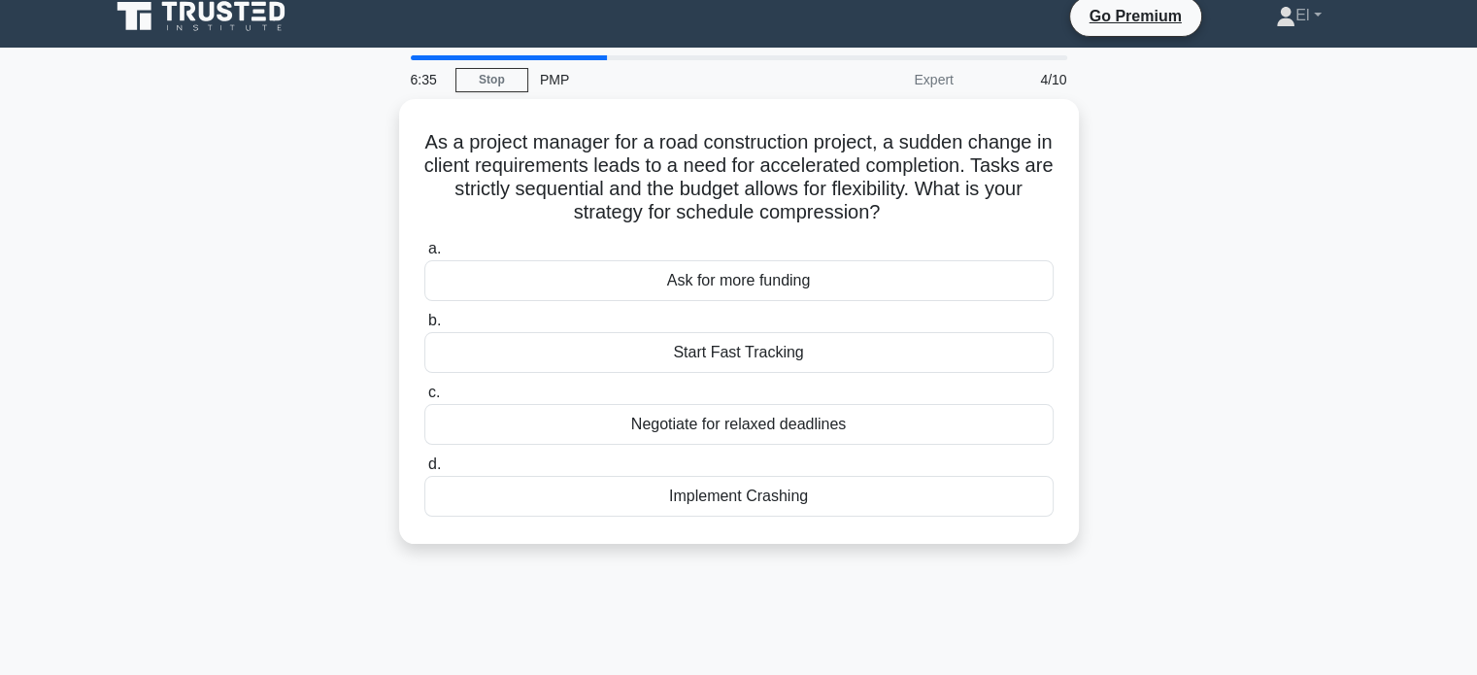
scroll to position [0, 0]
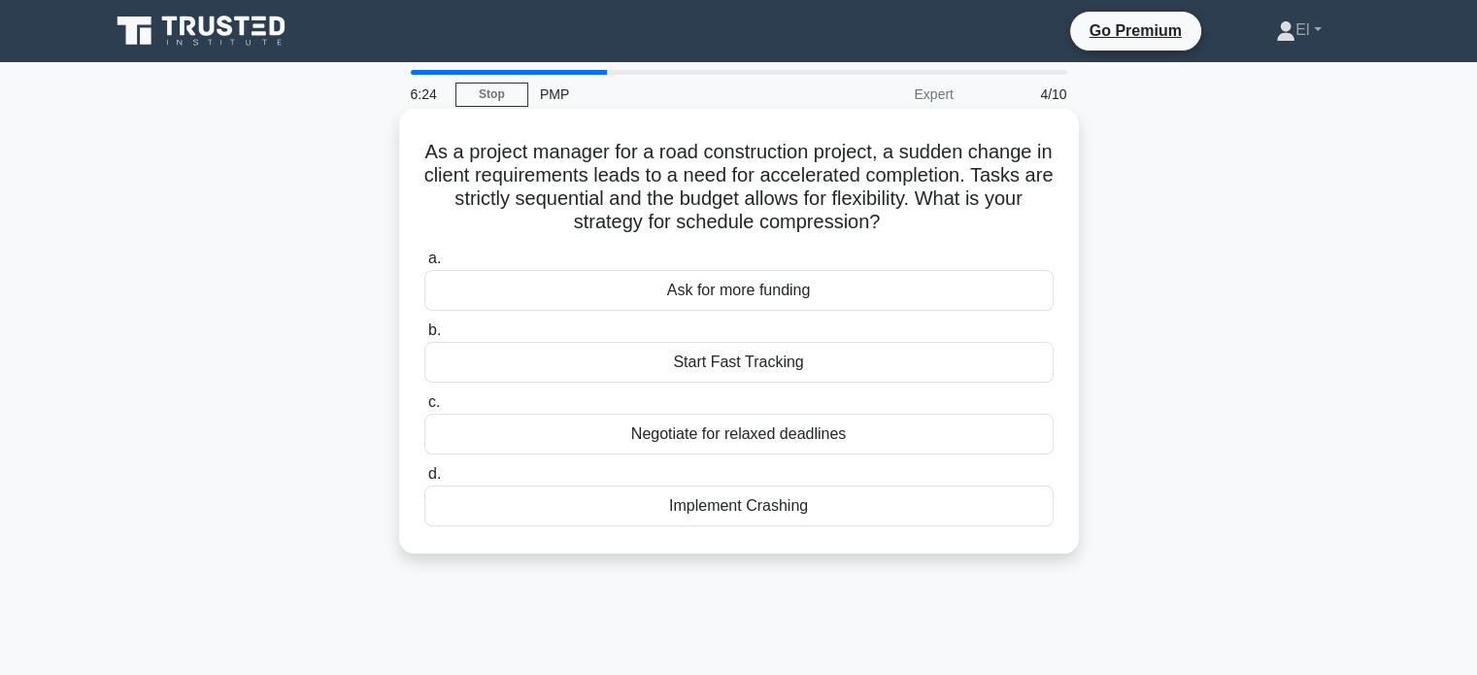
click at [526, 368] on div "Start Fast Tracking" at bounding box center [738, 362] width 629 height 41
click at [424, 337] on input "b. Start Fast Tracking" at bounding box center [424, 330] width 0 height 13
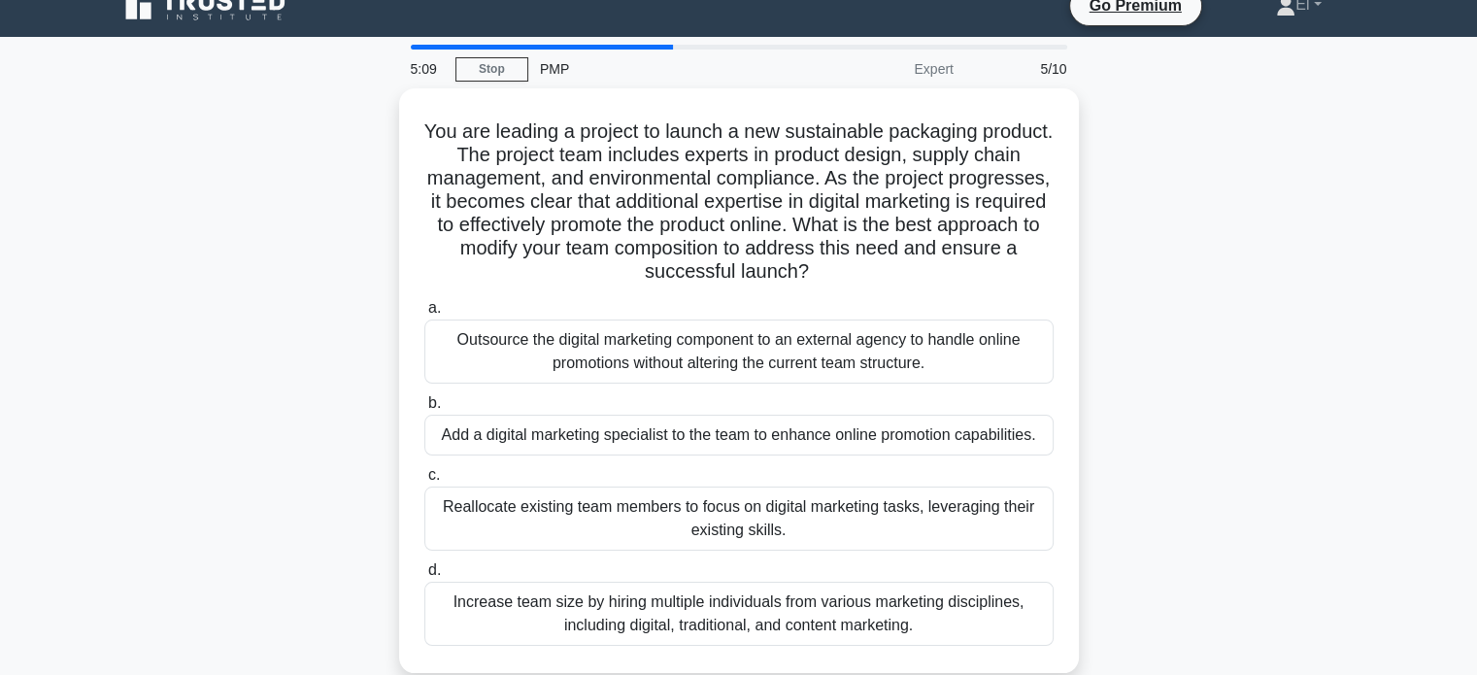
scroll to position [27, 0]
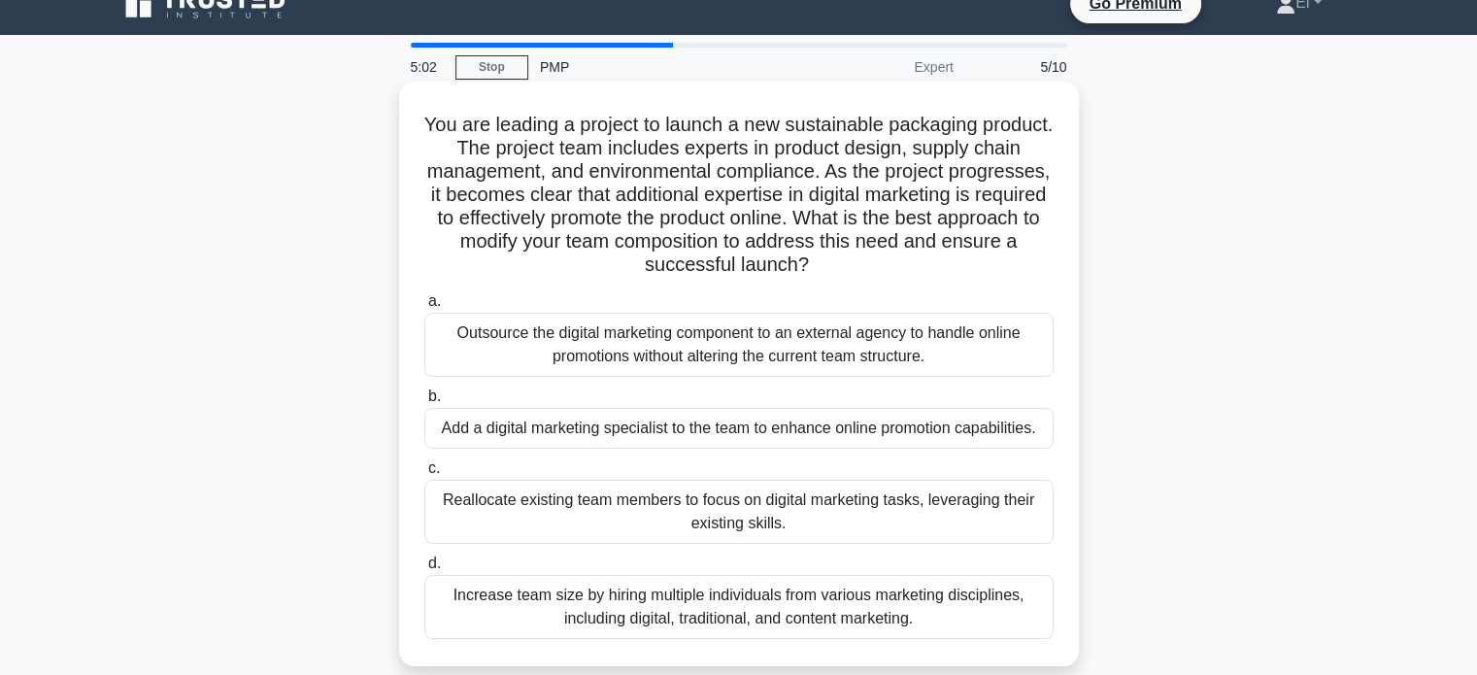
click at [506, 342] on div "Outsource the digital marketing component to an external agency to handle onlin…" at bounding box center [738, 345] width 629 height 64
click at [424, 308] on input "a. Outsource the digital marketing component to an external agency to handle on…" at bounding box center [424, 301] width 0 height 13
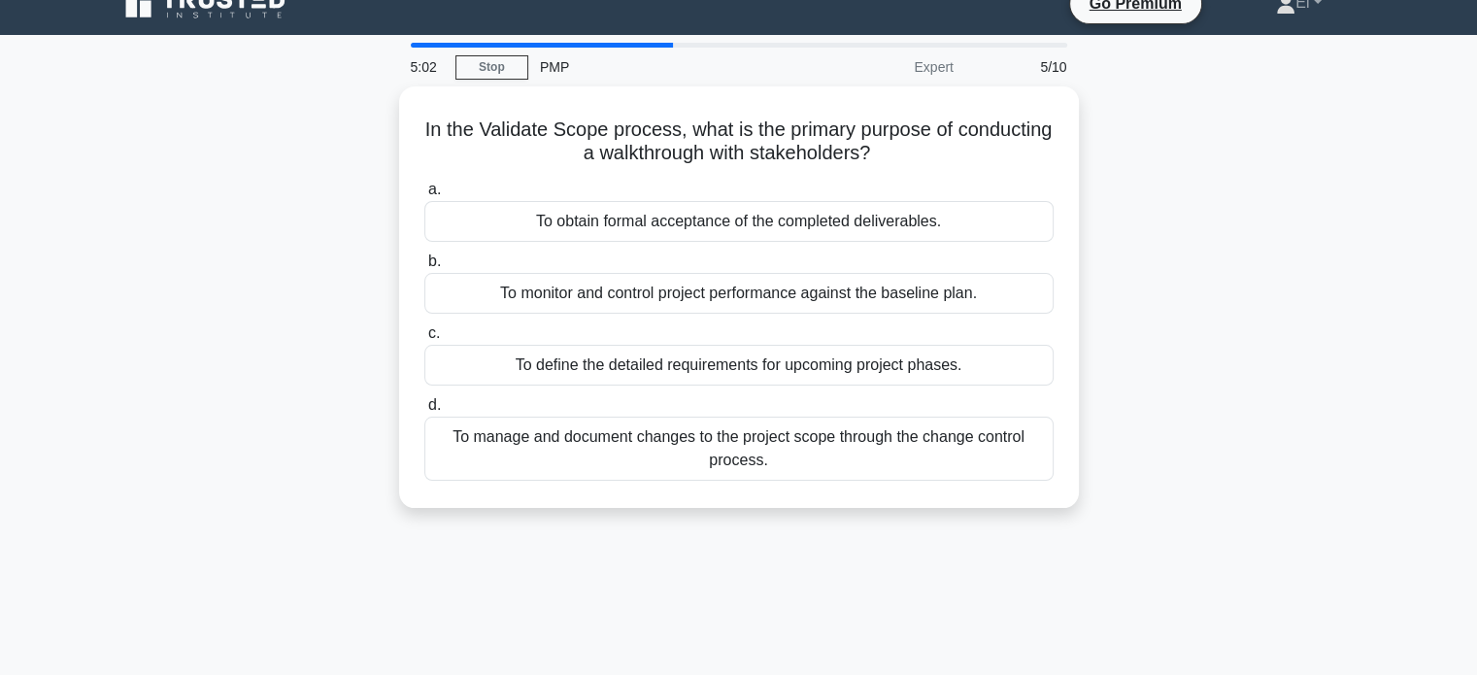
scroll to position [0, 0]
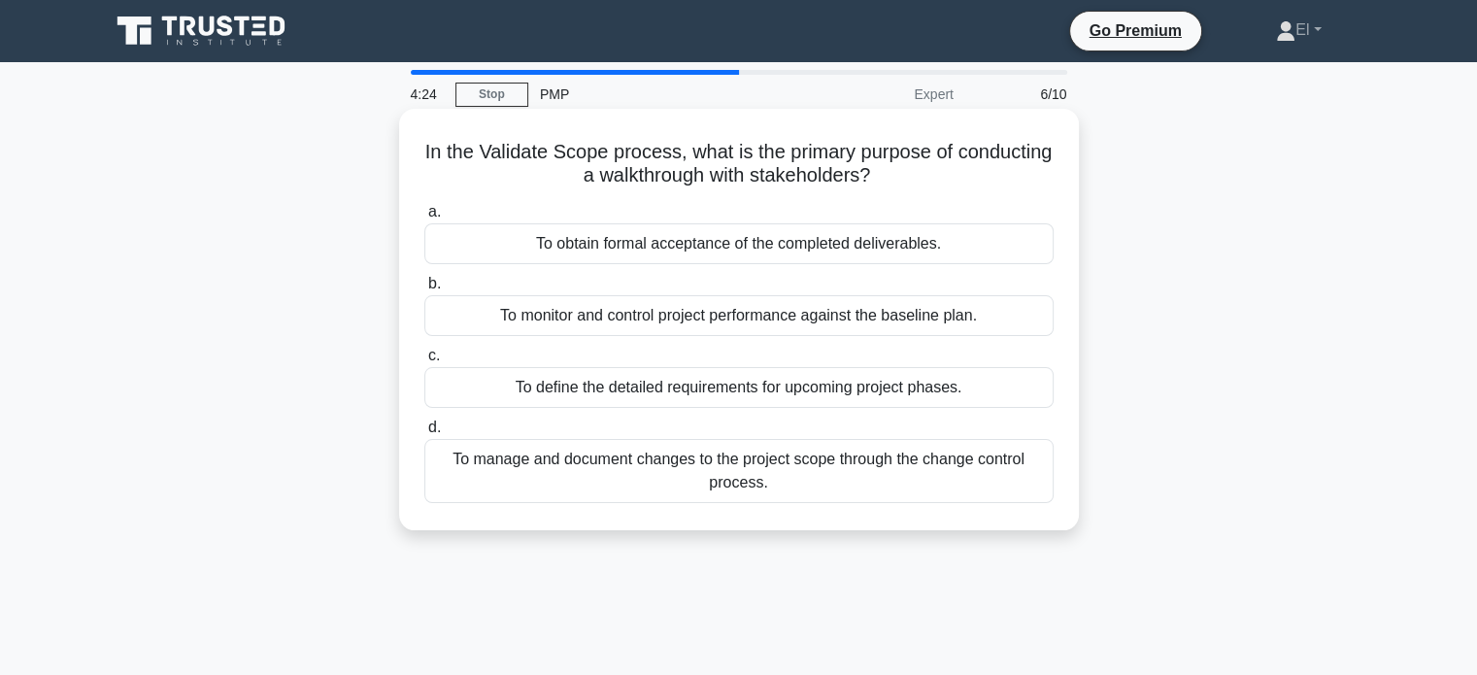
click at [478, 242] on div "To obtain formal acceptance of the completed deliverables." at bounding box center [738, 243] width 629 height 41
click at [424, 218] on input "a. To obtain formal acceptance of the completed deliverables." at bounding box center [424, 212] width 0 height 13
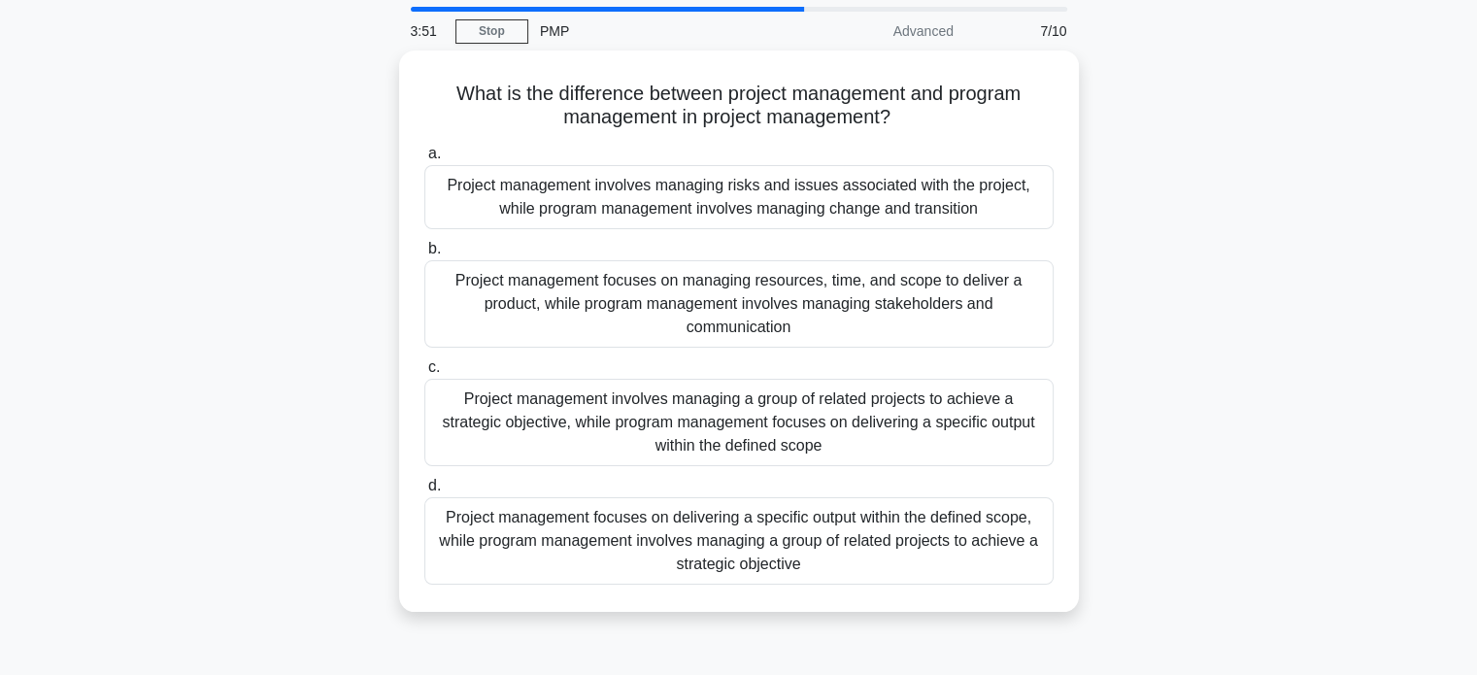
scroll to position [93, 0]
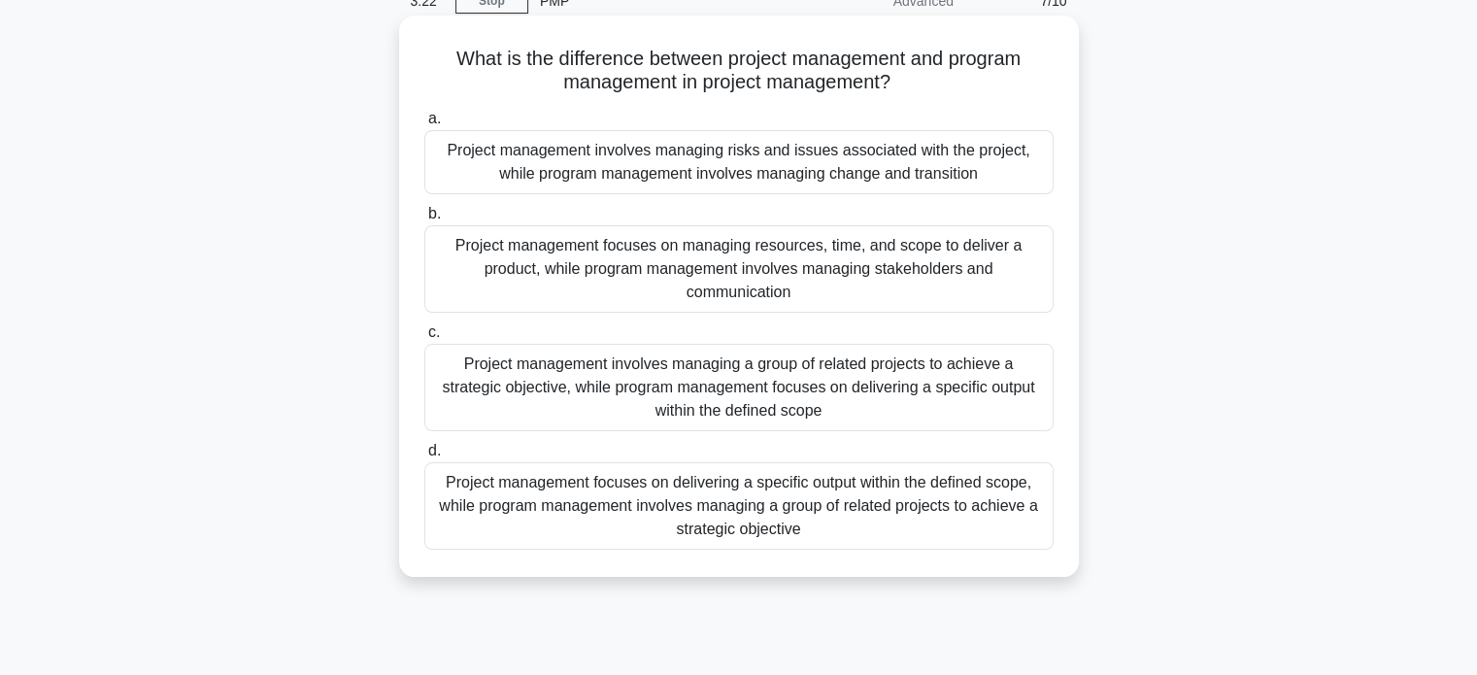
click at [462, 509] on div "Project management focuses on delivering a specific output within the defined s…" at bounding box center [738, 505] width 629 height 87
click at [424, 457] on input "d. Project management focuses on delivering a specific output within the define…" at bounding box center [424, 451] width 0 height 13
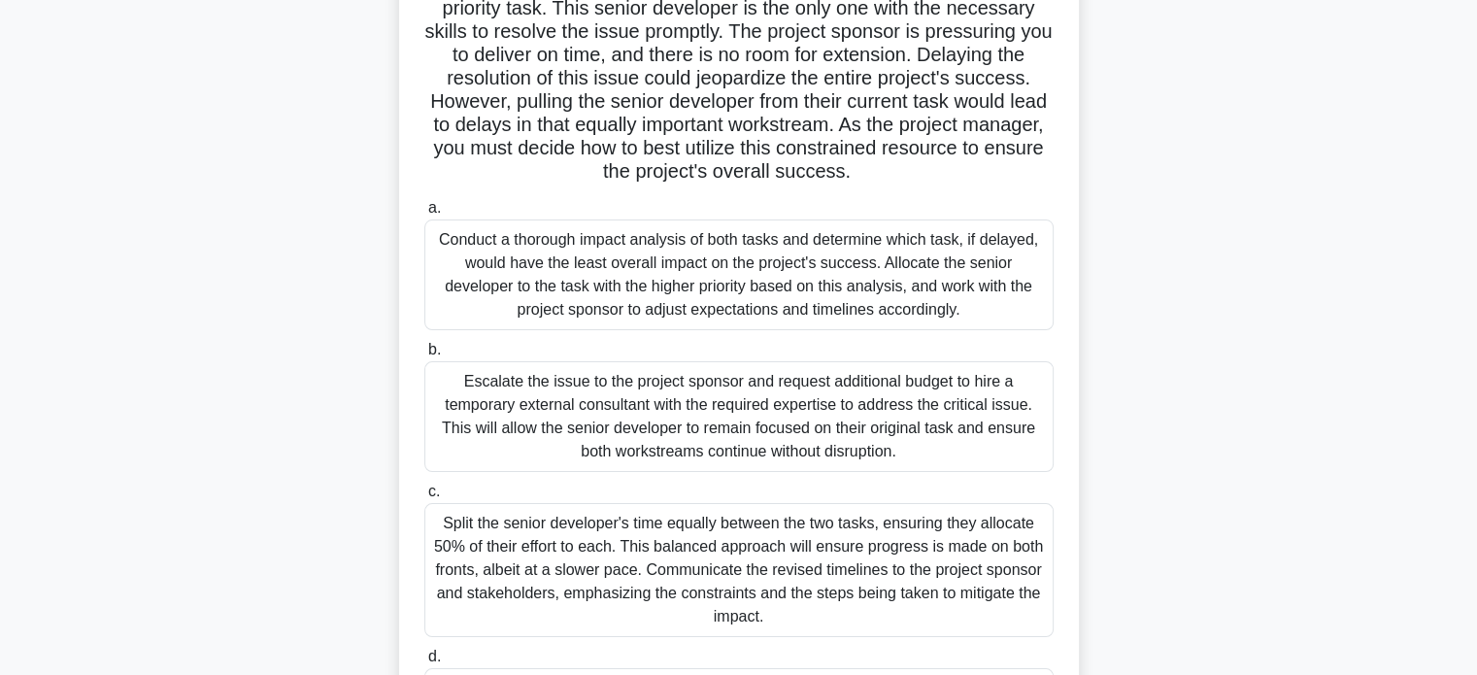
scroll to position [221, 0]
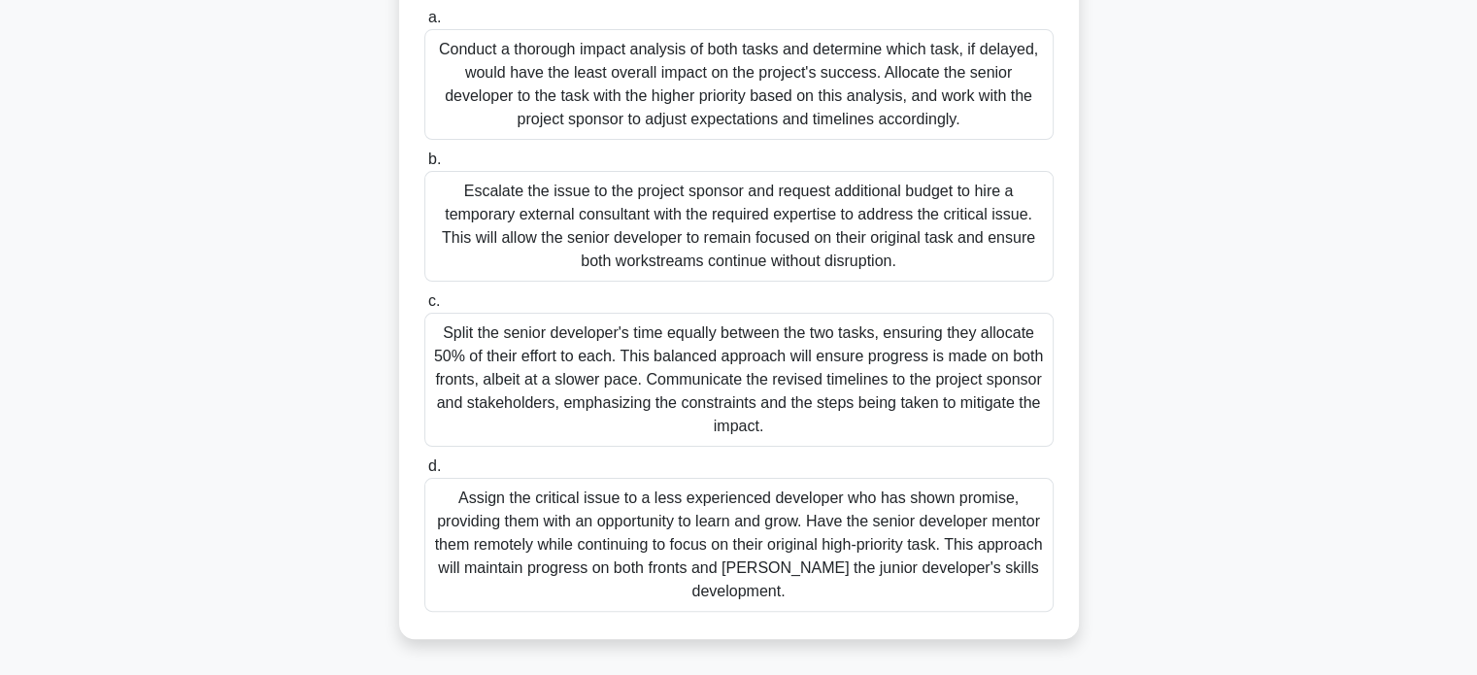
click at [477, 370] on div "Split the senior developer's time equally between the two tasks, ensuring they …" at bounding box center [738, 380] width 629 height 134
click at [424, 308] on input "c. Split the senior developer's time equally between the two tasks, ensuring th…" at bounding box center [424, 301] width 0 height 13
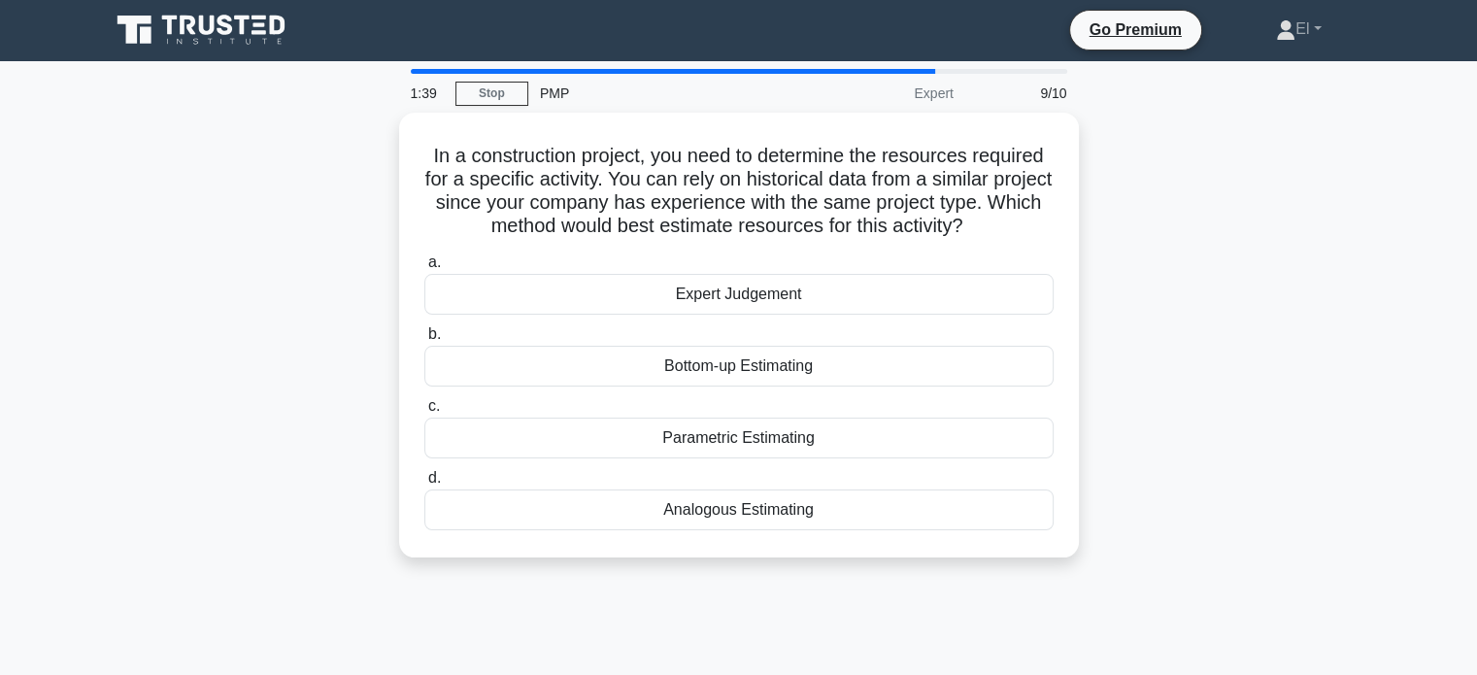
scroll to position [0, 0]
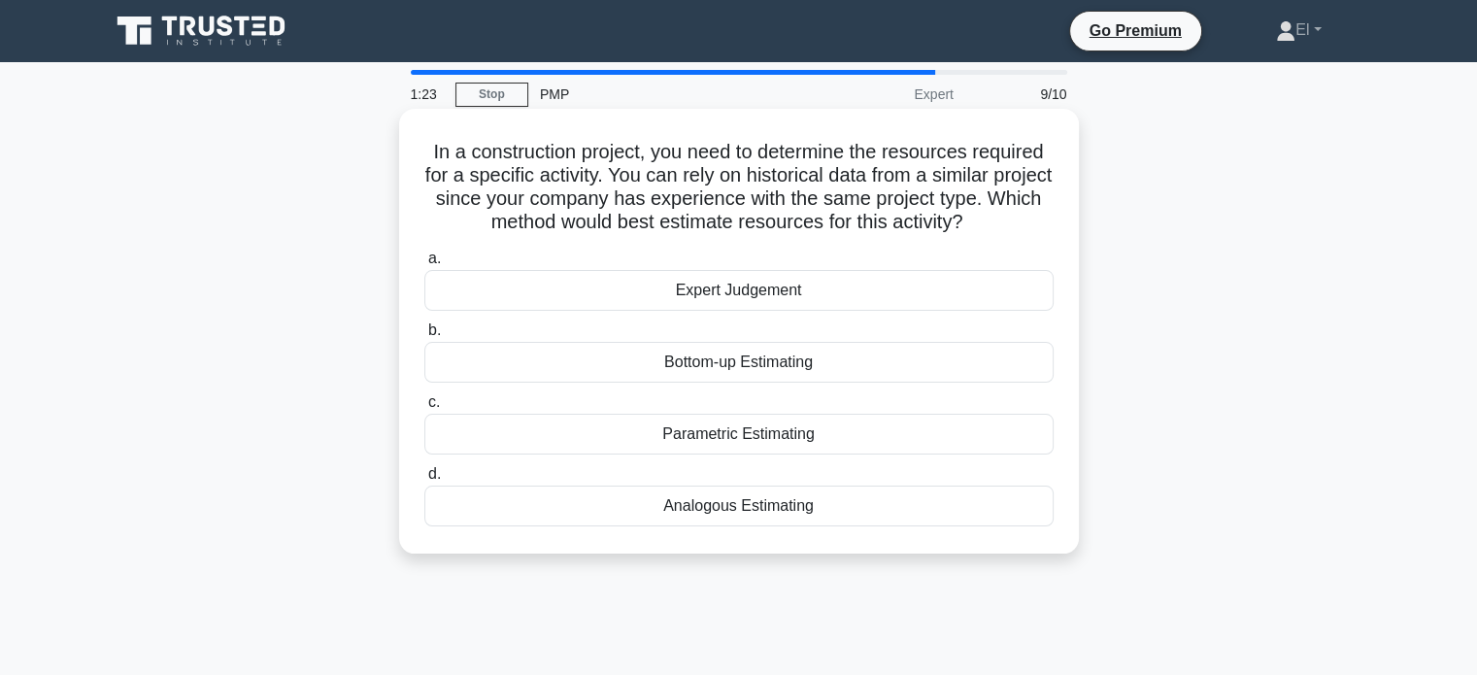
click at [442, 509] on div "Analogous Estimating" at bounding box center [738, 505] width 629 height 41
click at [424, 481] on input "d. Analogous Estimating" at bounding box center [424, 474] width 0 height 13
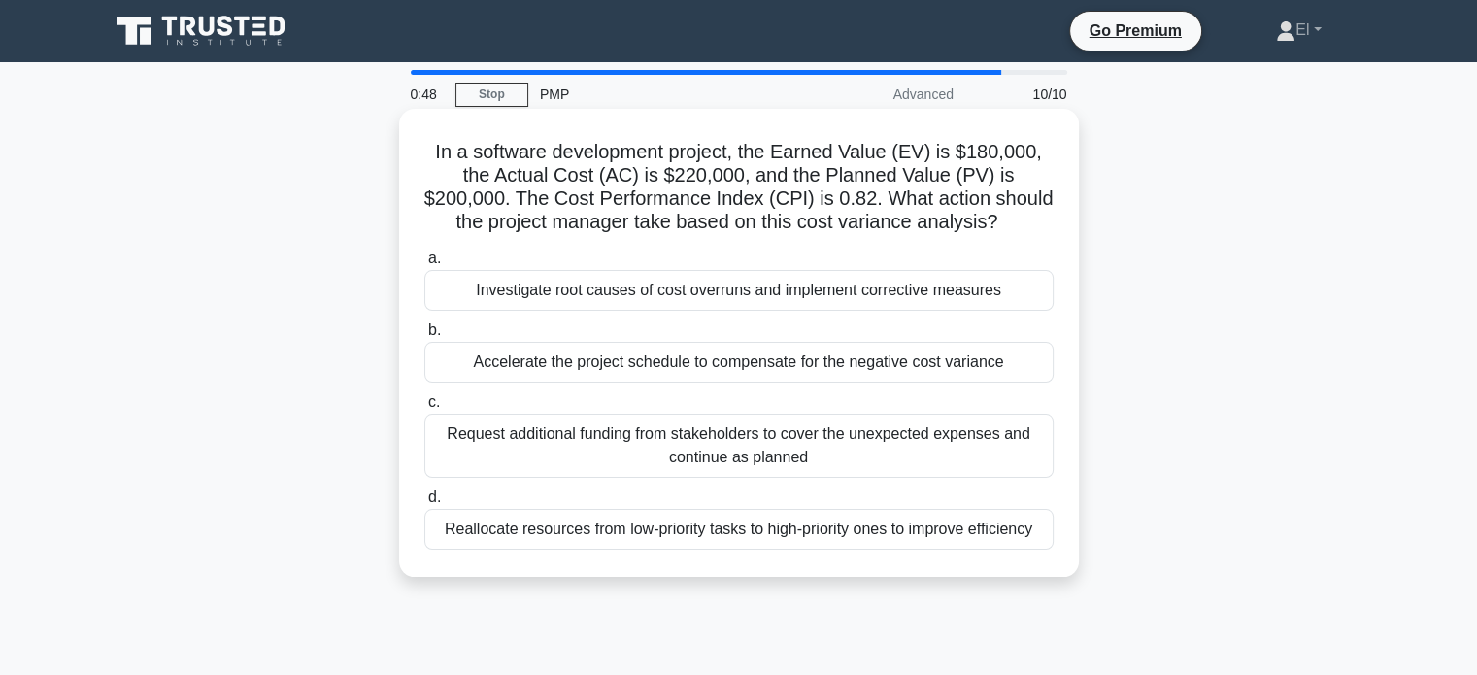
click at [477, 299] on div "Investigate root causes of cost overruns and implement corrective measures" at bounding box center [738, 290] width 629 height 41
click at [424, 265] on input "a. Investigate root causes of cost overruns and implement corrective measures" at bounding box center [424, 258] width 0 height 13
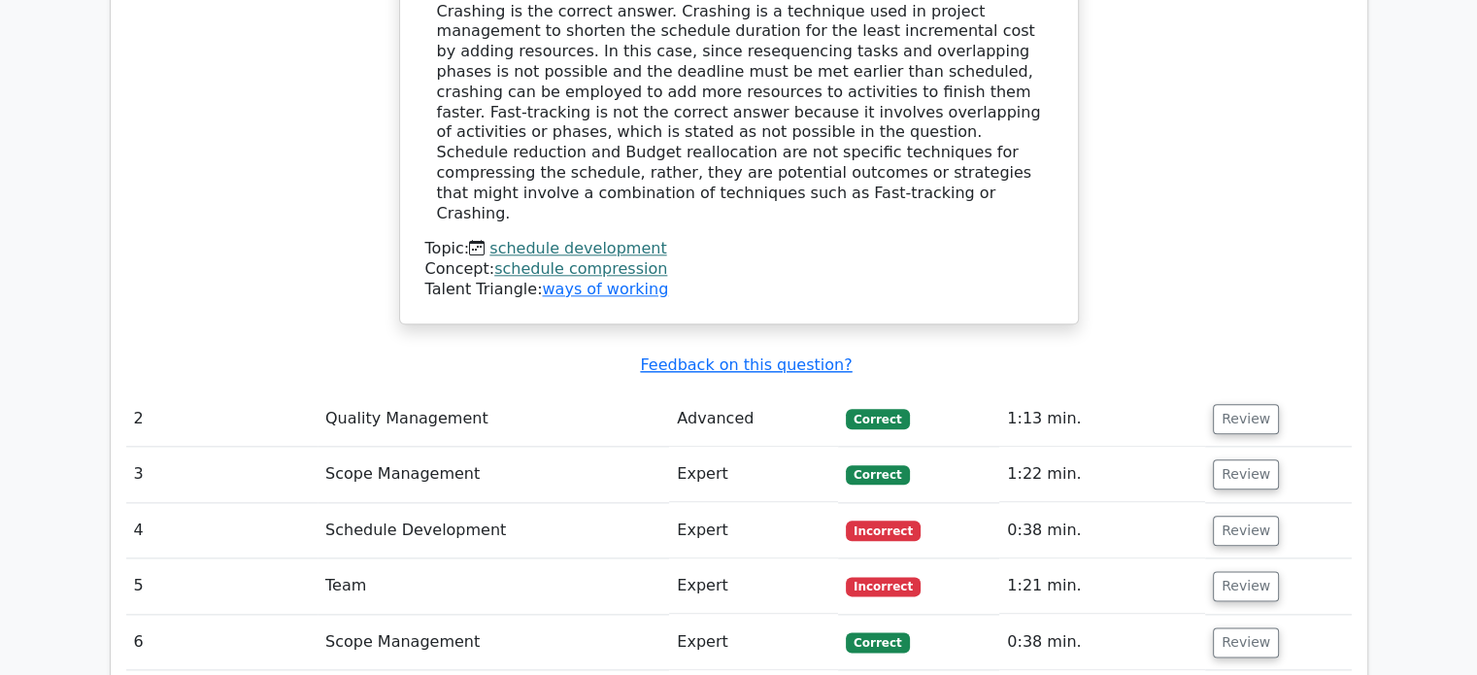
scroll to position [2203, 0]
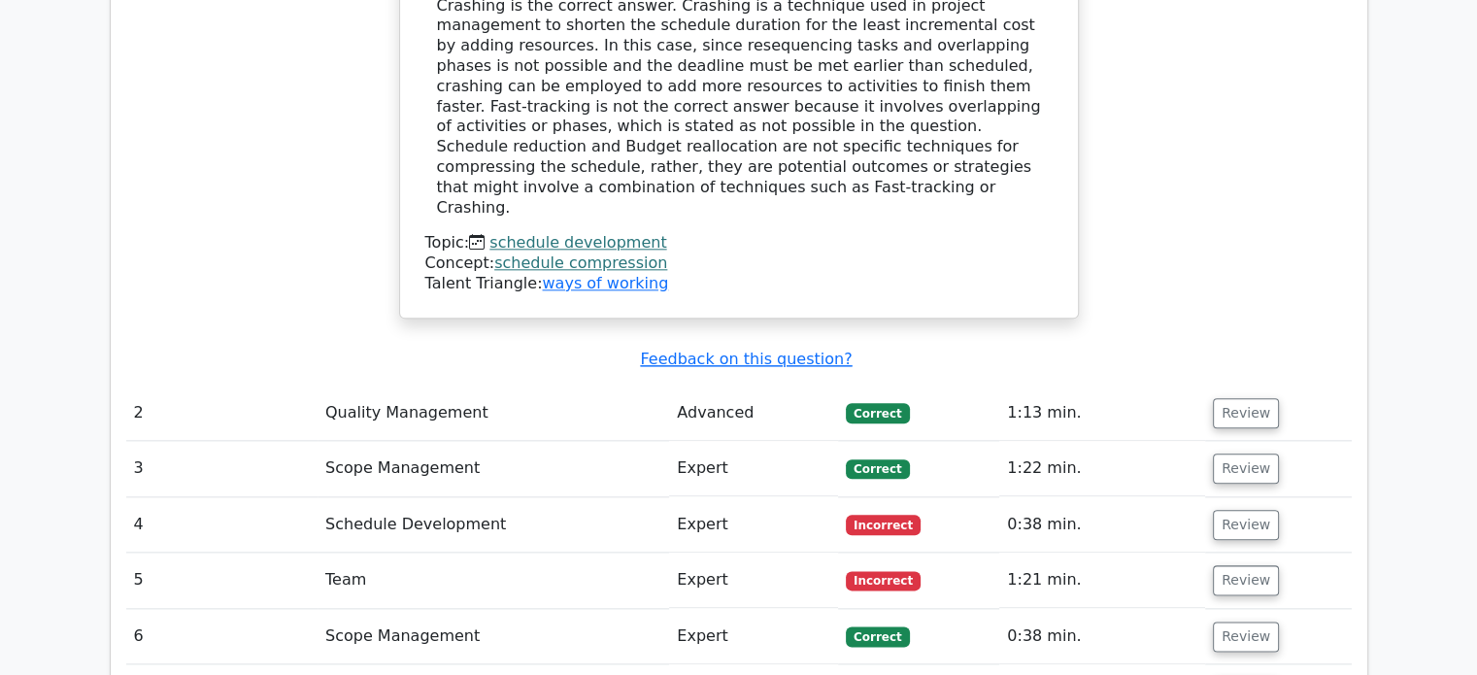
click at [175, 497] on td "4" at bounding box center [221, 524] width 191 height 55
click at [1231, 510] on button "Review" at bounding box center [1246, 525] width 66 height 30
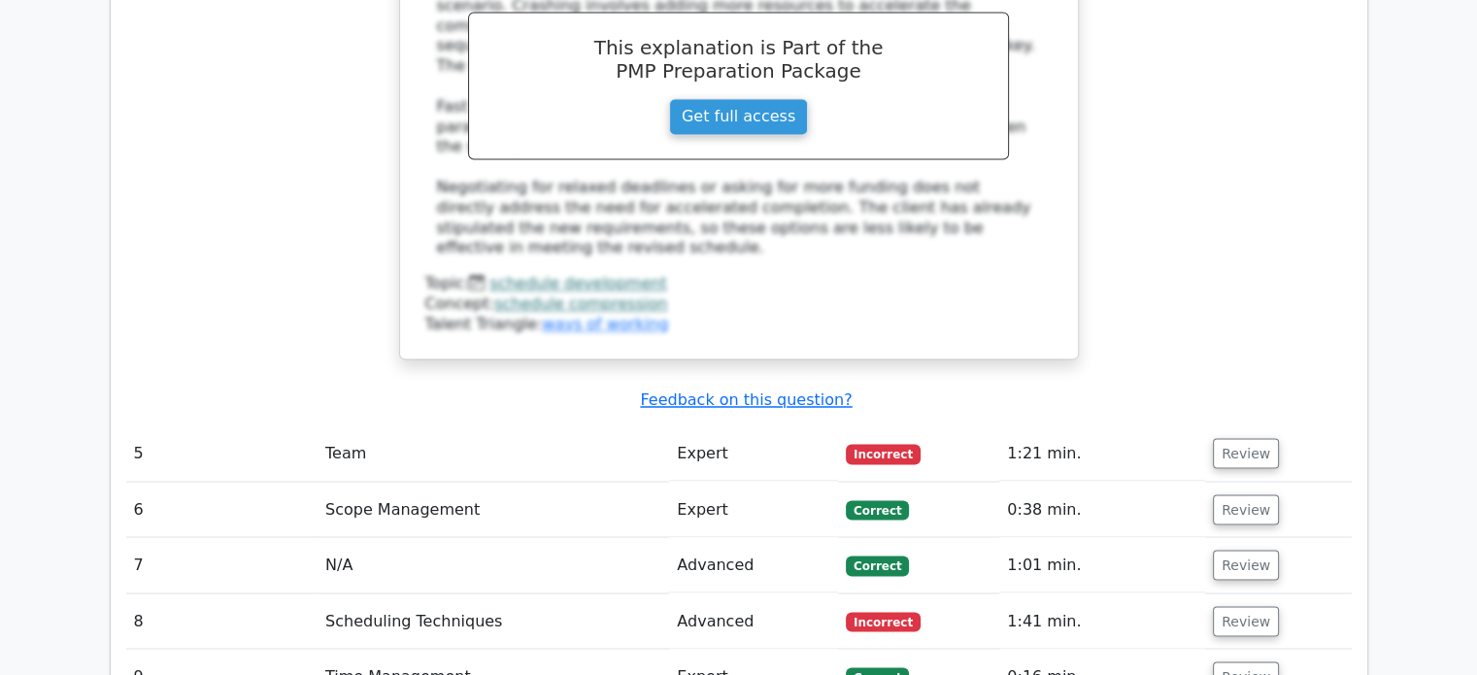
scroll to position [3255, 0]
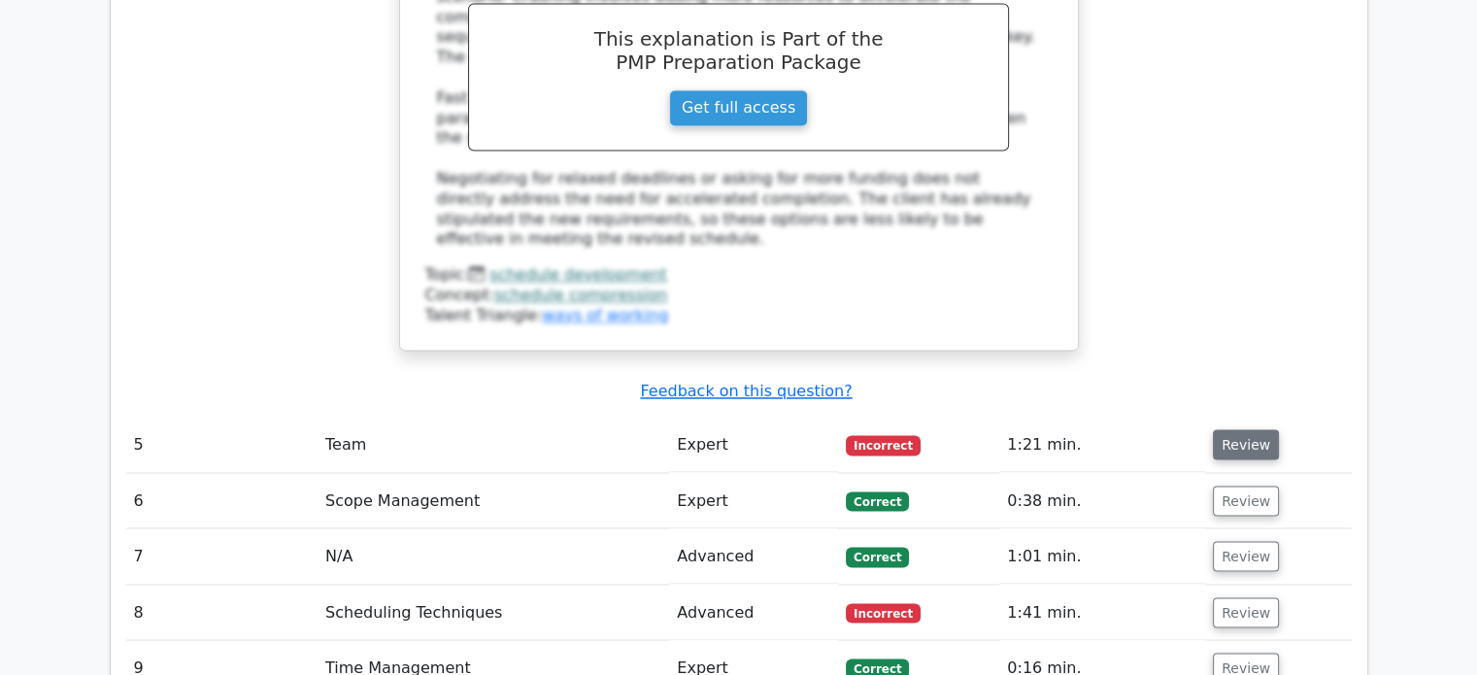
click at [1248, 429] on button "Review" at bounding box center [1246, 444] width 66 height 30
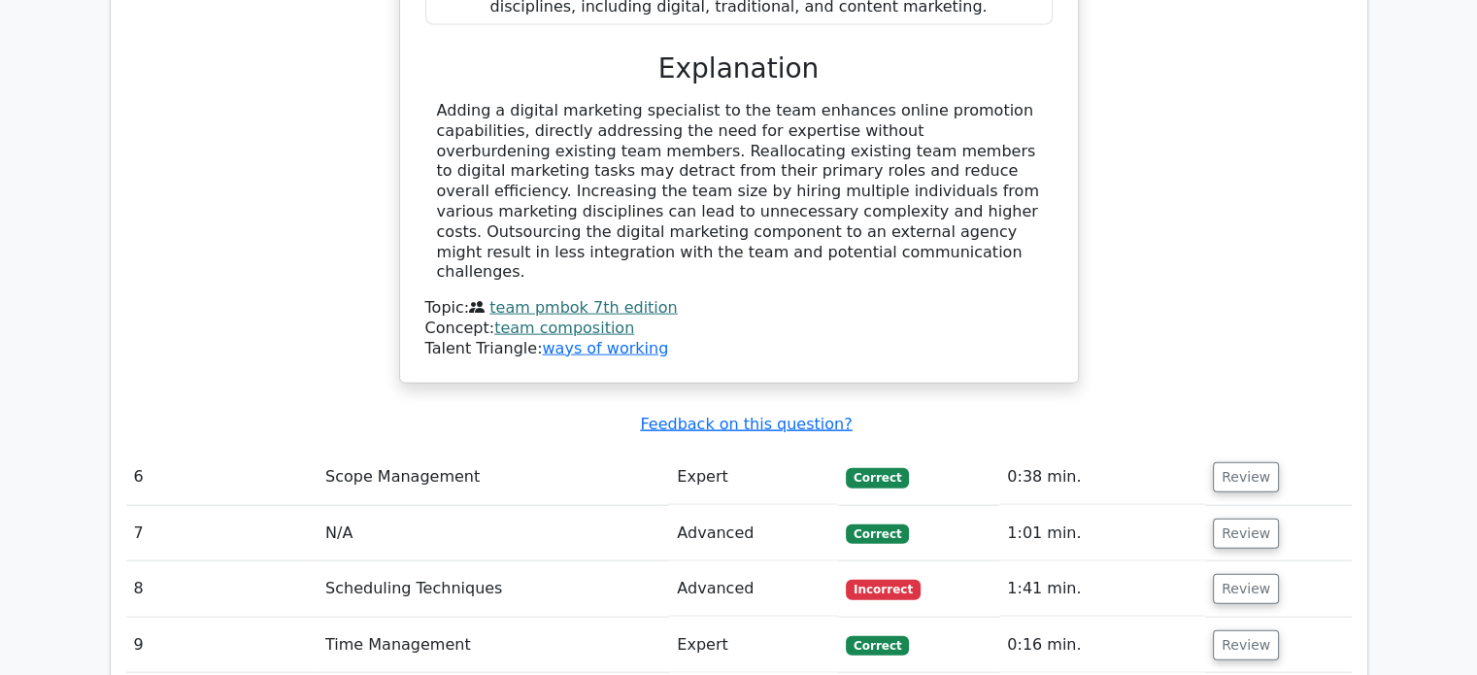
scroll to position [4268, 0]
click at [1239, 574] on button "Review" at bounding box center [1246, 589] width 66 height 30
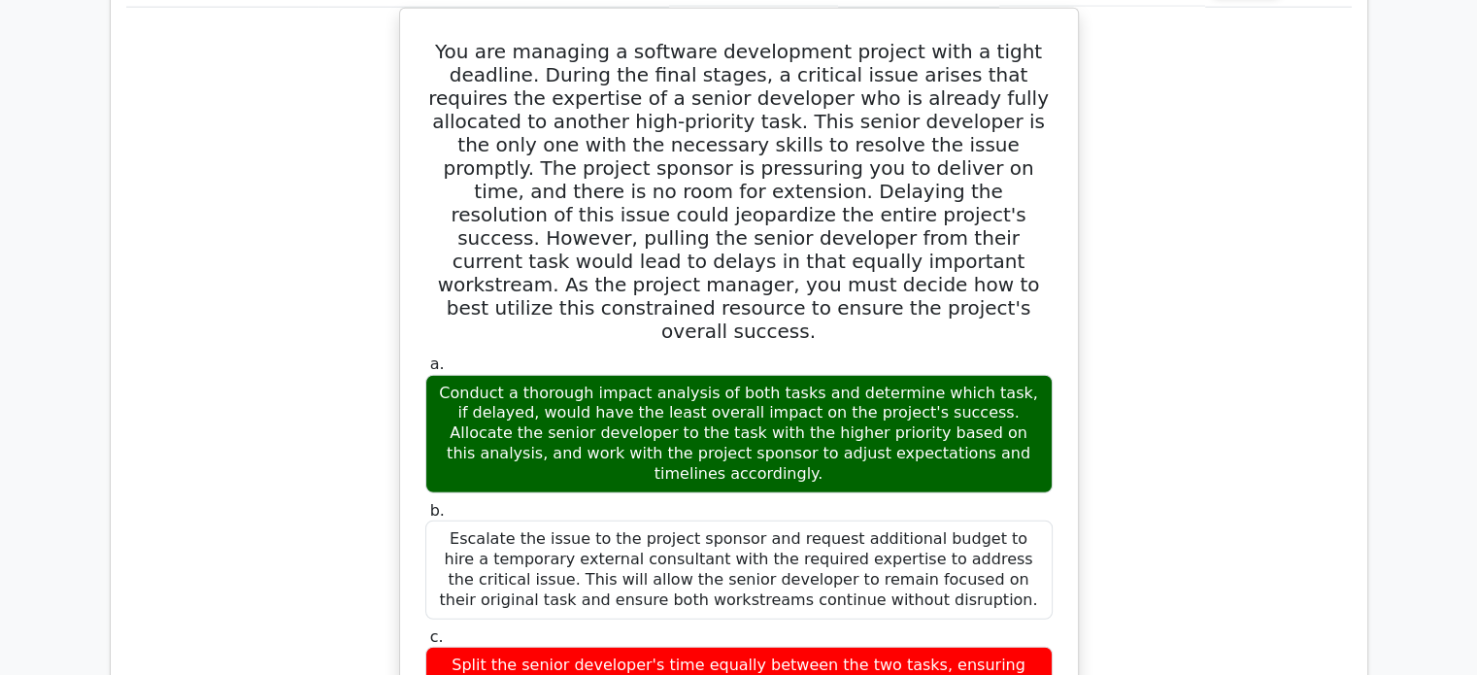
scroll to position [4870, 0]
